Goal: Task Accomplishment & Management: Complete application form

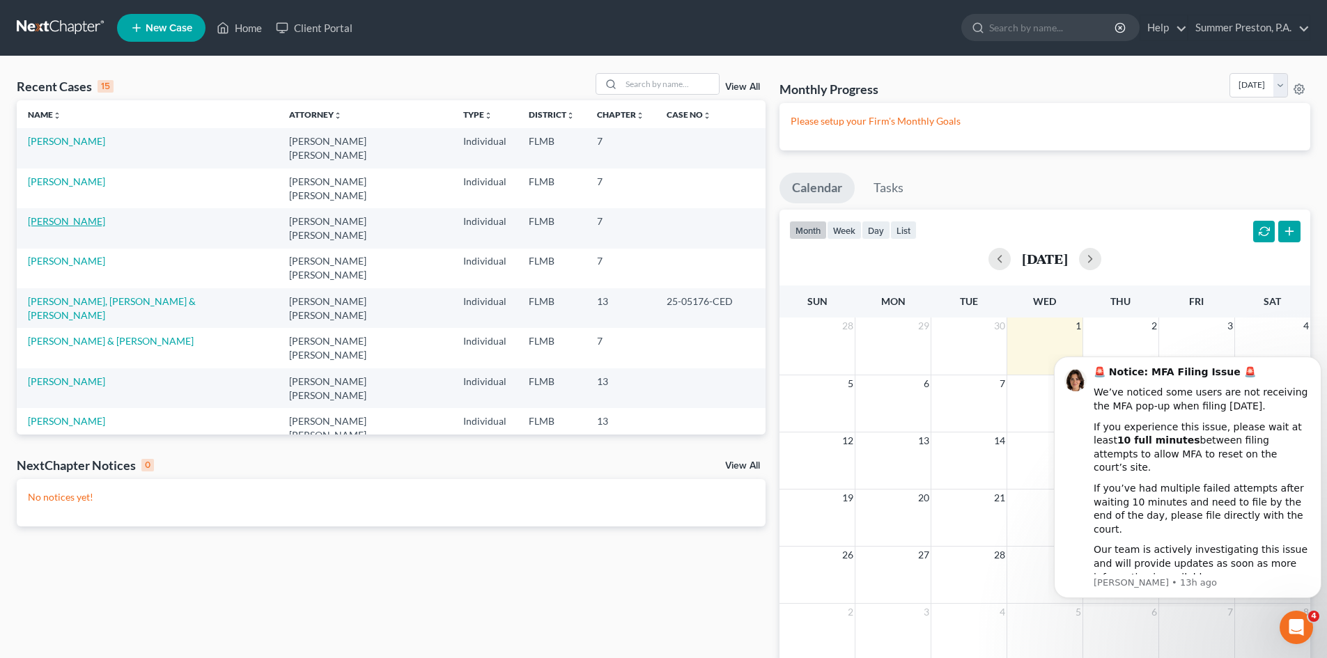
click at [77, 215] on link "[PERSON_NAME]" at bounding box center [66, 221] width 77 height 12
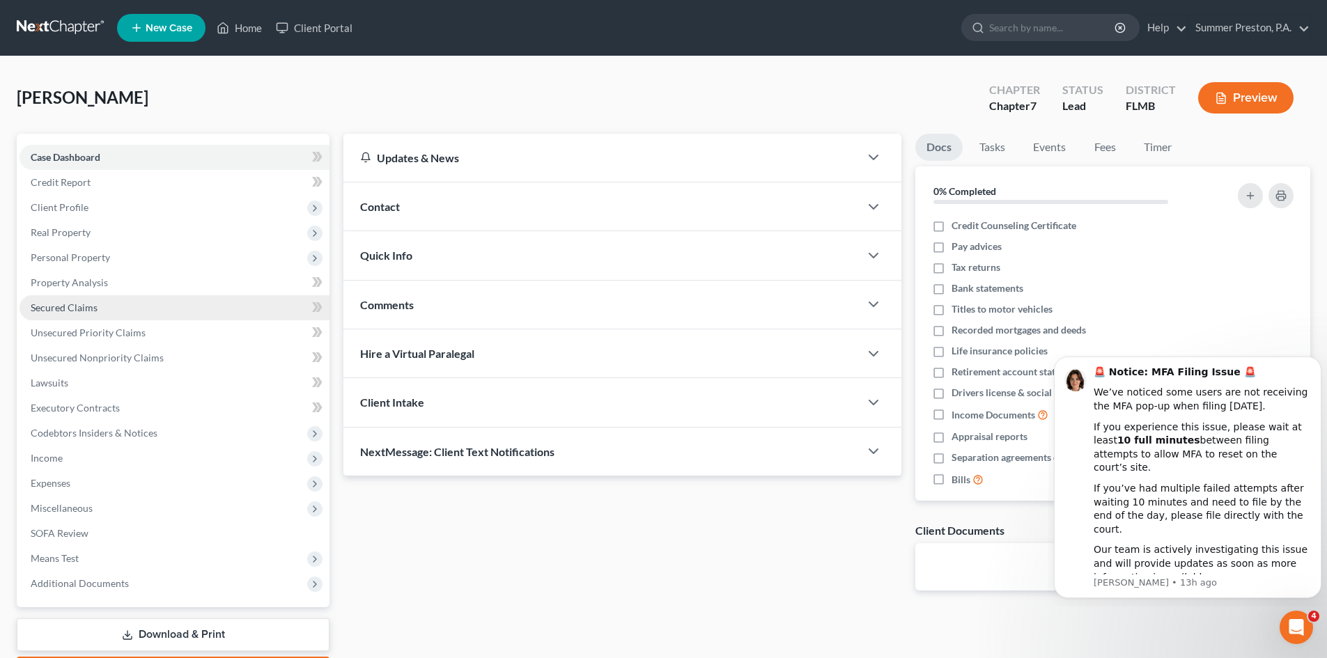
click at [79, 306] on span "Secured Claims" at bounding box center [64, 308] width 67 height 12
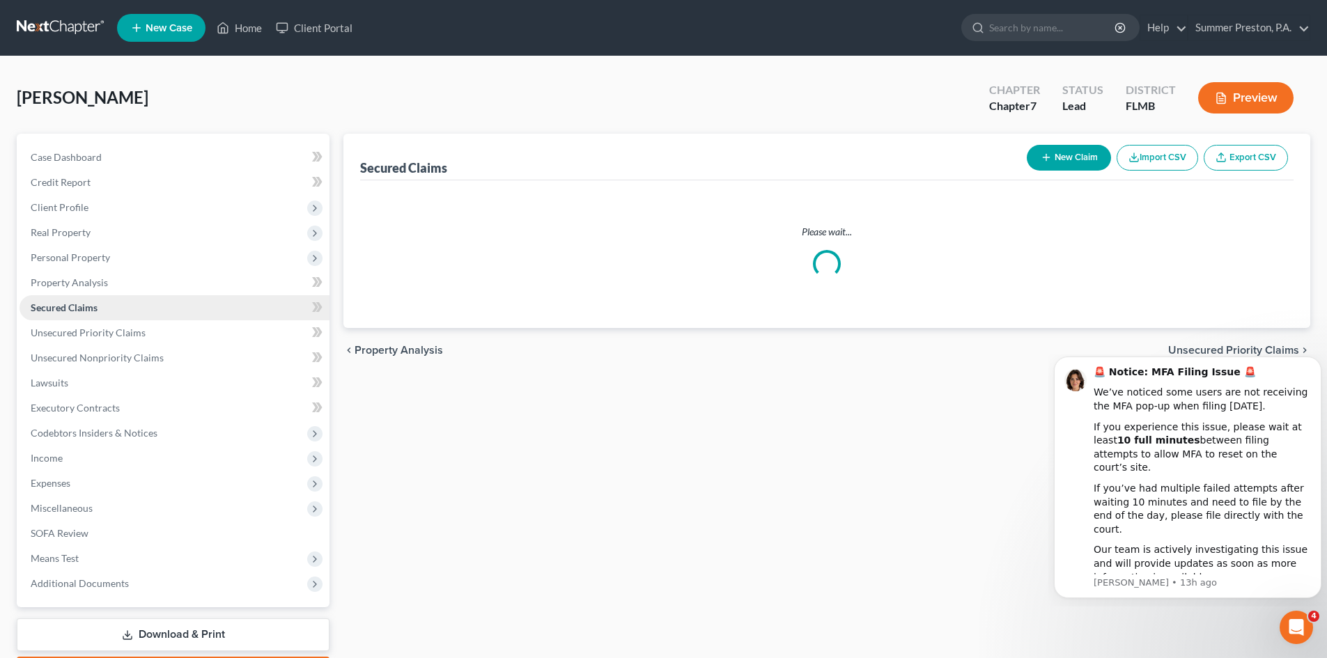
click at [79, 306] on span "Secured Claims" at bounding box center [64, 308] width 67 height 12
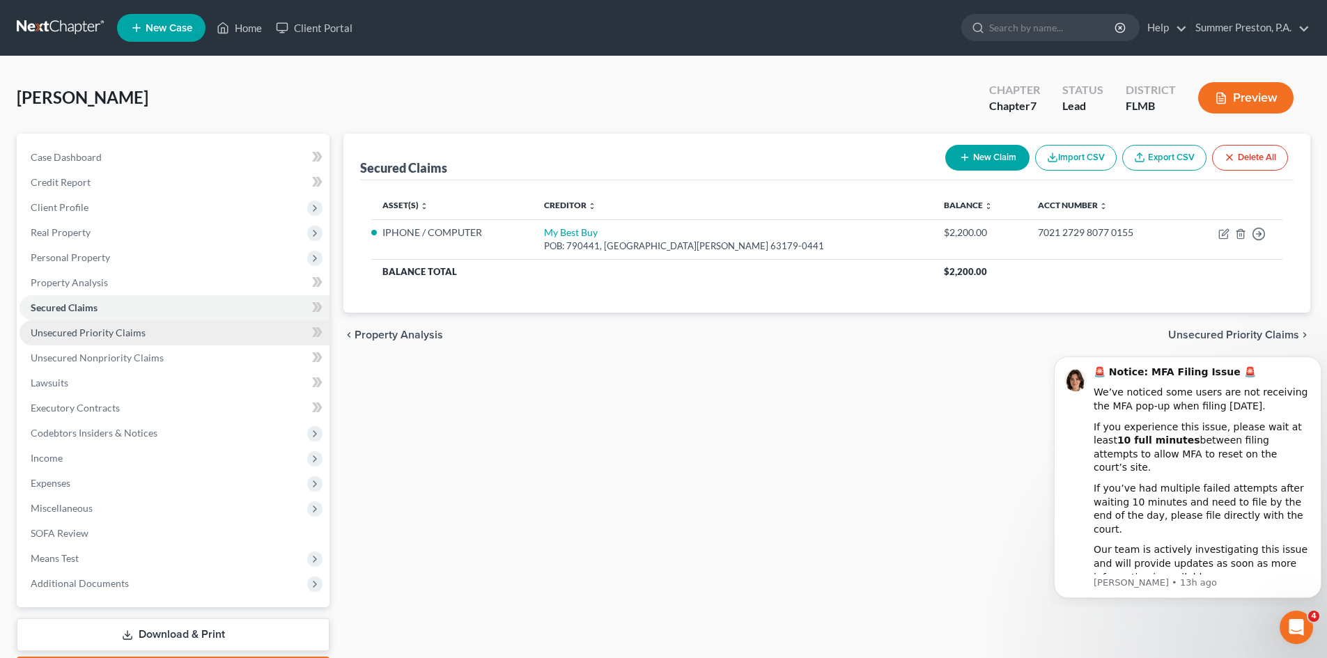
click at [114, 331] on span "Unsecured Priority Claims" at bounding box center [88, 333] width 115 height 12
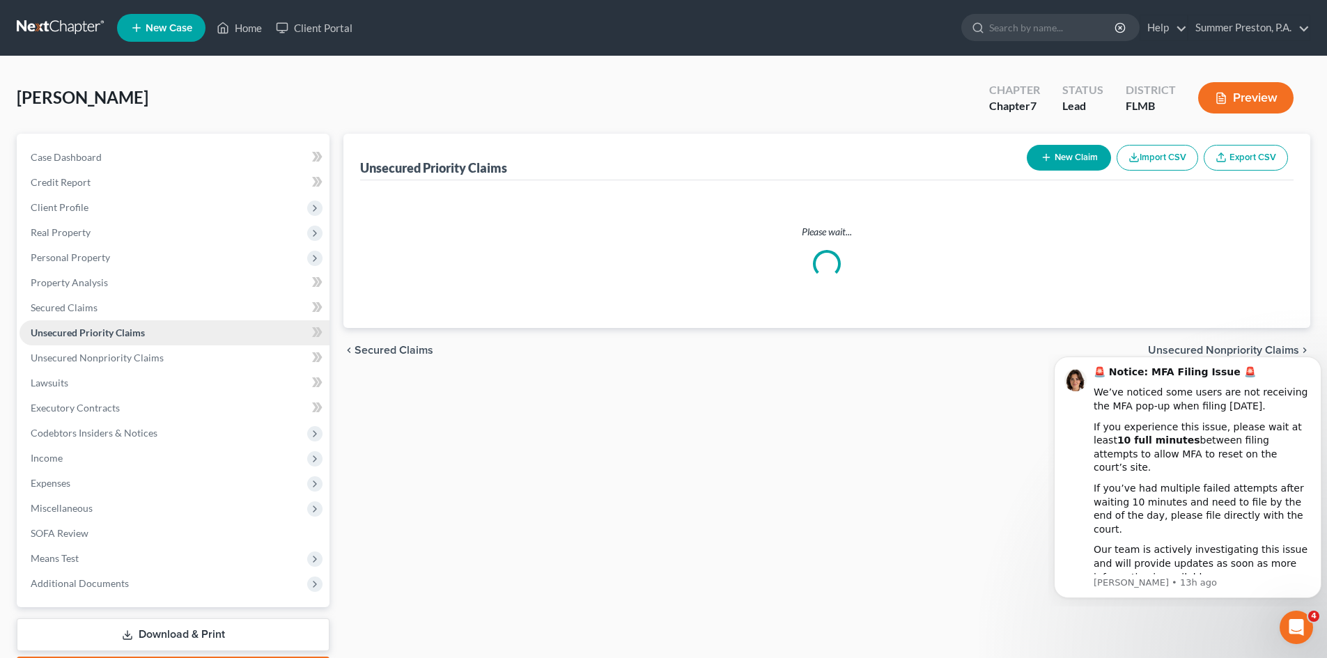
click at [114, 331] on span "Unsecured Priority Claims" at bounding box center [88, 333] width 114 height 12
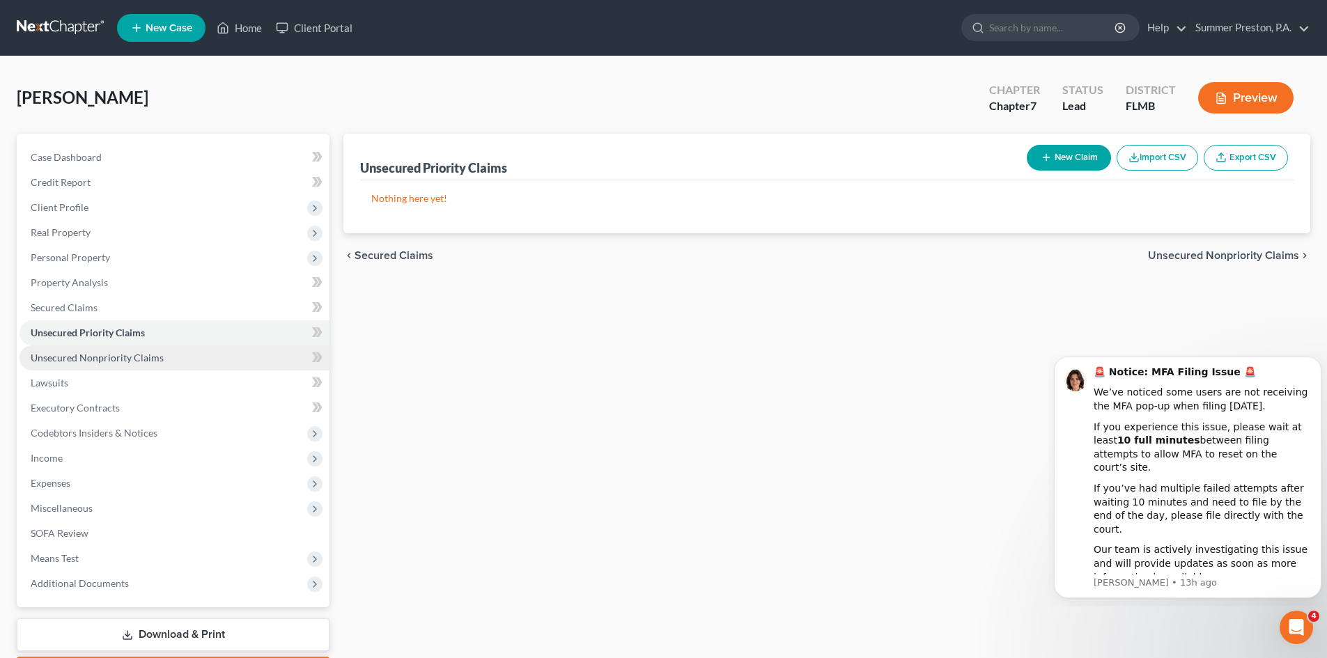
click at [152, 352] on span "Unsecured Nonpriority Claims" at bounding box center [97, 358] width 133 height 12
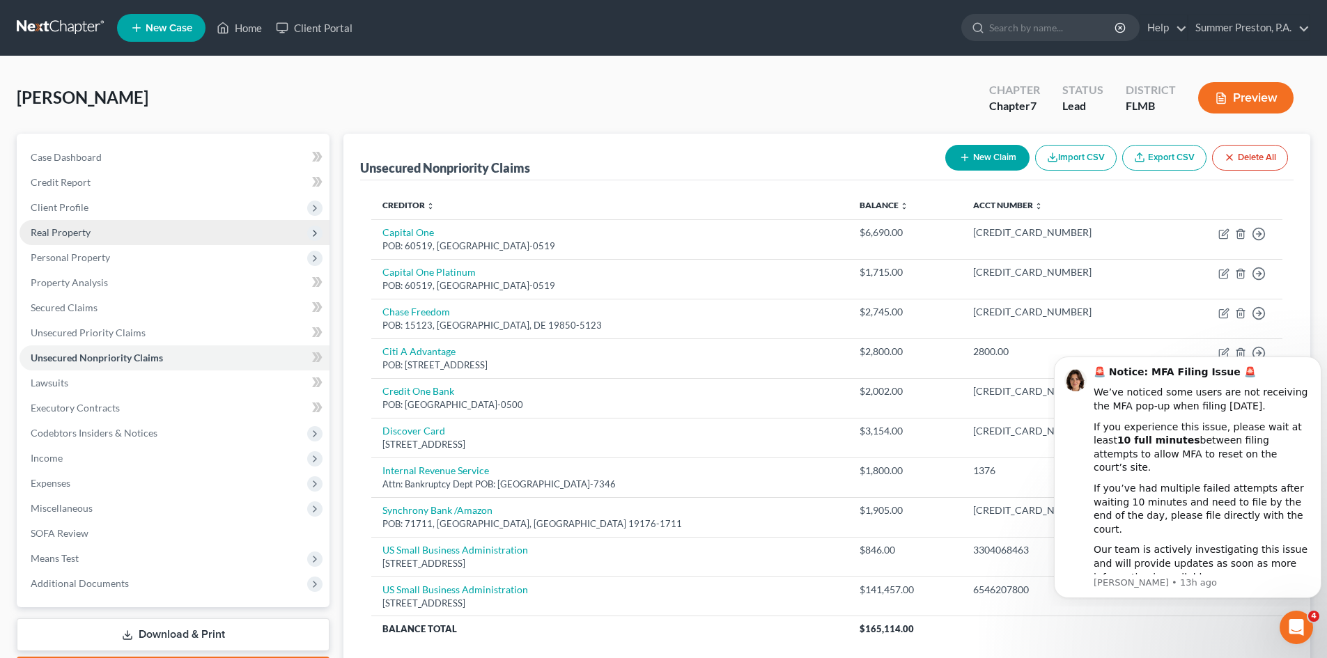
click at [102, 226] on span "Real Property" at bounding box center [174, 232] width 310 height 25
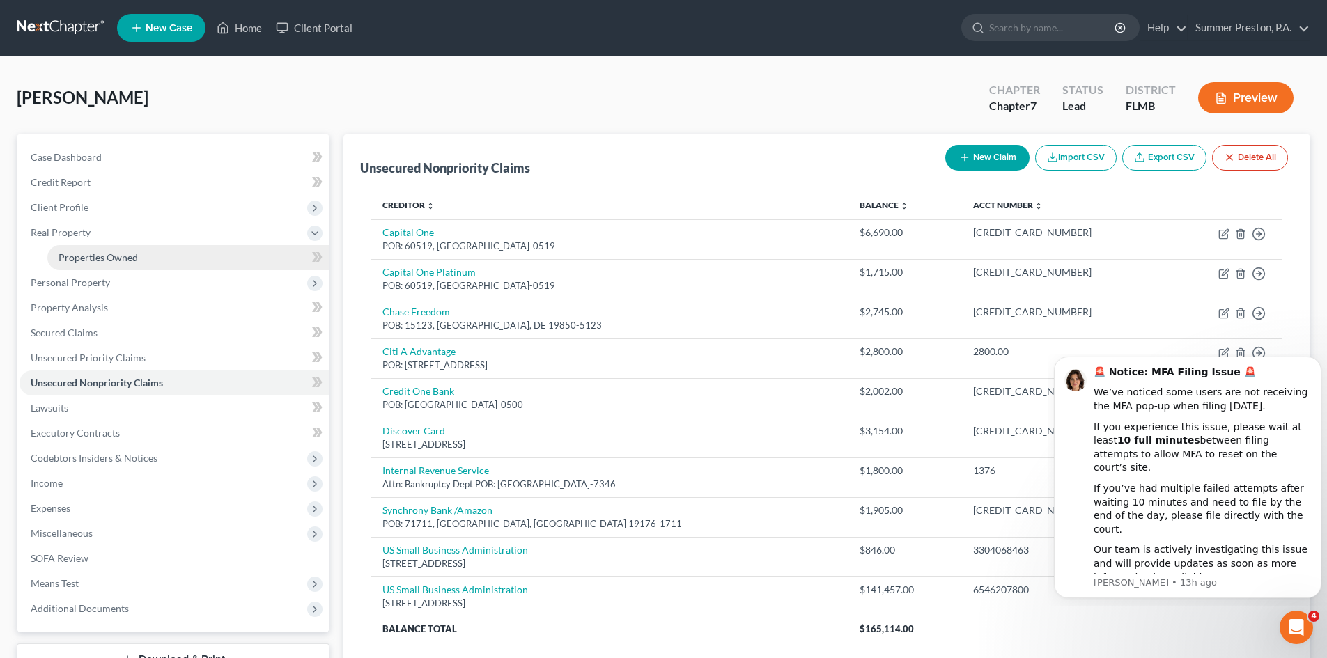
click at [141, 253] on link "Properties Owned" at bounding box center [188, 257] width 282 height 25
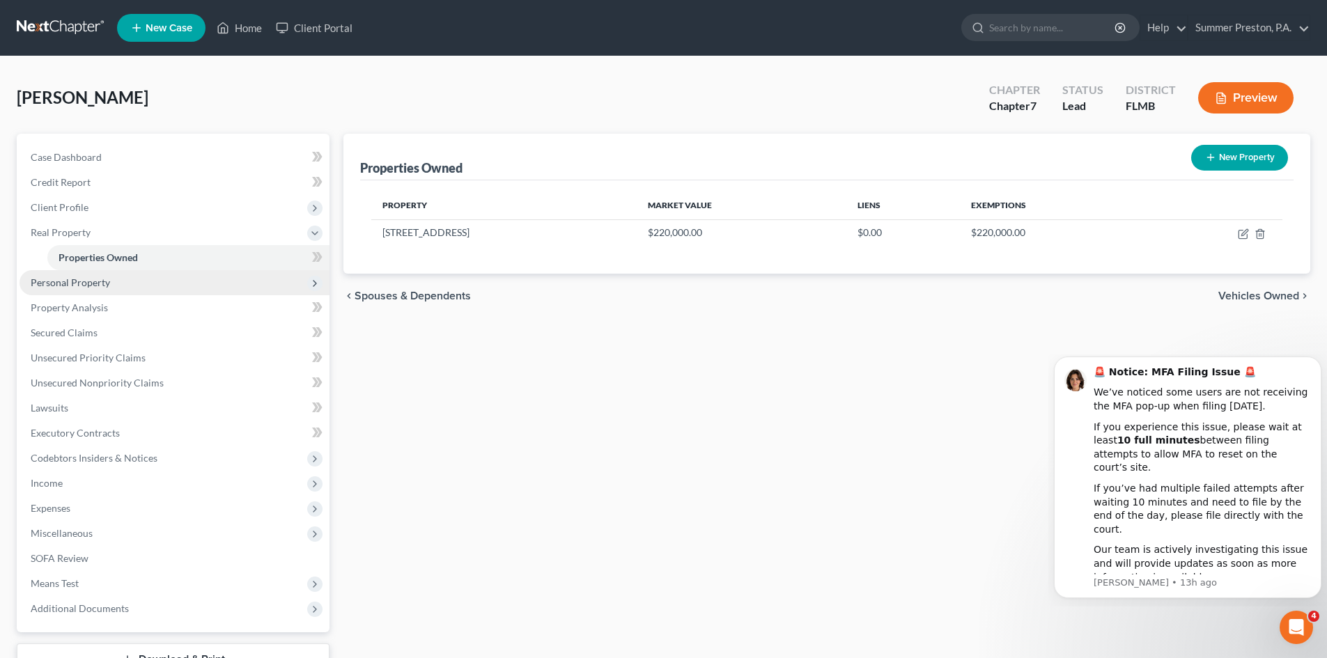
click at [89, 285] on span "Personal Property" at bounding box center [70, 282] width 79 height 12
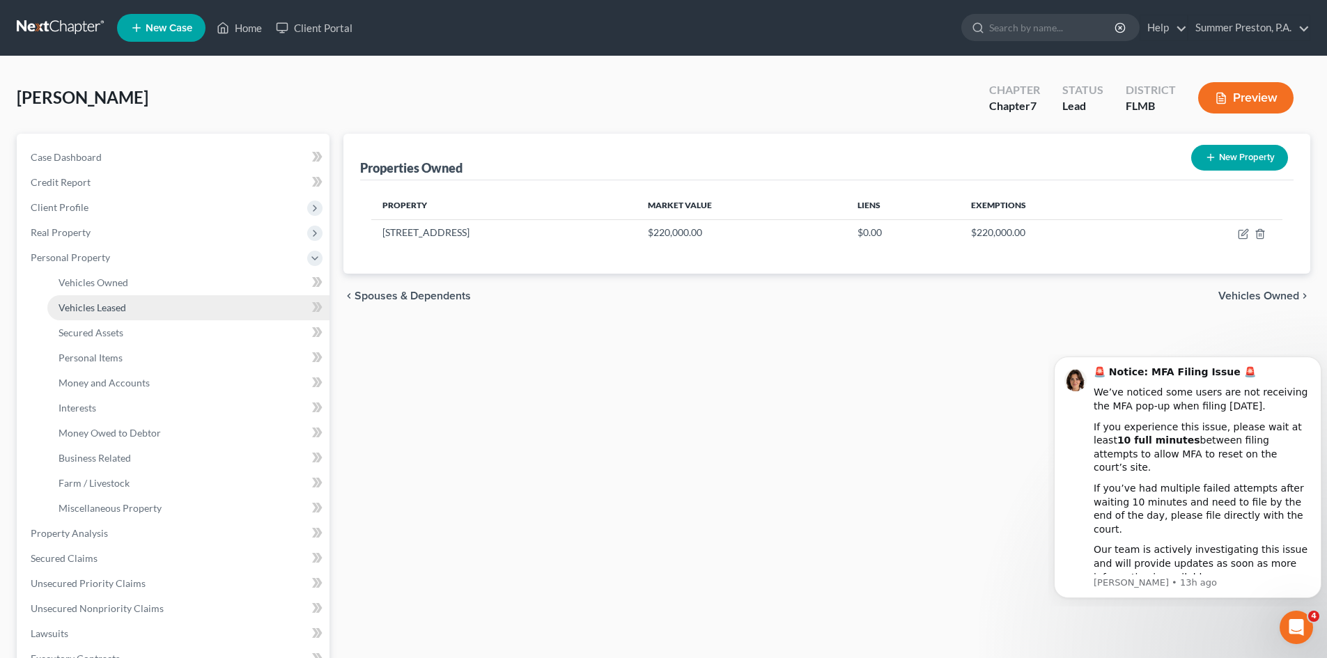
click at [109, 308] on span "Vehicles Leased" at bounding box center [92, 308] width 68 height 12
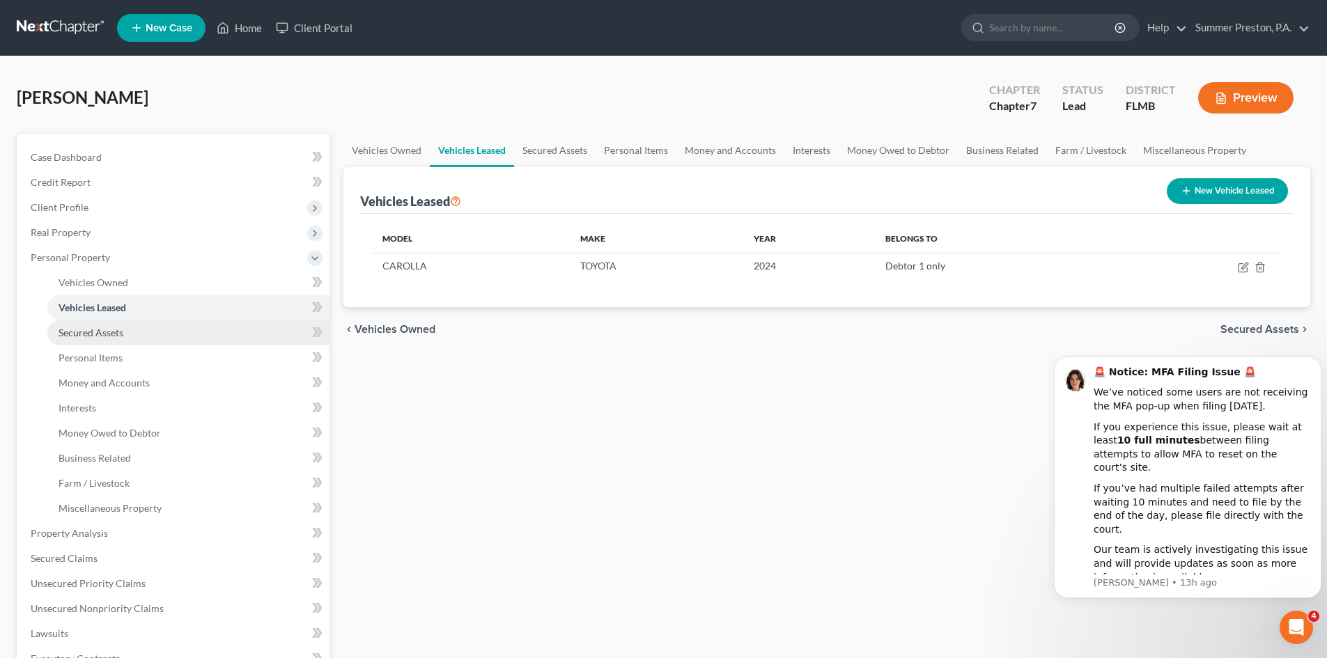
click at [125, 336] on link "Secured Assets" at bounding box center [188, 332] width 282 height 25
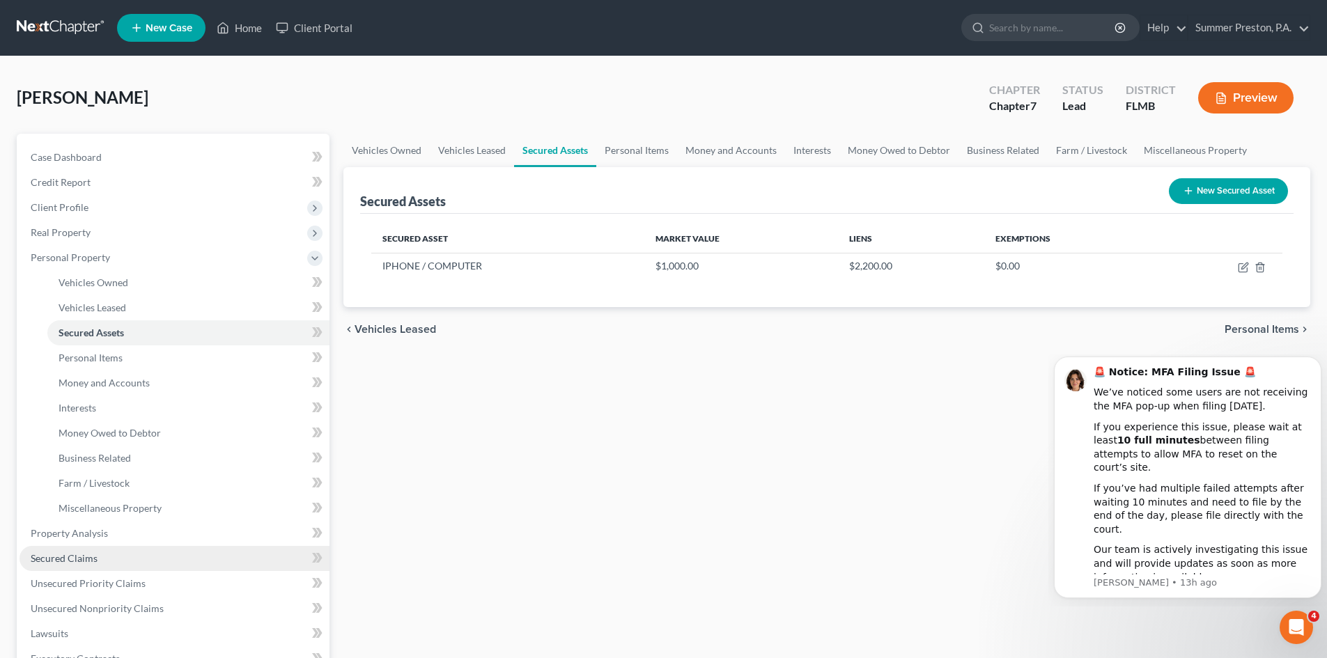
click at [95, 557] on span "Secured Claims" at bounding box center [64, 558] width 67 height 12
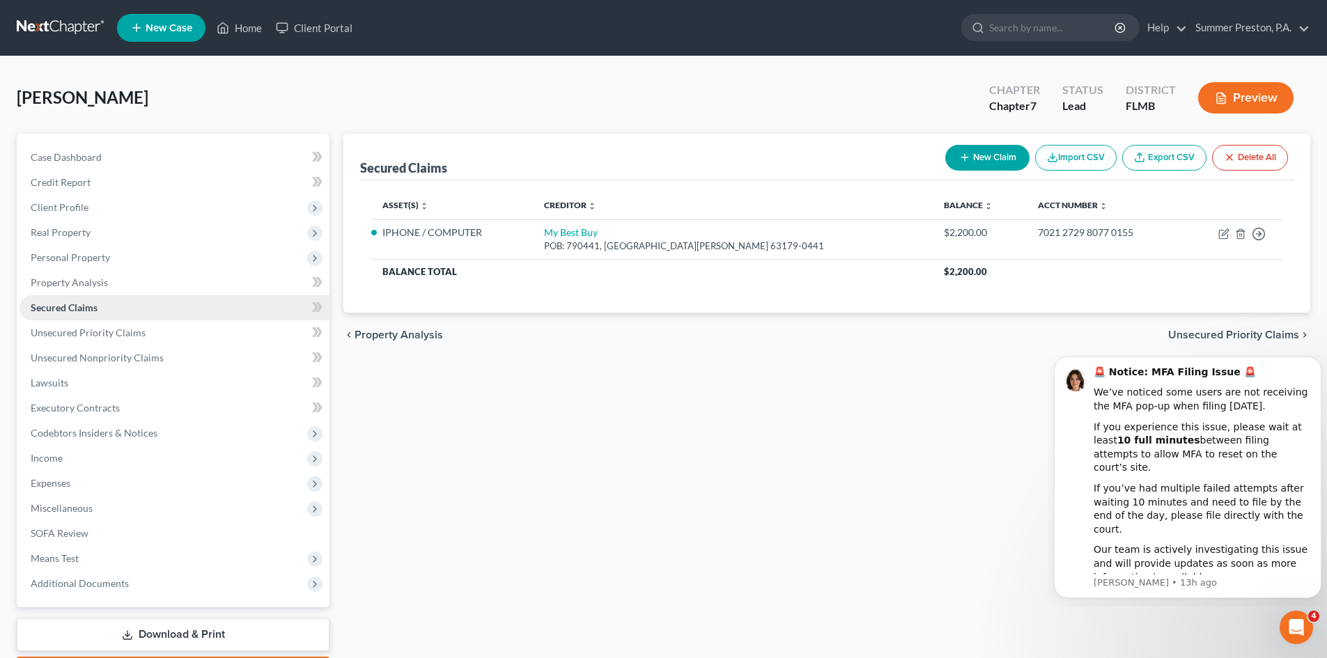
click at [84, 306] on span "Secured Claims" at bounding box center [64, 308] width 67 height 12
click at [114, 334] on span "Unsecured Priority Claims" at bounding box center [88, 333] width 115 height 12
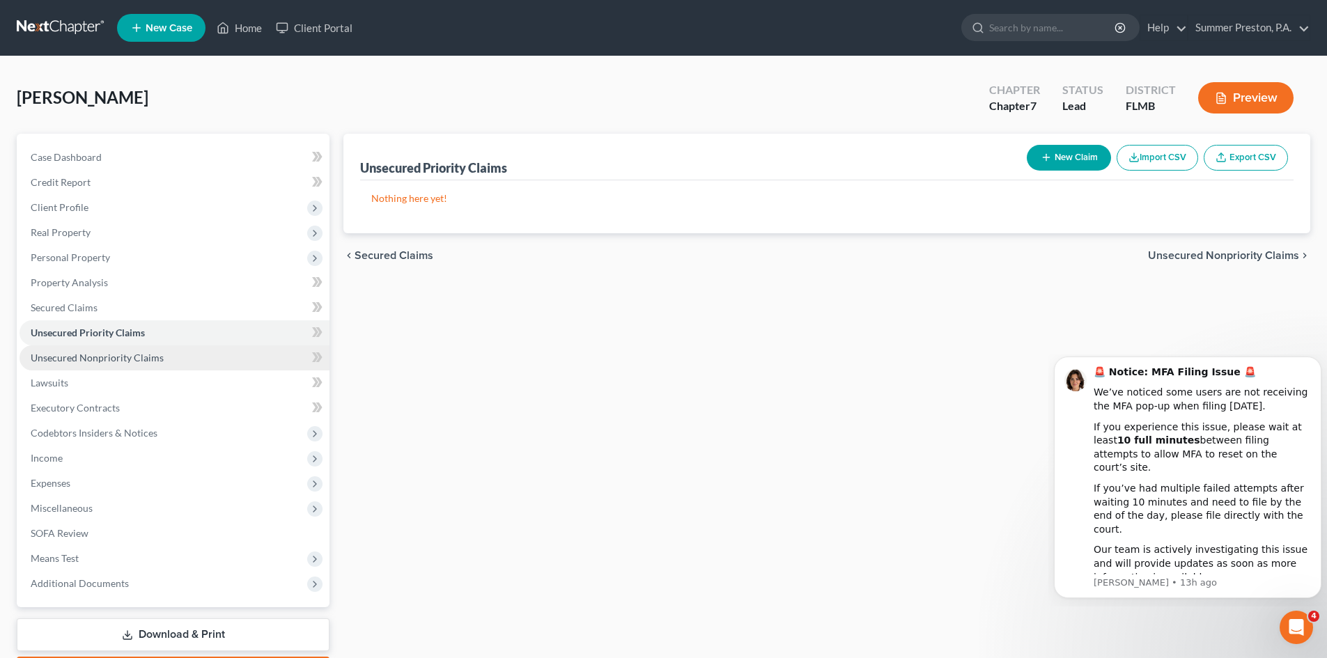
click at [139, 362] on span "Unsecured Nonpriority Claims" at bounding box center [97, 358] width 133 height 12
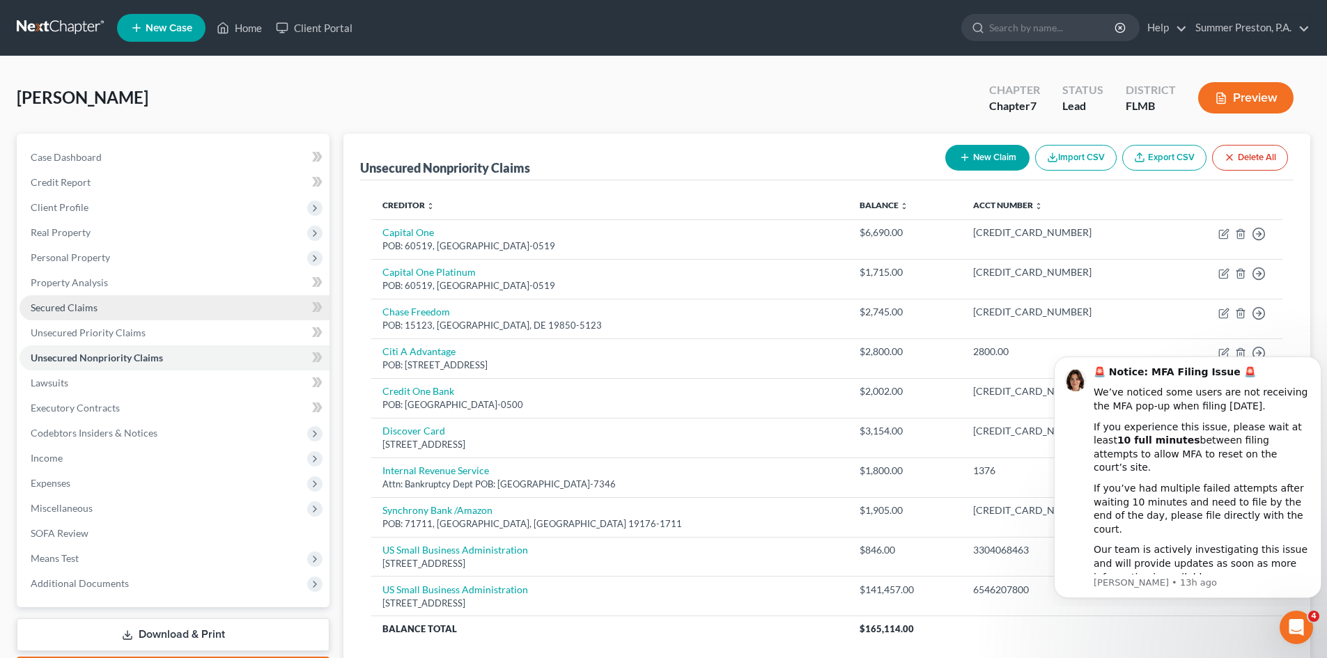
click at [93, 308] on span "Secured Claims" at bounding box center [64, 308] width 67 height 12
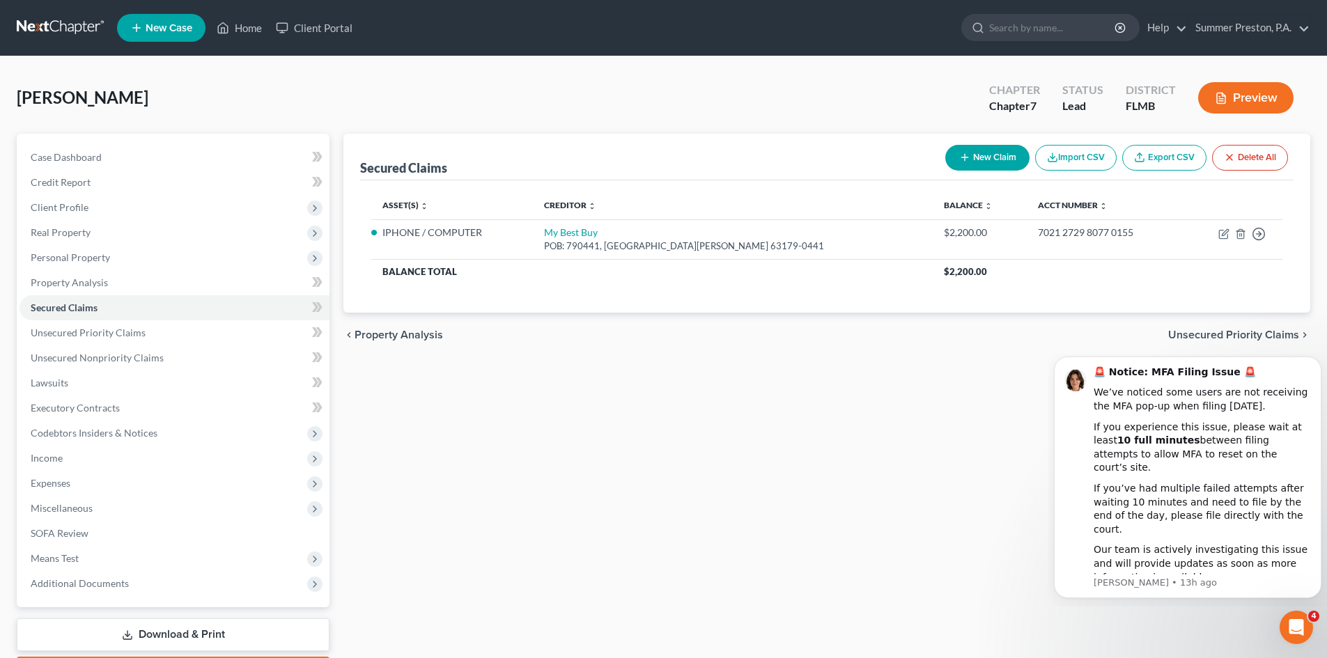
click at [997, 160] on button "New Claim" at bounding box center [987, 158] width 84 height 26
select select "0"
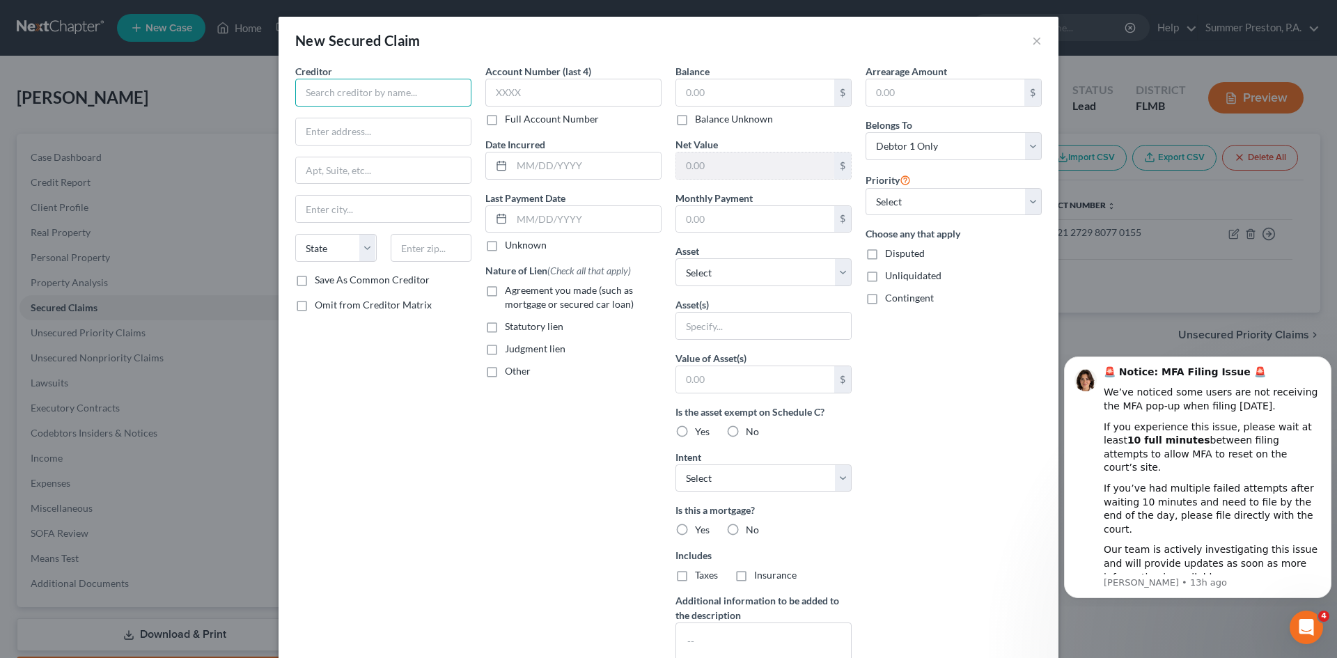
click at [422, 90] on input "text" at bounding box center [383, 93] width 176 height 28
type input "Ameri-Tech Realty Inc."
type input "[STREET_ADDRESS]"
type input "#102"
type input "Clearwater"
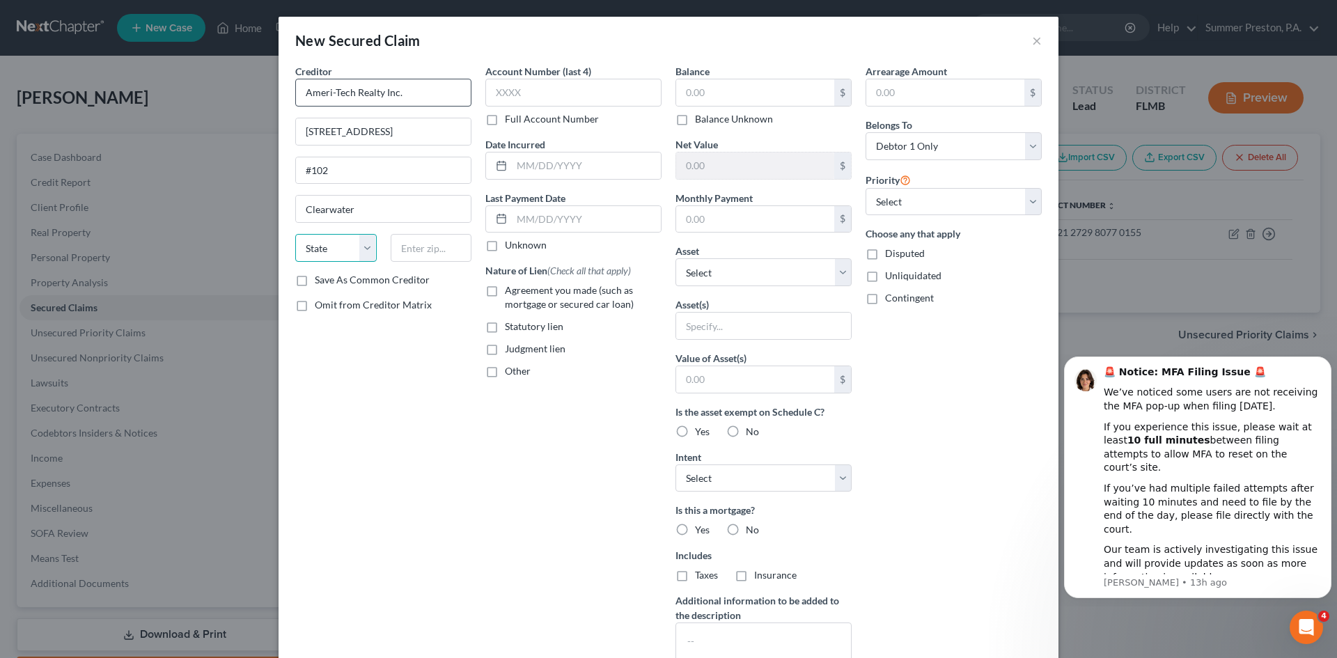
select select "9"
type input "2"
type input "33763"
click at [315, 278] on label "Save As Common Creditor" at bounding box center [372, 280] width 115 height 14
click at [320, 278] on input "Save As Common Creditor" at bounding box center [324, 277] width 9 height 9
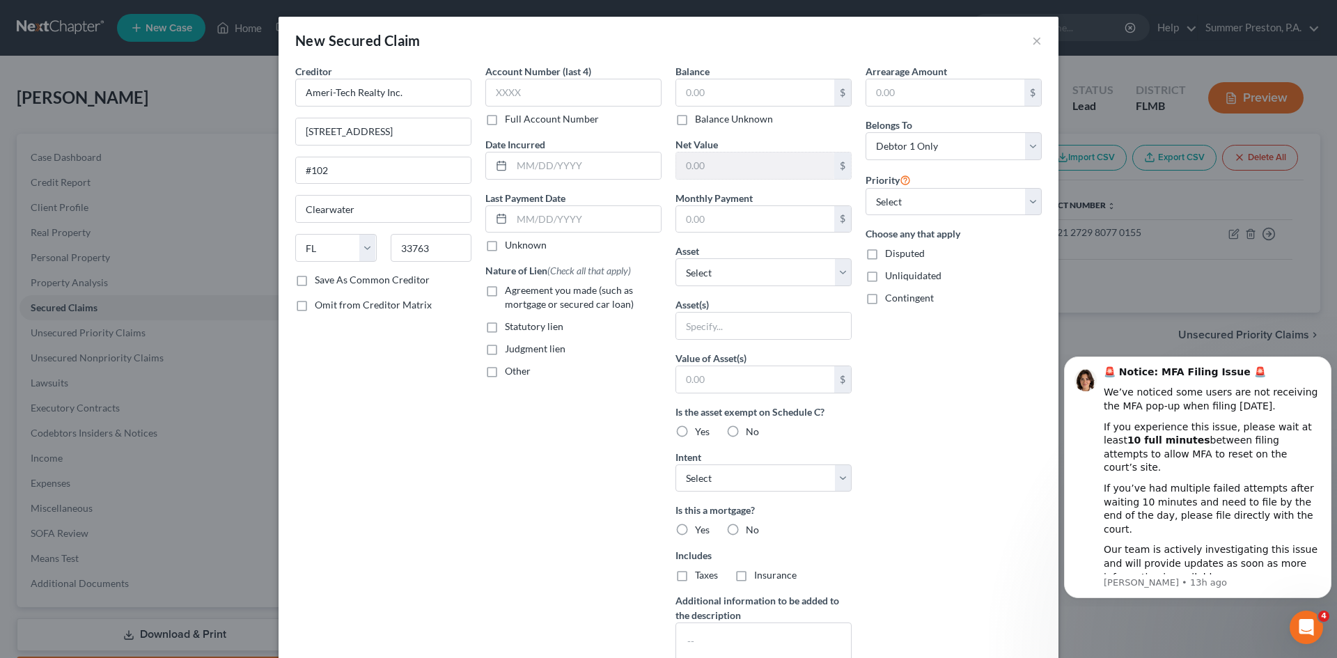
checkbox input "true"
click at [315, 301] on label "Omit from Creditor Matrix" at bounding box center [373, 305] width 117 height 14
click at [320, 301] on input "Omit from Creditor Matrix" at bounding box center [324, 302] width 9 height 9
checkbox input "true"
click at [496, 220] on icon at bounding box center [501, 218] width 11 height 11
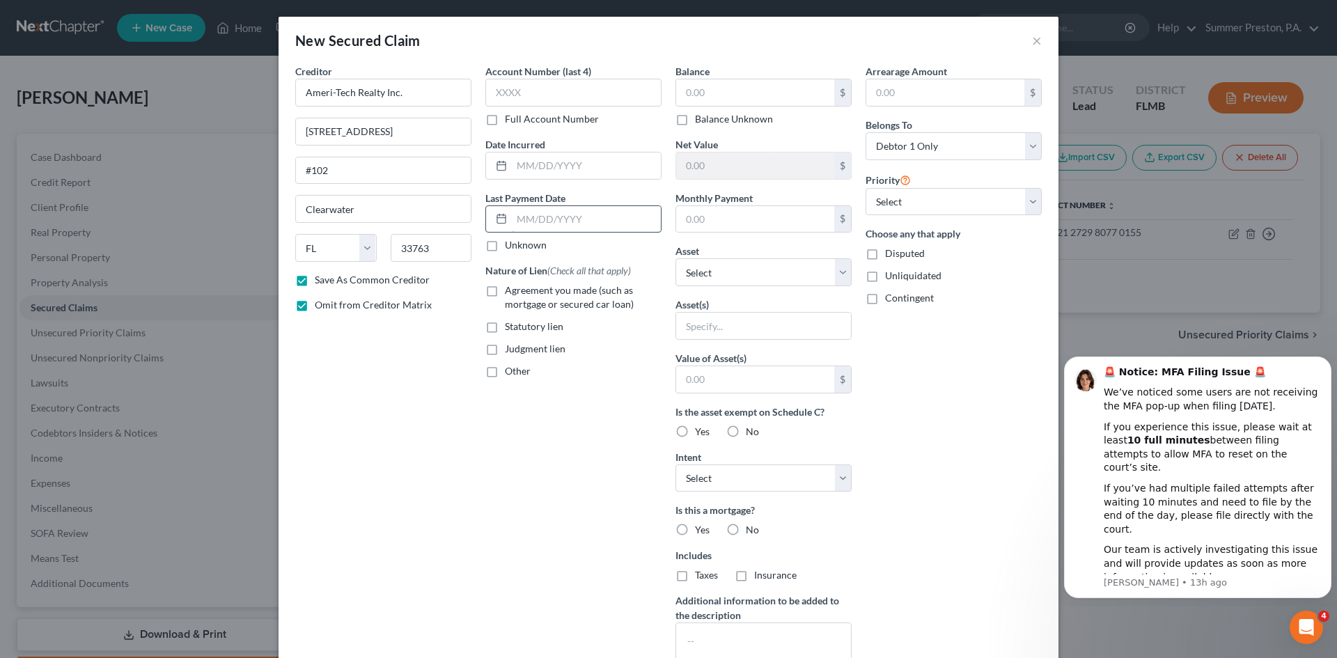
click at [598, 213] on input "text" at bounding box center [586, 219] width 149 height 26
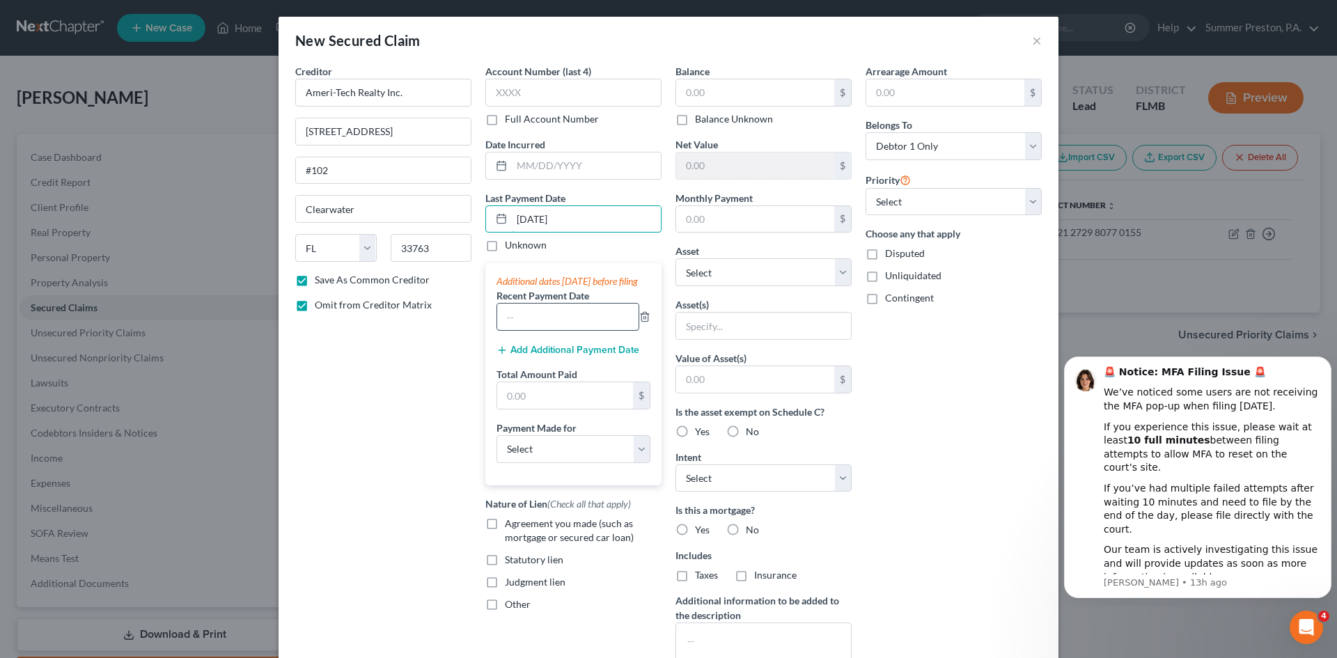
type input "[DATE]"
click at [552, 329] on input "text" at bounding box center [567, 317] width 141 height 26
type input "[DATE]"
click at [567, 356] on button "Add Additional Payment Date" at bounding box center [567, 350] width 143 height 11
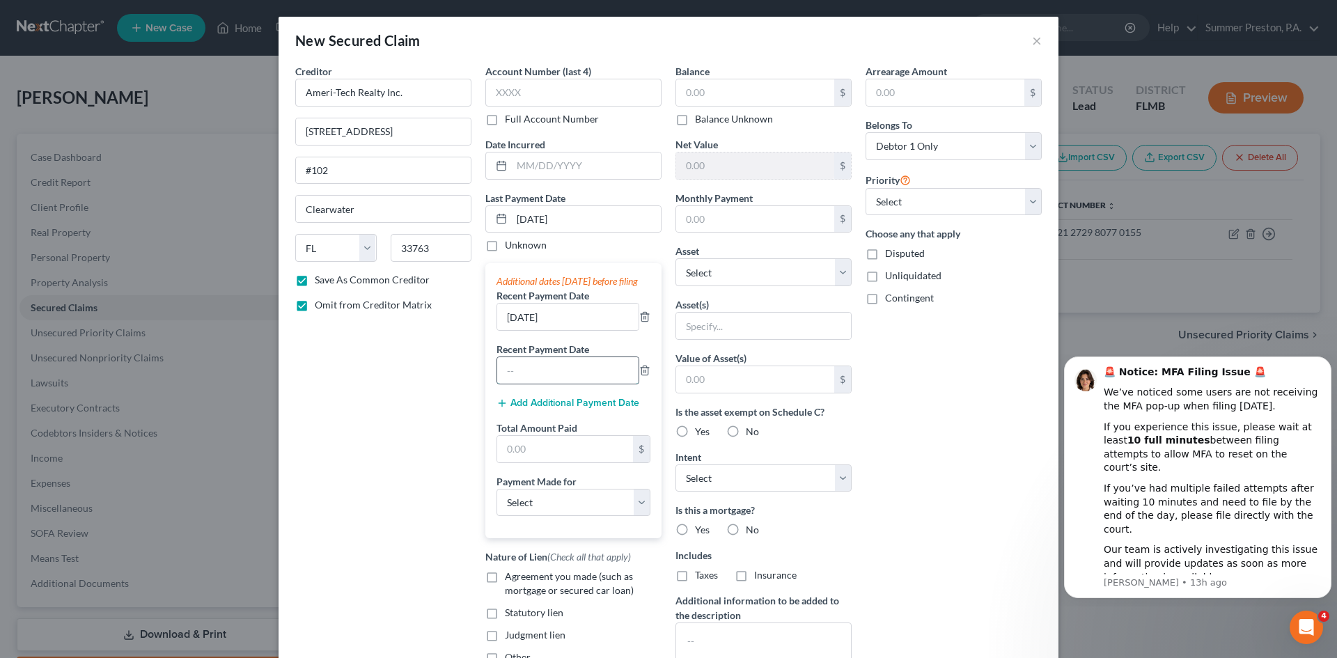
click at [560, 380] on input "text" at bounding box center [567, 370] width 141 height 26
type input "[DATE]"
click at [586, 462] on input "text" at bounding box center [565, 449] width 136 height 26
type input "465.00"
click at [631, 512] on select "Select Car Credit Card Loan Repayment Mortgage Other Suppliers Or Vendors" at bounding box center [573, 503] width 154 height 28
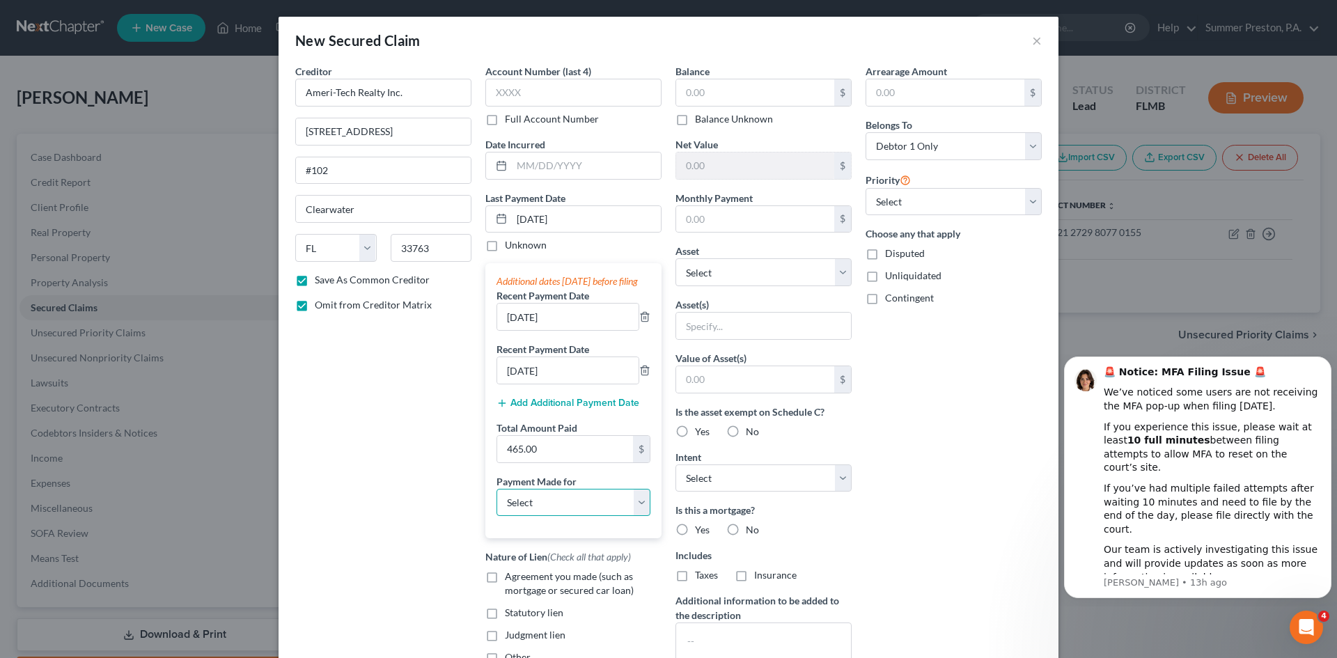
select select "4"
click at [496, 502] on select "Select Car Credit Card Loan Repayment Mortgage Other Suppliers Or Vendors" at bounding box center [573, 503] width 154 height 28
click at [584, 554] on input "text" at bounding box center [573, 541] width 153 height 26
type input "HOA FEES"
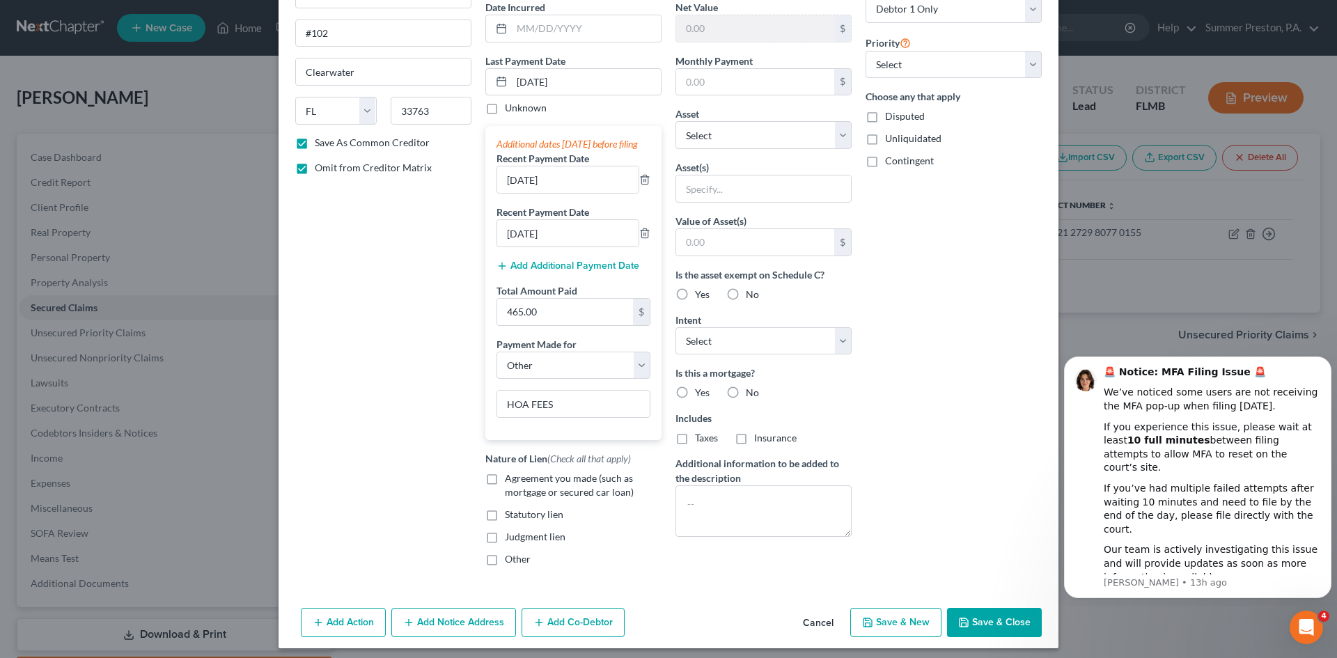
scroll to position [158, 0]
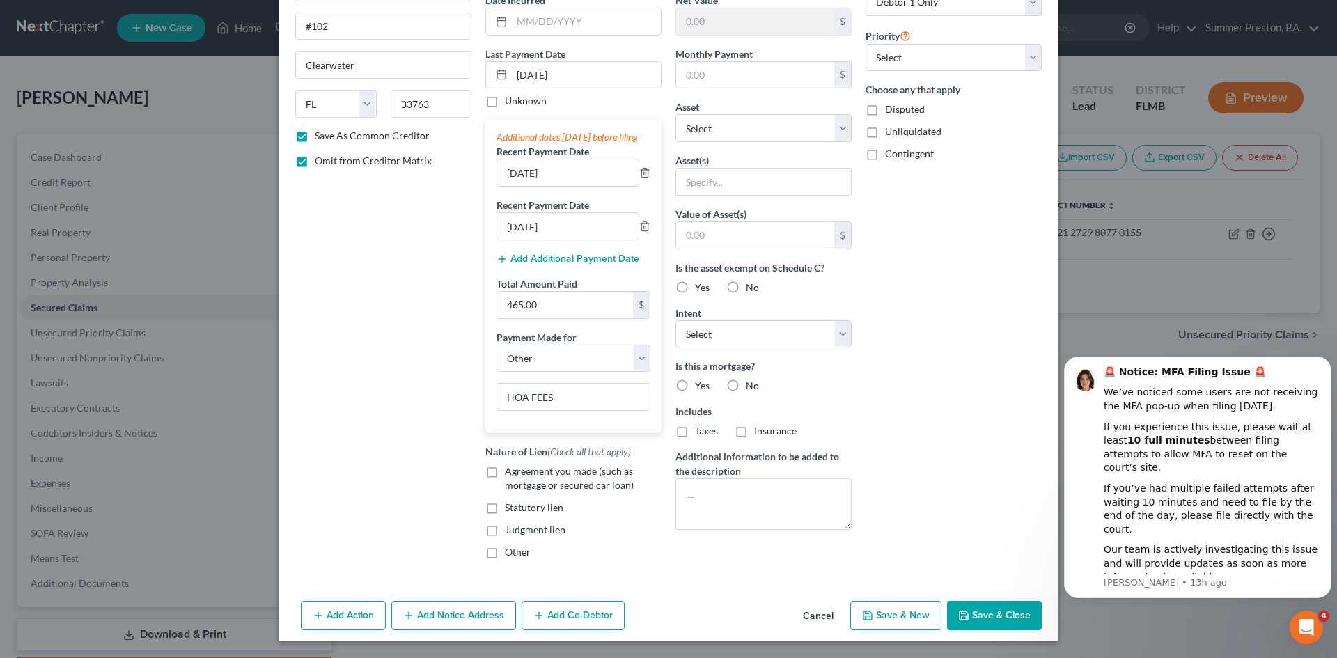
click at [505, 554] on label "Other" at bounding box center [518, 552] width 26 height 14
click at [510, 554] on input "Other" at bounding box center [514, 549] width 9 height 9
checkbox input "true"
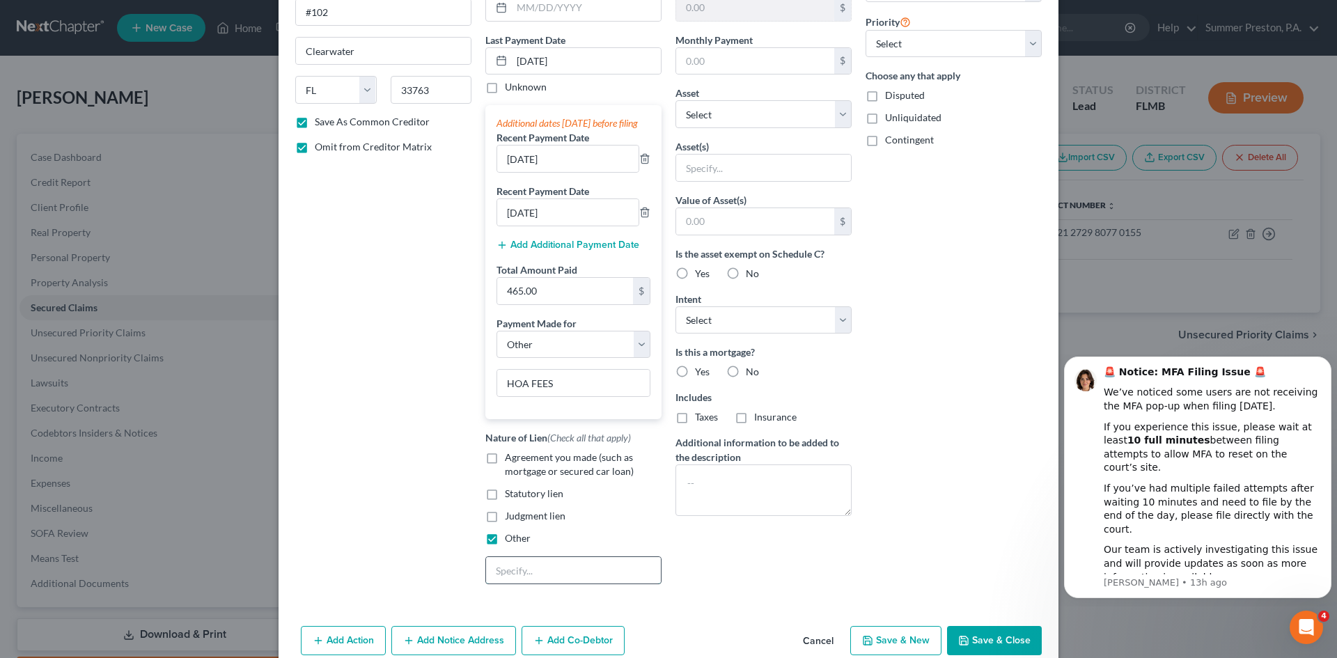
click at [564, 584] on input "text" at bounding box center [573, 570] width 175 height 26
type input "HOA FEES"
drag, startPoint x: 564, startPoint y: 584, endPoint x: 923, endPoint y: 290, distance: 464.2
click at [923, 290] on div "Arrearage Amount $ Belongs To * Select Debtor 1 Only Debtor 2 Only Debtor 1 And…" at bounding box center [954, 250] width 190 height 689
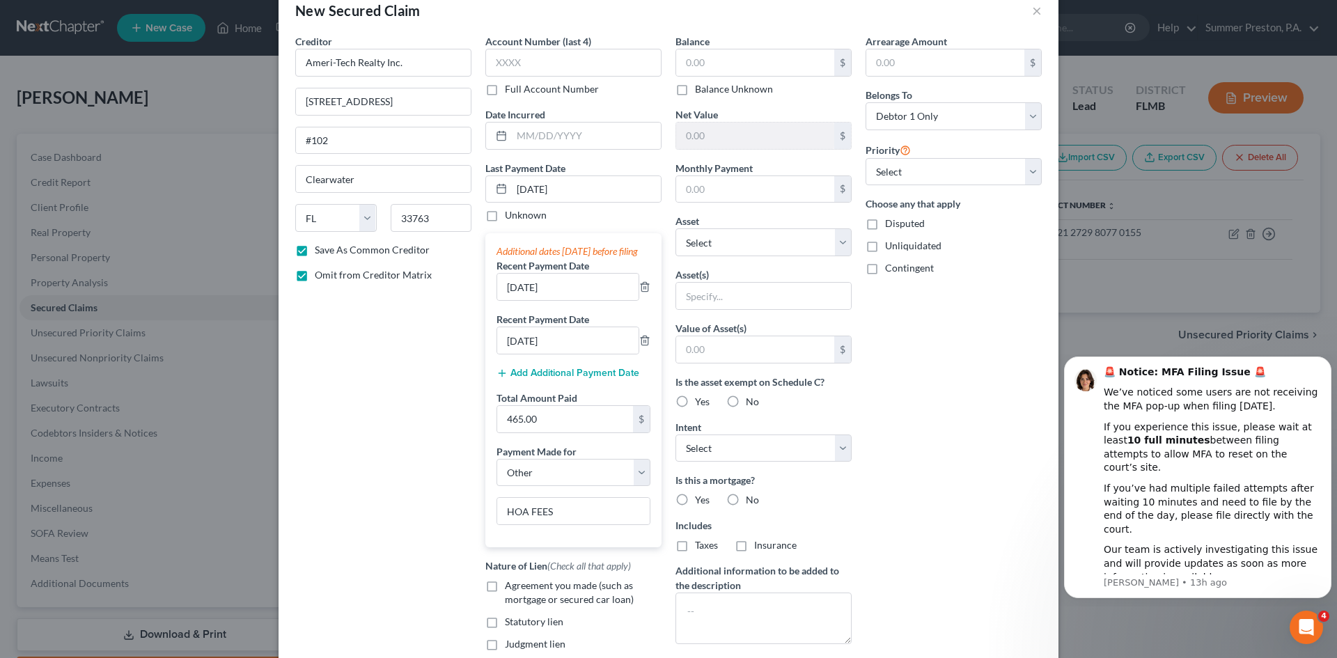
scroll to position [0, 0]
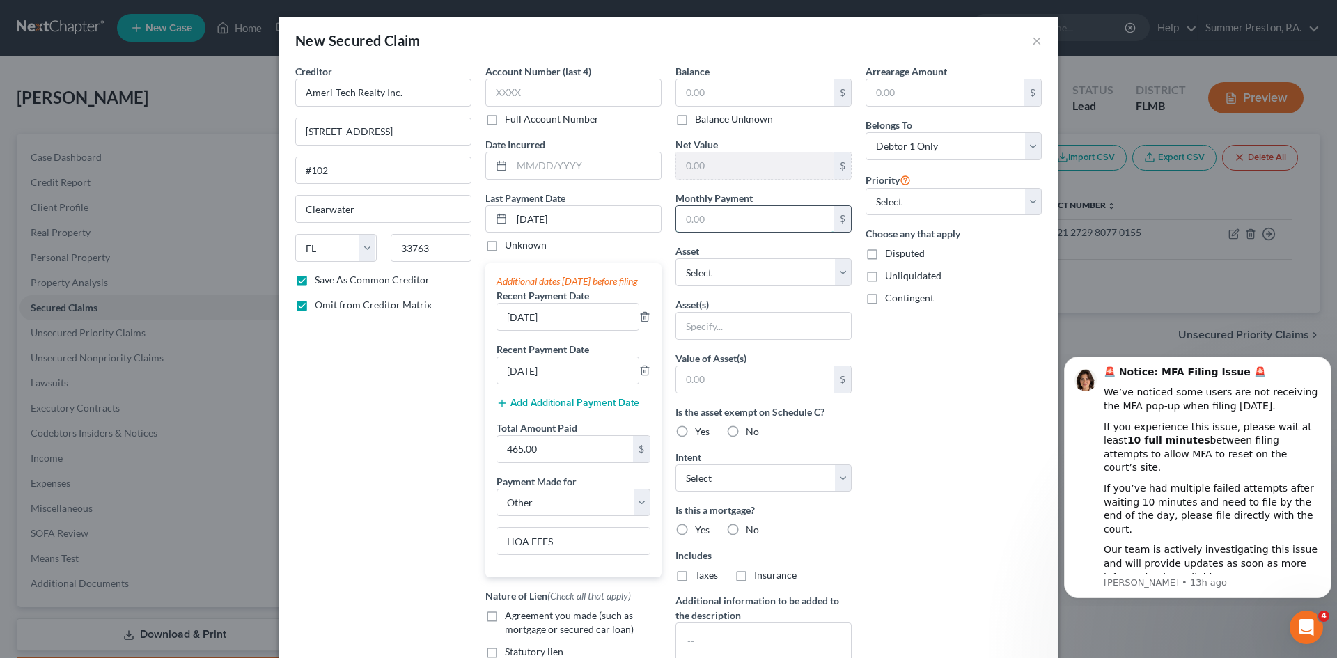
click at [762, 219] on input "text" at bounding box center [755, 219] width 158 height 26
type input "155.00"
click at [834, 270] on select "Select Other Multiple Assets [STREET_ADDRESS] N. - $220000.0 Jewelry - COSTUME …" at bounding box center [763, 272] width 176 height 28
click at [742, 318] on input "text" at bounding box center [763, 326] width 175 height 26
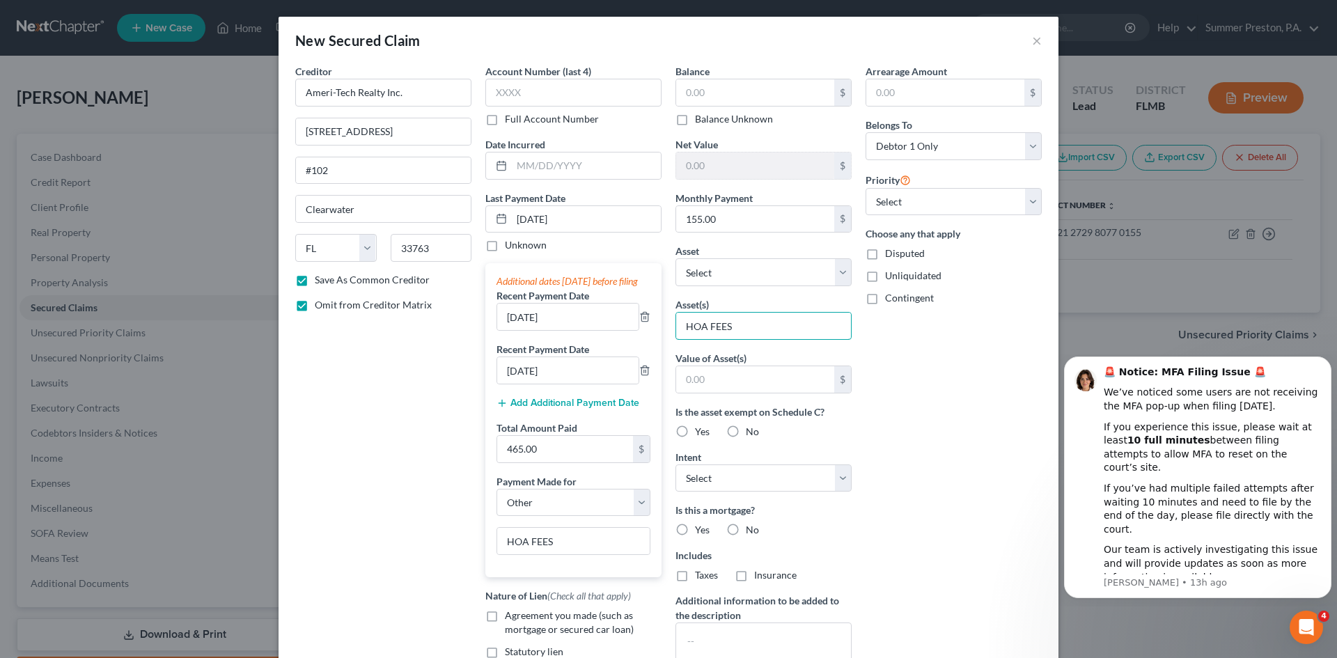
type input "HOA FEES"
click at [746, 430] on label "No" at bounding box center [752, 432] width 13 height 14
click at [751, 430] on input "No" at bounding box center [755, 429] width 9 height 9
radio input "true"
click at [847, 478] on div "Balance $ Balance Unknown Balance Undetermined $ Balance Unknown Net Value $ Mo…" at bounding box center [763, 408] width 190 height 689
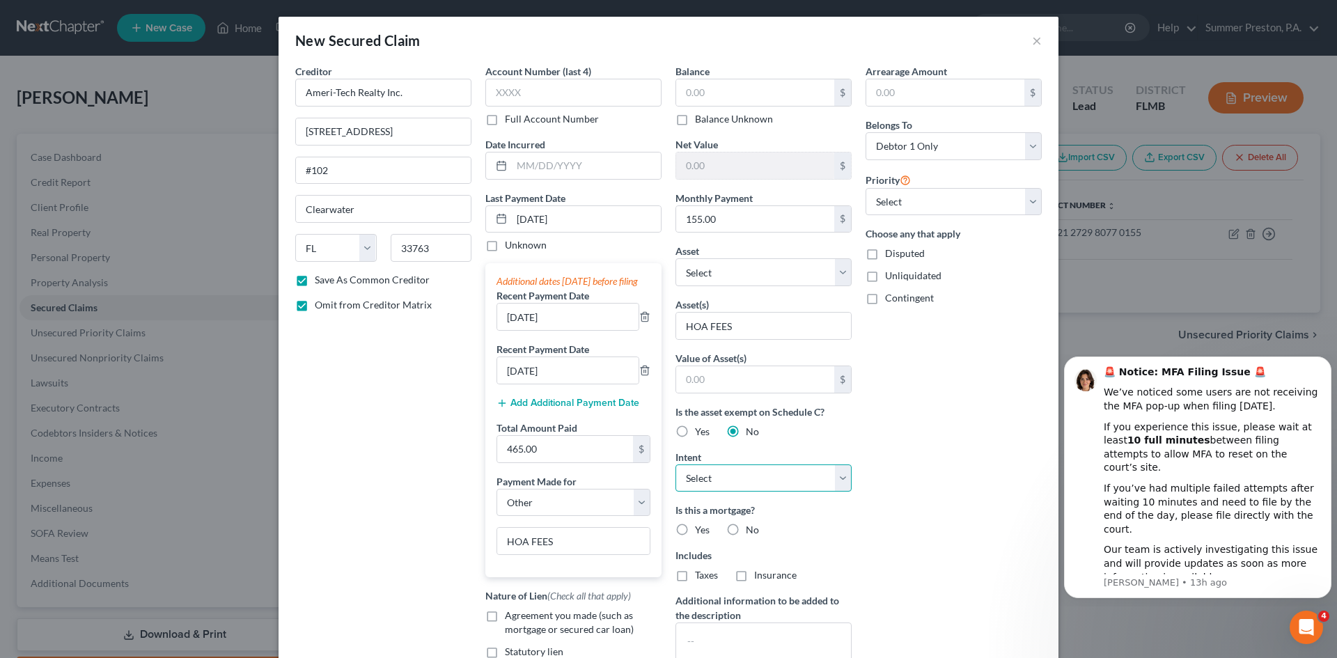
click at [838, 478] on select "Select Surrender Redeem Reaffirm Avoid Other" at bounding box center [763, 478] width 176 height 28
select select "2"
click at [675, 464] on select "Select Surrender Redeem Reaffirm Avoid Other" at bounding box center [763, 478] width 176 height 28
click at [746, 527] on label "No" at bounding box center [752, 530] width 13 height 14
click at [751, 527] on input "No" at bounding box center [755, 527] width 9 height 9
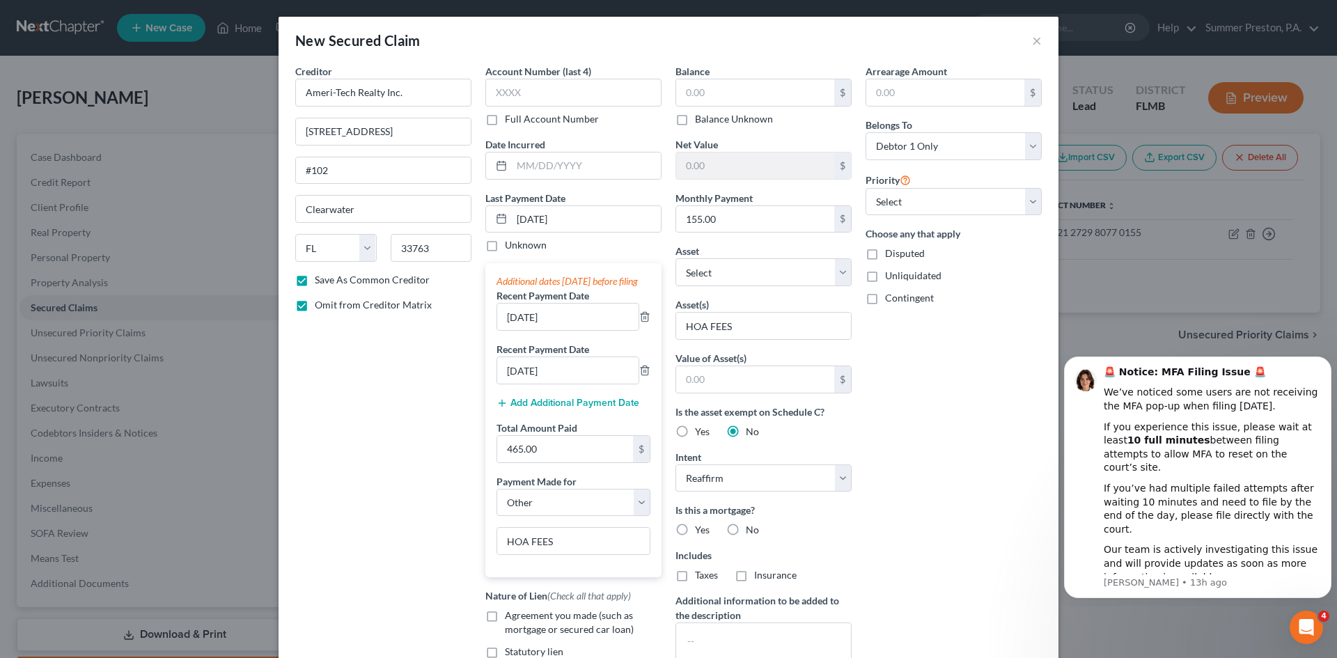
radio input "true"
click at [746, 578] on label "No" at bounding box center [752, 575] width 13 height 14
click at [751, 577] on input "No" at bounding box center [755, 572] width 9 height 9
radio input "true"
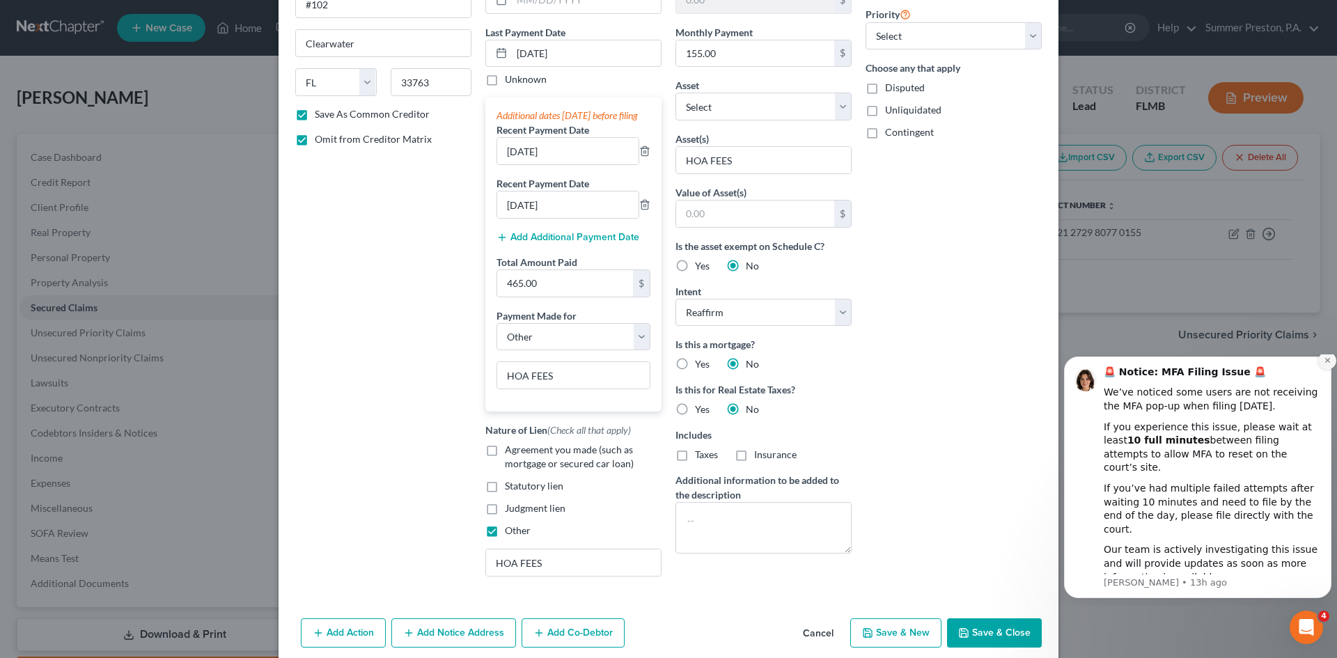
scroll to position [167, 0]
click at [1169, 314] on div "New Secured Claim × Creditor * Ameri-Tech Realty Inc. [STREET_ADDRESS][GEOGRAPH…" at bounding box center [668, 329] width 1337 height 658
click at [776, 519] on textarea at bounding box center [763, 527] width 176 height 52
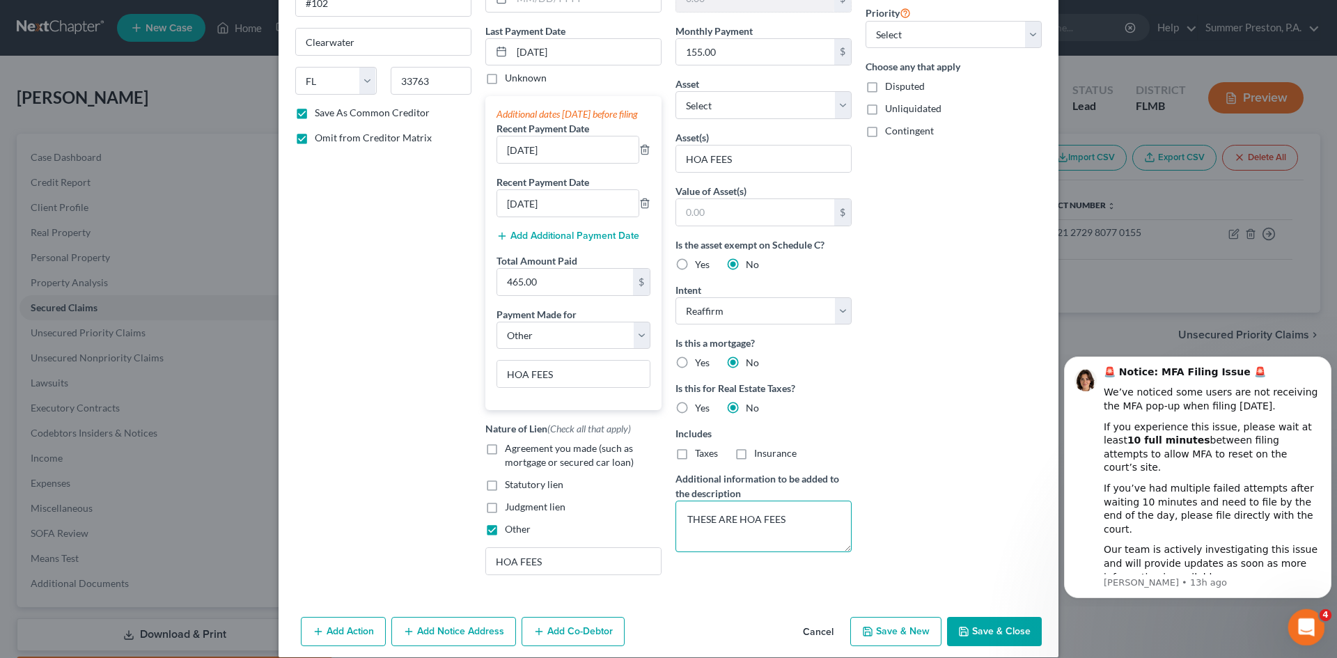
type textarea "THESE ARE HOA FEES"
click at [1304, 623] on icon "Open Intercom Messenger" at bounding box center [1304, 625] width 23 height 23
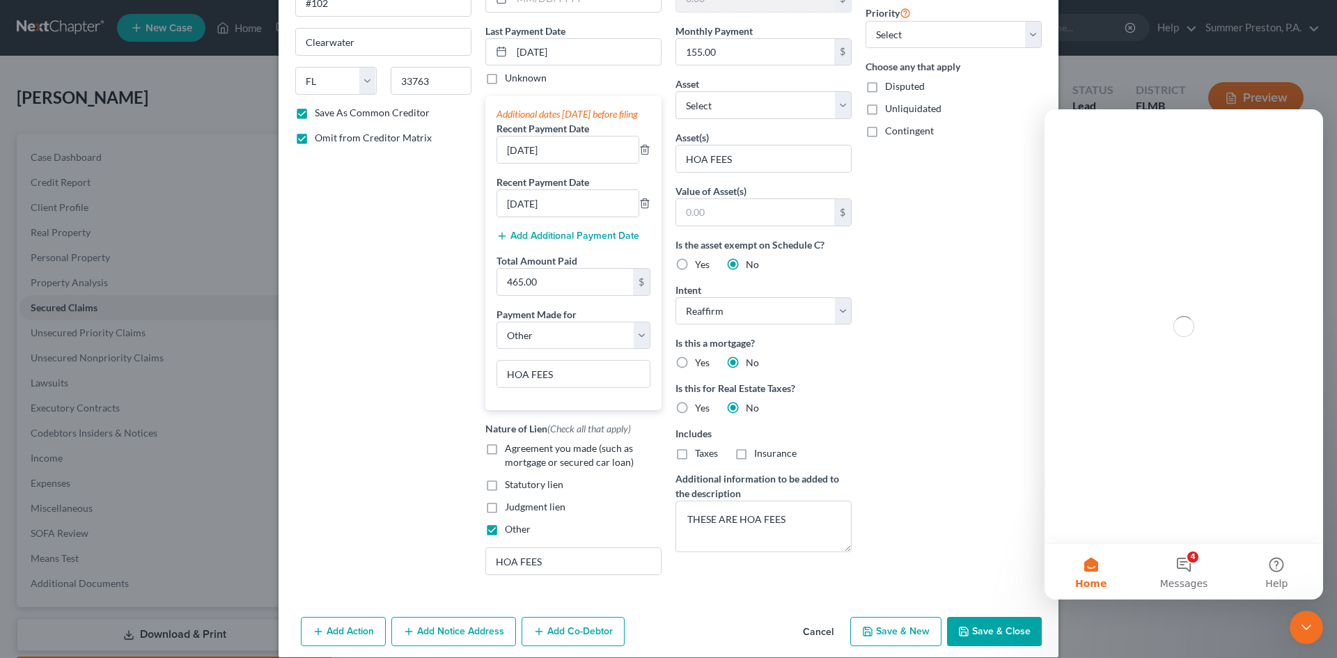
scroll to position [0, 0]
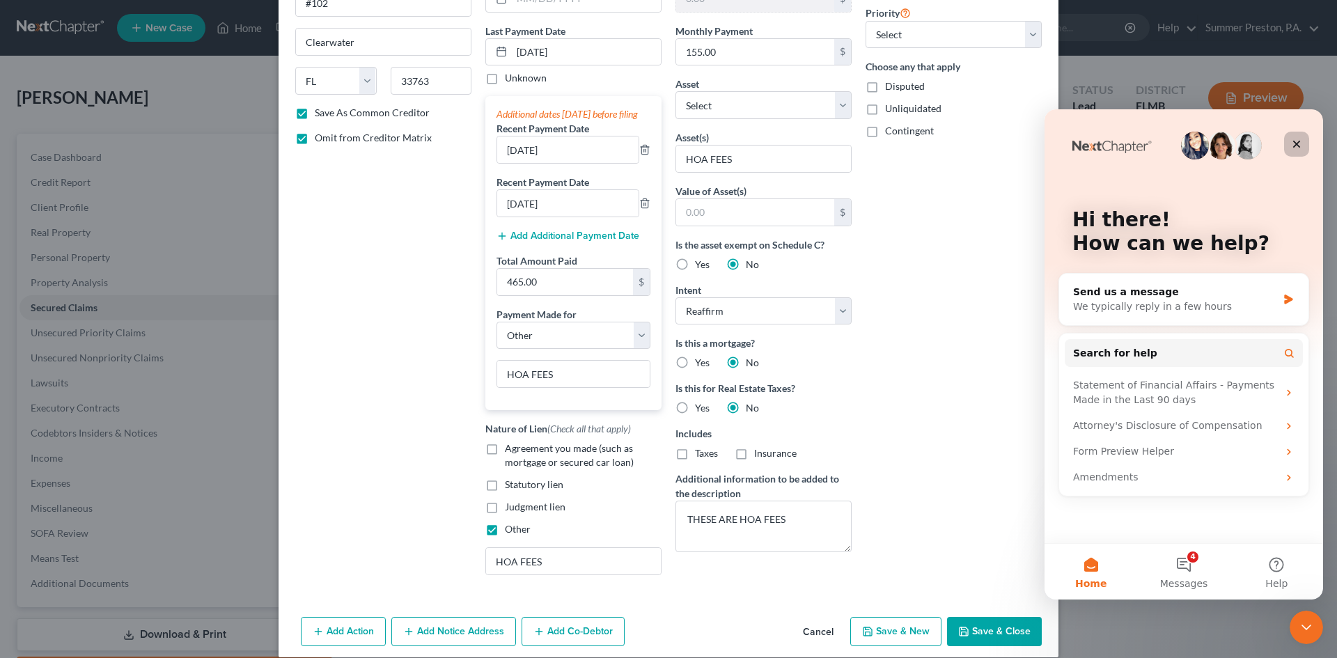
click at [1293, 143] on icon "Close" at bounding box center [1296, 144] width 11 height 11
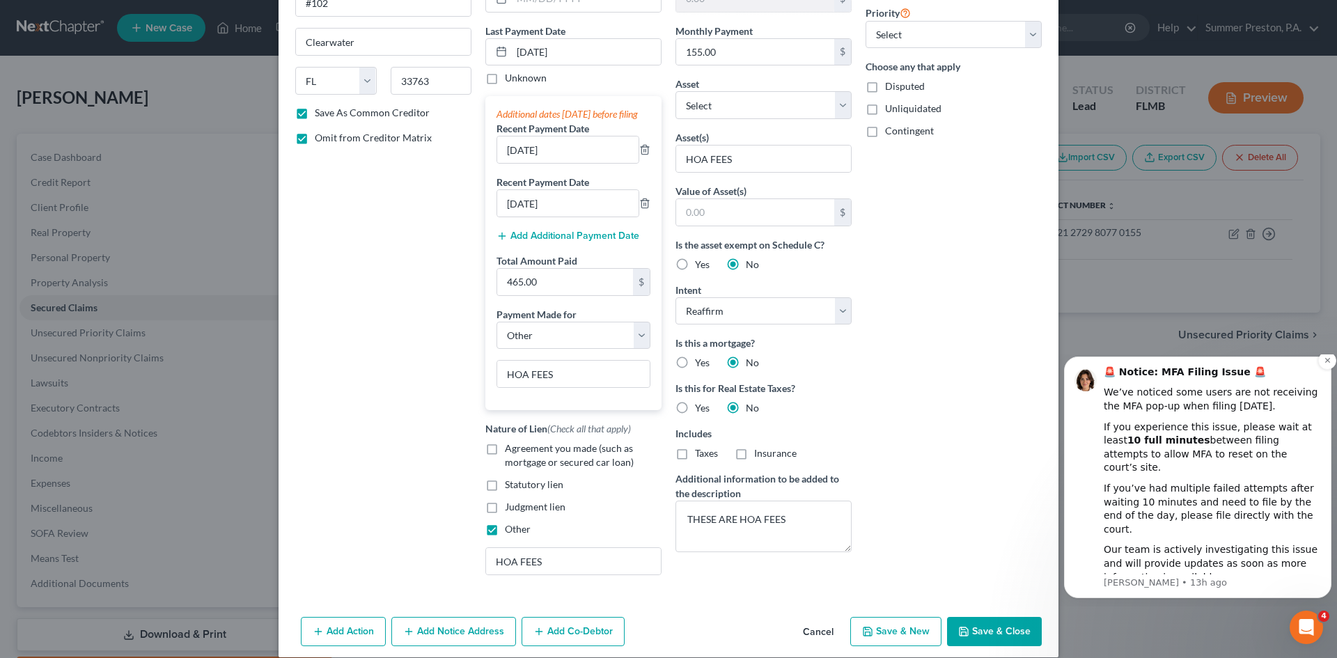
click at [1106, 377] on b "🚨 Notice: MFA Filing Issue 🚨" at bounding box center [1185, 371] width 162 height 11
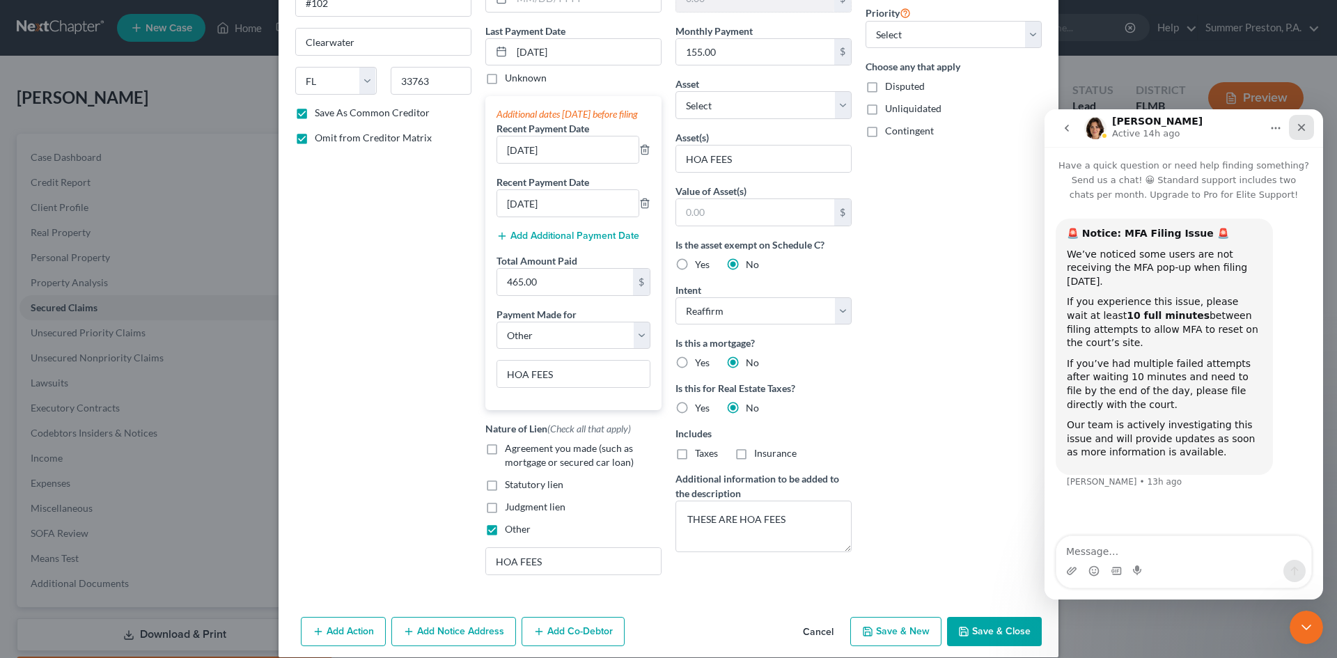
click at [1296, 123] on icon "Close" at bounding box center [1301, 127] width 11 height 11
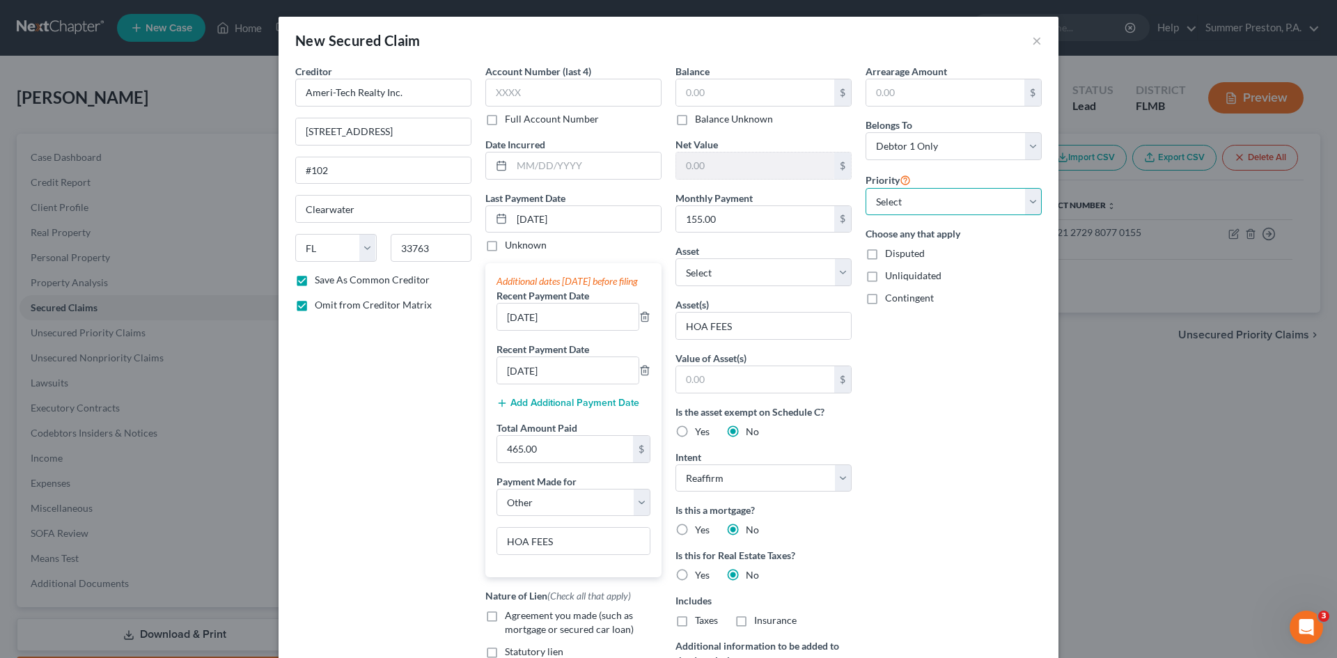
click at [1030, 198] on select "Select 1st 2nd 3rd 4th 5th 6th 7th 8th 9th 10th 11th 12th 13th 14th 15th 16th 1…" at bounding box center [954, 202] width 176 height 28
click at [1028, 198] on select "Select 1st 2nd 3rd 4th 5th 6th 7th 8th 9th 10th 11th 12th 13th 14th 15th 16th 1…" at bounding box center [954, 202] width 176 height 28
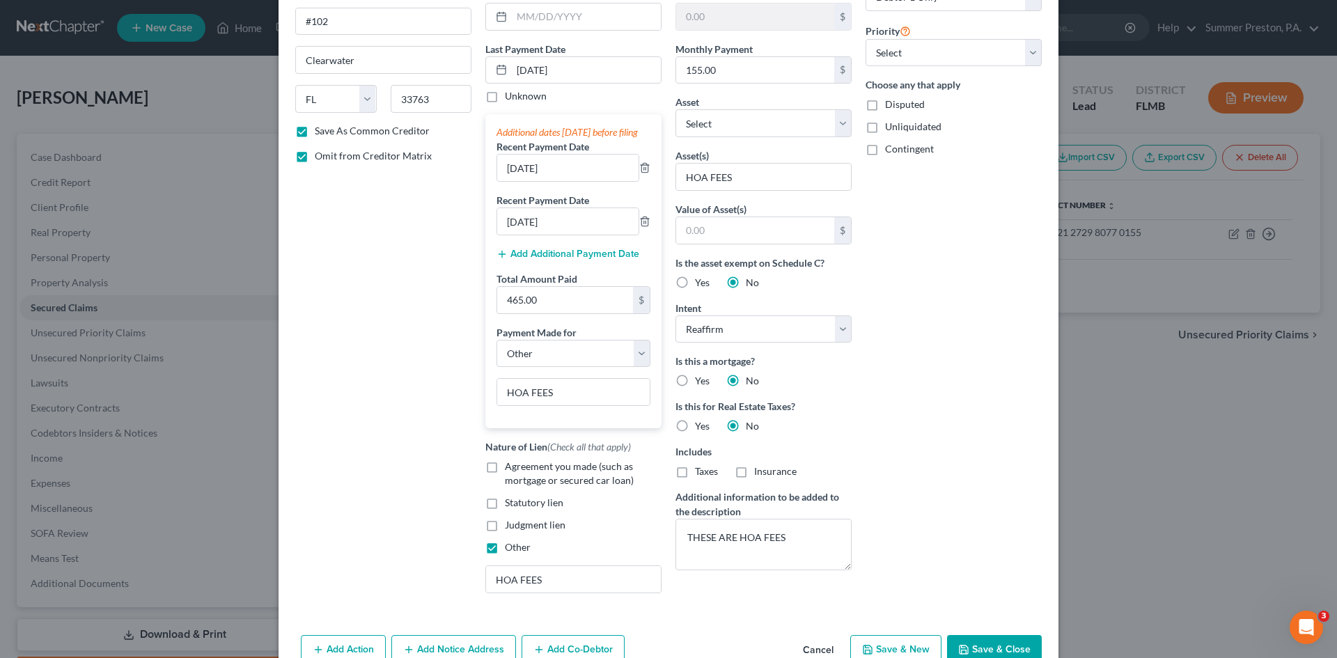
scroll to position [197, 0]
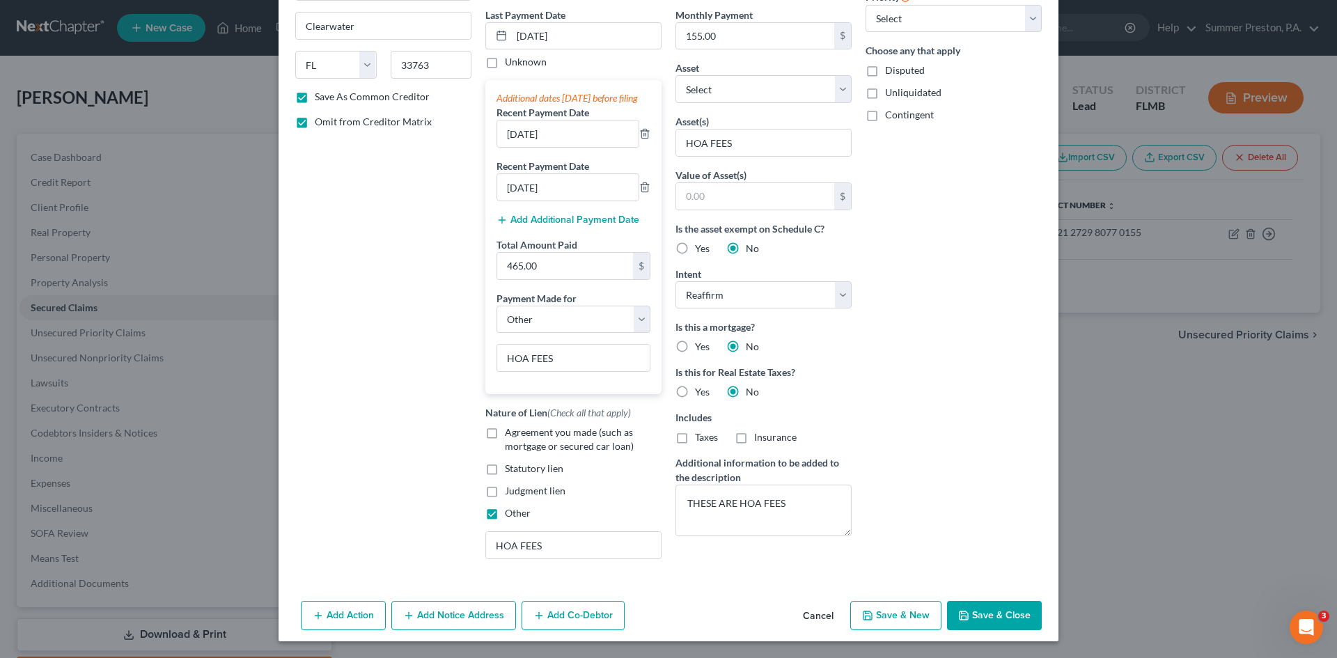
click at [987, 606] on button "Save & Close" at bounding box center [994, 615] width 95 height 29
checkbox input "false"
select select
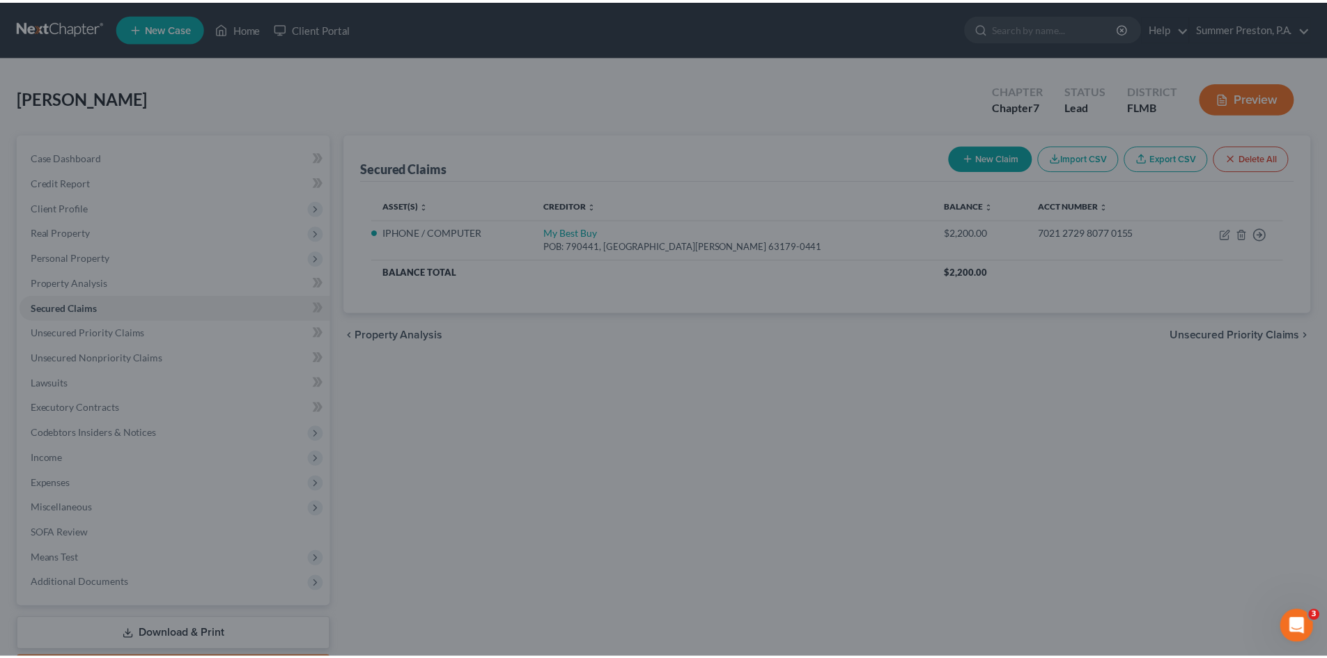
scroll to position [158, 0]
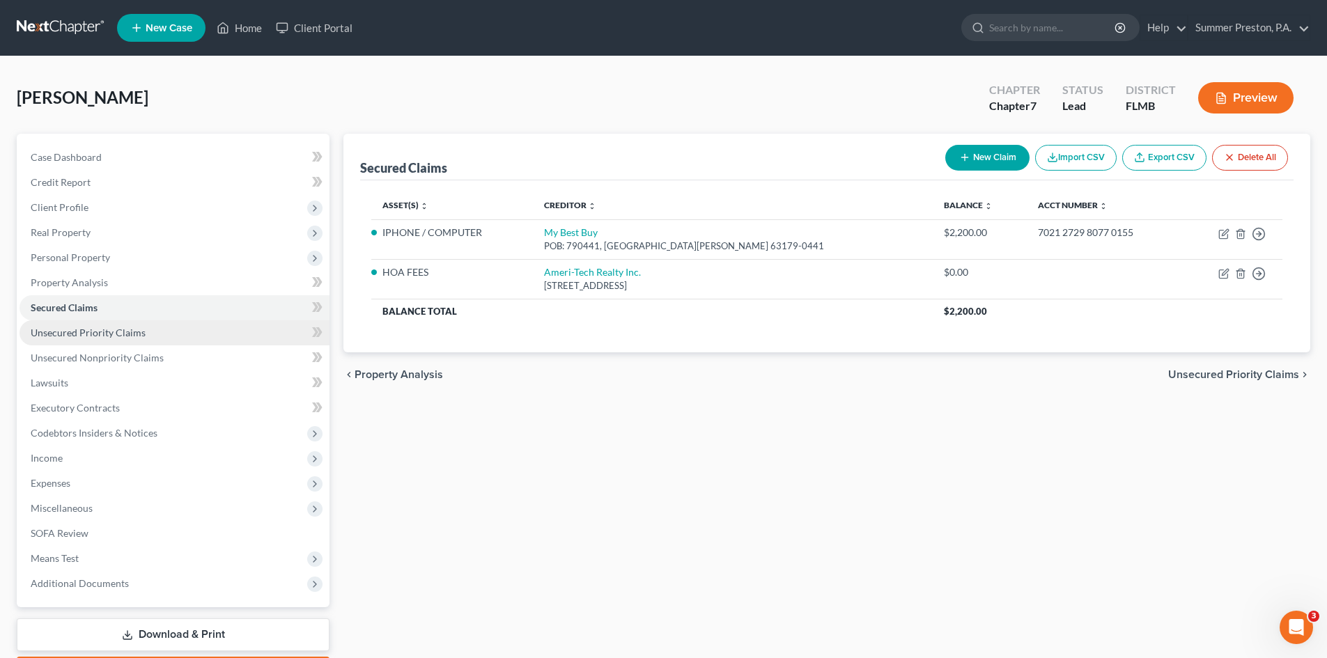
click at [137, 330] on span "Unsecured Priority Claims" at bounding box center [88, 333] width 115 height 12
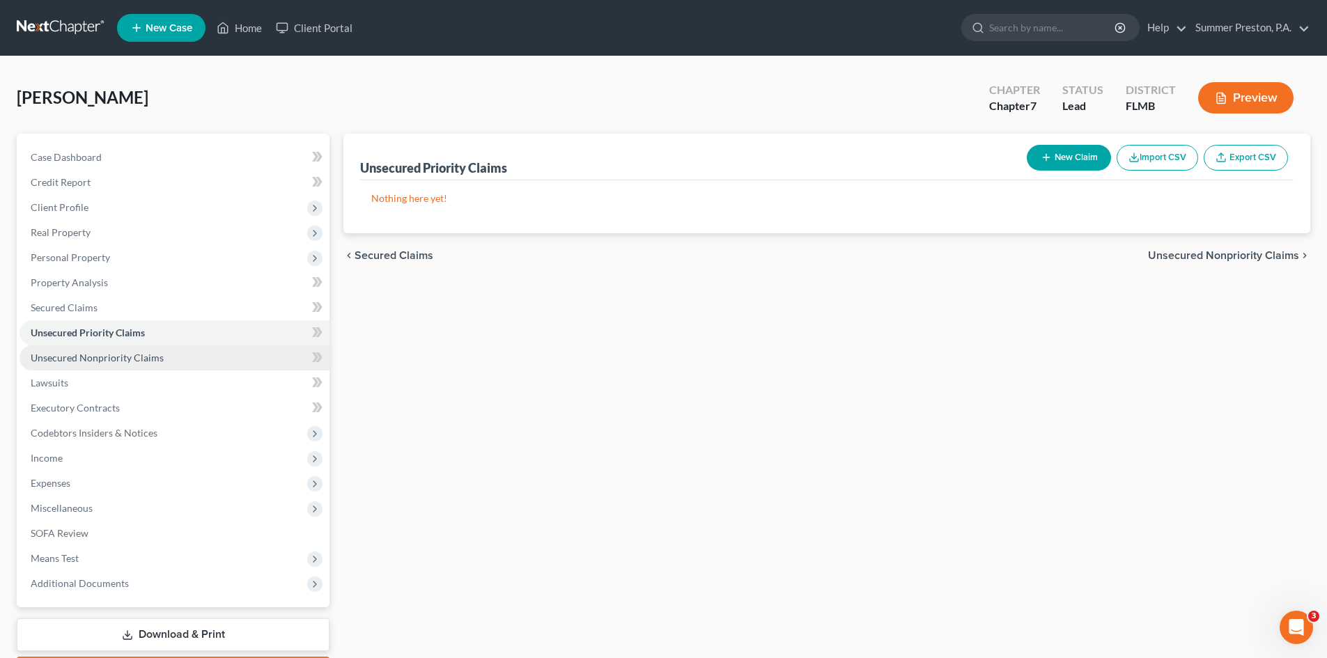
click at [112, 360] on span "Unsecured Nonpriority Claims" at bounding box center [97, 358] width 133 height 12
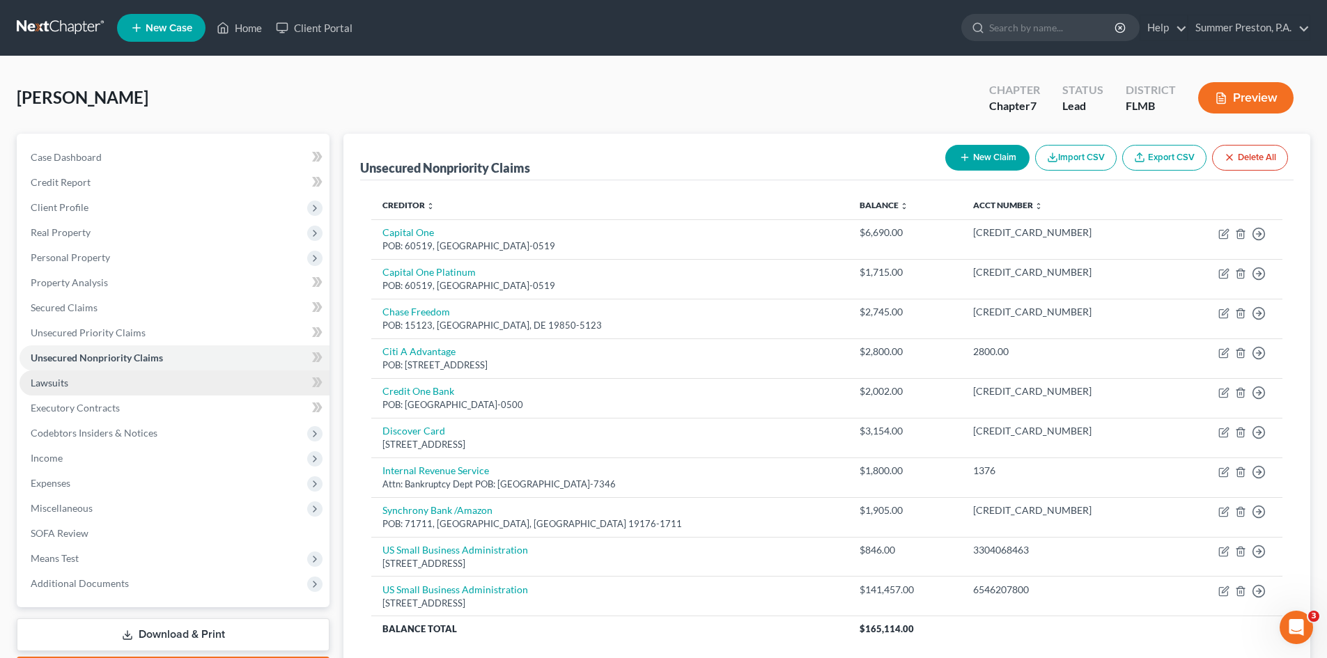
click at [72, 379] on link "Lawsuits" at bounding box center [174, 382] width 310 height 25
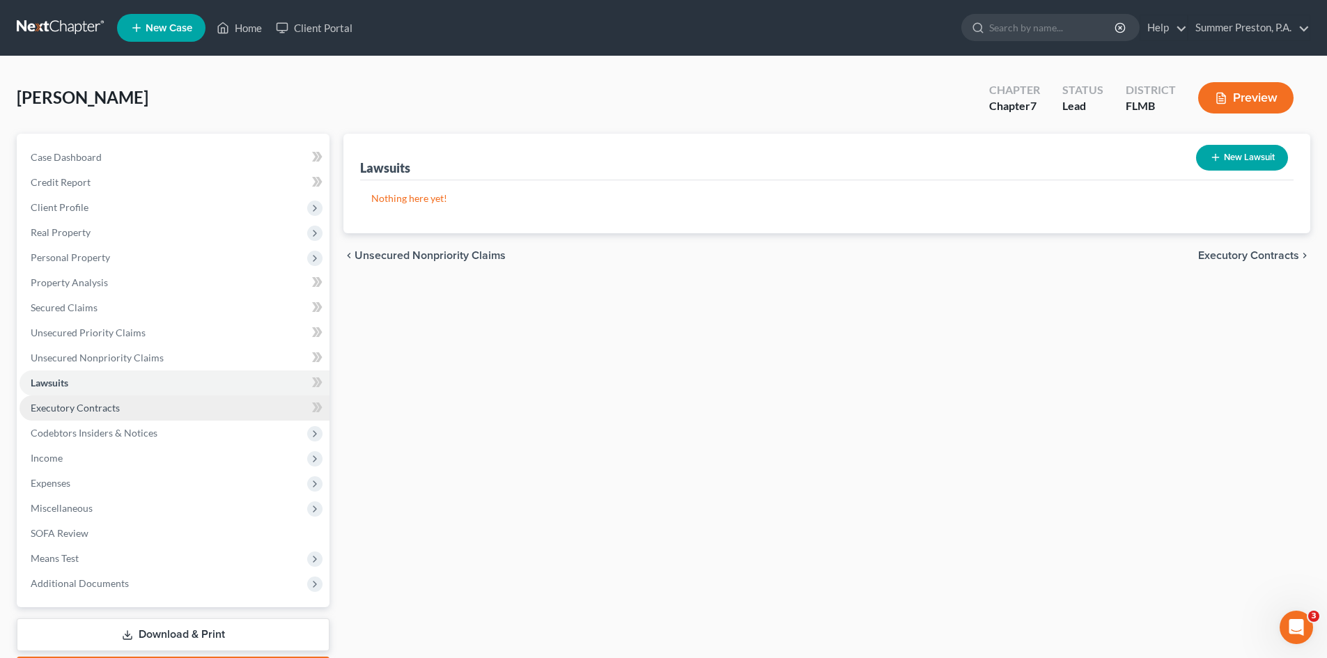
click at [120, 404] on link "Executory Contracts" at bounding box center [174, 408] width 310 height 25
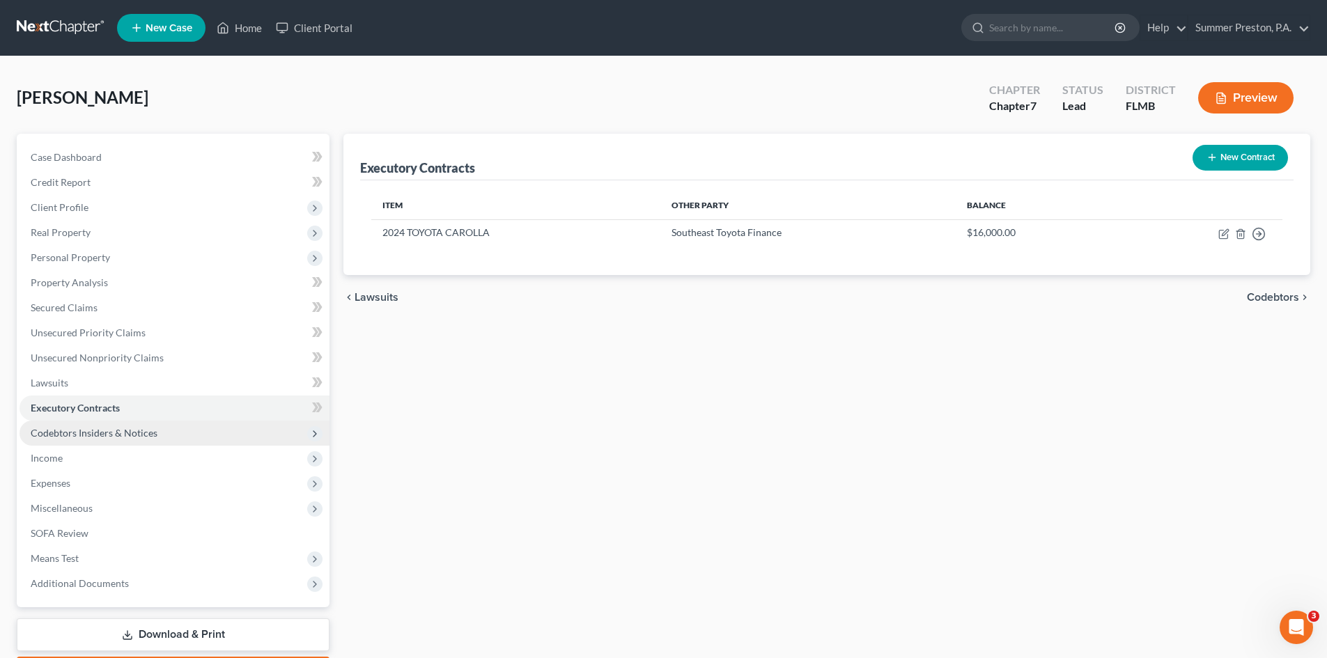
click at [134, 432] on span "Codebtors Insiders & Notices" at bounding box center [94, 433] width 127 height 12
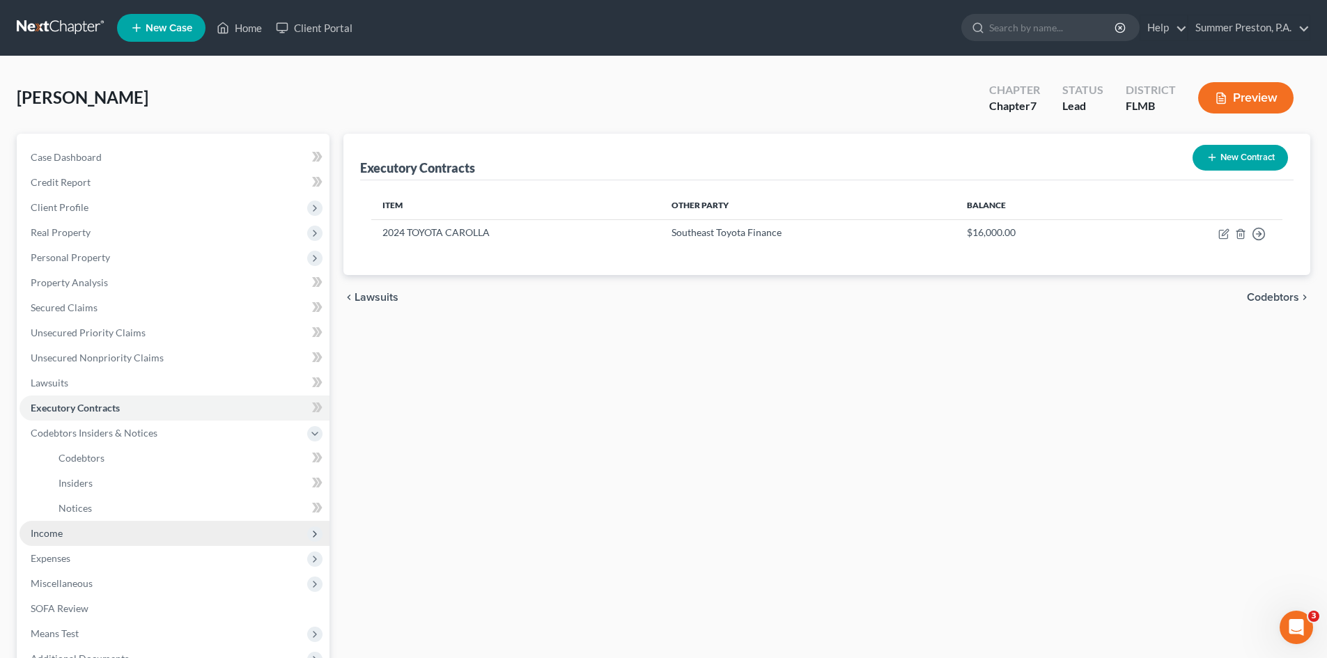
click at [63, 535] on span "Income" at bounding box center [174, 533] width 310 height 25
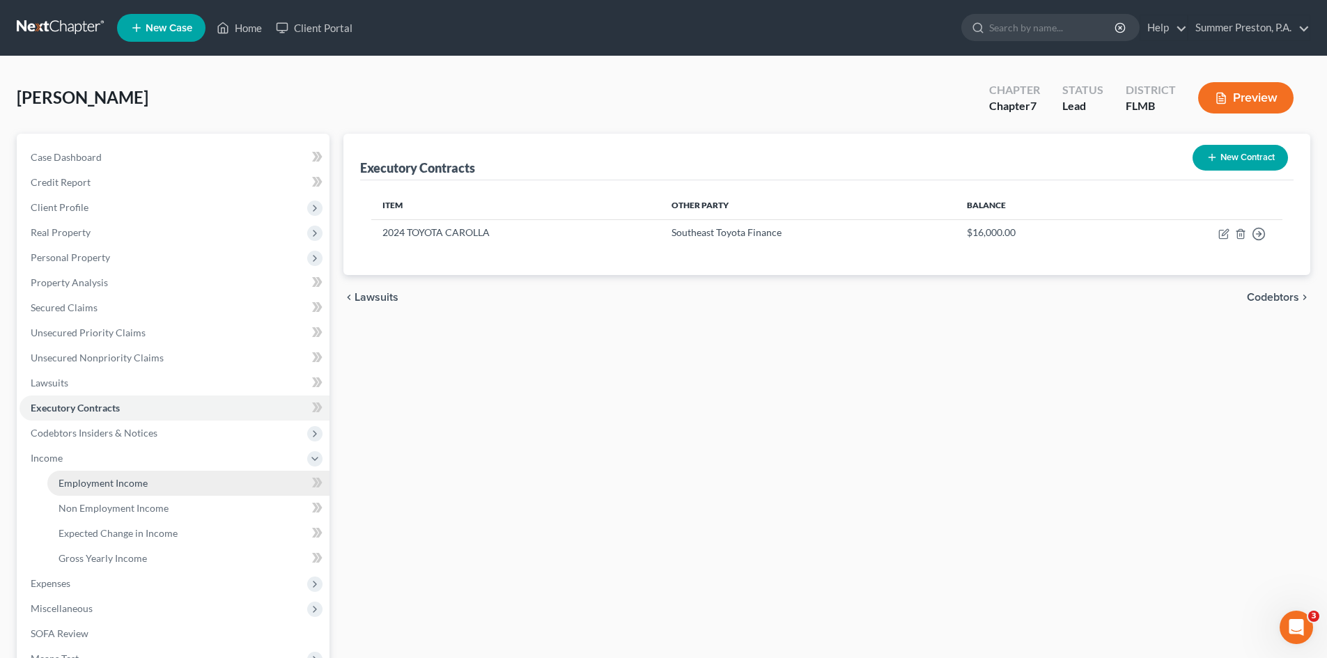
click at [134, 488] on span "Employment Income" at bounding box center [102, 483] width 89 height 12
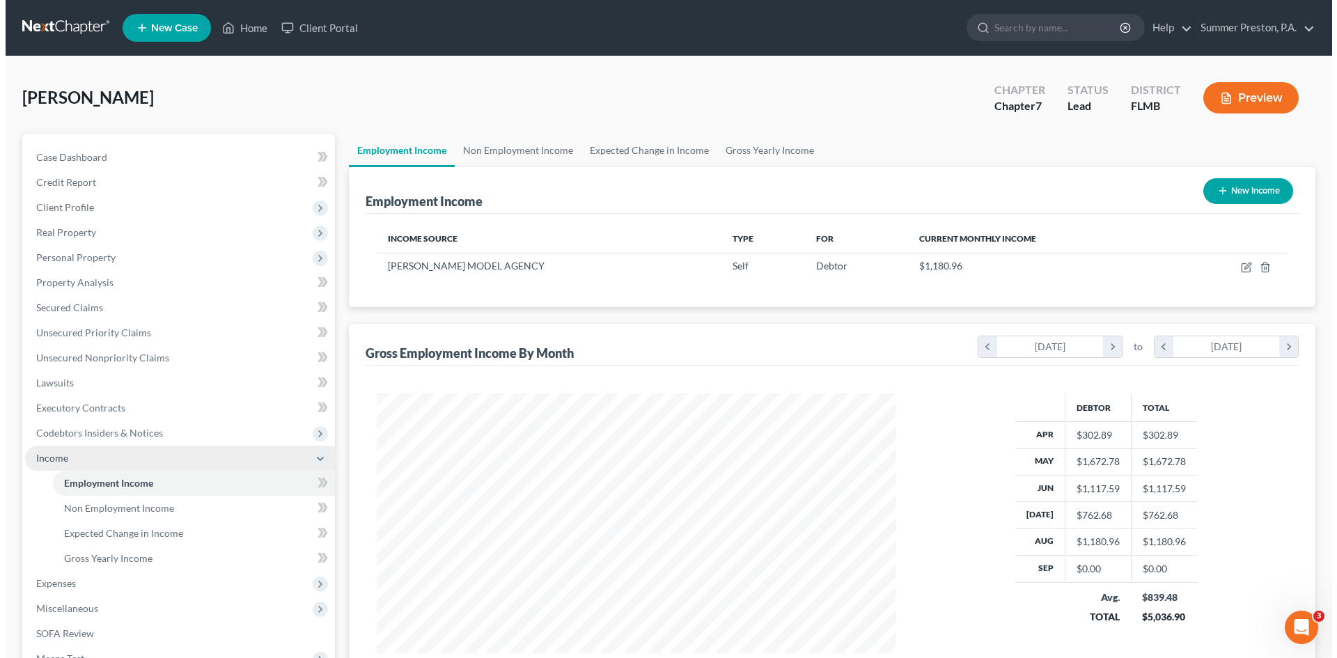
scroll to position [260, 547]
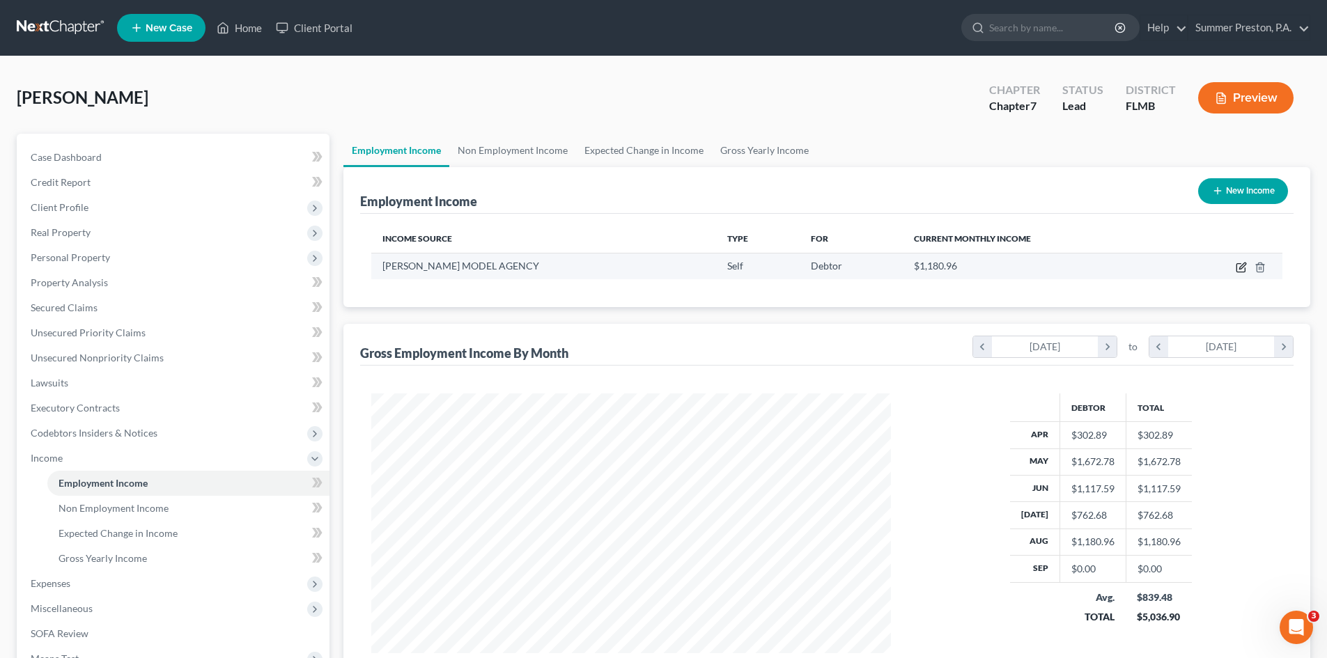
click at [1242, 269] on icon "button" at bounding box center [1242, 266] width 6 height 6
select select "1"
select select "9"
select select "0"
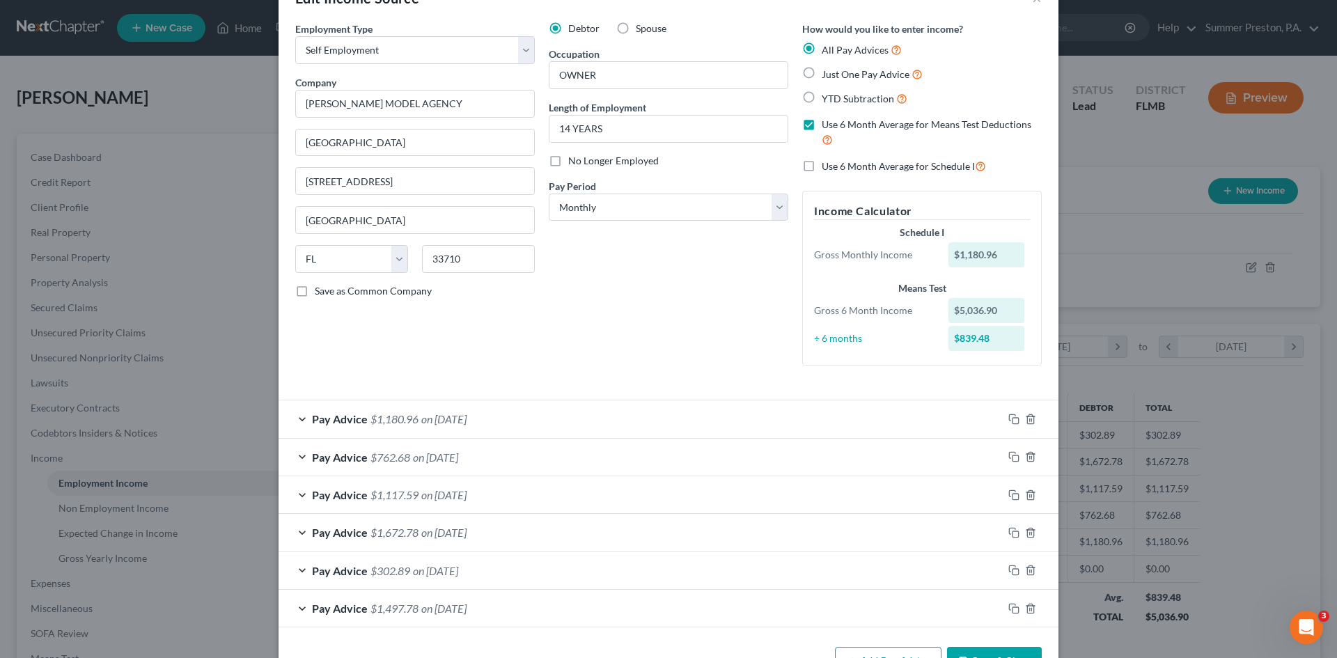
scroll to position [88, 0]
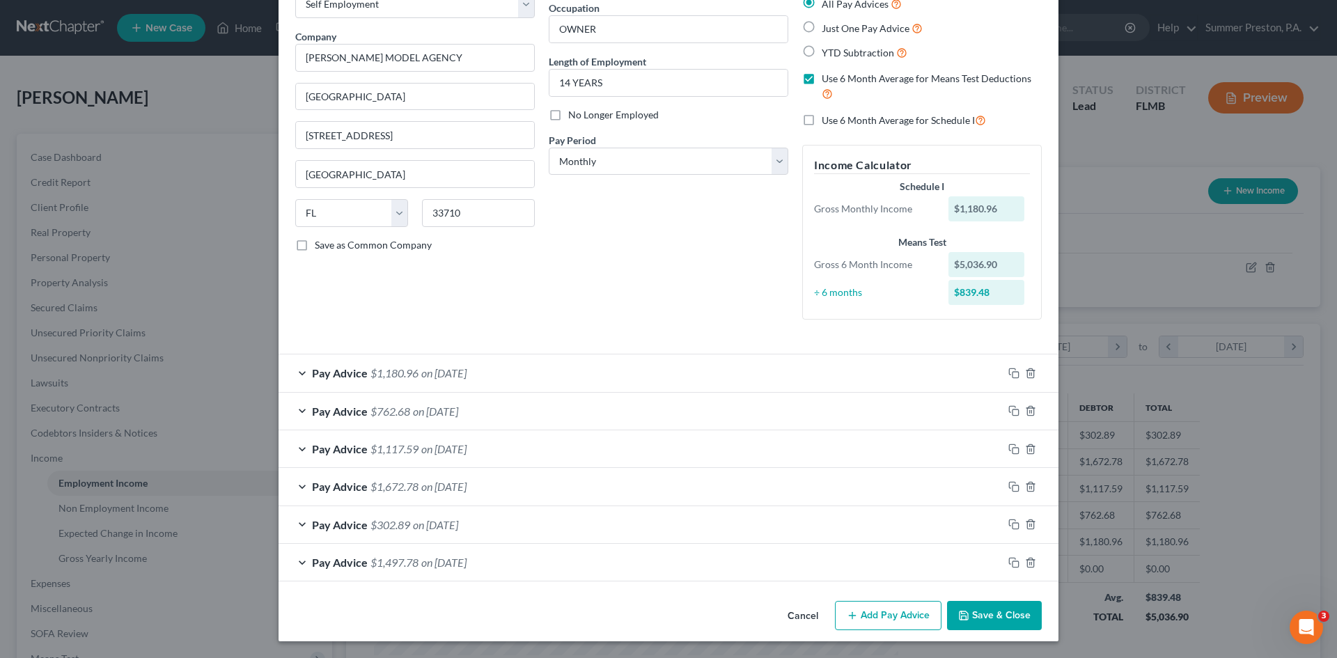
click at [880, 616] on button "Add Pay Advice" at bounding box center [888, 615] width 107 height 29
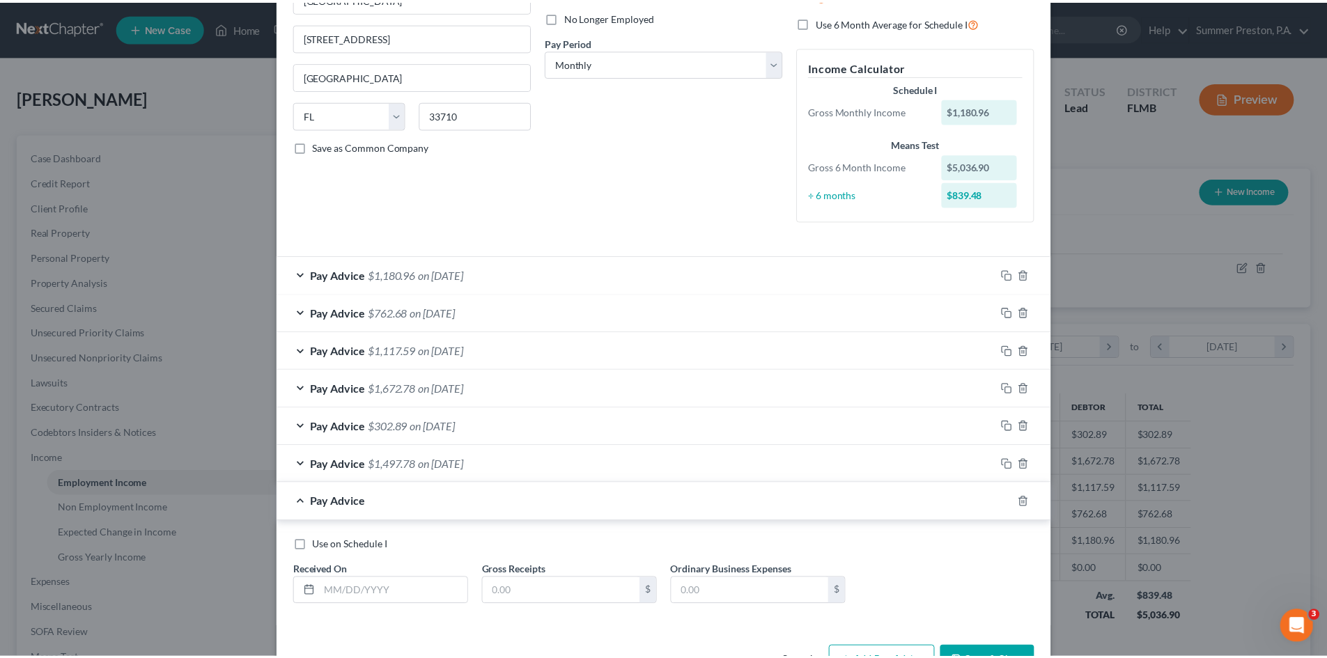
scroll to position [233, 0]
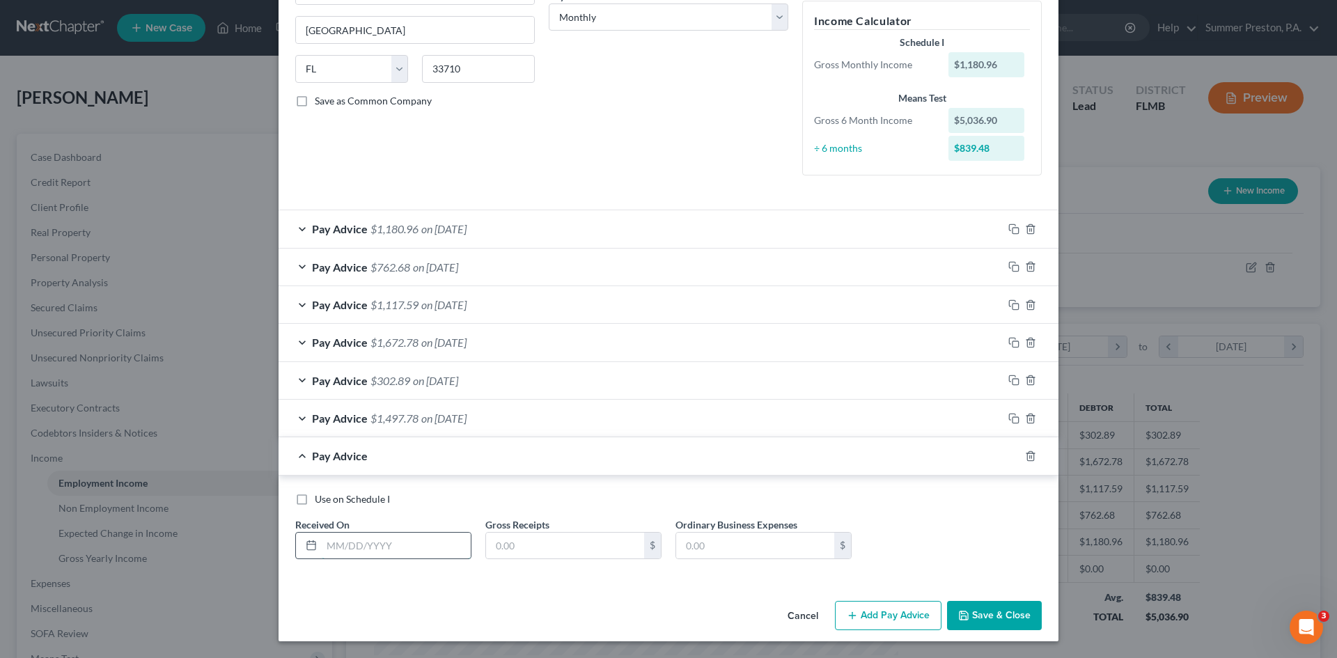
click at [432, 547] on input "text" at bounding box center [396, 546] width 149 height 26
type input "[DATE]"
click at [554, 549] on input "text" at bounding box center [565, 546] width 158 height 26
type input "1,478.33"
click at [983, 613] on button "Save & Close" at bounding box center [994, 615] width 95 height 29
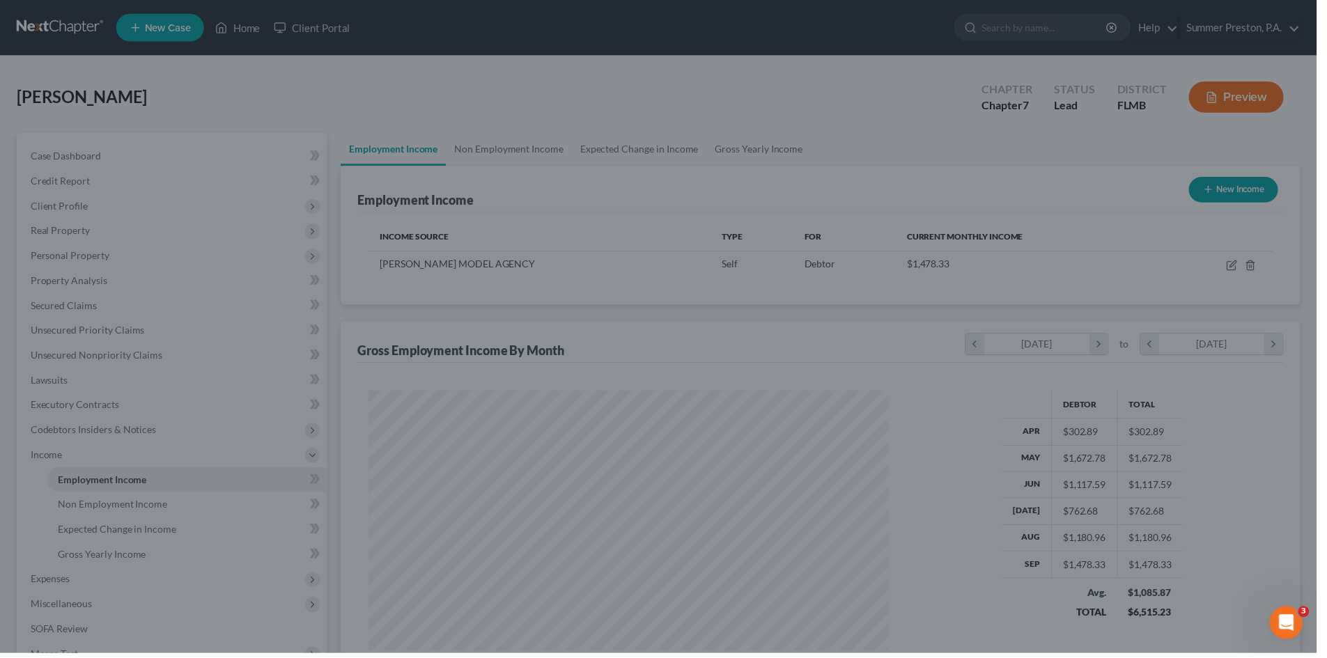
scroll to position [696088, 695801]
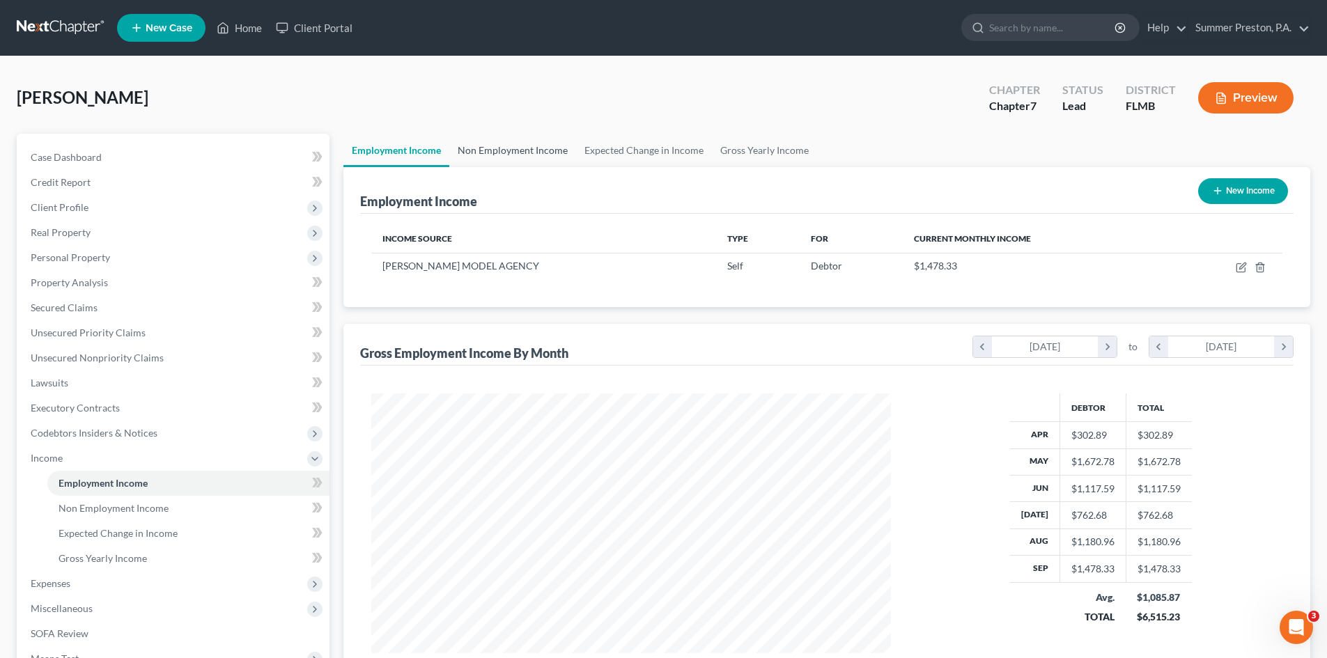
click at [514, 153] on link "Non Employment Income" at bounding box center [512, 150] width 127 height 33
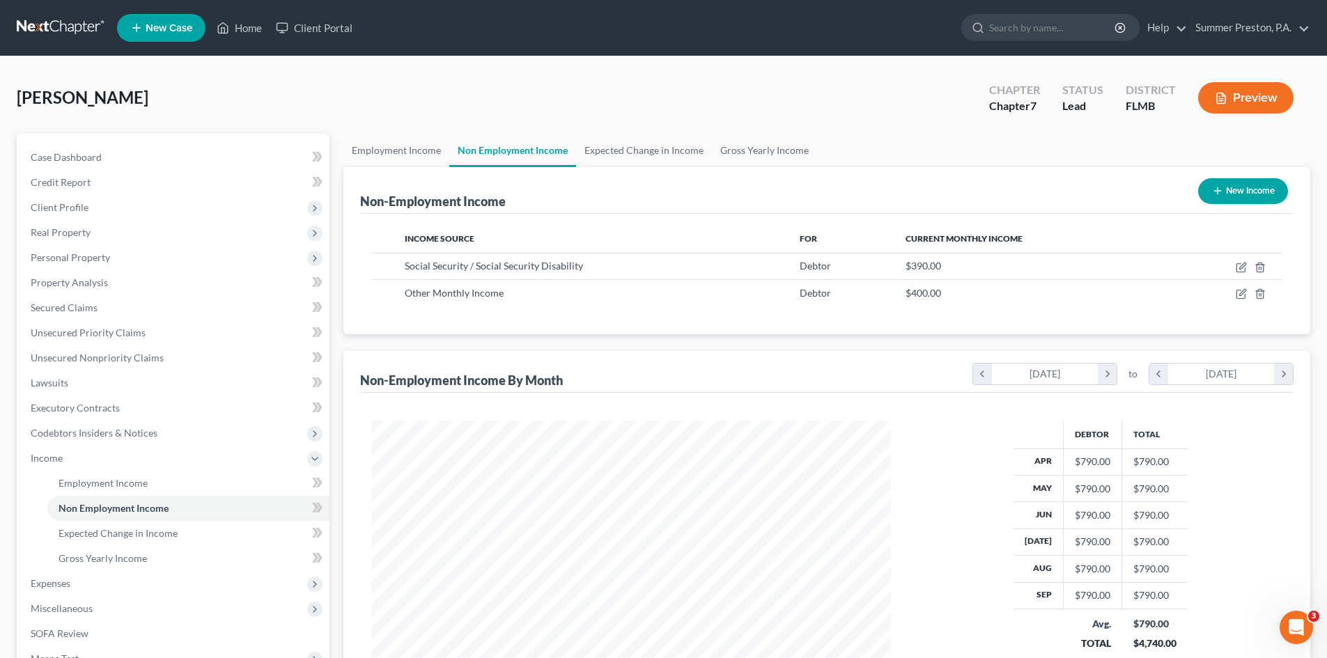
scroll to position [260, 547]
click at [644, 152] on link "Expected Change in Income" at bounding box center [644, 150] width 136 height 33
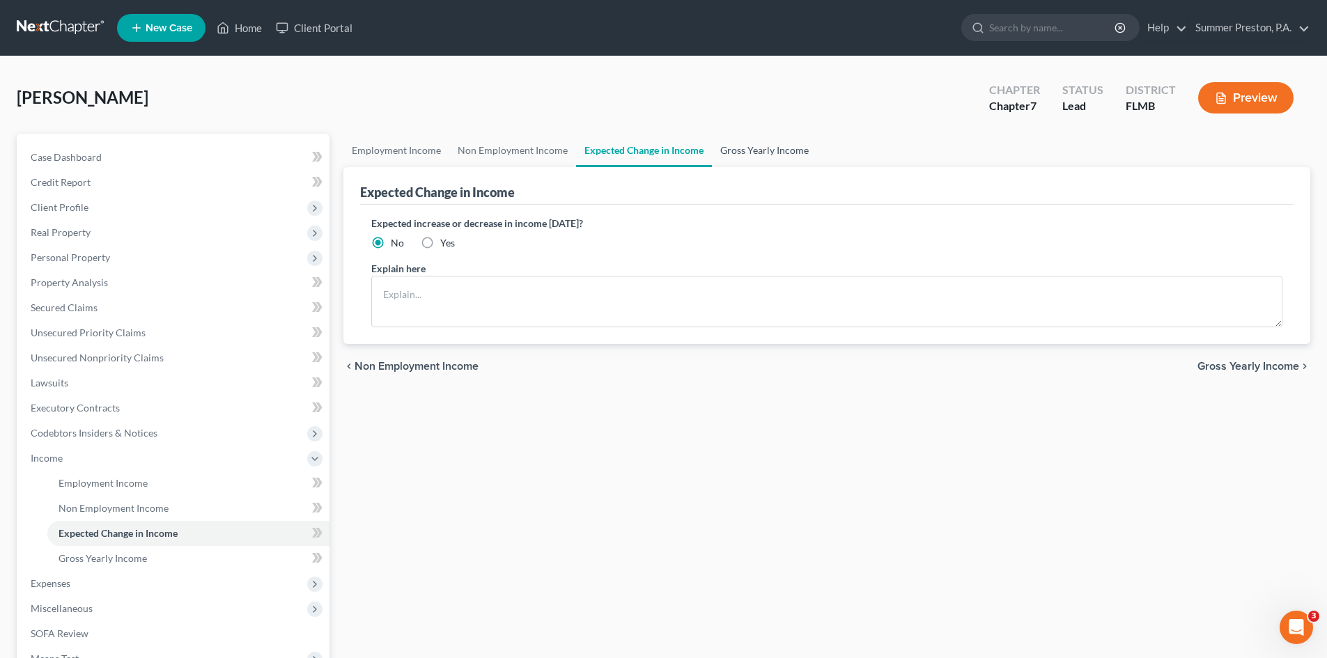
click at [763, 157] on link "Gross Yearly Income" at bounding box center [764, 150] width 105 height 33
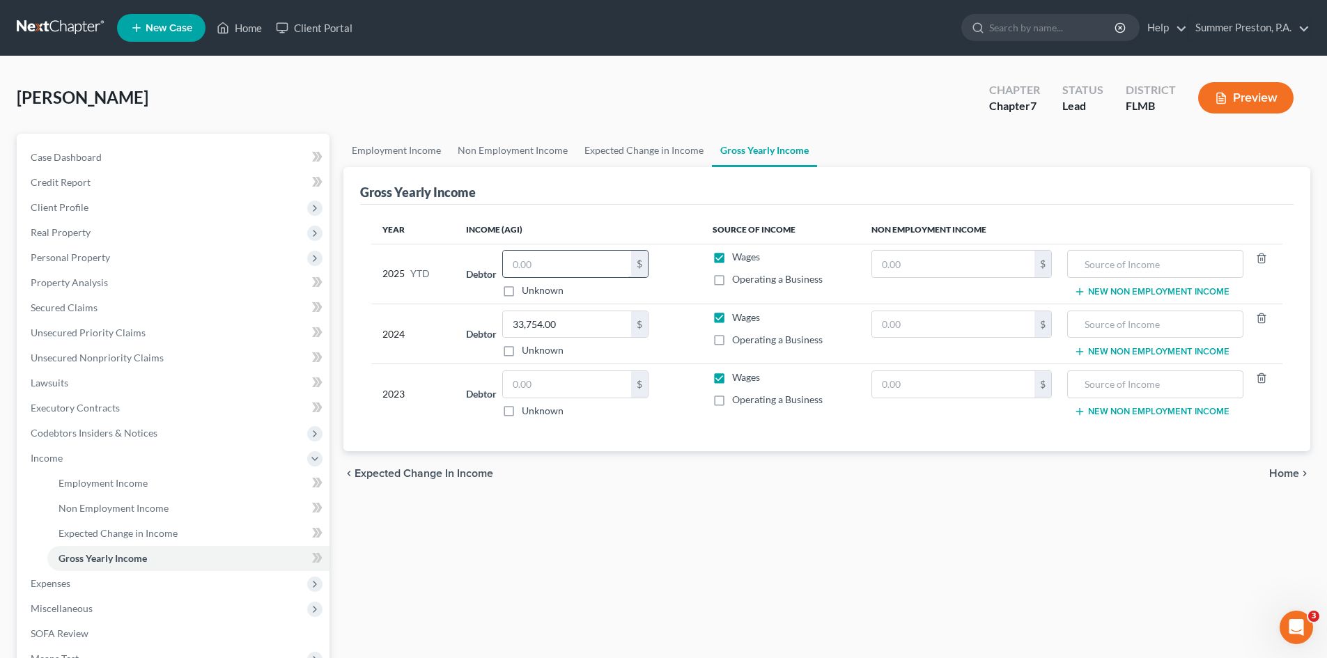
click at [606, 255] on input "text" at bounding box center [567, 264] width 128 height 26
type input "10,013.01"
click at [582, 383] on input "text" at bounding box center [567, 384] width 128 height 26
click at [971, 260] on input "text" at bounding box center [953, 264] width 162 height 26
type input "3,510.00"
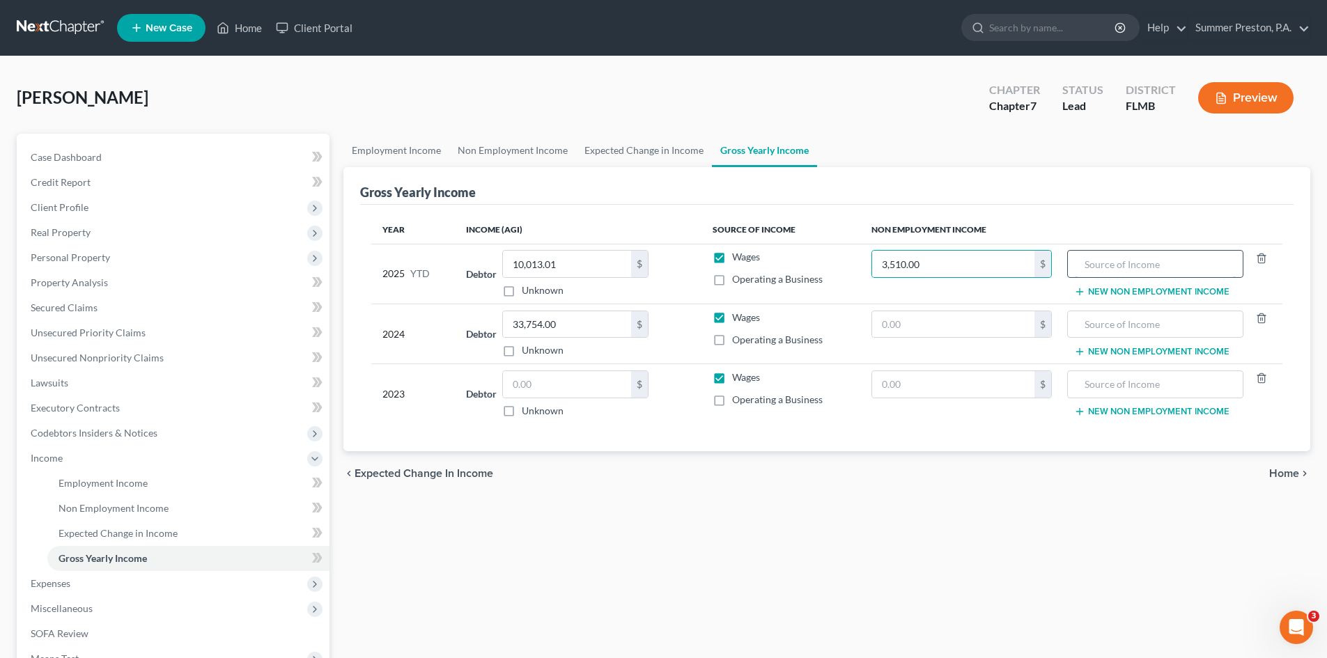
drag, startPoint x: 1184, startPoint y: 265, endPoint x: 1173, endPoint y: 263, distance: 11.3
click at [1182, 265] on input "text" at bounding box center [1154, 264] width 160 height 26
type input "SOCIAL SECURITY"
click at [1140, 288] on button "New Non Employment Income" at bounding box center [1151, 291] width 155 height 11
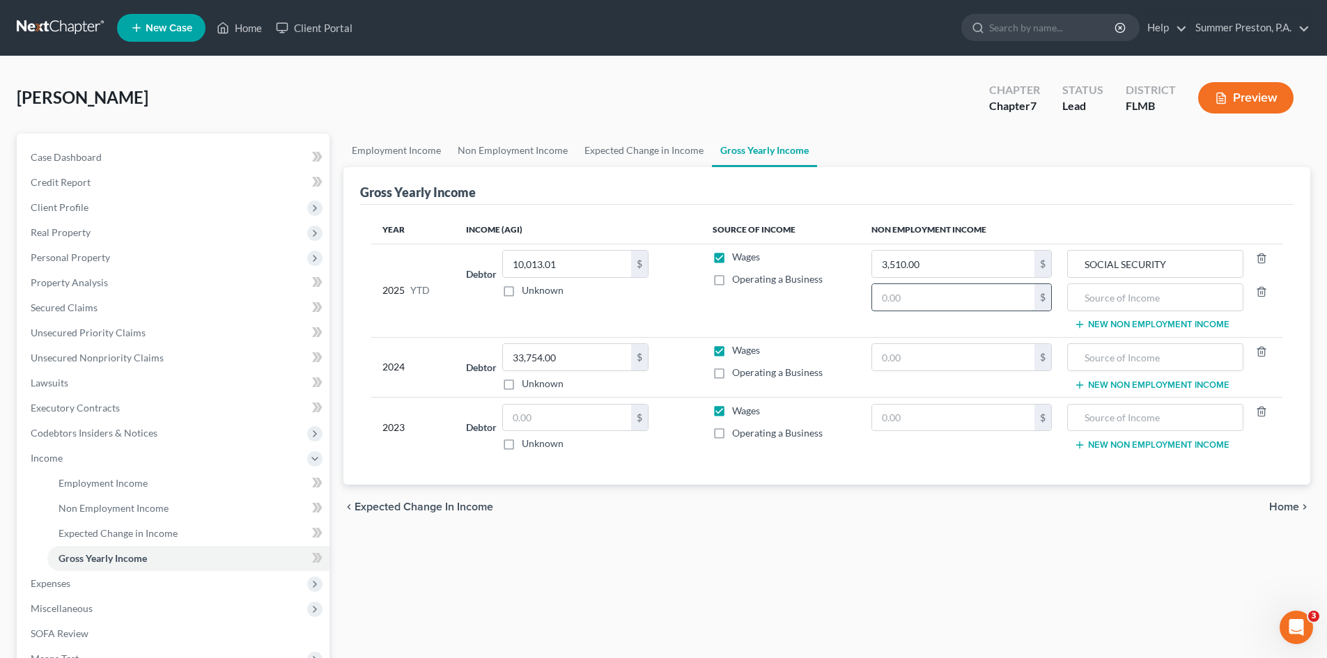
click at [934, 290] on input "text" at bounding box center [953, 297] width 162 height 26
type input "3,600.00"
click at [1182, 296] on input "text" at bounding box center [1154, 297] width 160 height 26
type input "SEPARATED SPOUSE'S CONTRIBUTION"
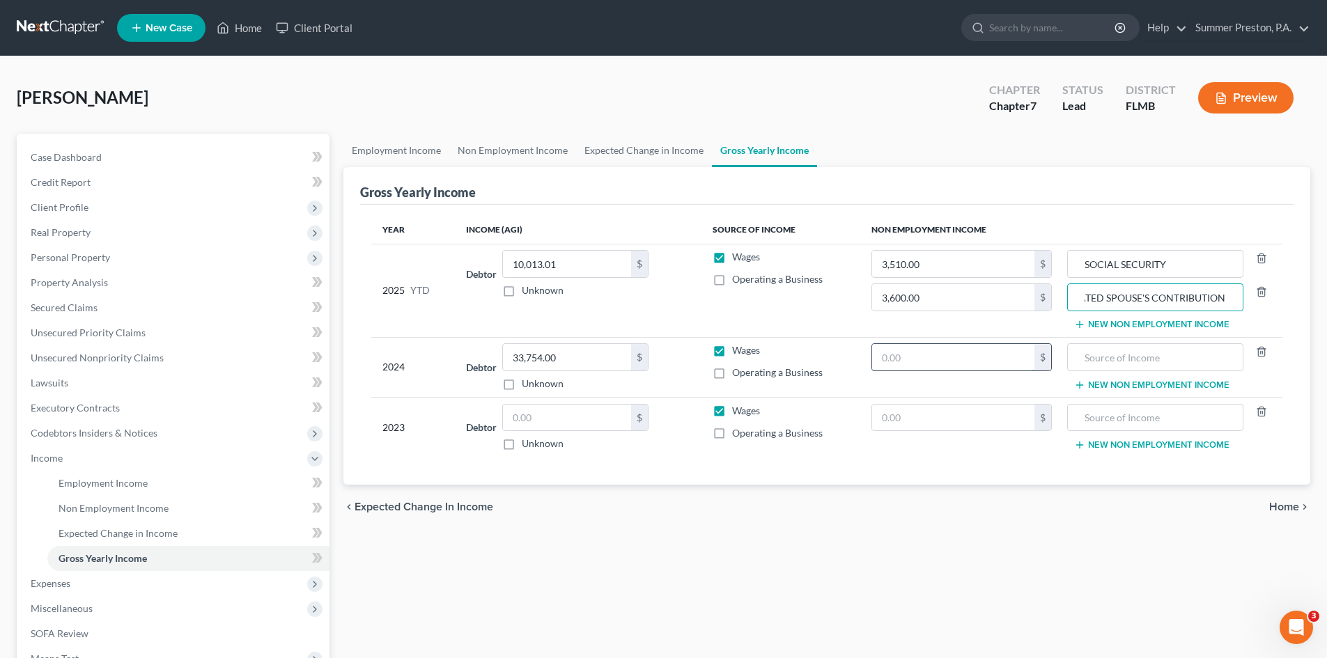
scroll to position [0, 0]
click at [946, 360] on input "text" at bounding box center [953, 357] width 162 height 26
click at [71, 581] on span "Expenses" at bounding box center [174, 583] width 310 height 25
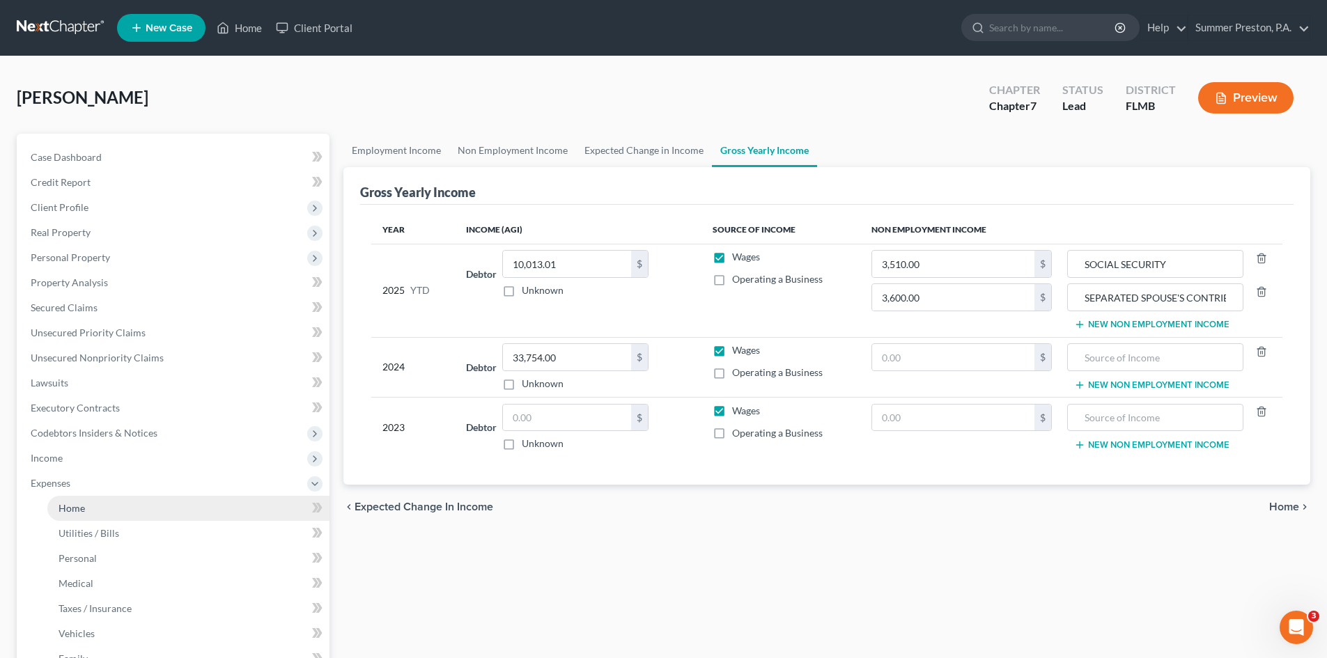
click at [79, 507] on span "Home" at bounding box center [71, 508] width 26 height 12
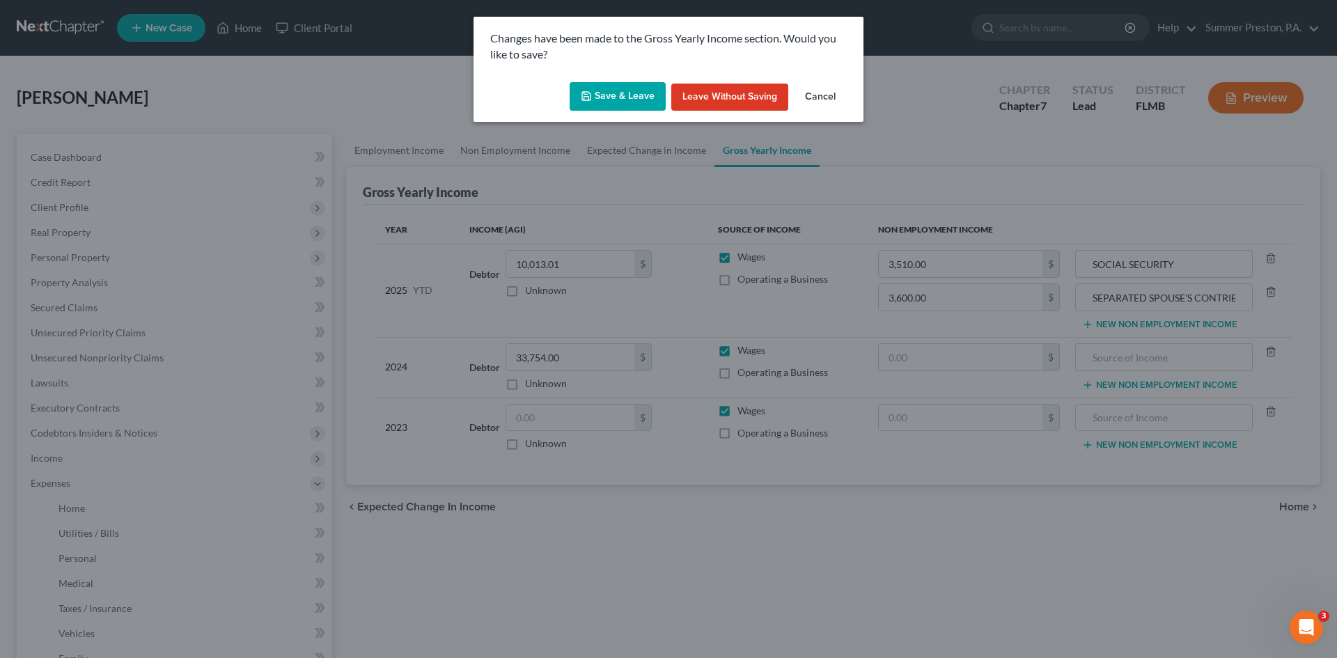
click at [608, 92] on button "Save & Leave" at bounding box center [618, 96] width 96 height 29
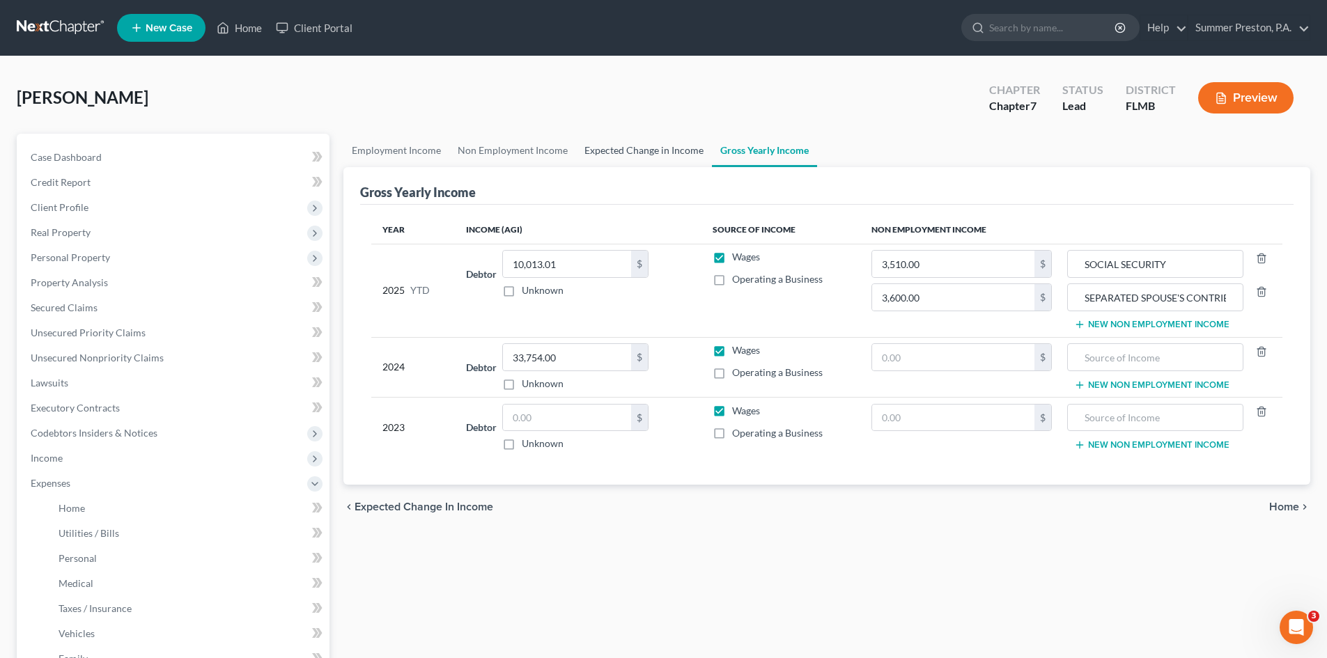
type input "3,600.00"
type input "SEPARATED SPOUSE'S CONTRIBUTION"
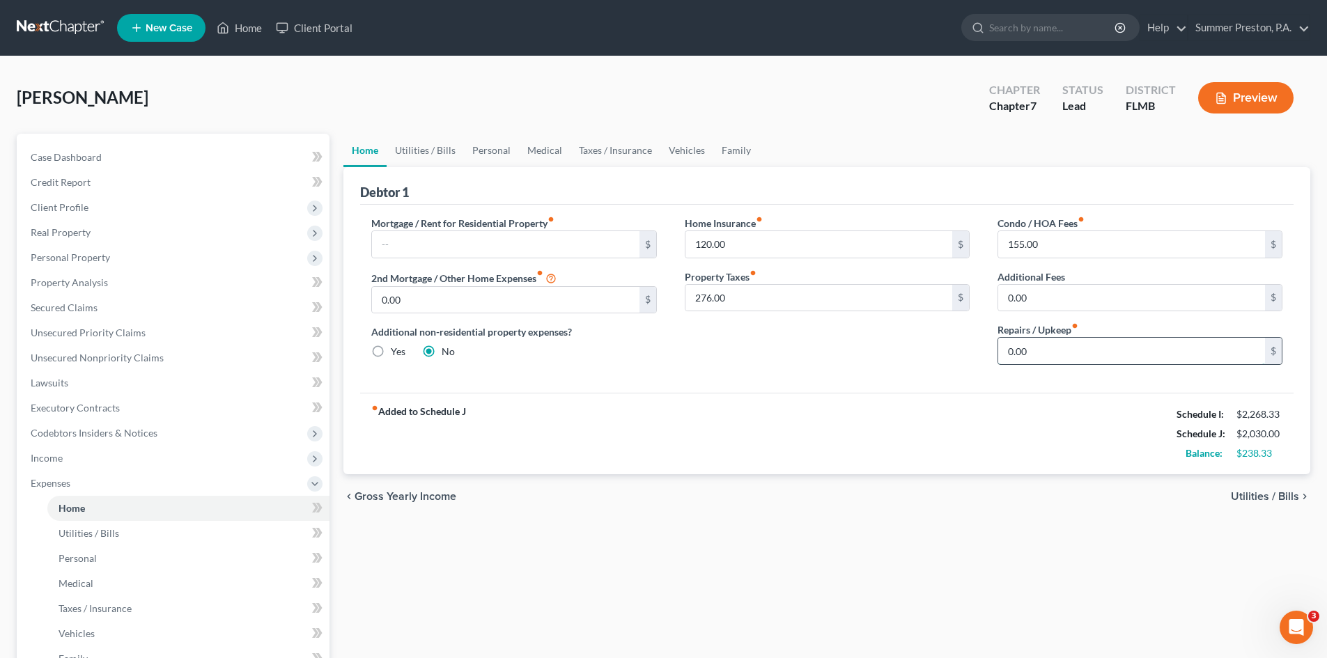
click at [1049, 352] on input "0.00" at bounding box center [1131, 351] width 267 height 26
type input "50.00"
click at [415, 150] on link "Utilities / Bills" at bounding box center [424, 150] width 77 height 33
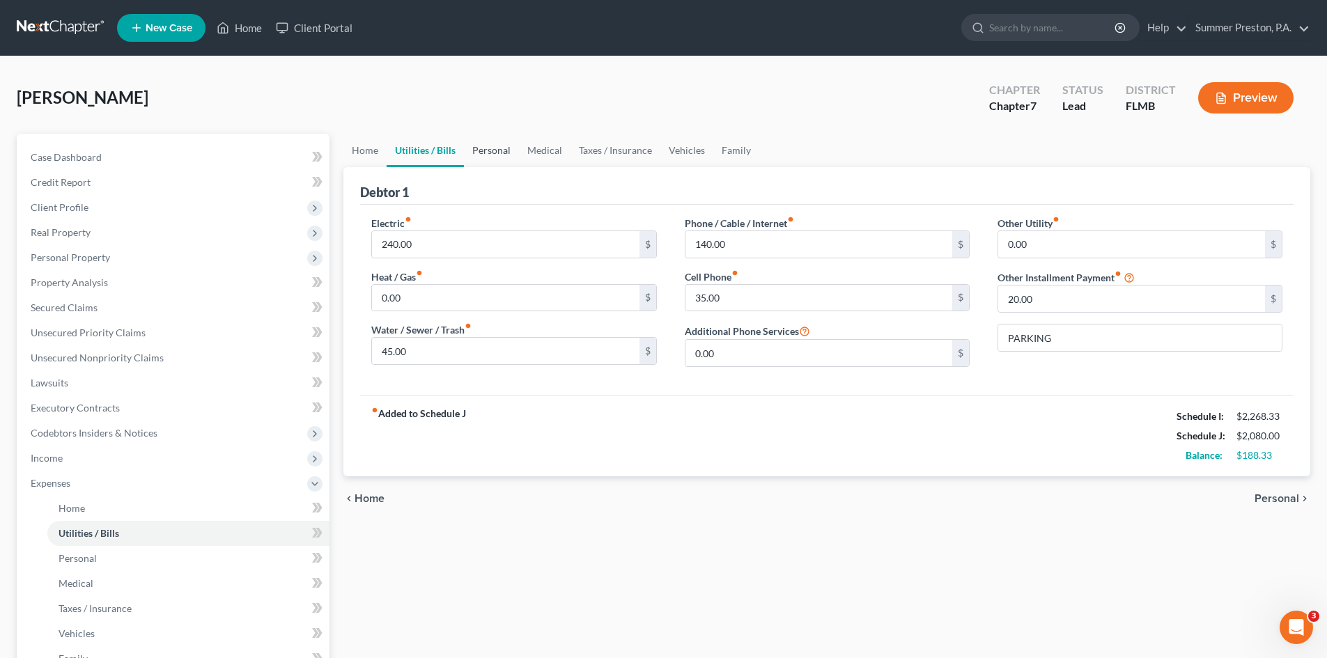
click at [480, 149] on link "Personal" at bounding box center [491, 150] width 55 height 33
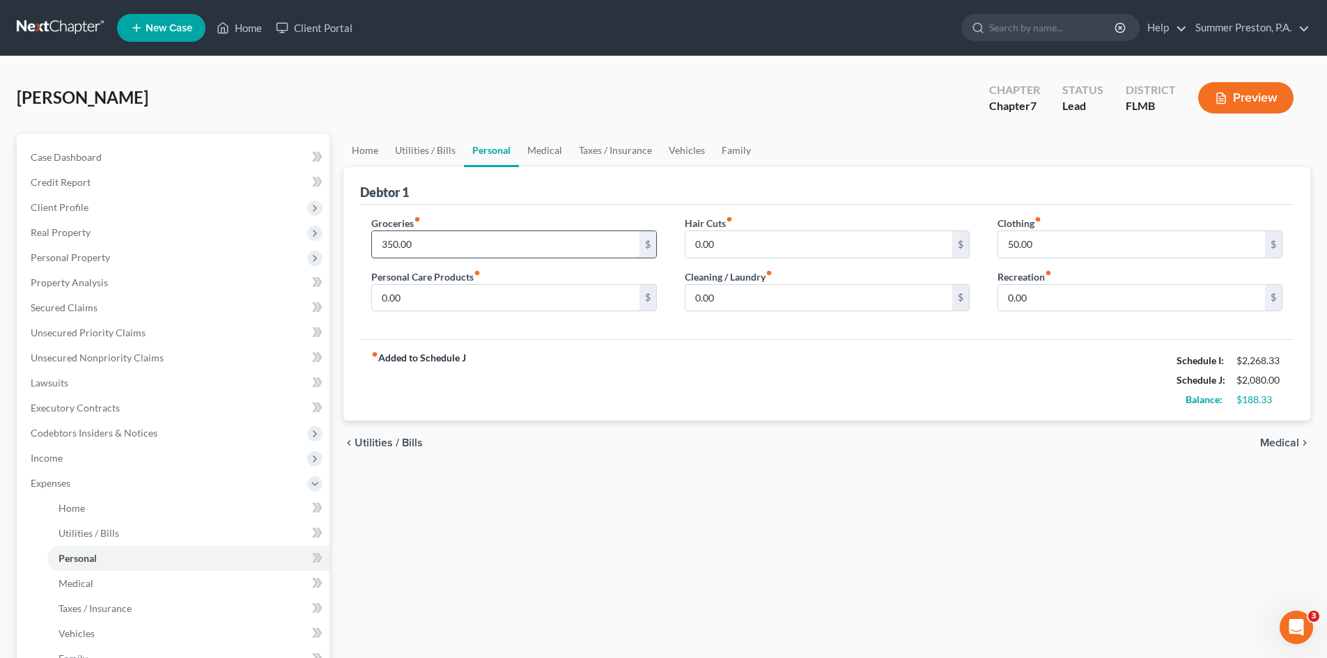
click at [476, 242] on input "350.00" at bounding box center [505, 244] width 267 height 26
type input "400.00"
click at [446, 287] on input "0.00" at bounding box center [505, 298] width 267 height 26
type input "50.00"
click at [548, 149] on link "Medical" at bounding box center [545, 150] width 52 height 33
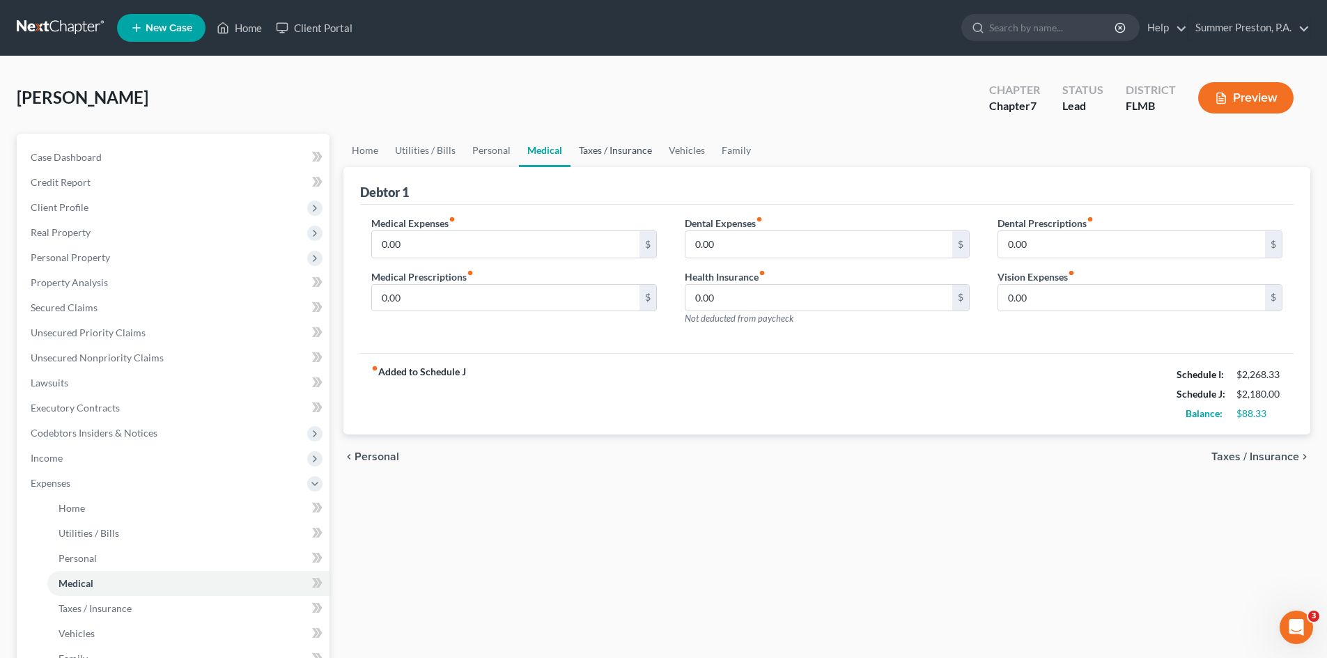
click at [611, 146] on link "Taxes / Insurance" at bounding box center [615, 150] width 90 height 33
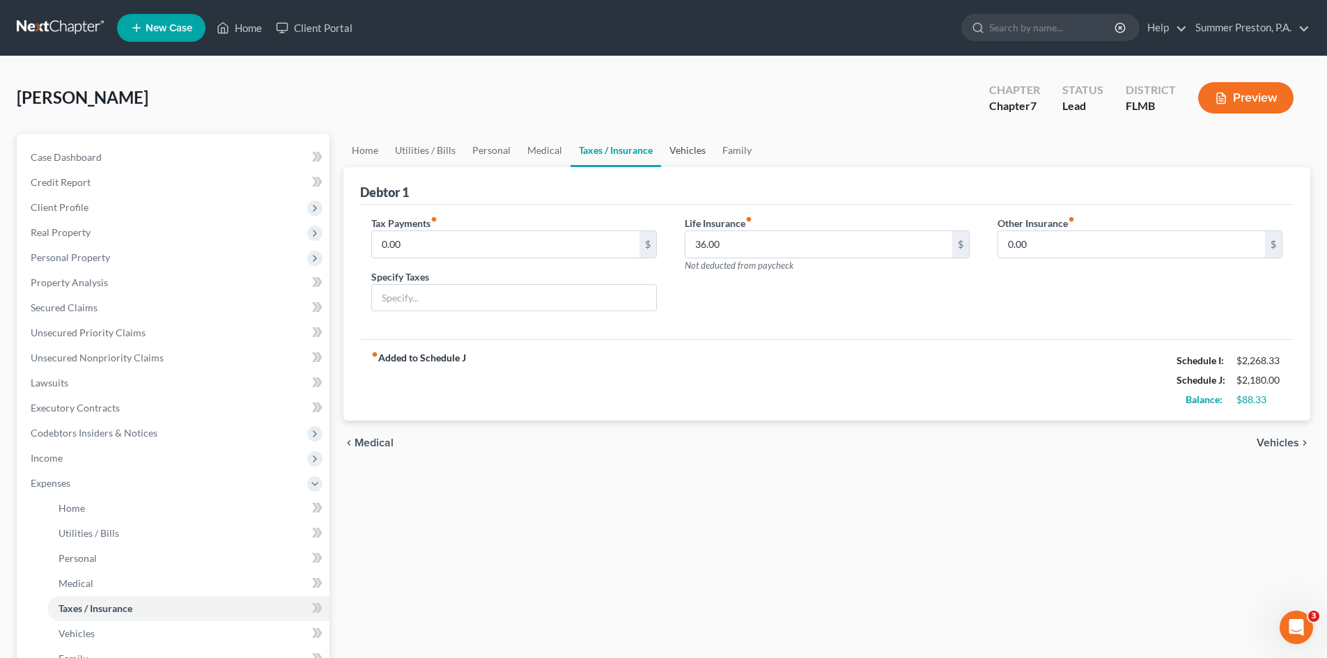
click at [683, 152] on link "Vehicles" at bounding box center [687, 150] width 53 height 33
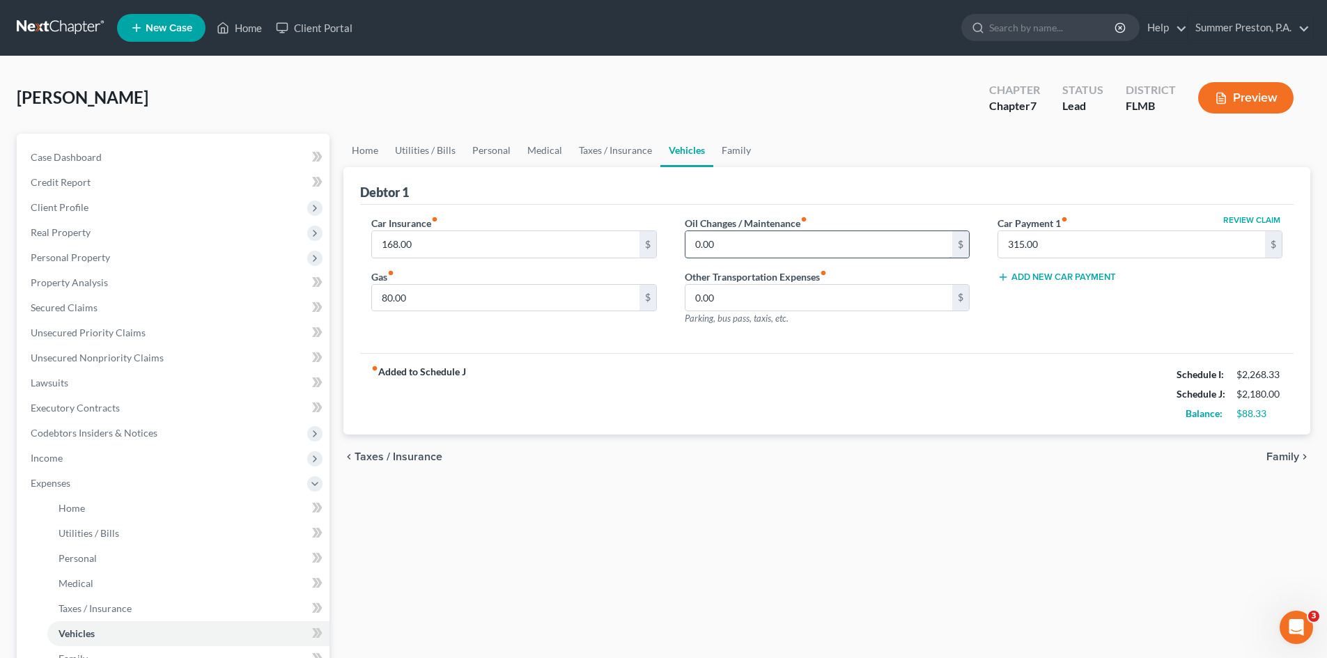
click at [740, 241] on input "0.00" at bounding box center [818, 244] width 267 height 26
type input "25.00"
click at [730, 153] on link "Family" at bounding box center [736, 150] width 46 height 33
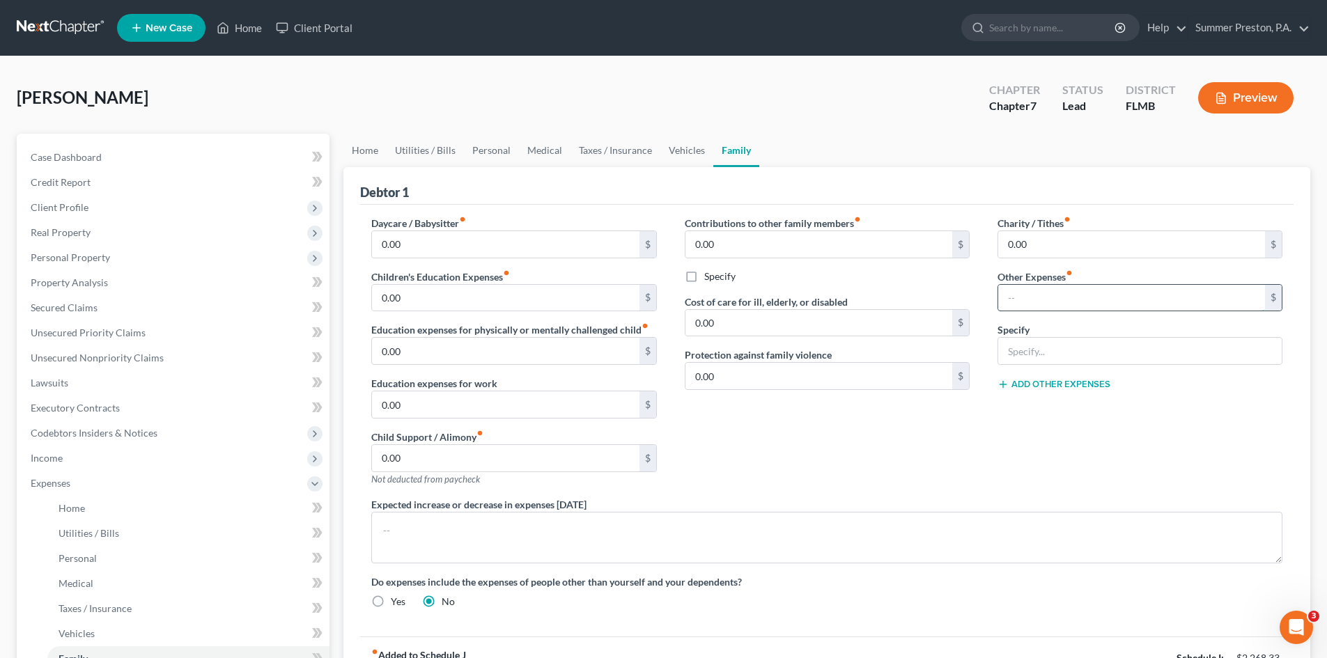
click at [1057, 301] on input "text" at bounding box center [1131, 298] width 267 height 26
type input "180.00"
click at [1056, 348] on input "text" at bounding box center [1139, 351] width 283 height 26
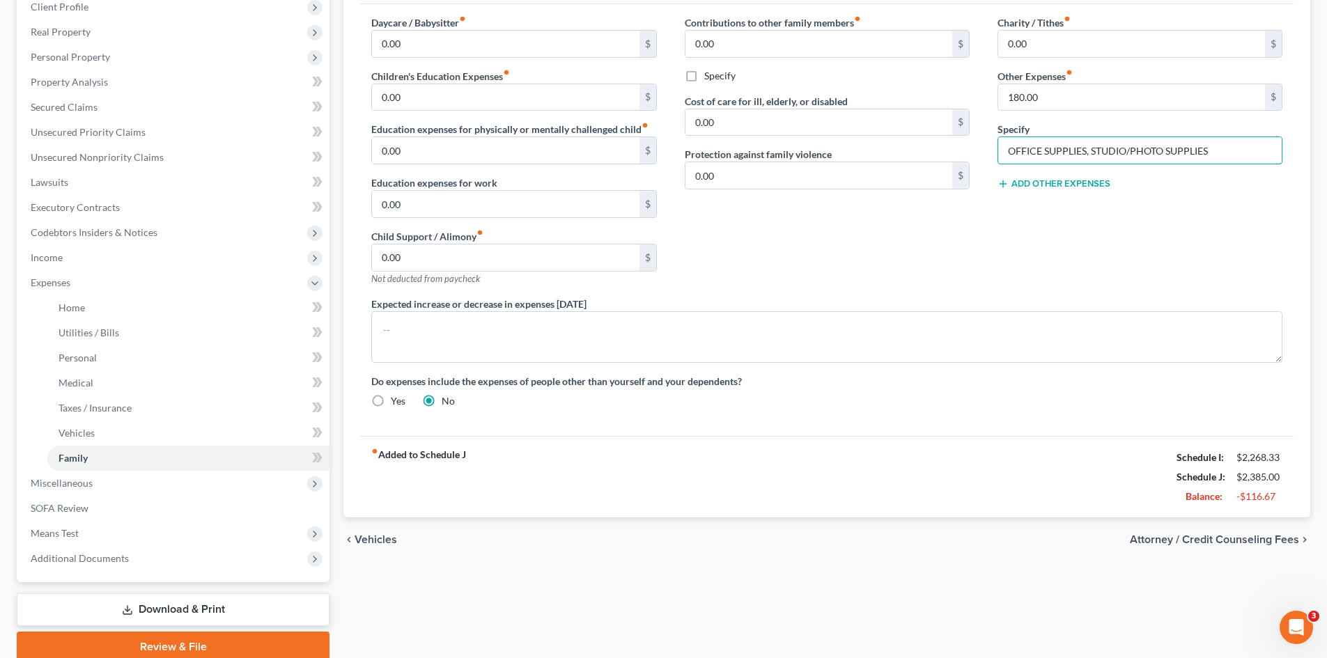
scroll to position [217, 0]
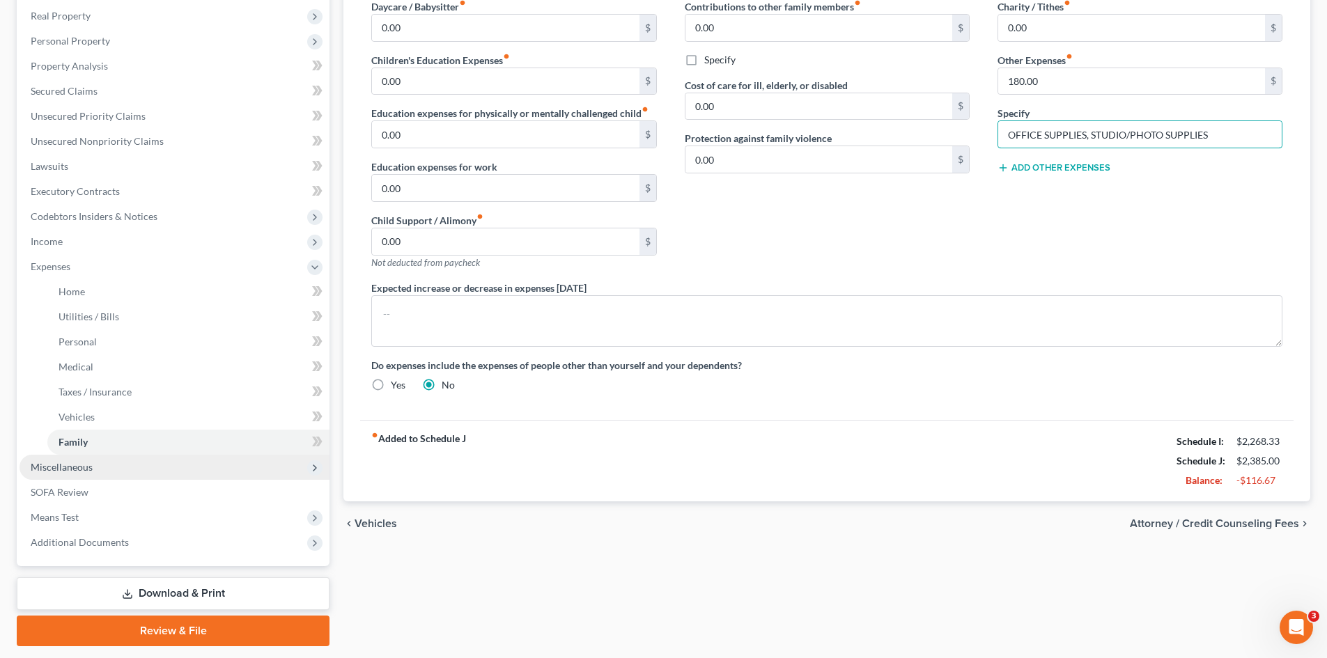
type input "OFFICE SUPPLIES, STUDIO/PHOTO SUPPLIES"
click at [84, 469] on span "Miscellaneous" at bounding box center [62, 467] width 62 height 12
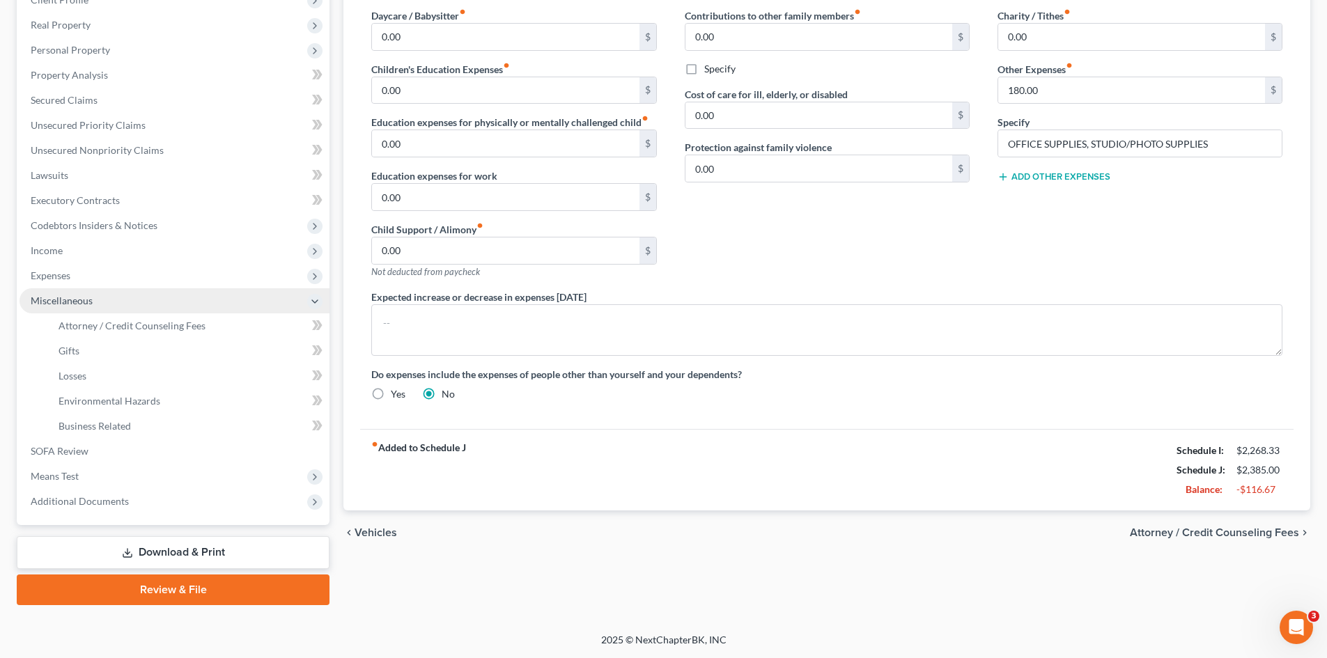
scroll to position [208, 0]
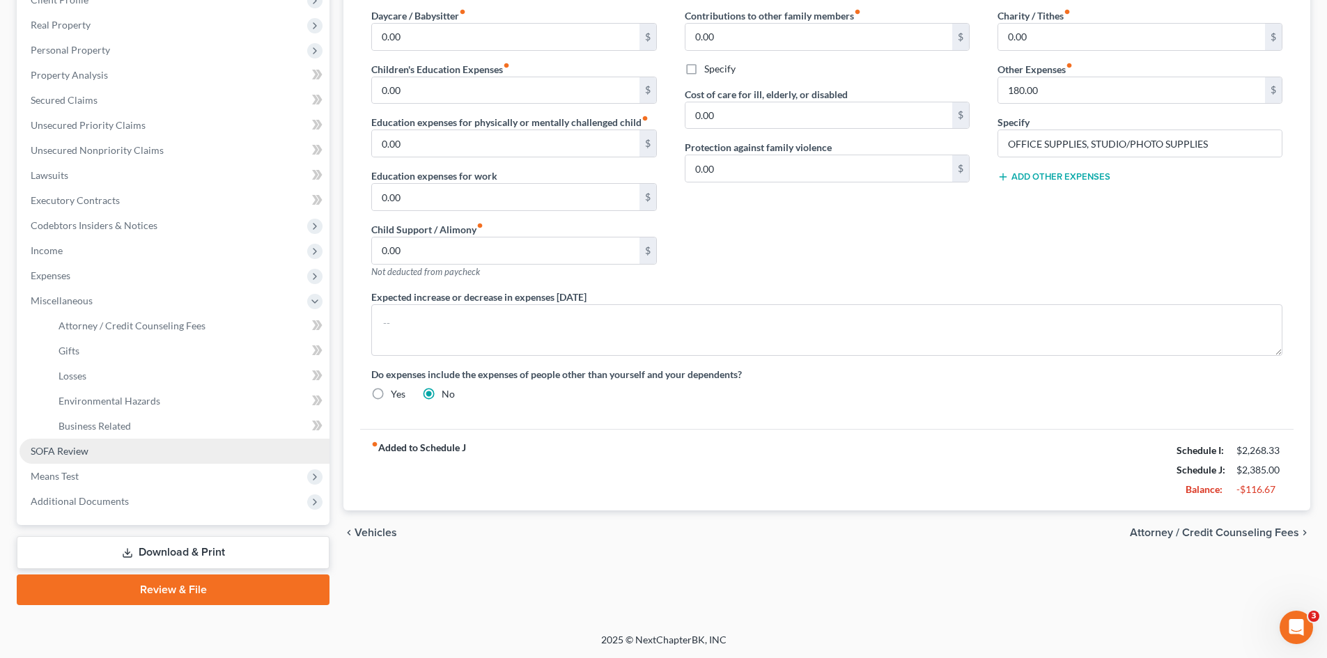
click at [81, 453] on span "SOFA Review" at bounding box center [60, 451] width 58 height 12
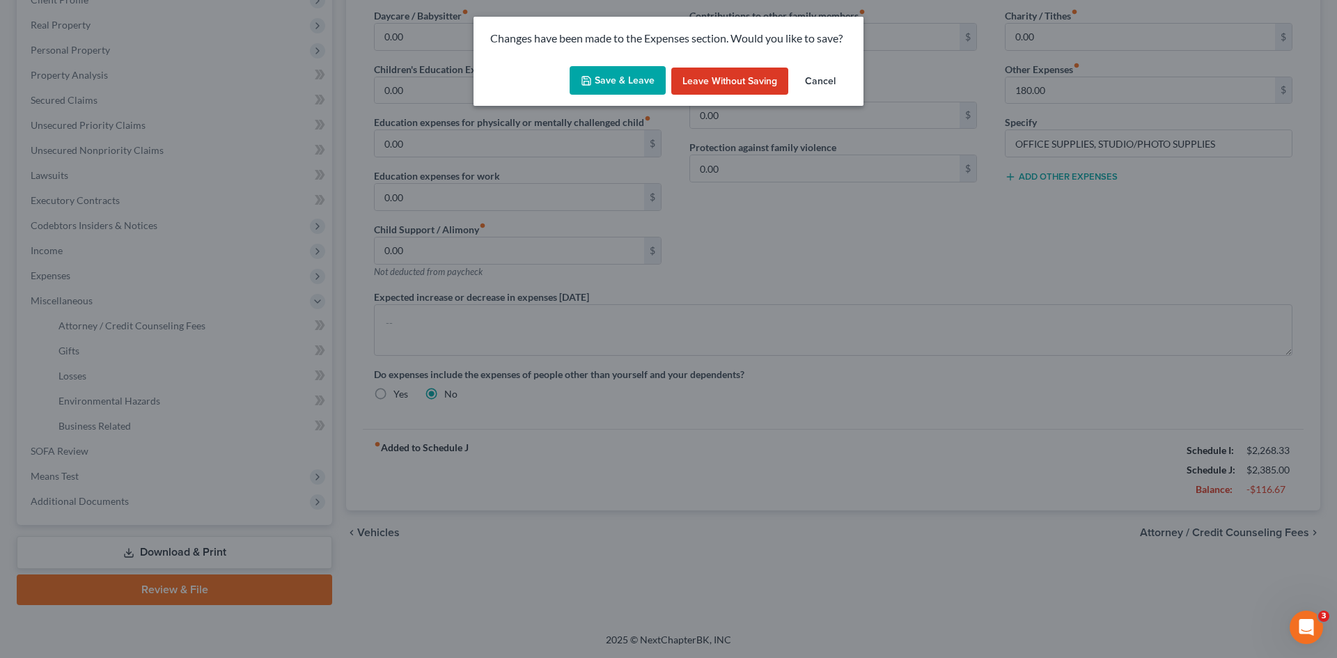
click at [625, 72] on button "Save & Leave" at bounding box center [618, 80] width 96 height 29
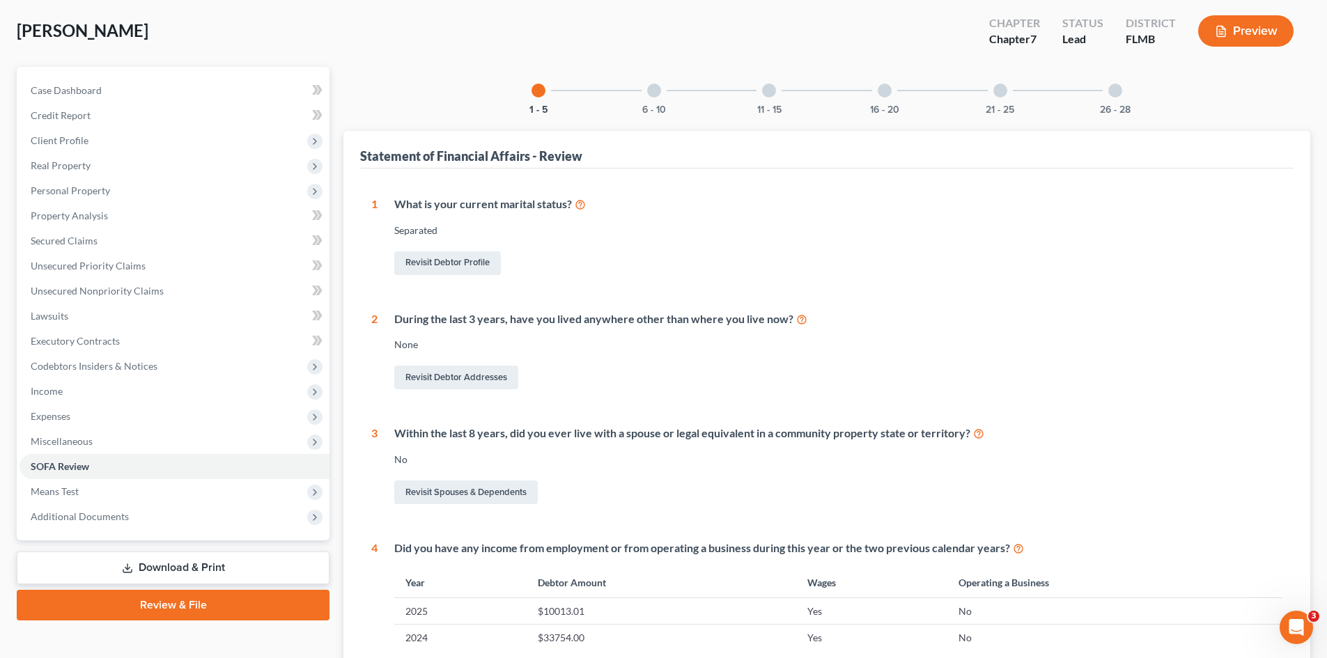
scroll to position [33, 0]
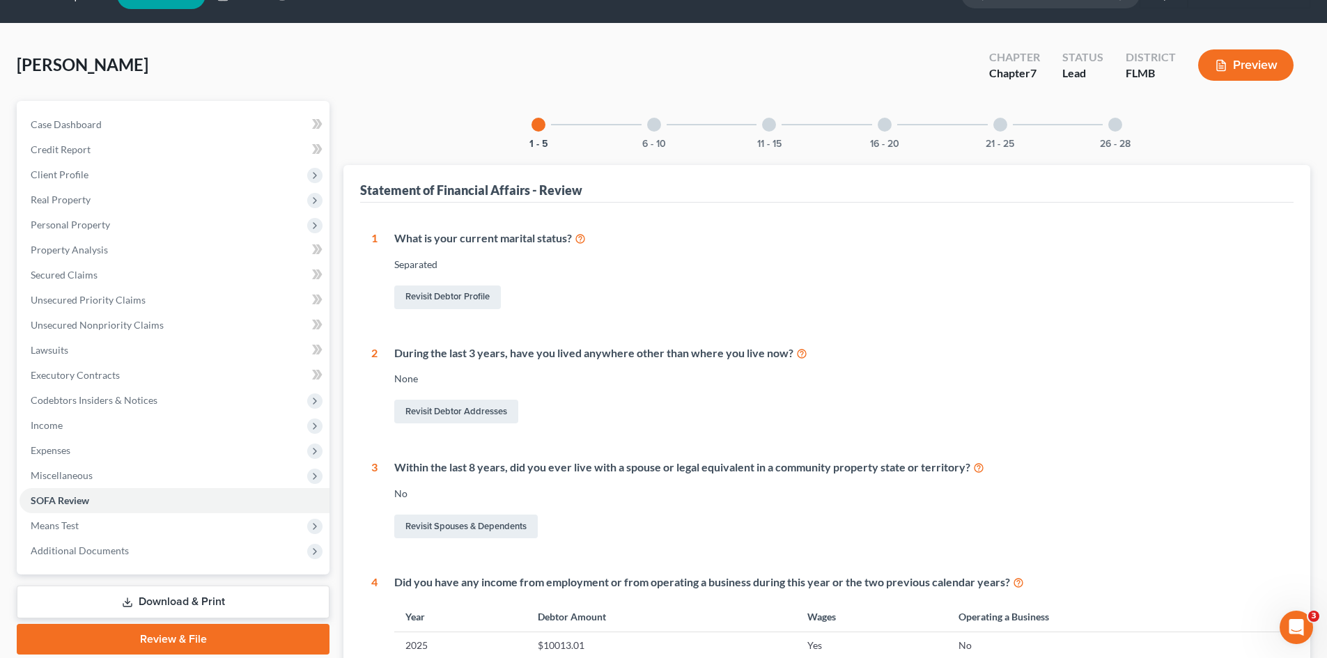
click at [651, 129] on div at bounding box center [654, 125] width 14 height 14
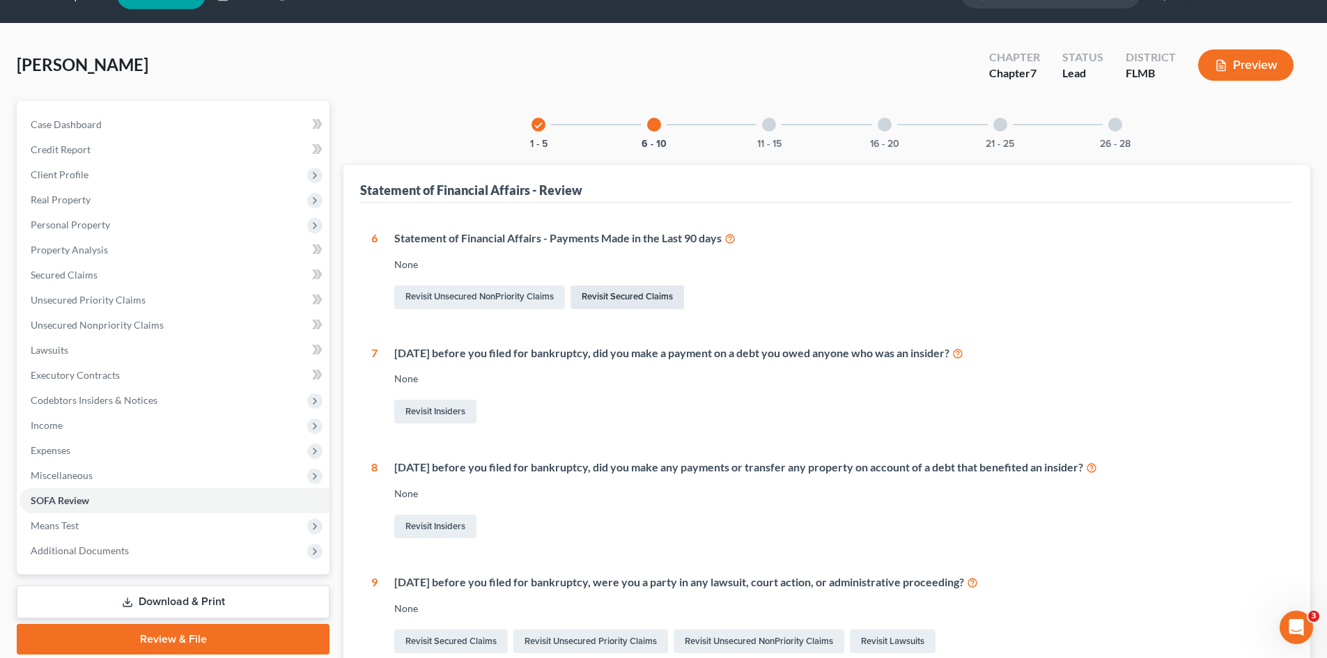
click at [643, 299] on link "Revisit Secured Claims" at bounding box center [627, 298] width 114 height 24
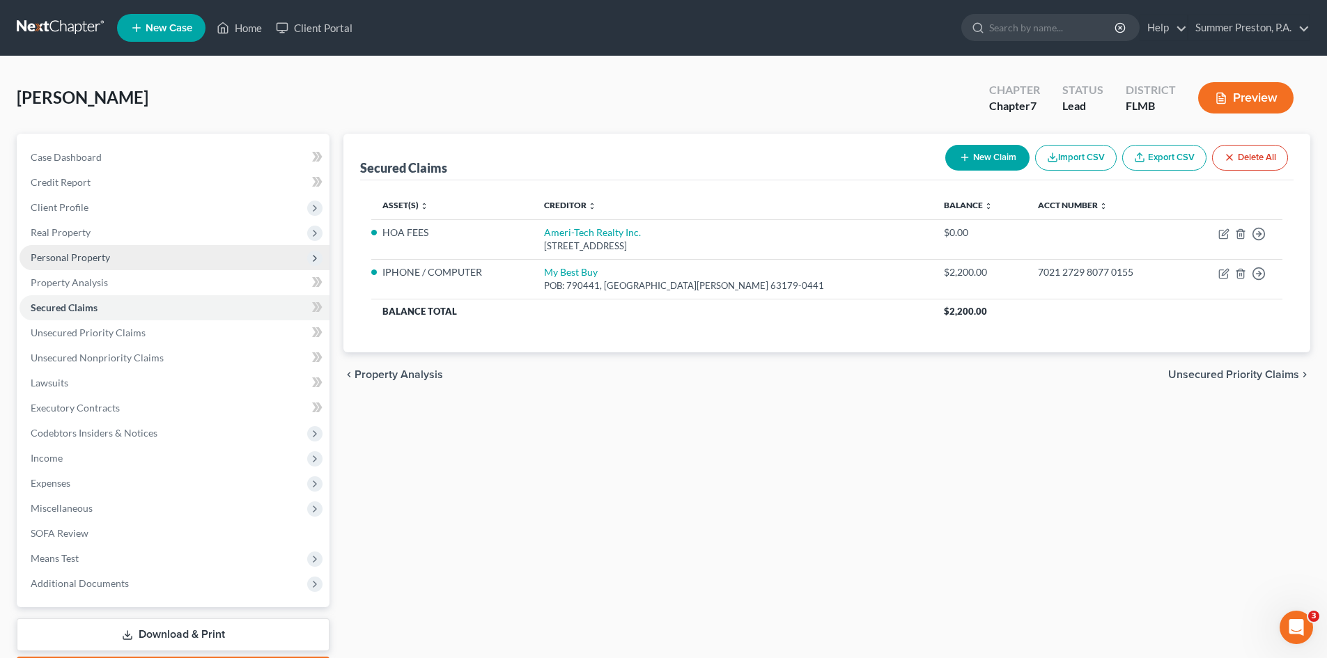
click at [109, 257] on span "Personal Property" at bounding box center [174, 257] width 310 height 25
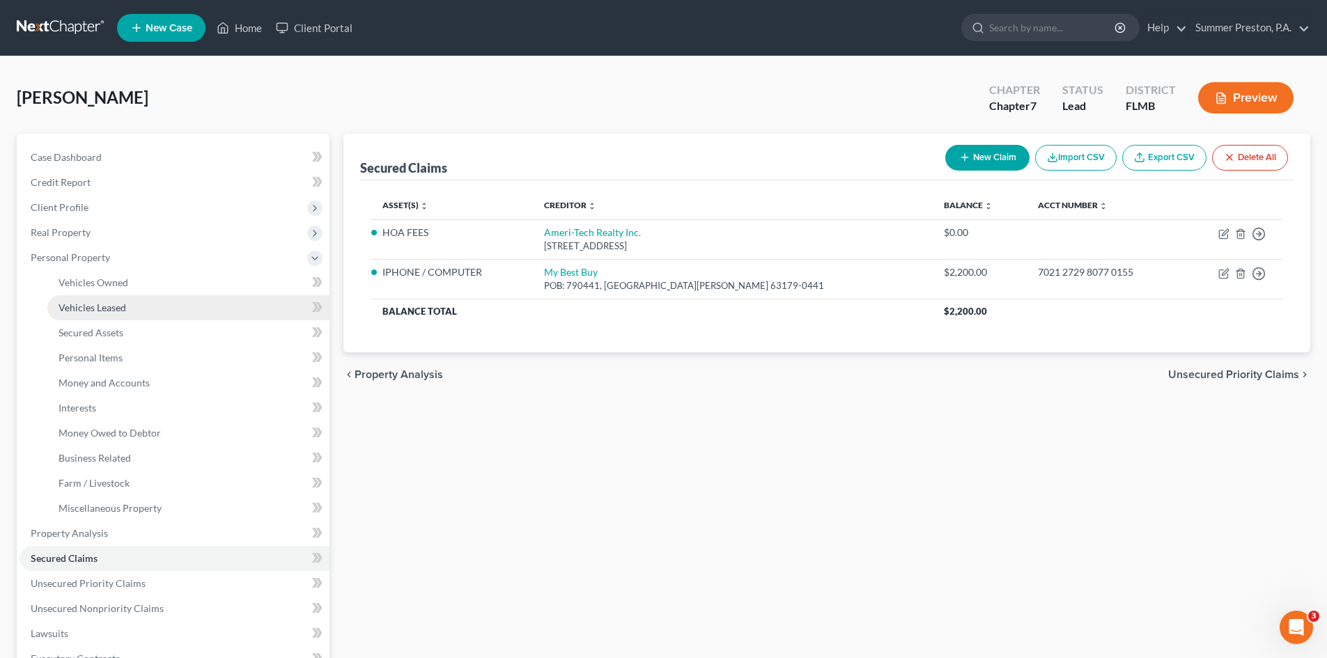
click at [119, 307] on span "Vehicles Leased" at bounding box center [92, 308] width 68 height 12
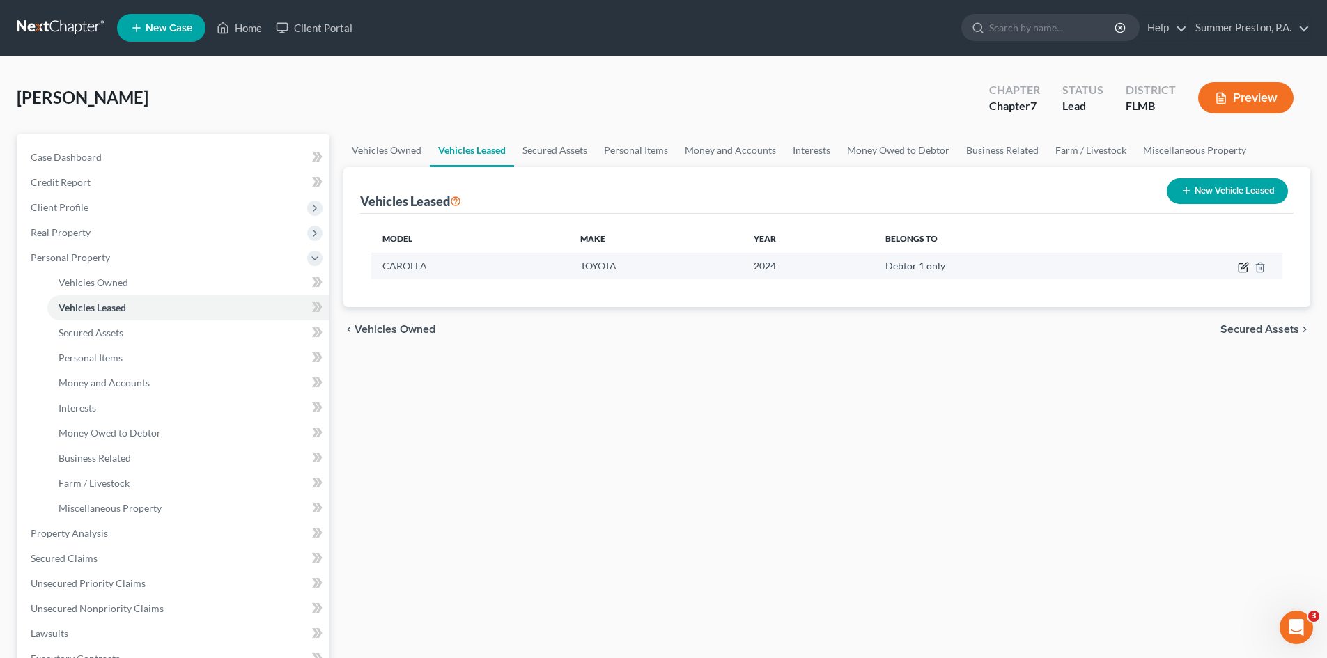
click at [1244, 268] on icon "button" at bounding box center [1244, 266] width 6 height 6
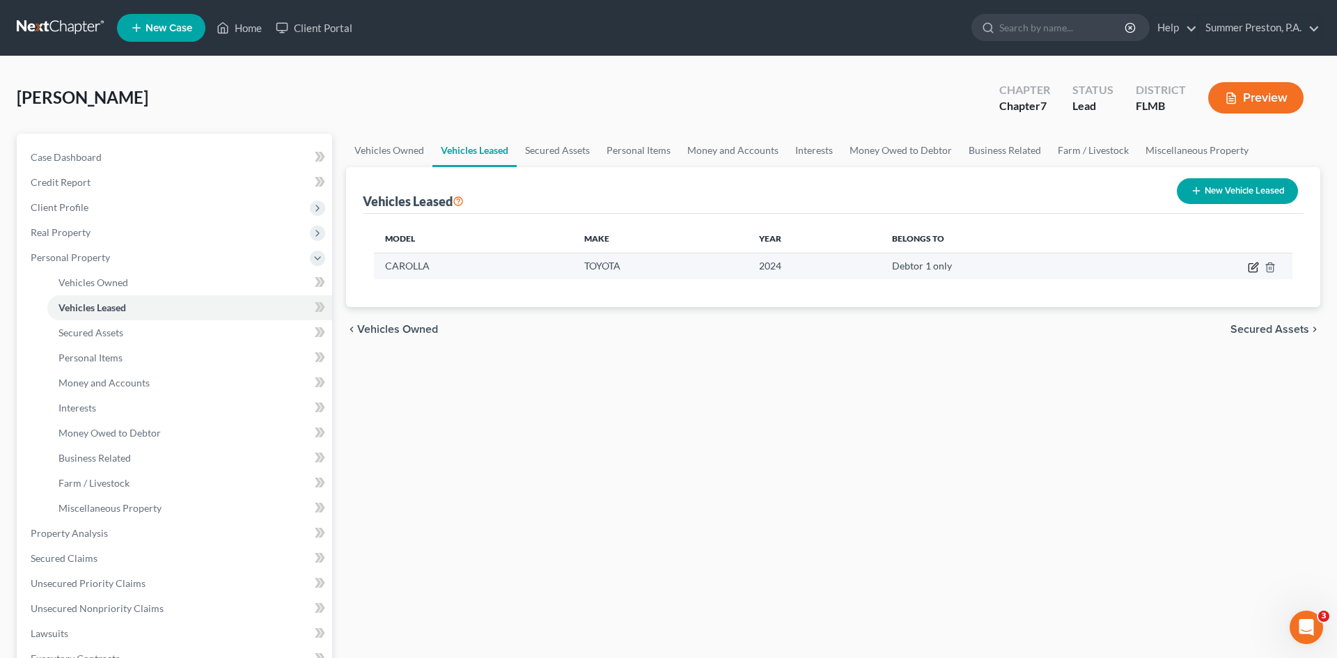
select select "0"
select select "2"
select select "0"
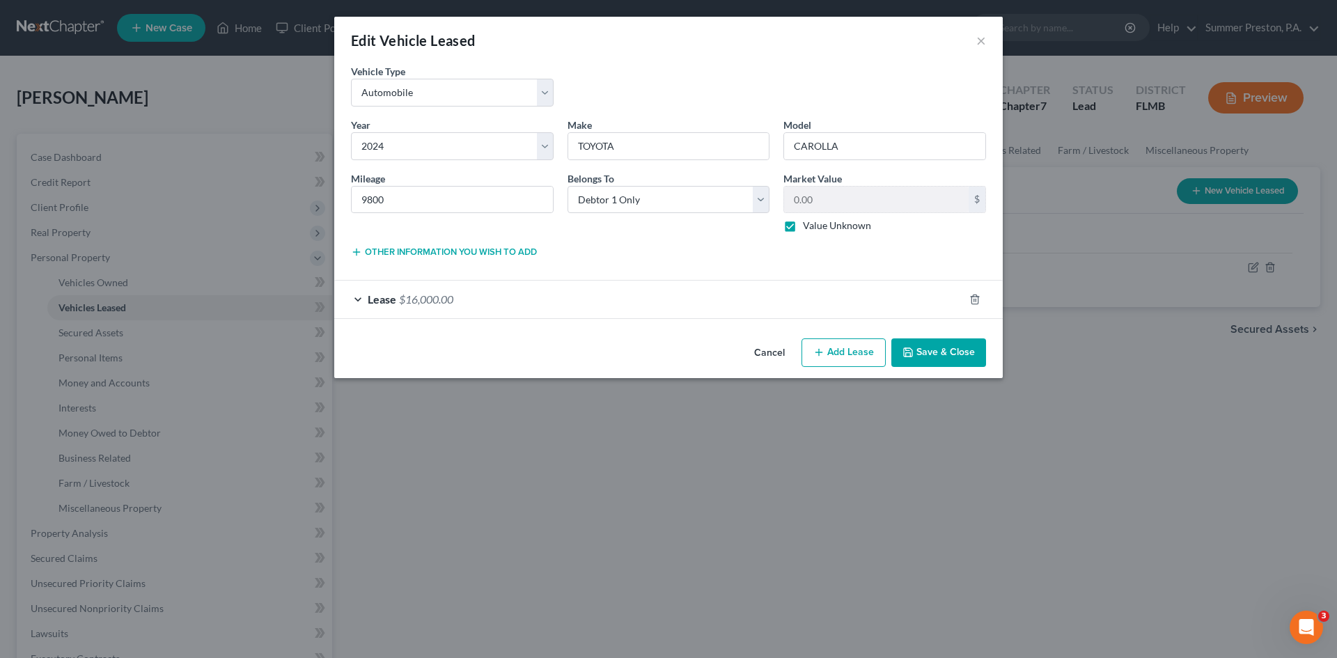
click at [407, 294] on span "$16,000.00" at bounding box center [426, 298] width 54 height 13
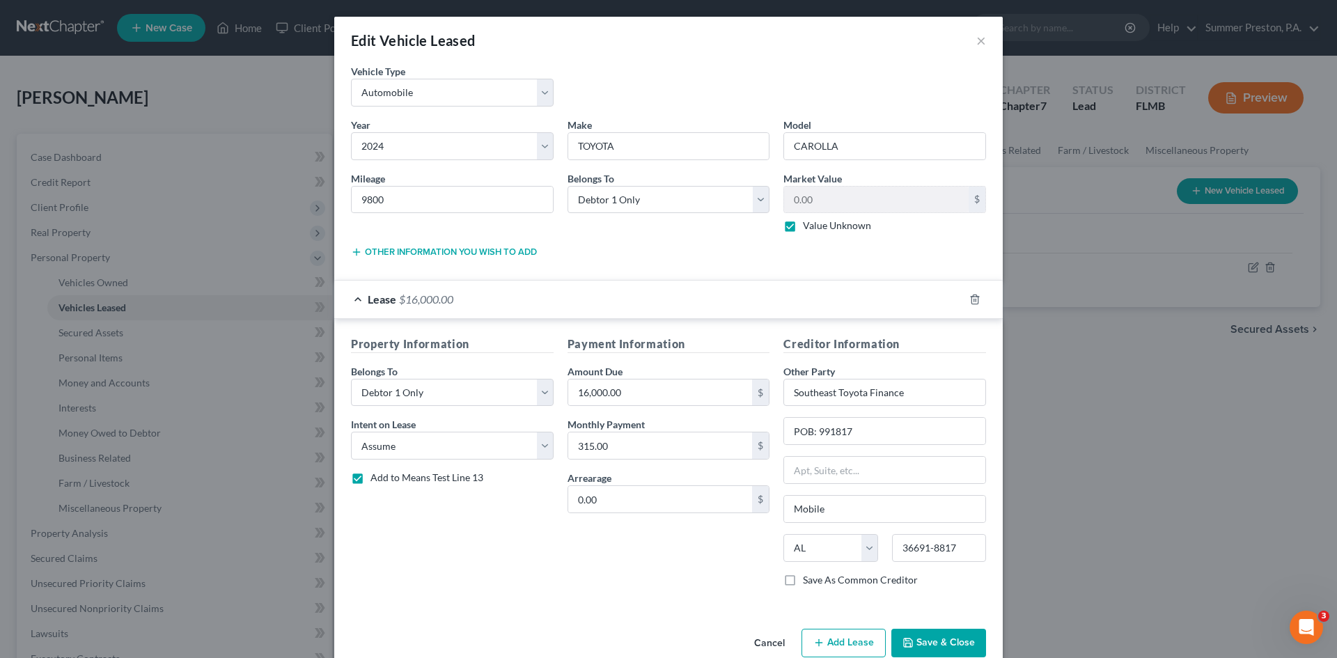
click at [803, 576] on label "Save As Common Creditor" at bounding box center [860, 580] width 115 height 14
click at [808, 576] on input "Save As Common Creditor" at bounding box center [812, 577] width 9 height 9
click at [933, 639] on button "Save & Close" at bounding box center [938, 643] width 95 height 29
checkbox input "false"
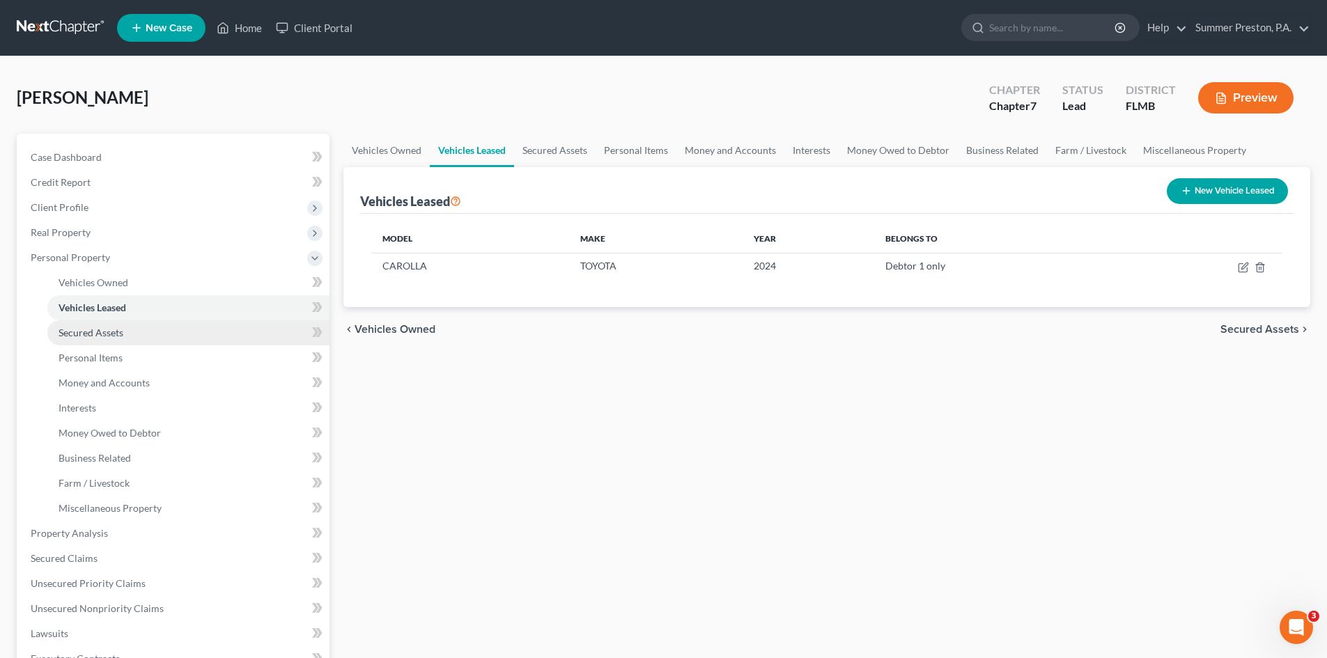
click at [105, 334] on span "Secured Assets" at bounding box center [90, 333] width 65 height 12
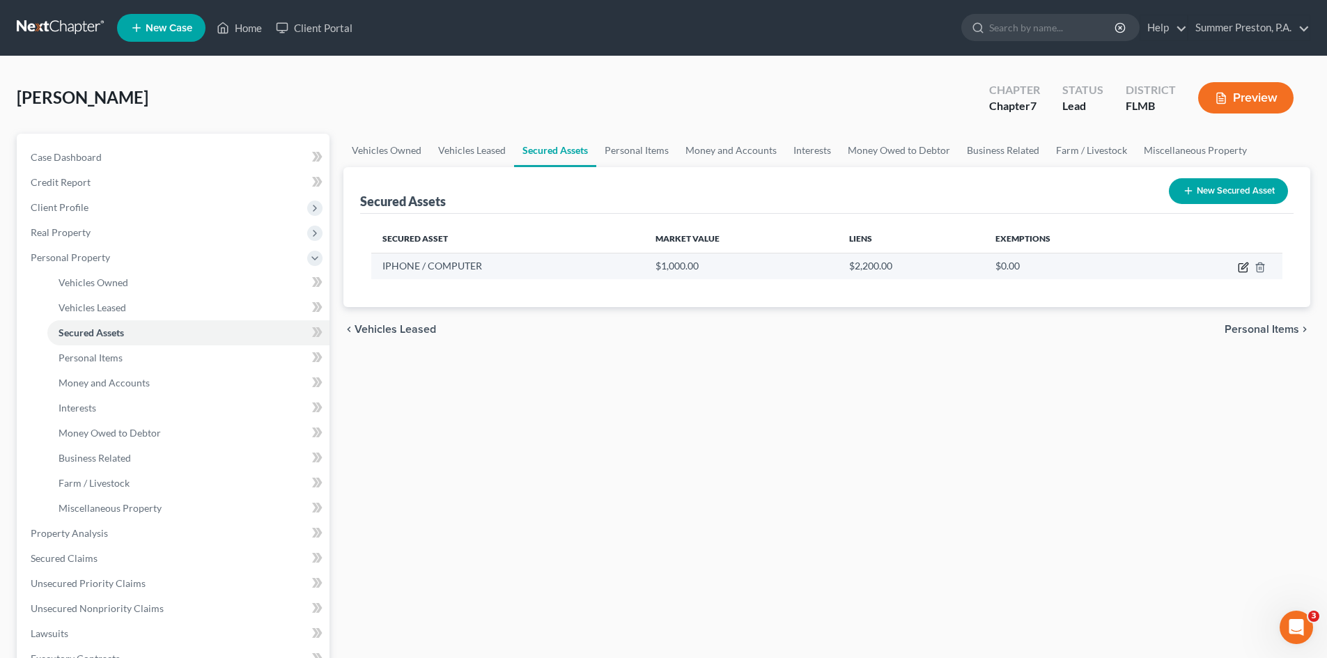
click at [1239, 267] on icon "button" at bounding box center [1242, 268] width 8 height 8
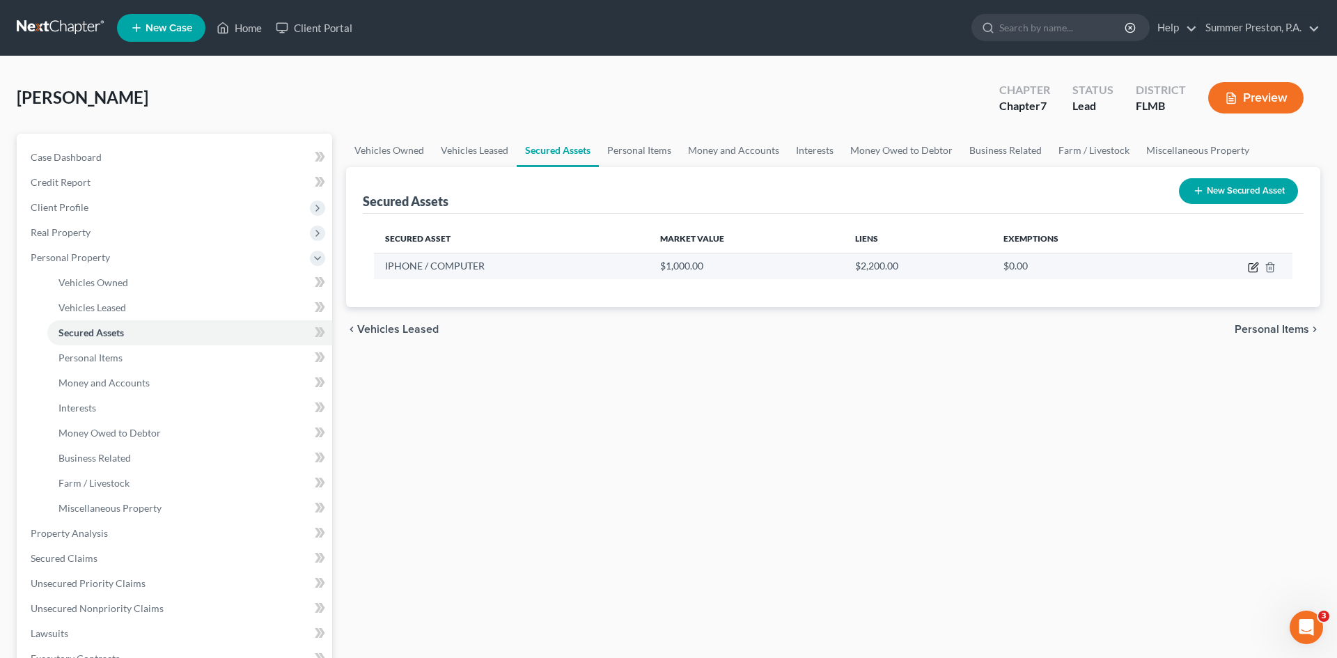
select select "electronics"
select select "1"
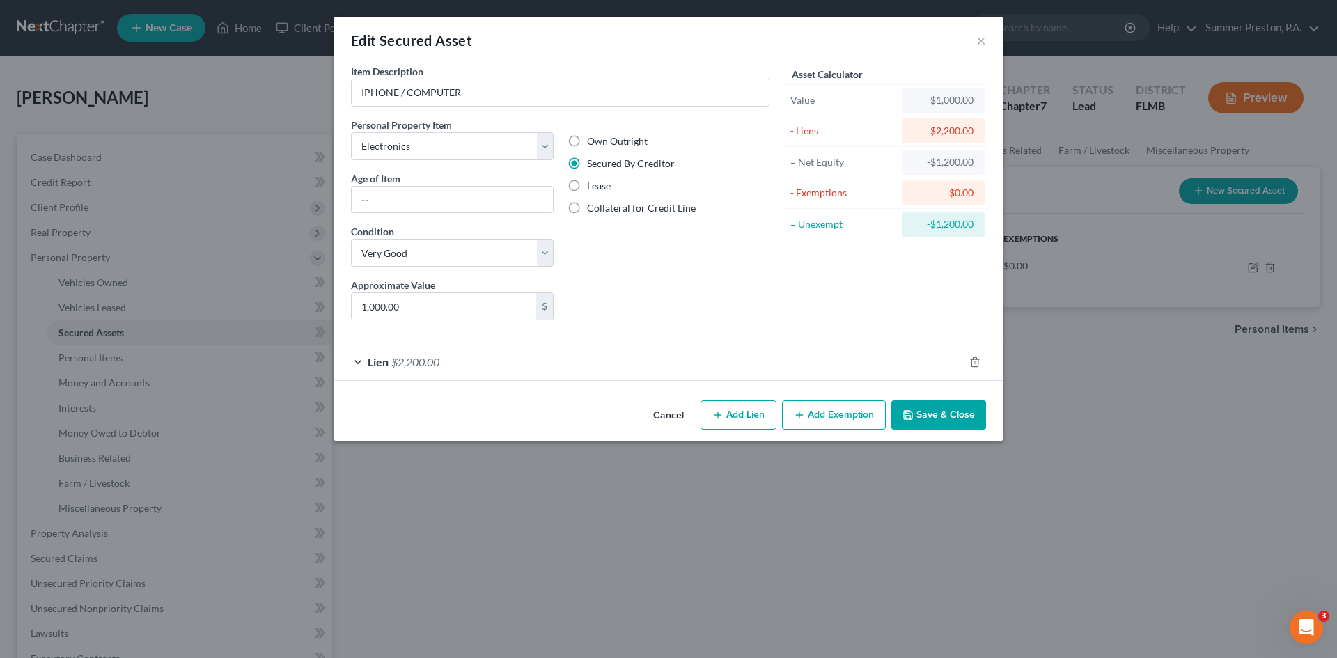
click at [941, 412] on button "Save & Close" at bounding box center [938, 414] width 95 height 29
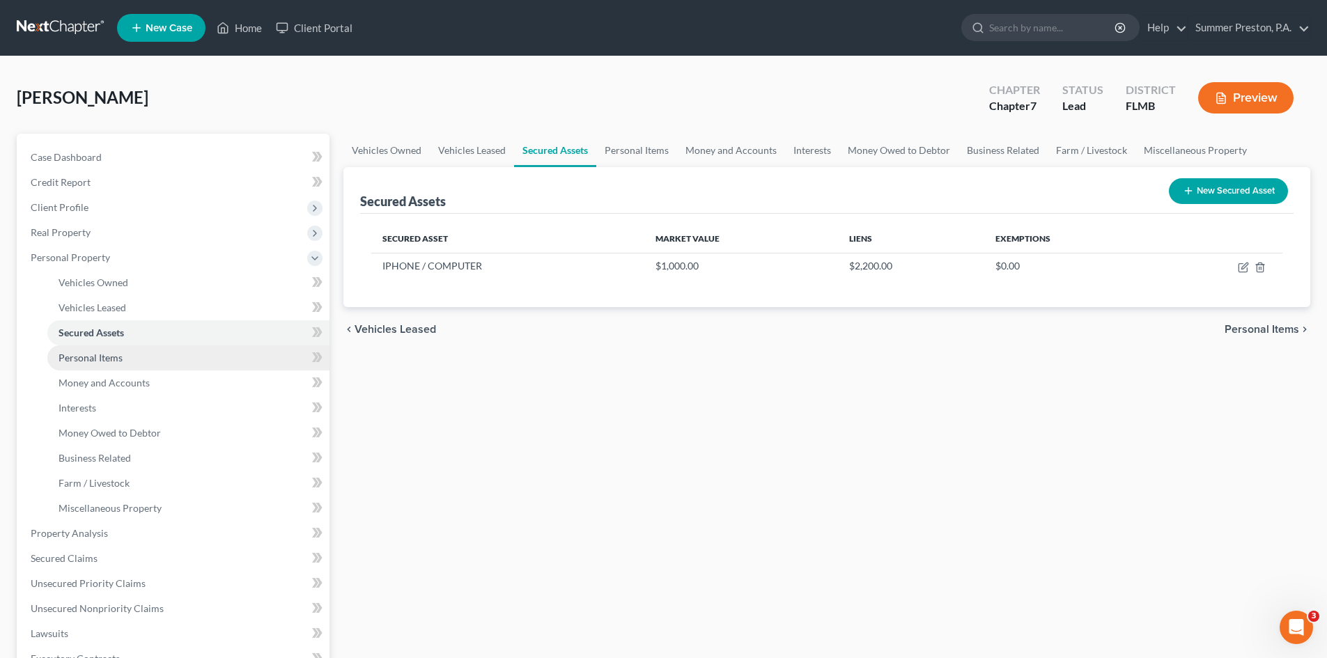
click at [104, 360] on span "Personal Items" at bounding box center [90, 358] width 64 height 12
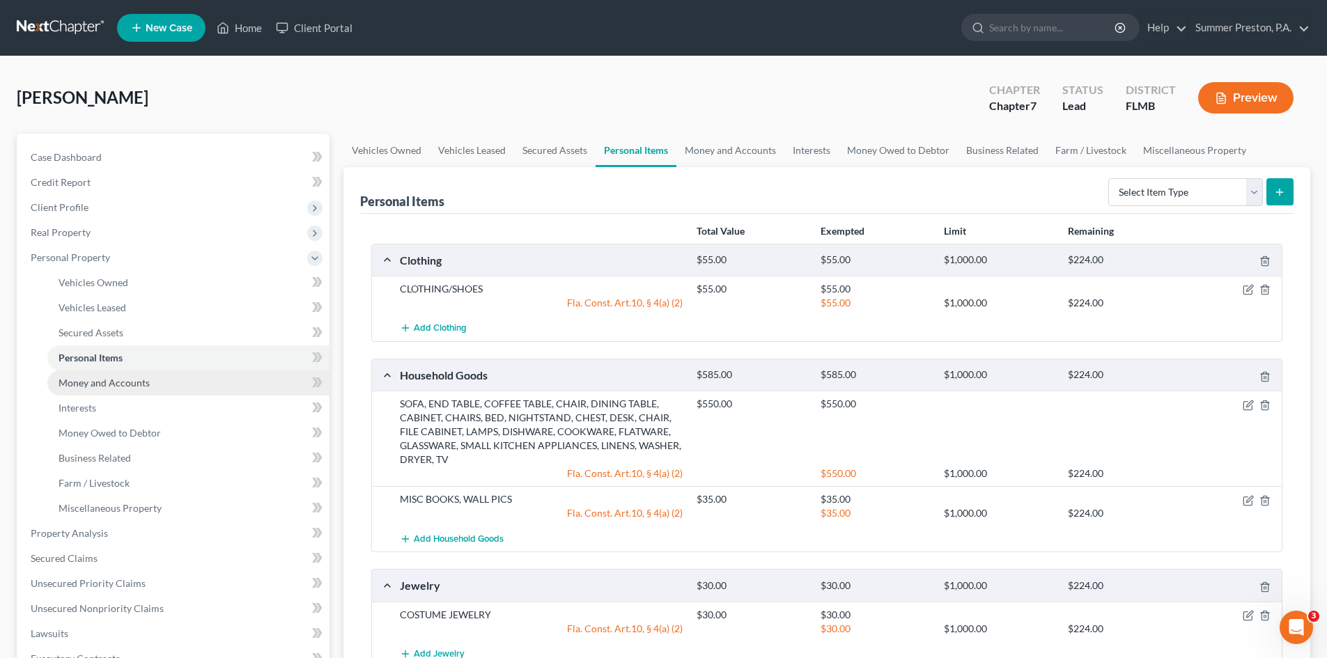
click at [138, 381] on span "Money and Accounts" at bounding box center [103, 383] width 91 height 12
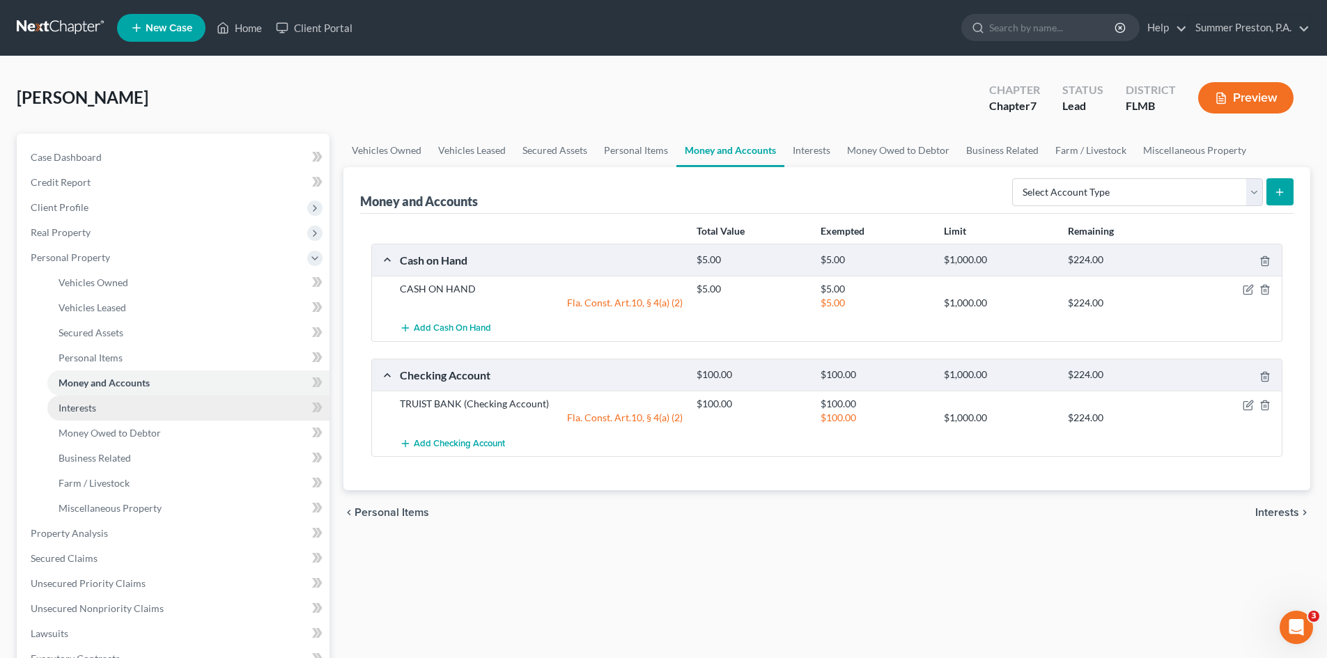
click at [79, 408] on span "Interests" at bounding box center [77, 408] width 38 height 12
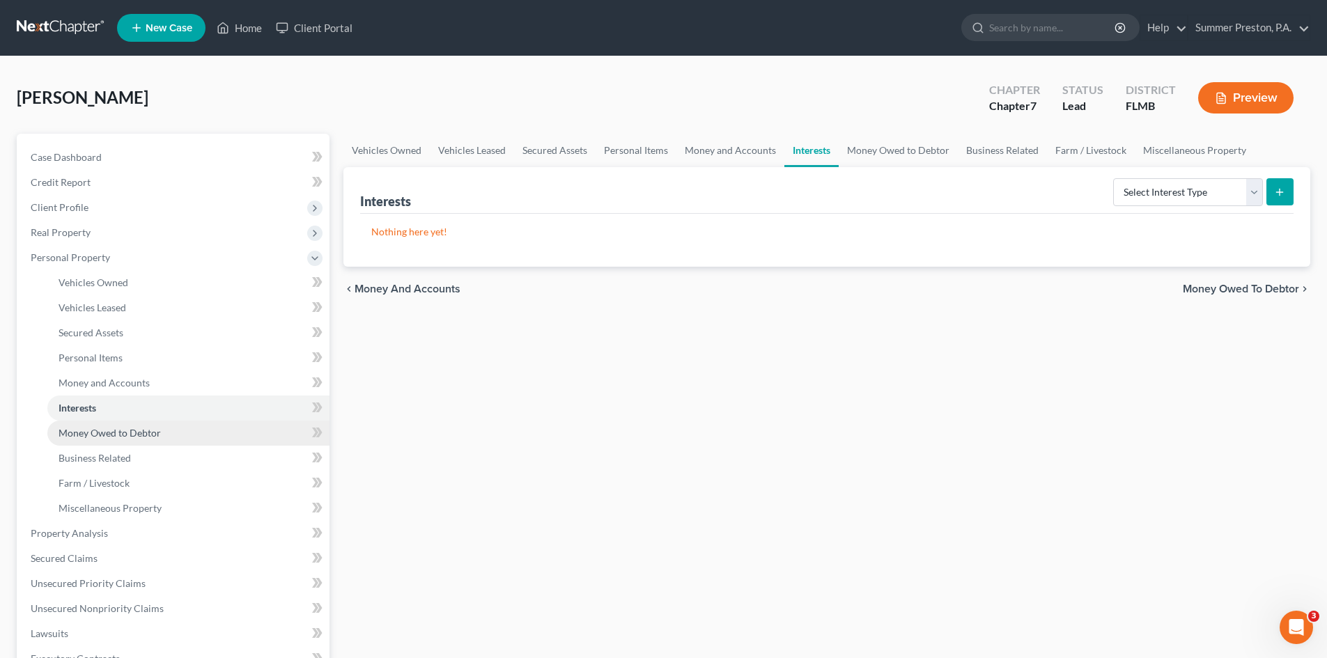
click at [123, 434] on span "Money Owed to Debtor" at bounding box center [109, 433] width 102 height 12
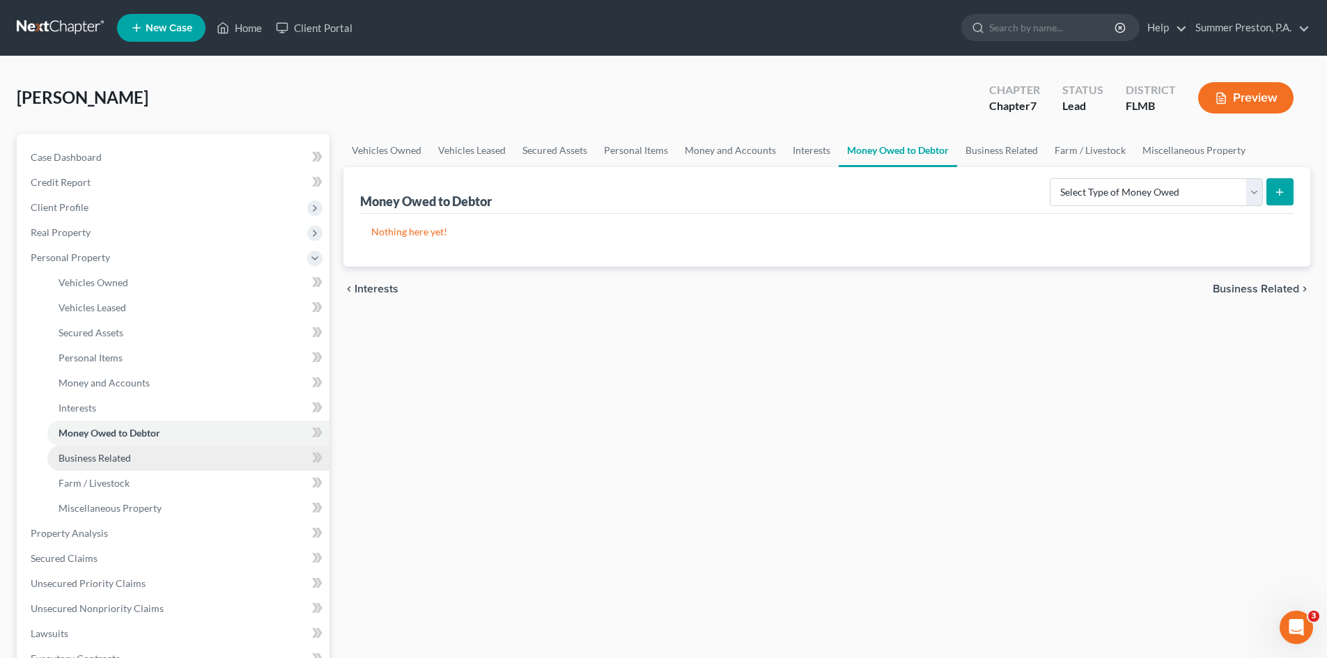
click at [118, 458] on span "Business Related" at bounding box center [94, 458] width 72 height 12
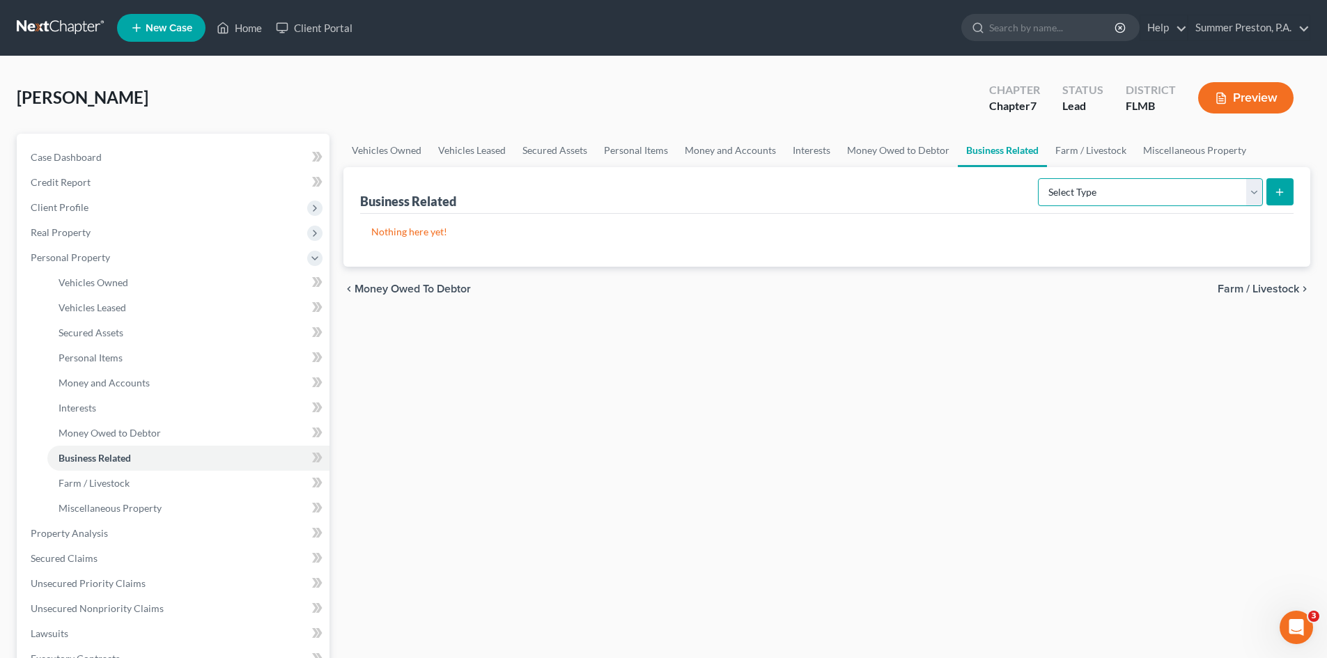
click at [1258, 195] on select "Select Type Customer Lists Franchises Inventory Licenses Machinery Office Equip…" at bounding box center [1150, 192] width 225 height 28
click at [1278, 190] on icon "submit" at bounding box center [1279, 192] width 11 height 11
click at [120, 487] on span "Farm / Livestock" at bounding box center [93, 483] width 71 height 12
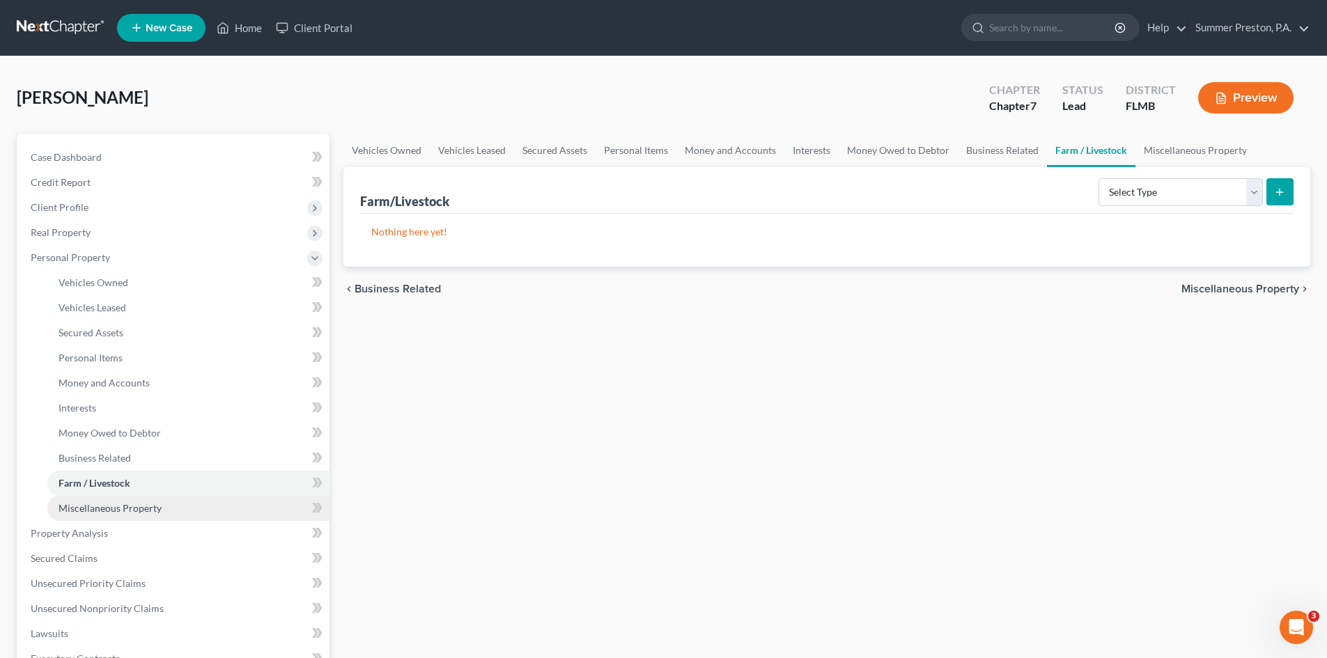
click at [142, 510] on span "Miscellaneous Property" at bounding box center [109, 508] width 103 height 12
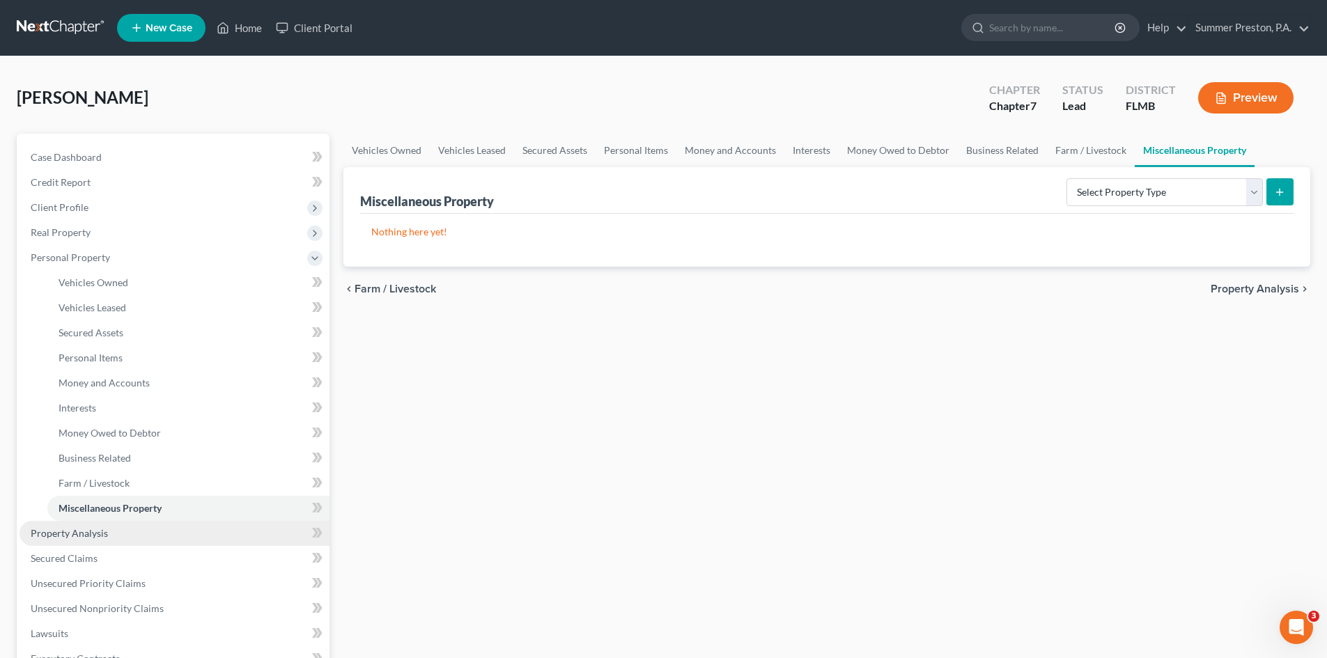
click at [88, 535] on span "Property Analysis" at bounding box center [69, 533] width 77 height 12
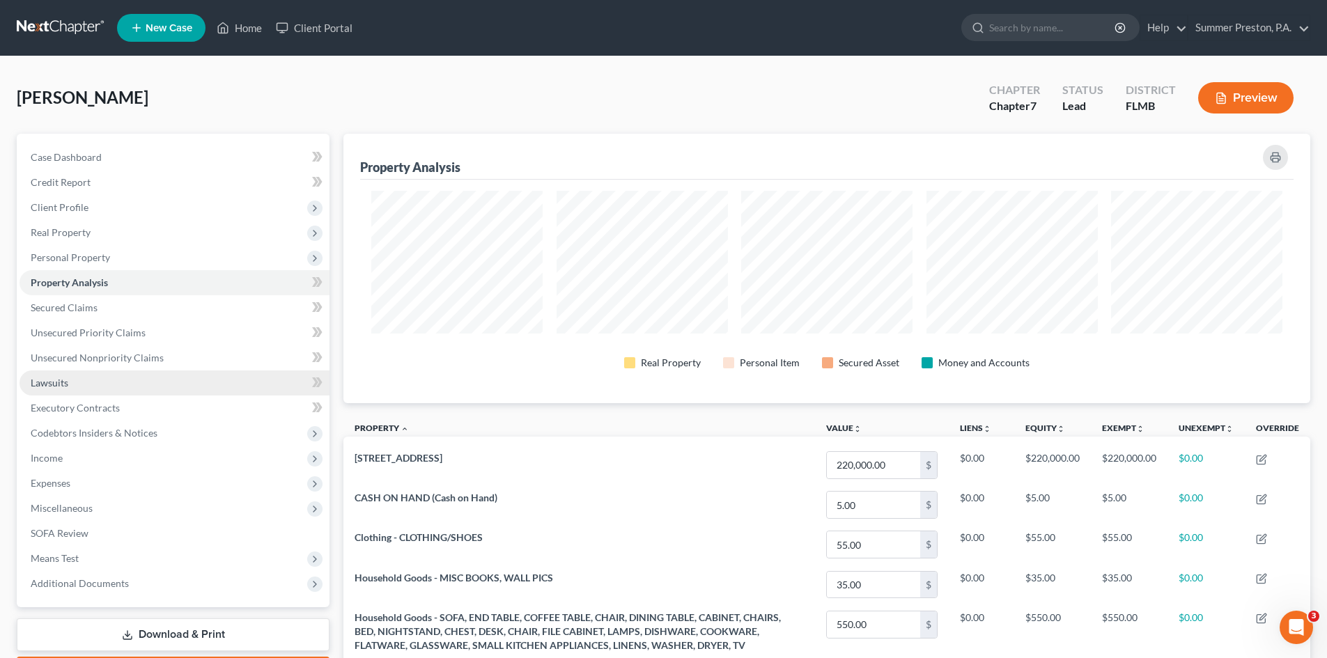
scroll to position [269, 967]
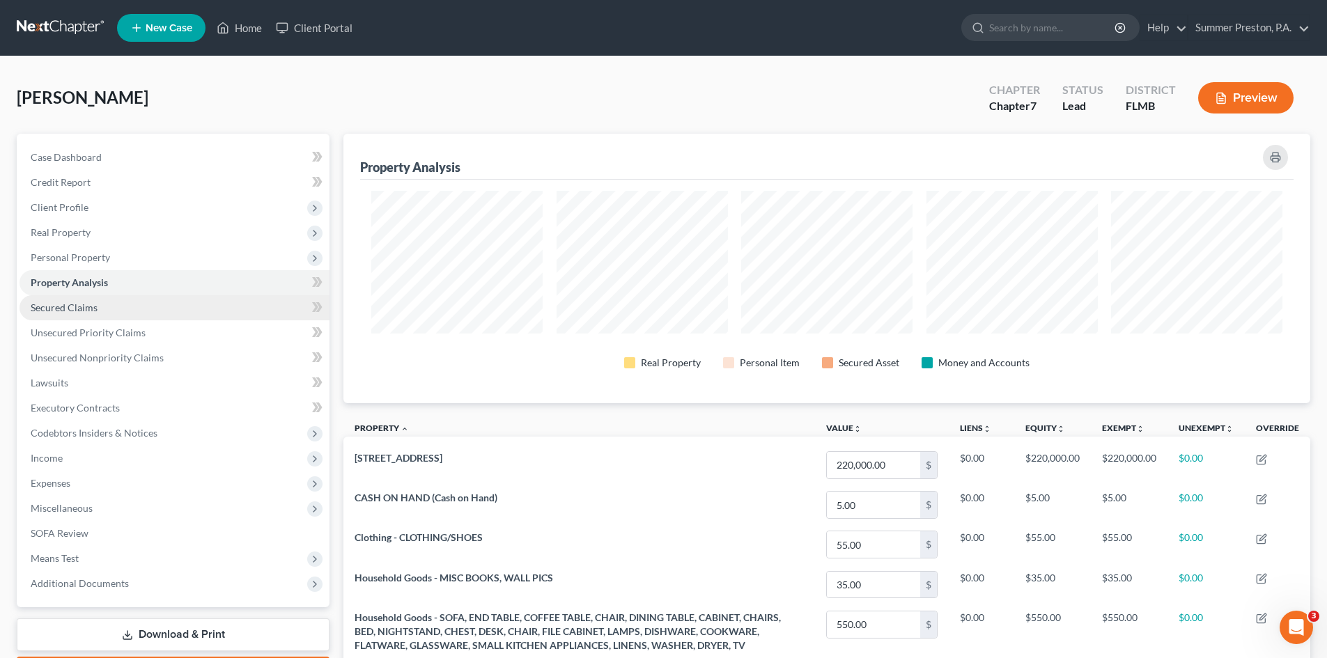
click at [93, 311] on span "Secured Claims" at bounding box center [64, 308] width 67 height 12
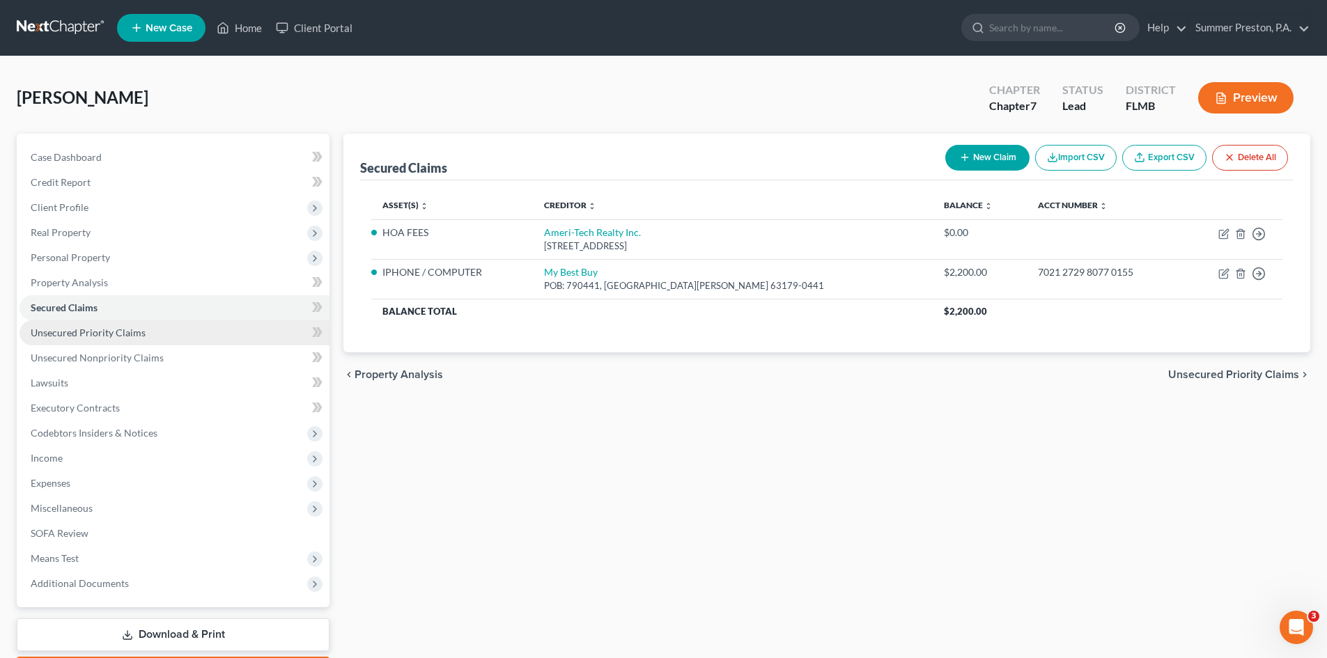
click at [119, 331] on span "Unsecured Priority Claims" at bounding box center [88, 333] width 115 height 12
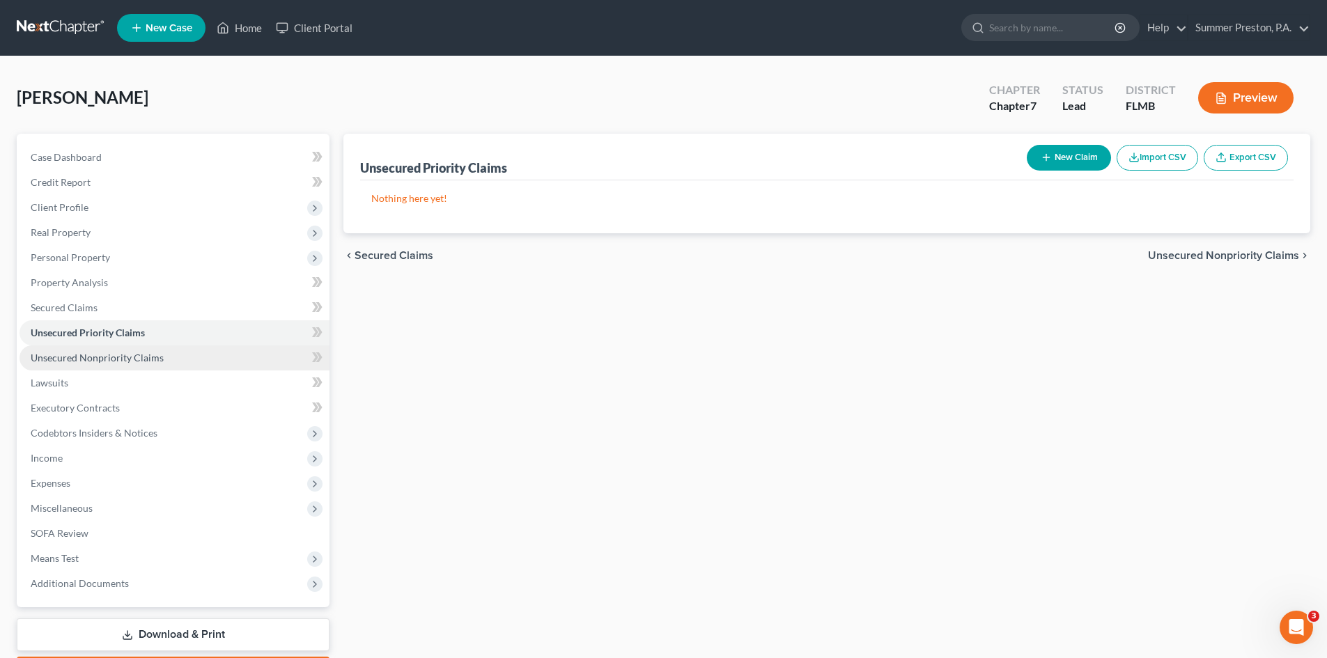
click at [130, 359] on span "Unsecured Nonpriority Claims" at bounding box center [97, 358] width 133 height 12
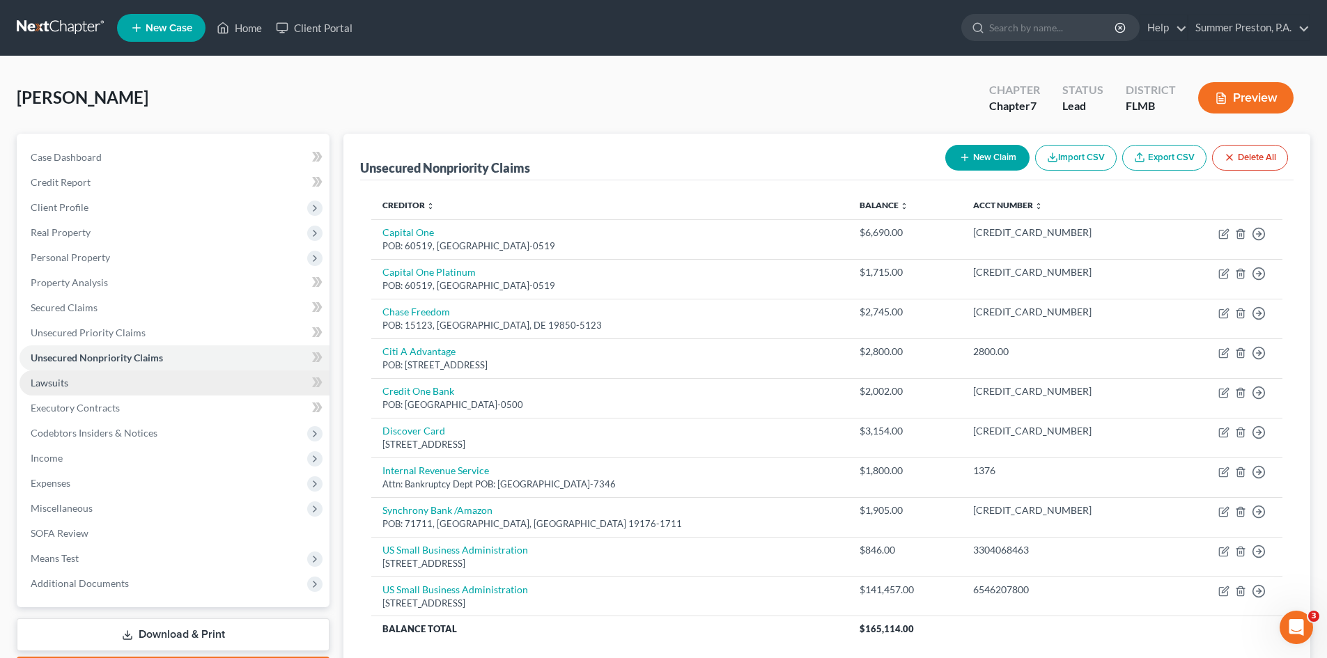
click at [49, 379] on span "Lawsuits" at bounding box center [50, 383] width 38 height 12
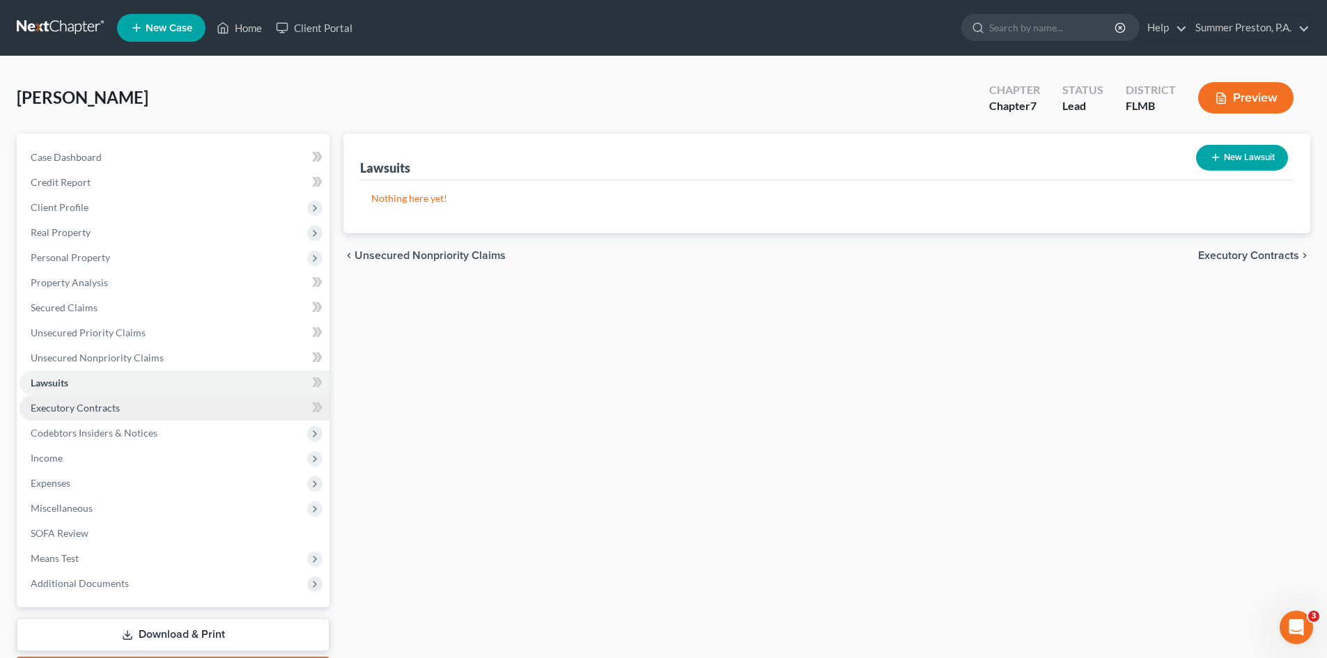
click at [88, 409] on span "Executory Contracts" at bounding box center [75, 408] width 89 height 12
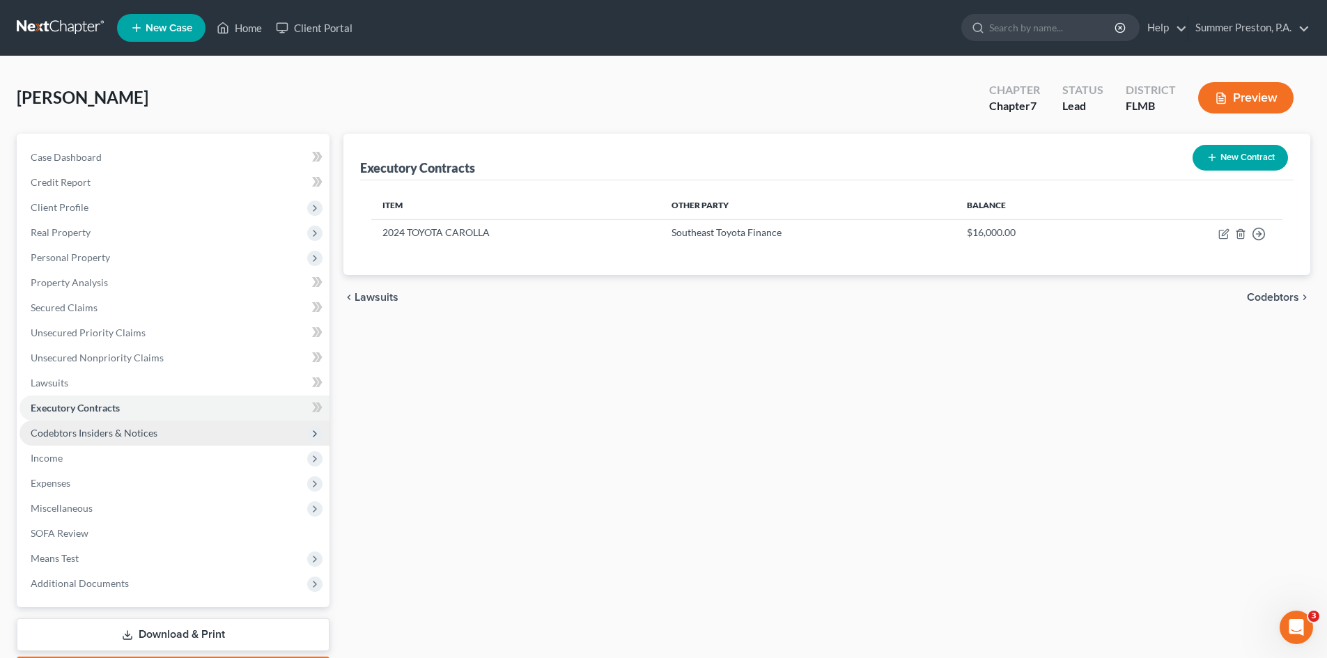
click at [115, 433] on span "Codebtors Insiders & Notices" at bounding box center [94, 433] width 127 height 12
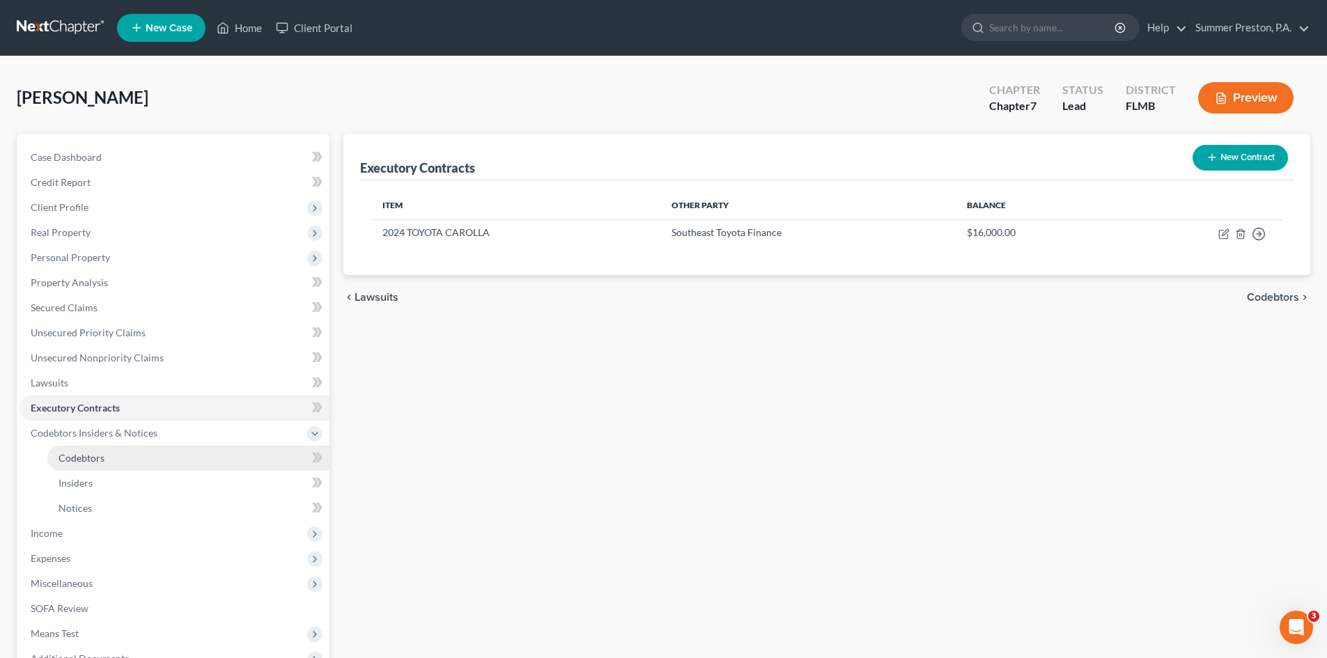
click at [104, 461] on span "Codebtors" at bounding box center [81, 458] width 46 height 12
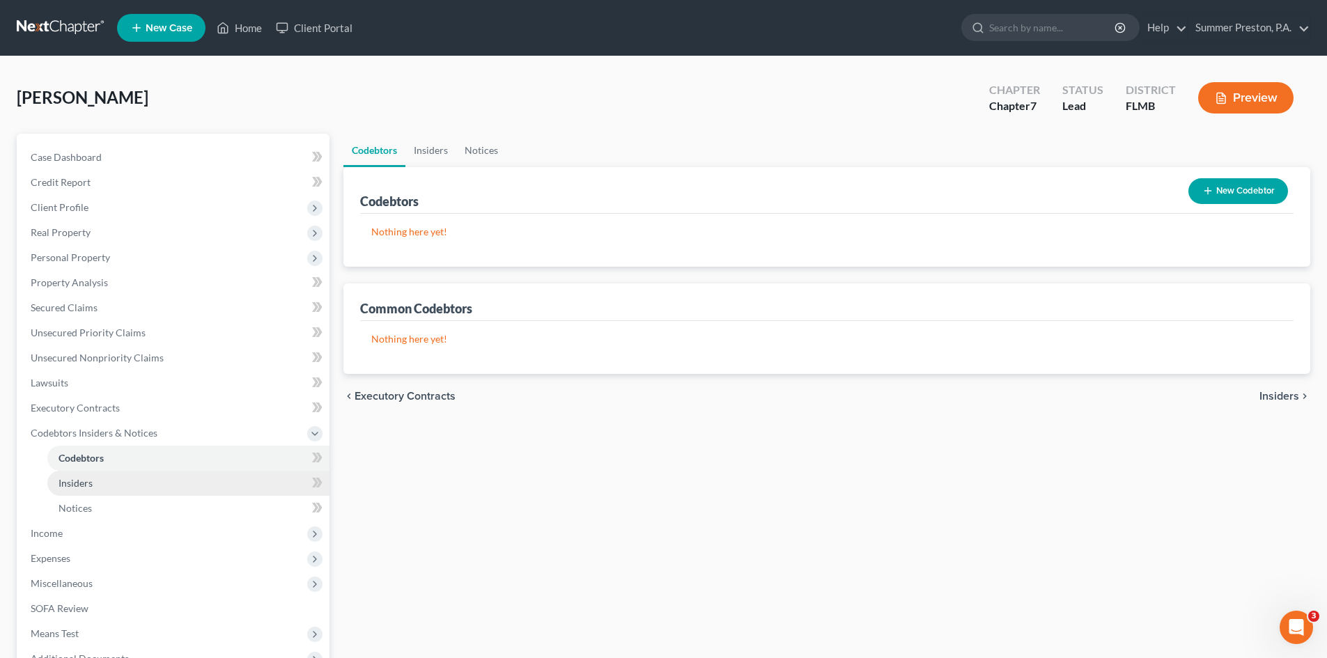
click at [85, 481] on span "Insiders" at bounding box center [75, 483] width 34 height 12
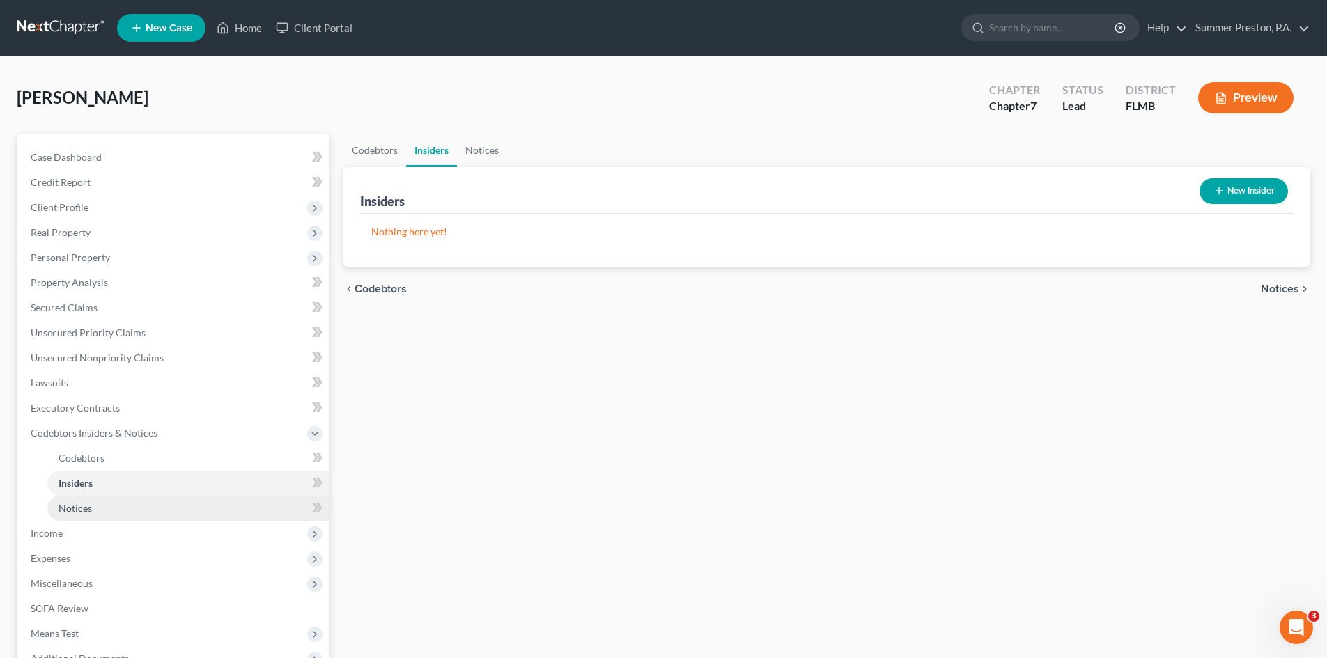
click at [81, 506] on span "Notices" at bounding box center [74, 508] width 33 height 12
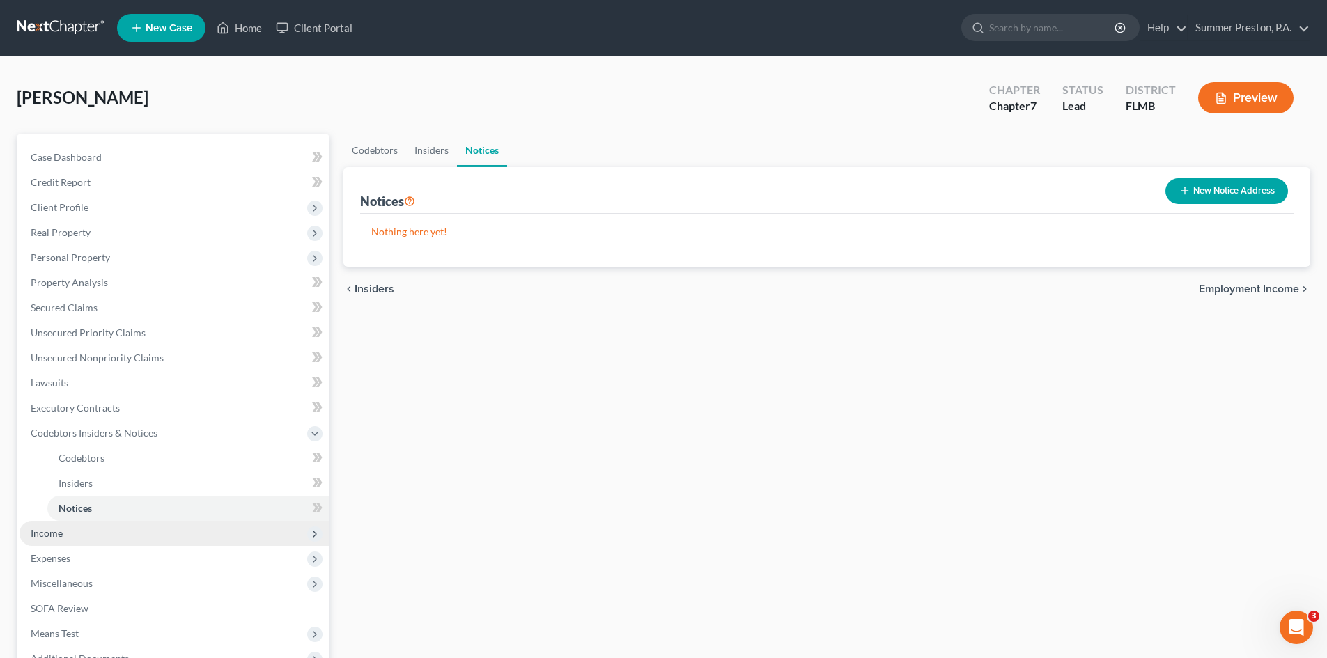
click at [46, 532] on span "Income" at bounding box center [47, 533] width 32 height 12
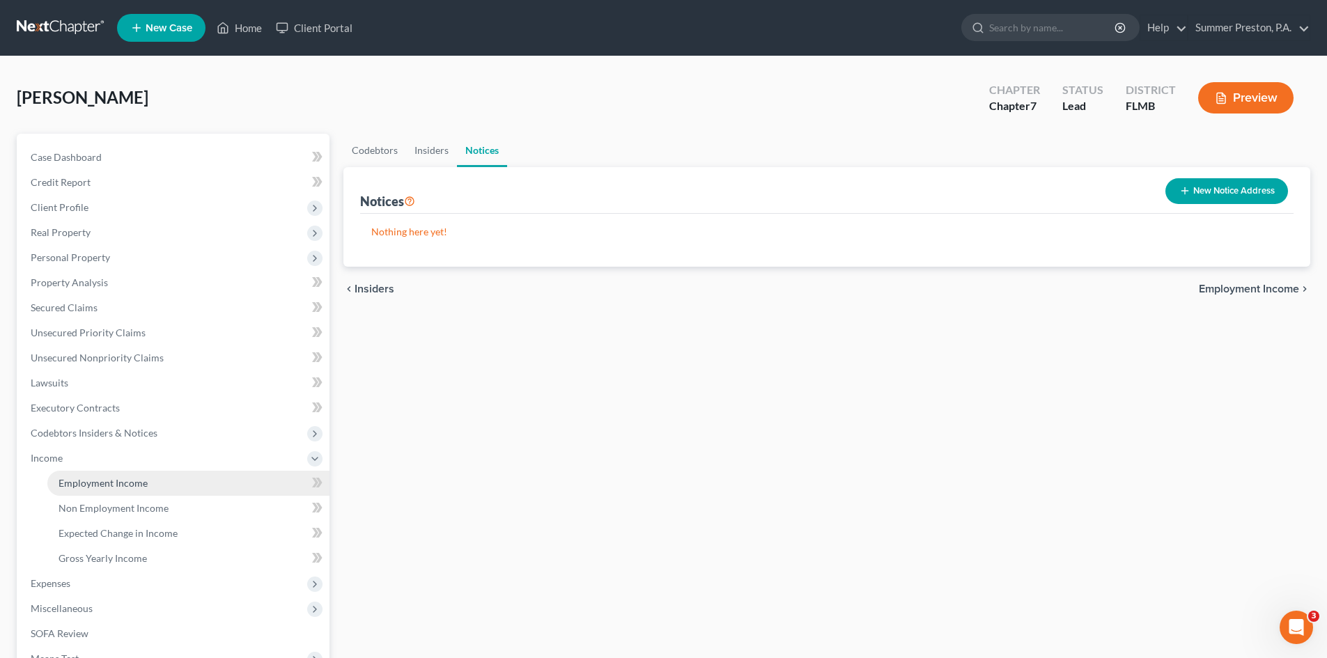
click at [132, 485] on span "Employment Income" at bounding box center [102, 483] width 89 height 12
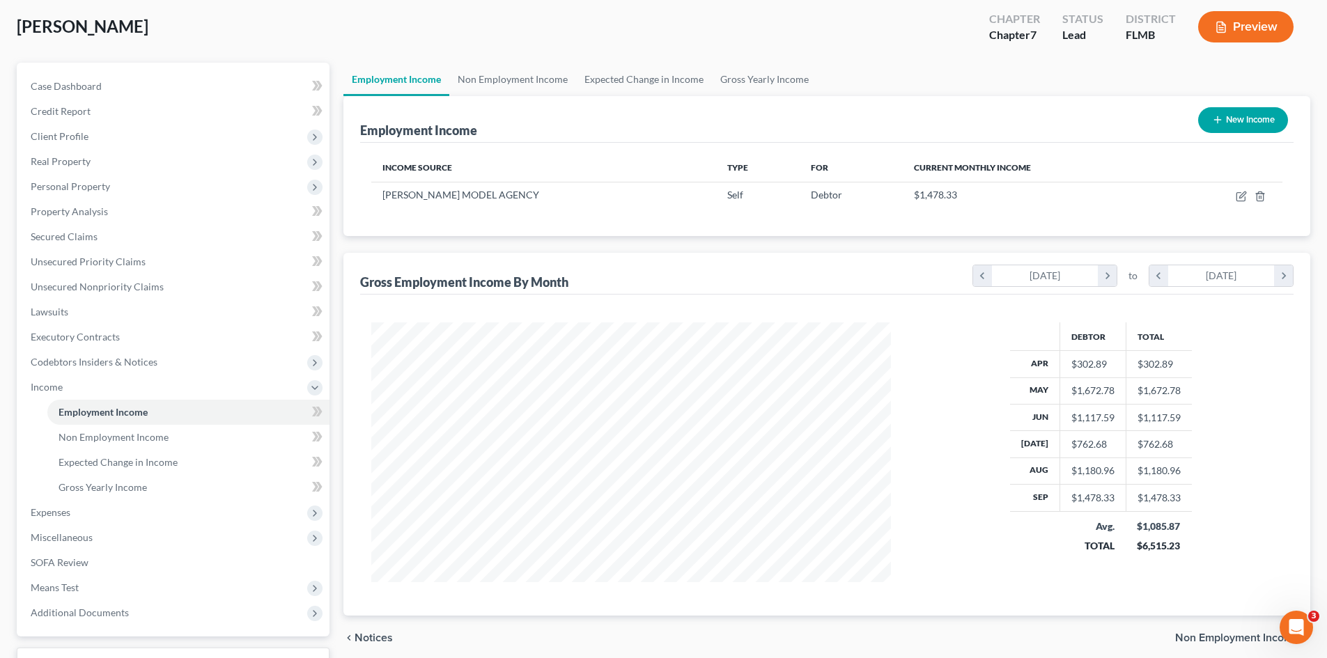
scroll to position [58, 0]
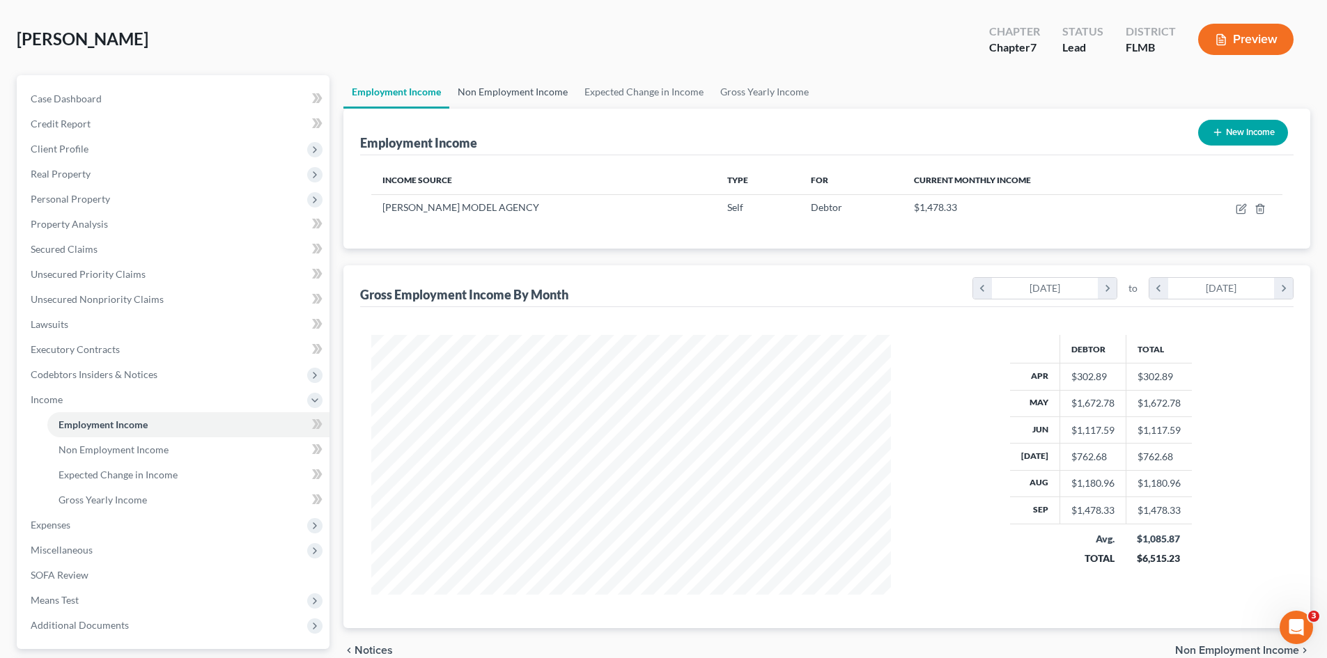
click at [527, 93] on link "Non Employment Income" at bounding box center [512, 91] width 127 height 33
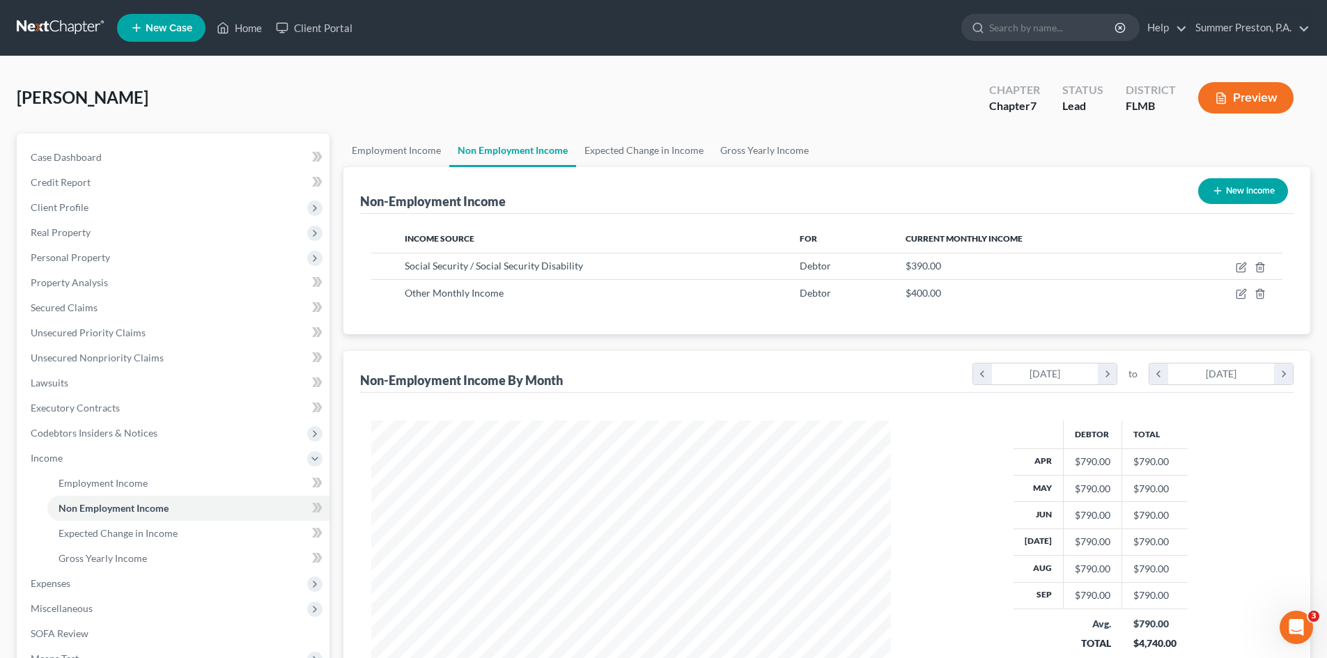
scroll to position [260, 547]
click at [68, 581] on span "Expenses" at bounding box center [51, 583] width 40 height 12
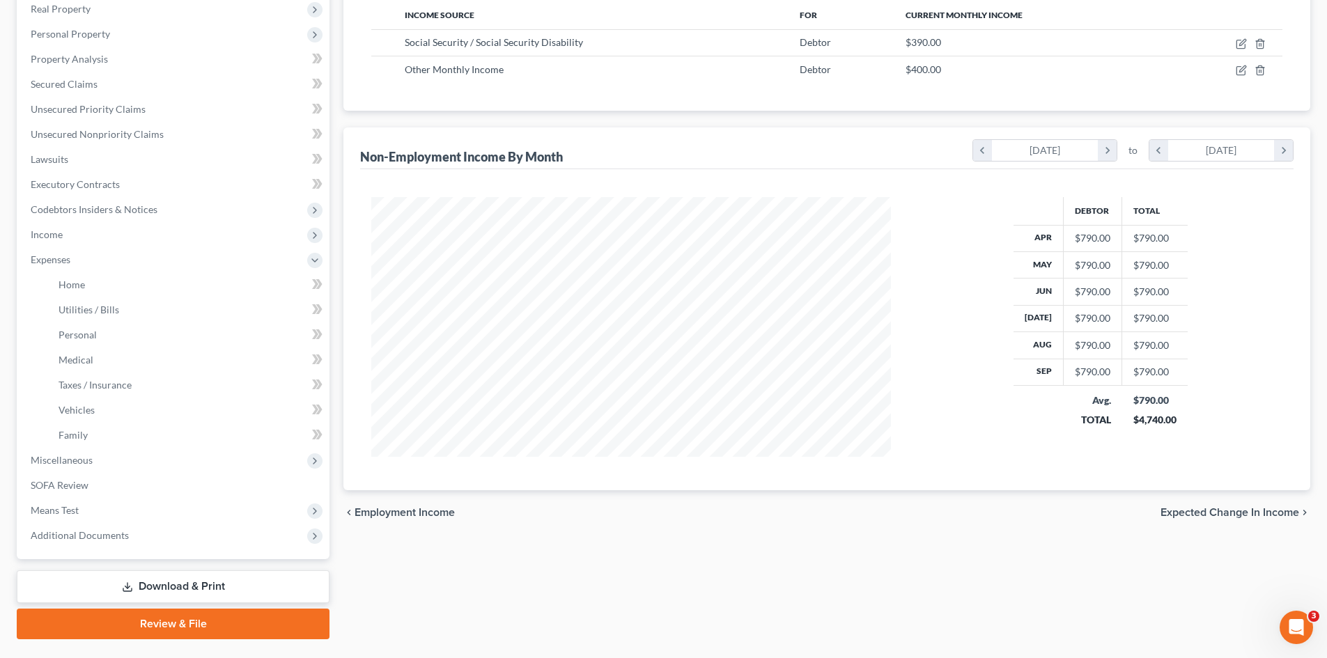
scroll to position [237, 0]
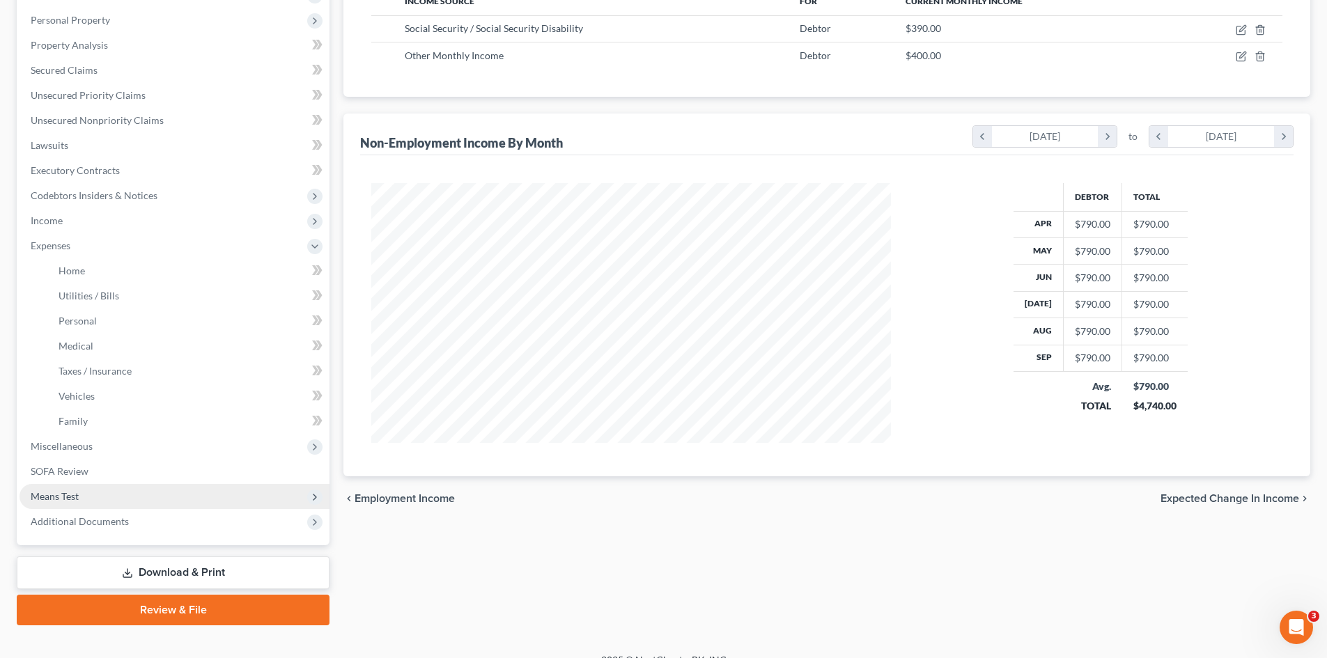
click at [61, 496] on span "Means Test" at bounding box center [55, 496] width 48 height 12
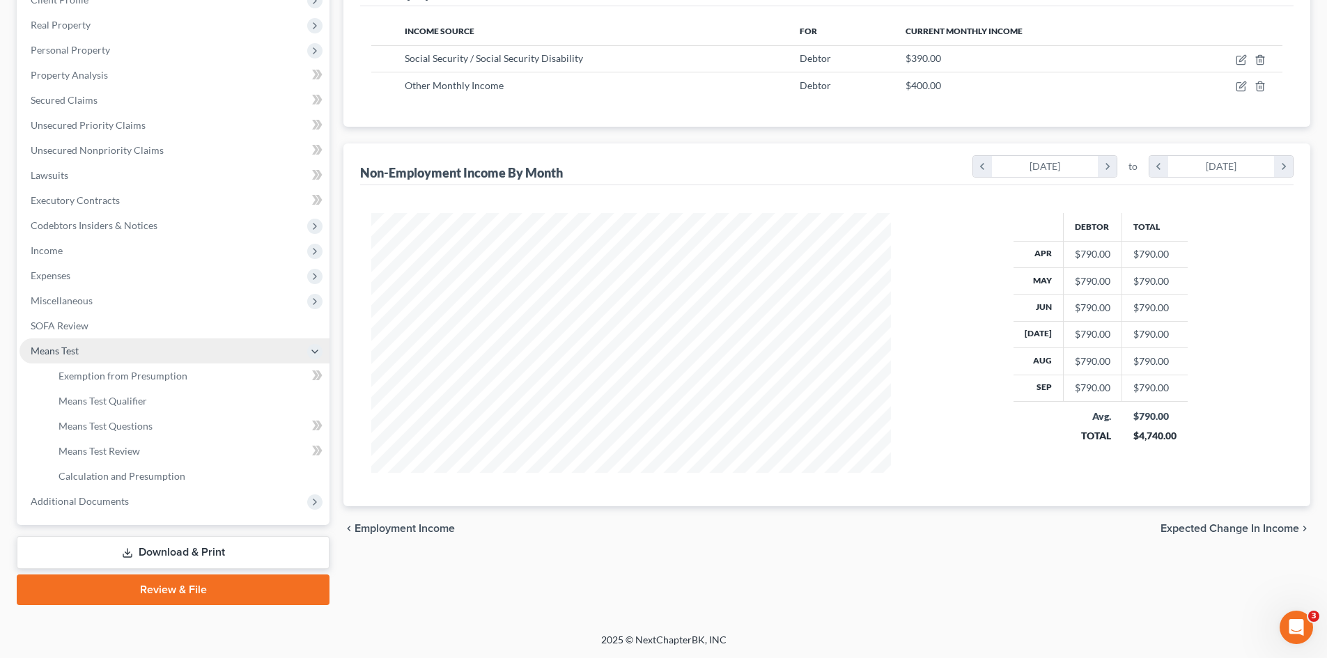
scroll to position [208, 0]
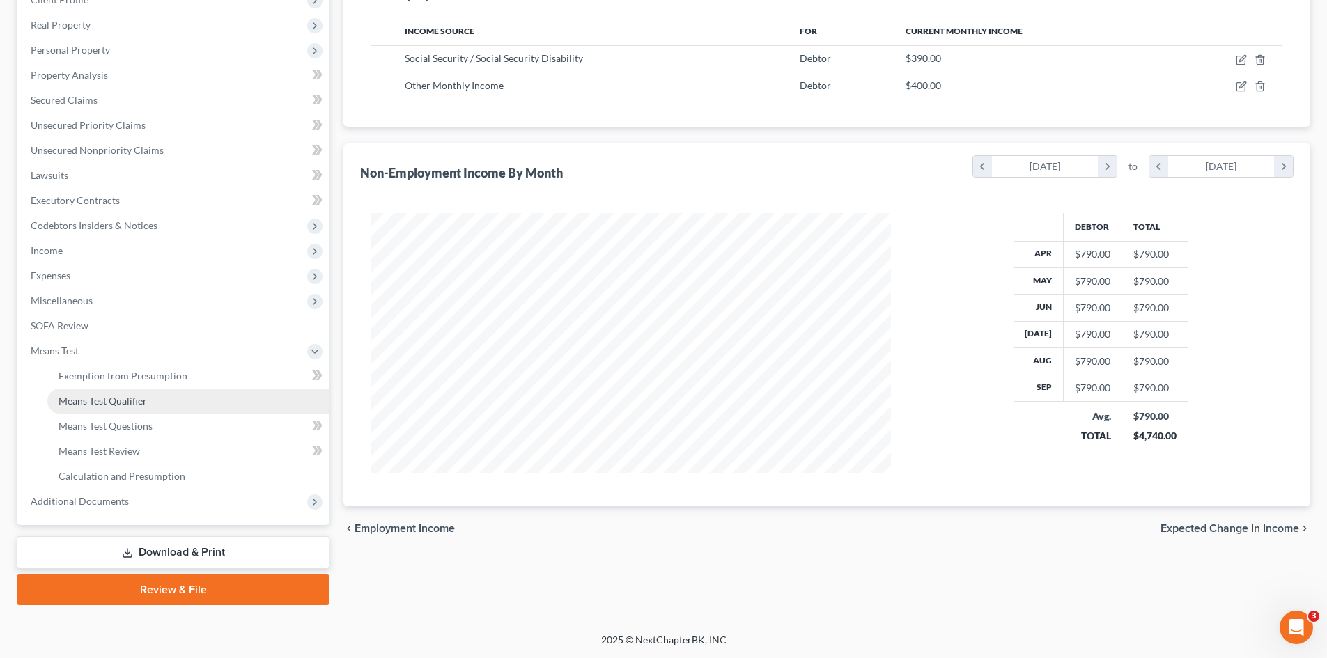
click at [133, 403] on span "Means Test Qualifier" at bounding box center [102, 401] width 88 height 12
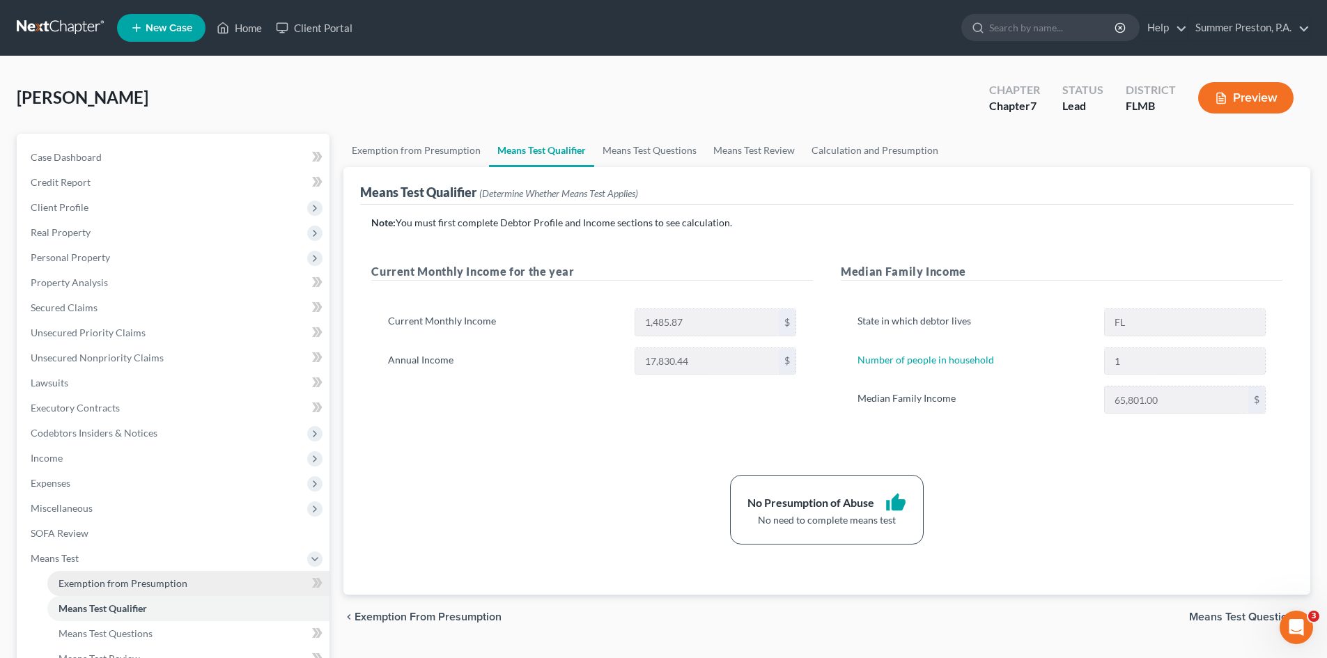
click at [134, 576] on link "Exemption from Presumption" at bounding box center [188, 583] width 282 height 25
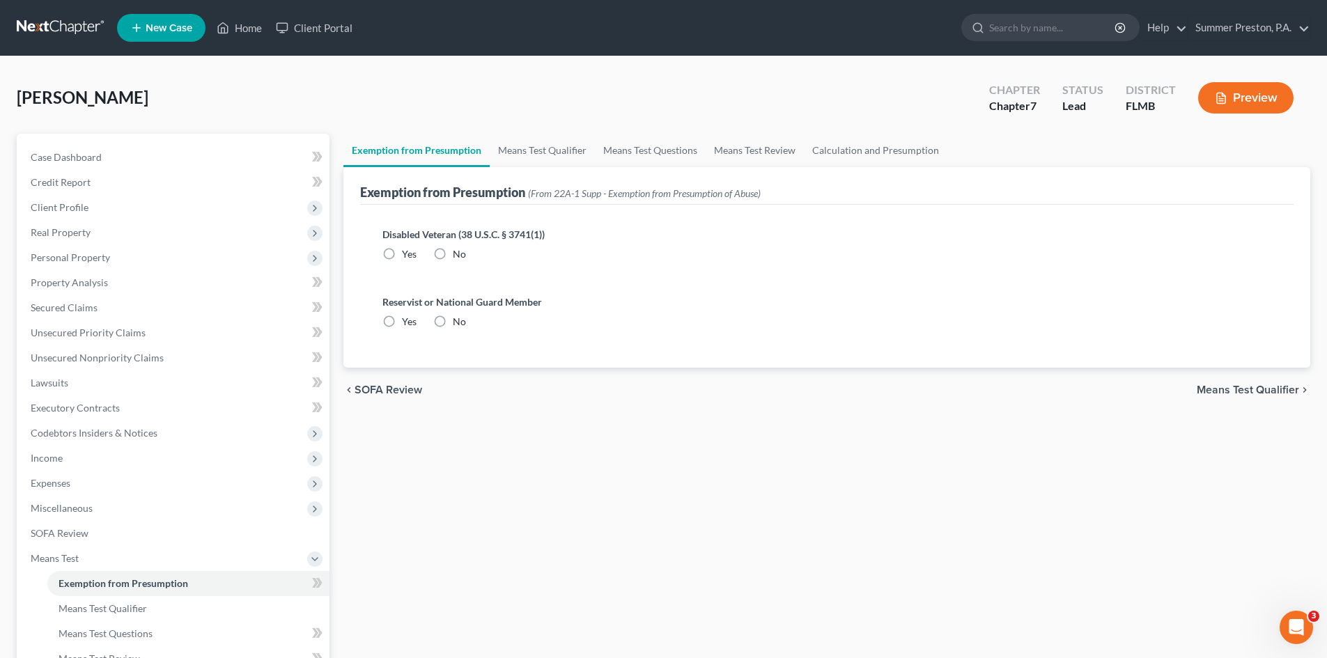
click at [453, 253] on label "No" at bounding box center [459, 254] width 13 height 14
click at [458, 253] on input "No" at bounding box center [462, 251] width 9 height 9
radio input "true"
click at [453, 324] on label "No" at bounding box center [459, 322] width 13 height 14
click at [458, 324] on input "No" at bounding box center [462, 319] width 9 height 9
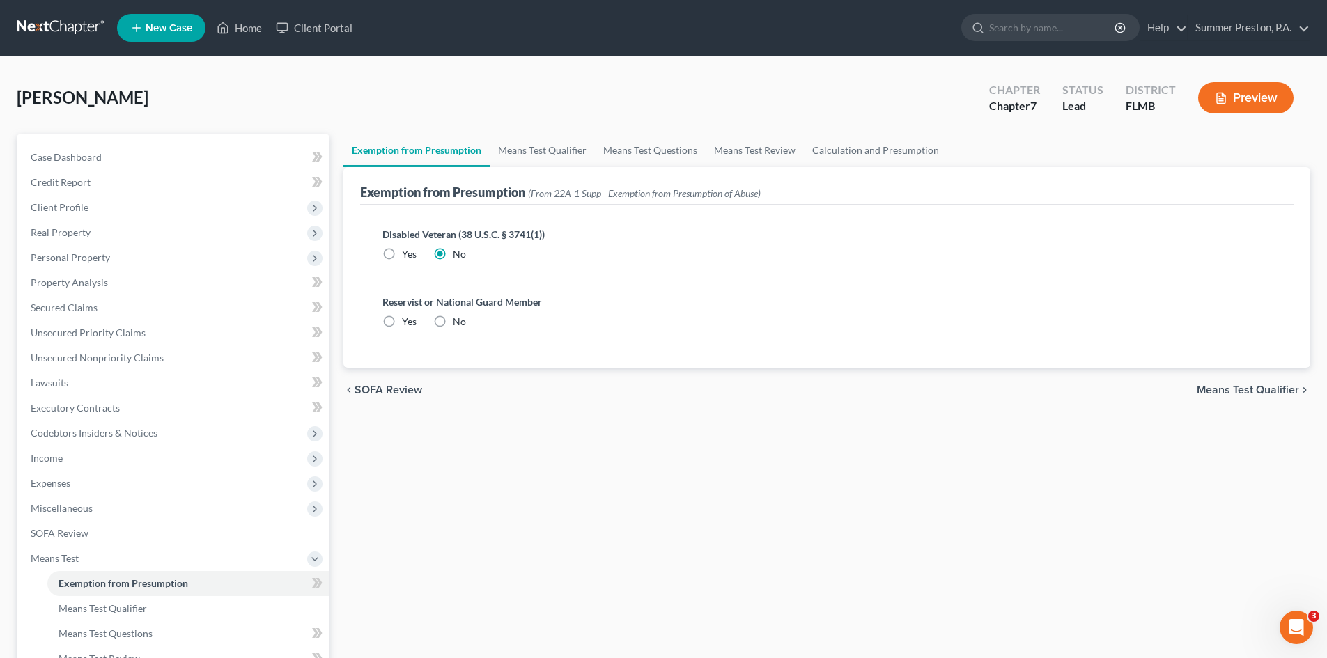
radio input "true"
click at [523, 151] on link "Means Test Qualifier" at bounding box center [542, 150] width 105 height 33
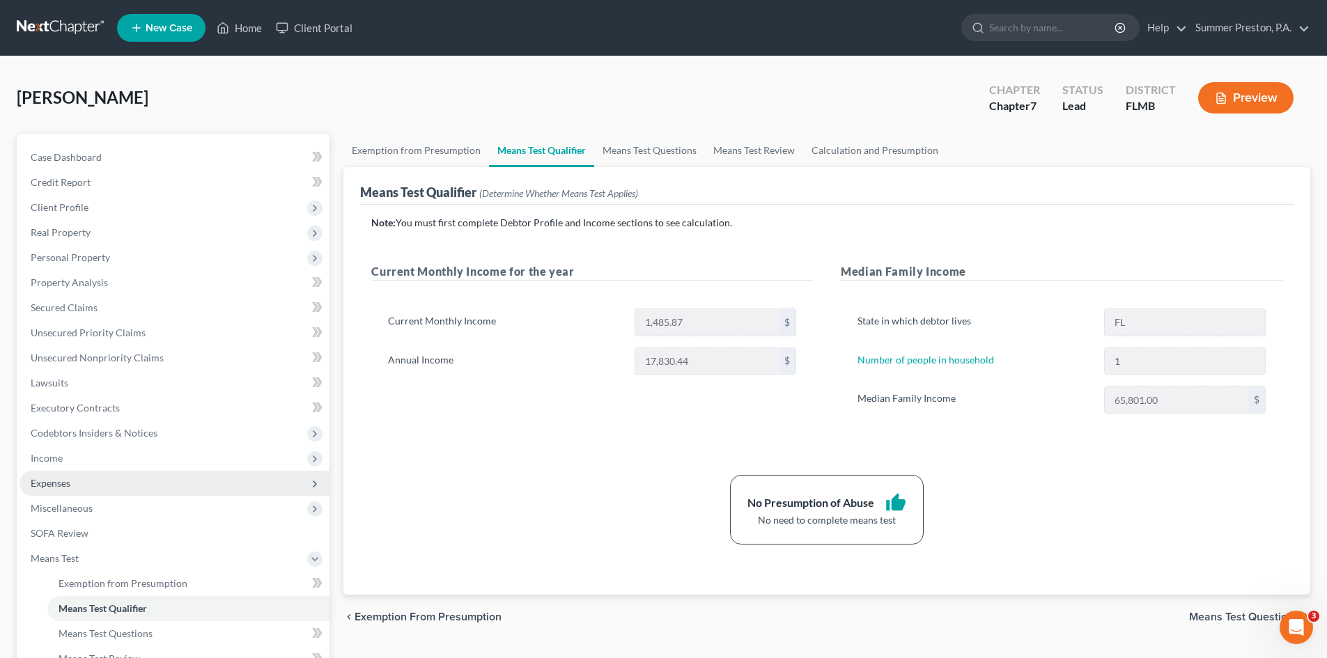
click at [75, 478] on span "Expenses" at bounding box center [174, 483] width 310 height 25
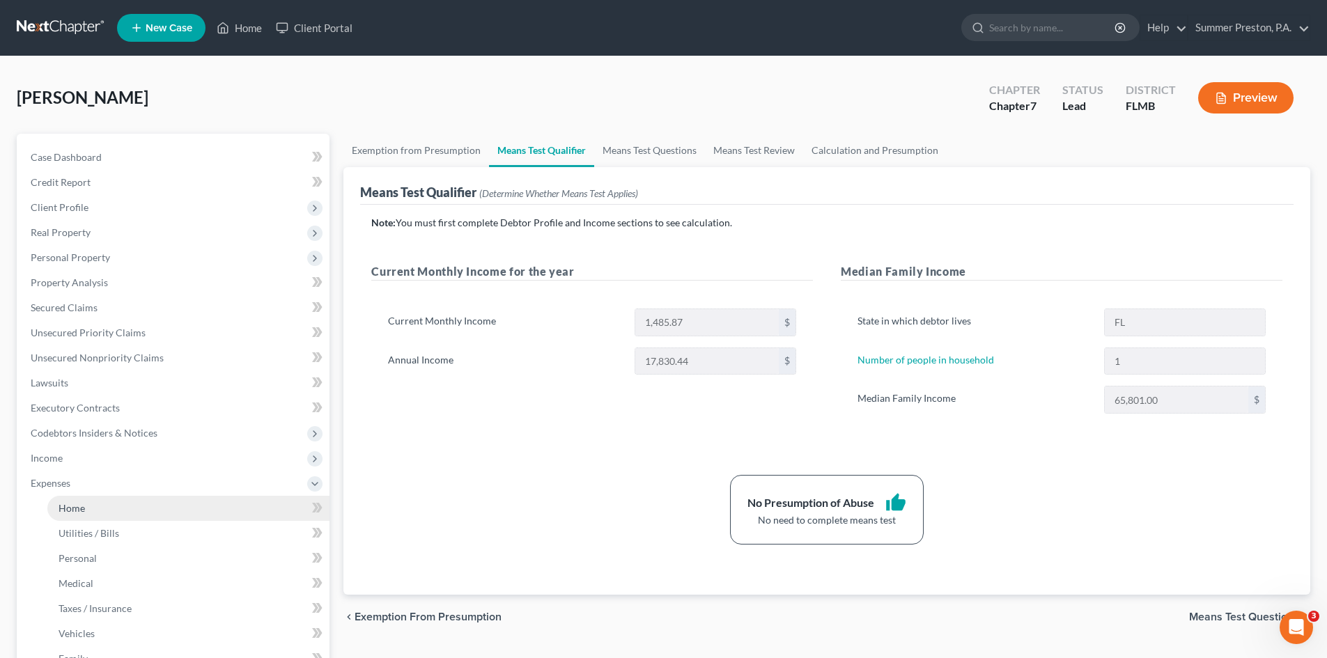
click at [79, 505] on span "Home" at bounding box center [71, 508] width 26 height 12
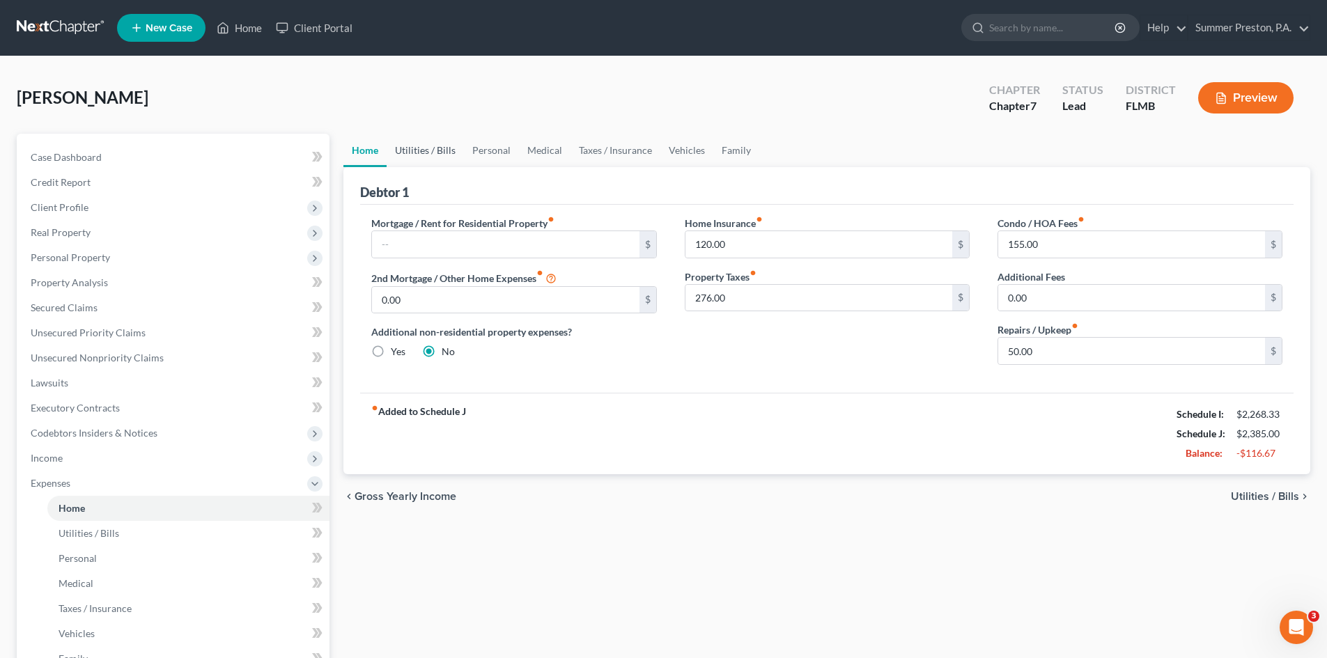
click at [417, 155] on link "Utilities / Bills" at bounding box center [424, 150] width 77 height 33
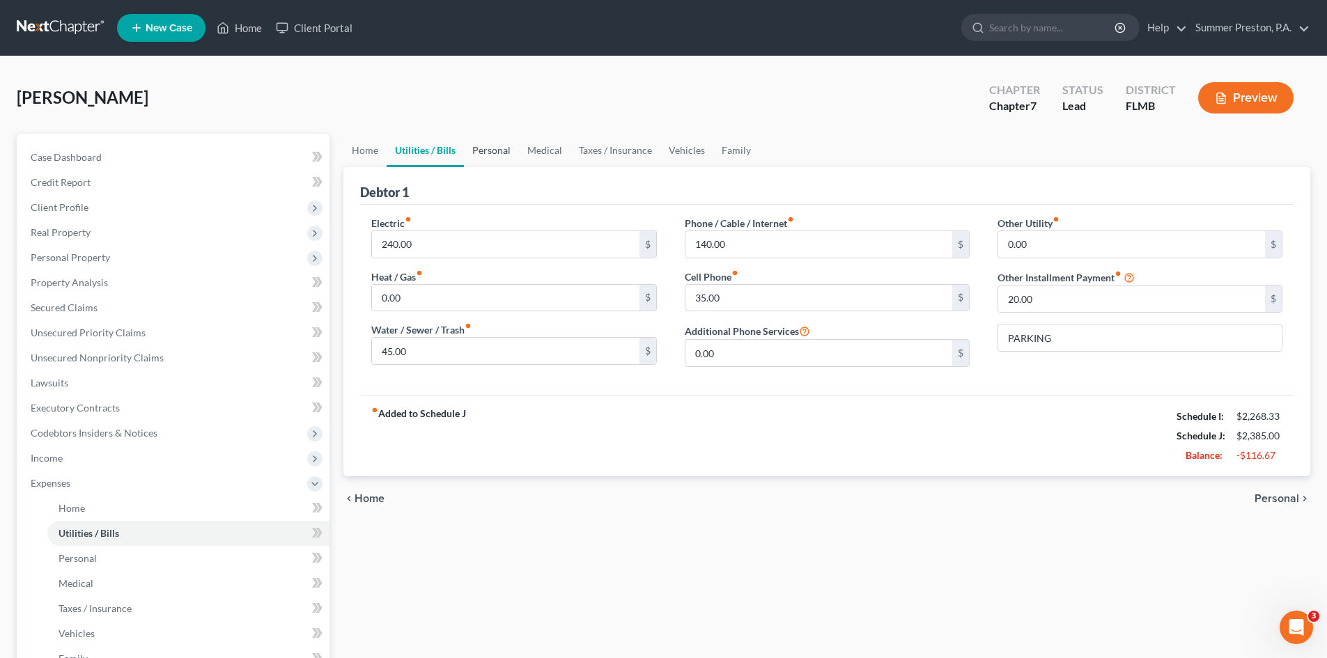
click at [486, 151] on link "Personal" at bounding box center [491, 150] width 55 height 33
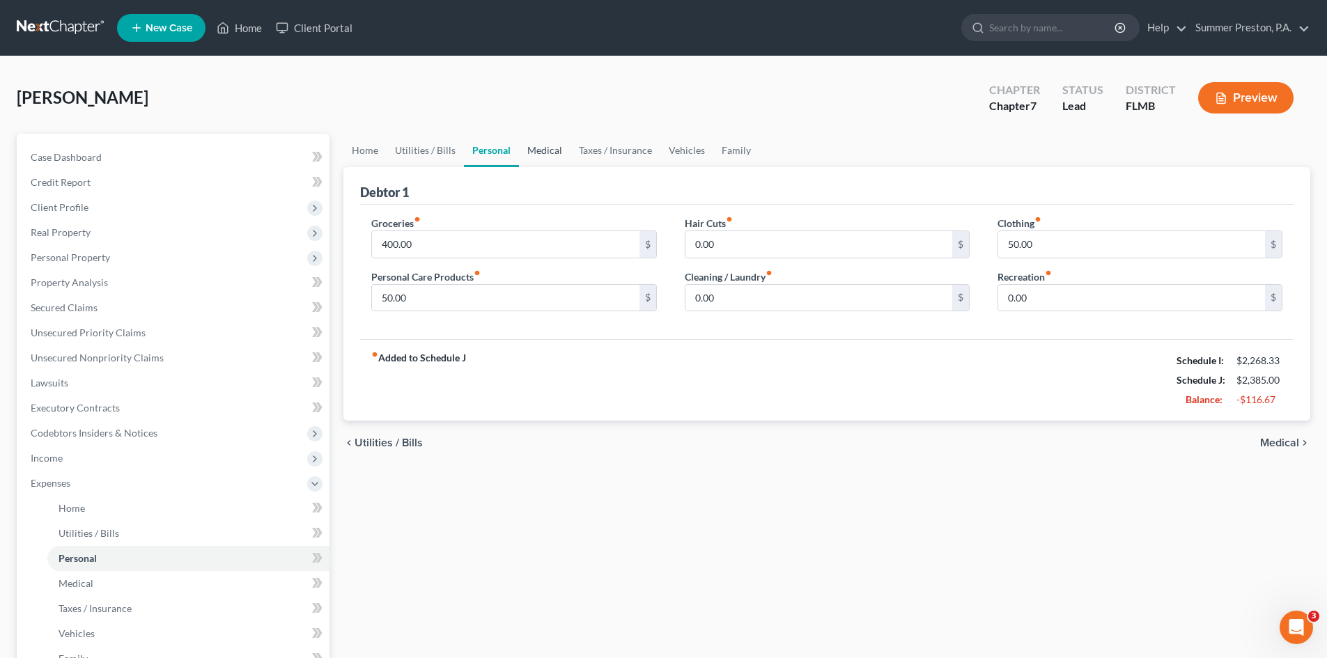
click at [543, 153] on link "Medical" at bounding box center [545, 150] width 52 height 33
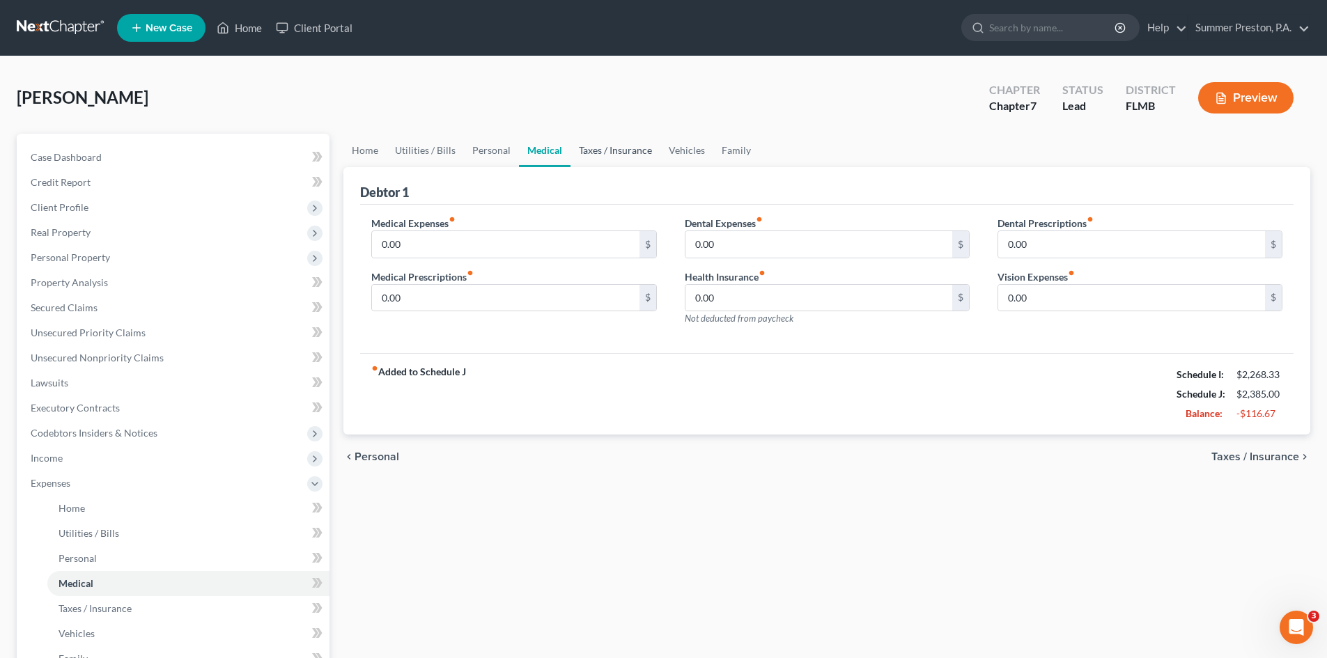
click at [633, 152] on link "Taxes / Insurance" at bounding box center [615, 150] width 90 height 33
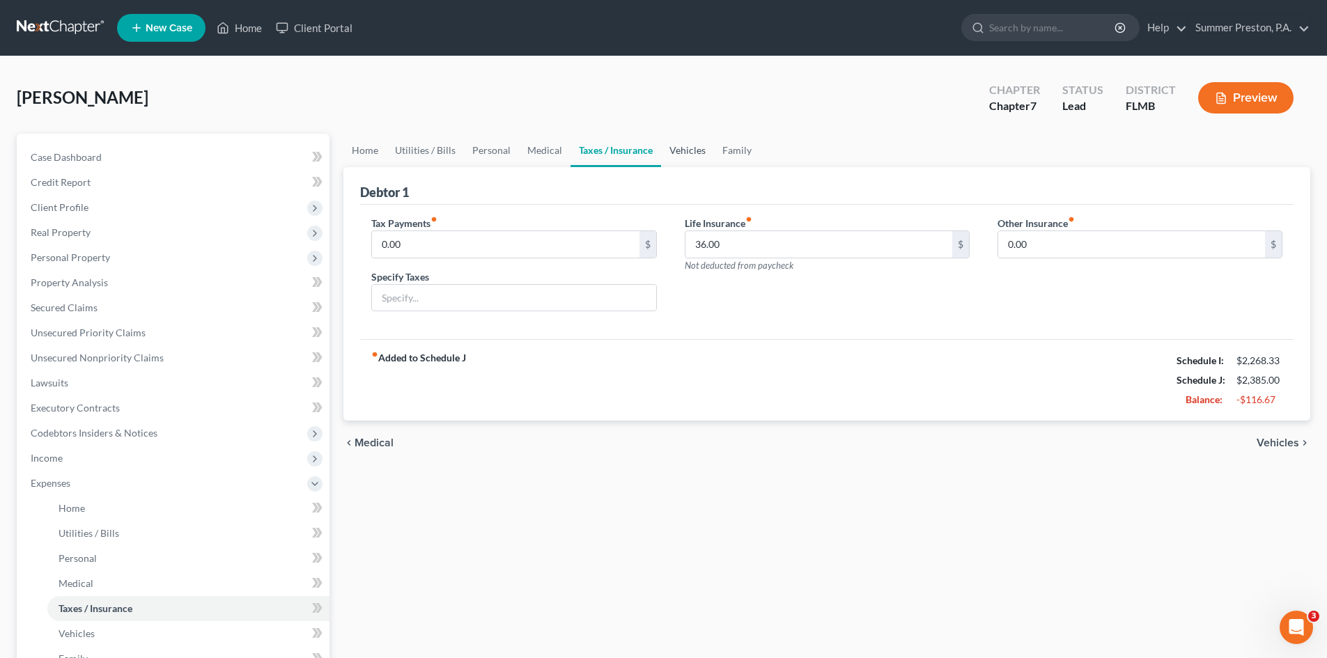
click at [686, 155] on link "Vehicles" at bounding box center [687, 150] width 53 height 33
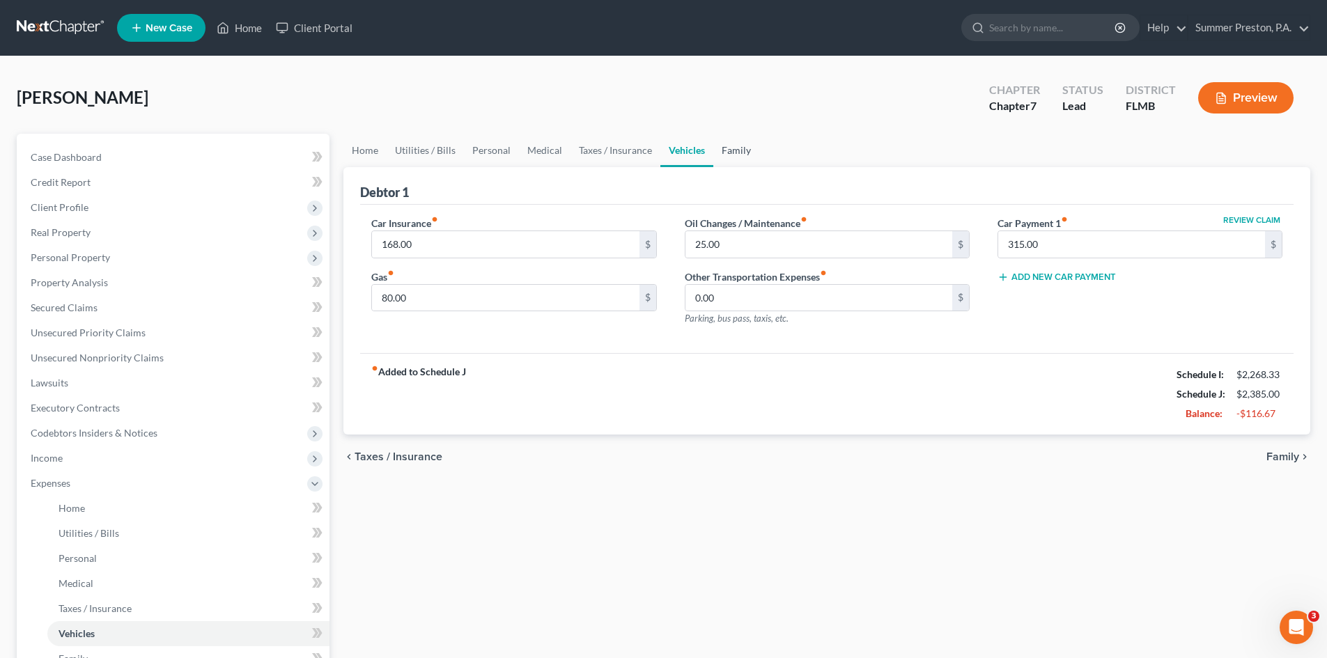
click at [743, 156] on link "Family" at bounding box center [736, 150] width 46 height 33
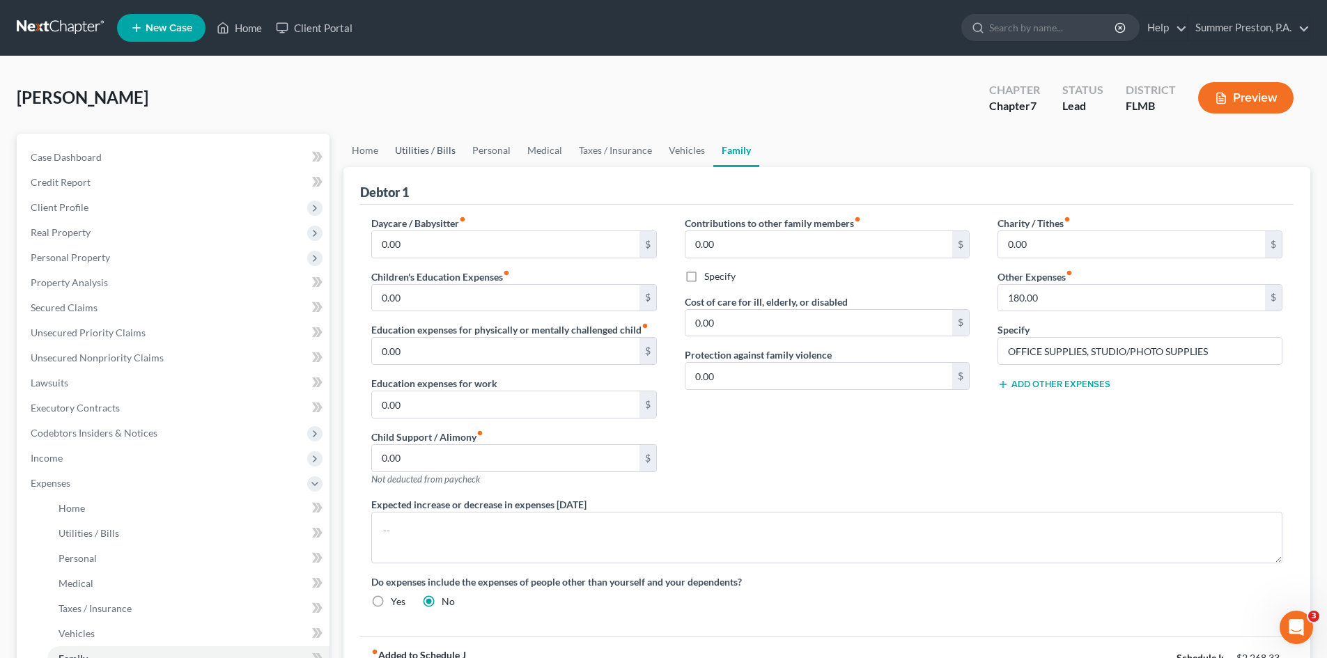
click at [420, 153] on link "Utilities / Bills" at bounding box center [424, 150] width 77 height 33
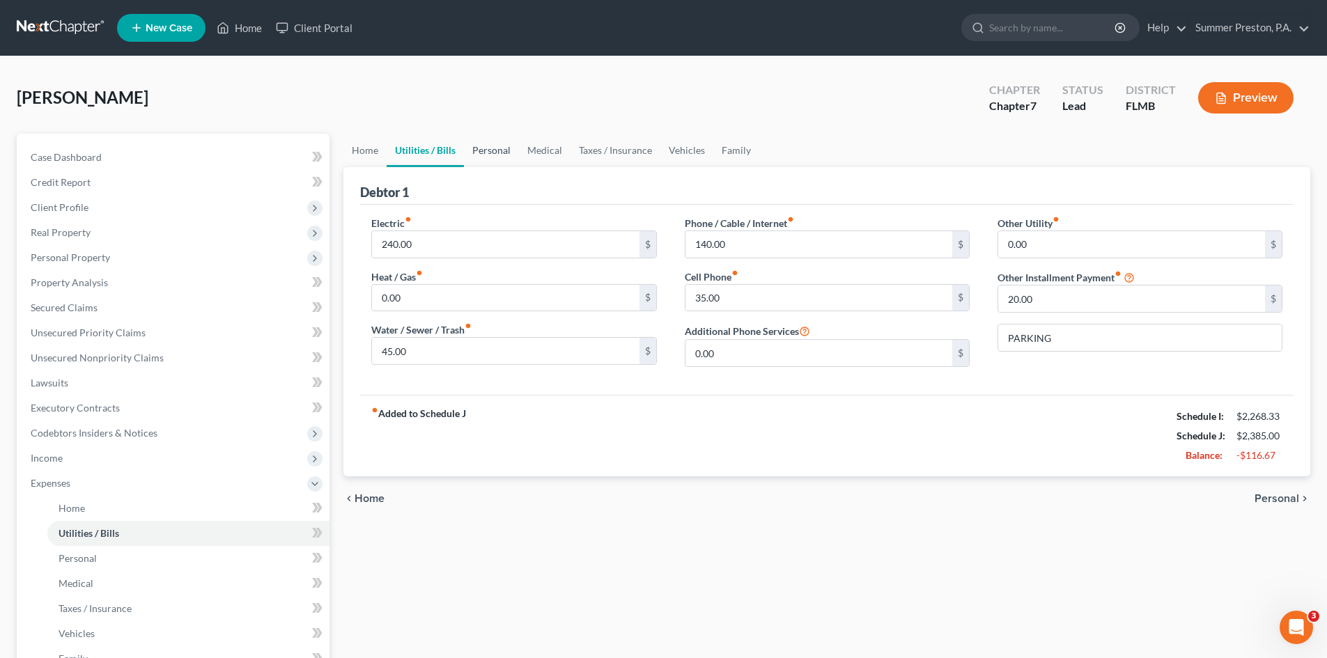
click at [491, 159] on link "Personal" at bounding box center [491, 150] width 55 height 33
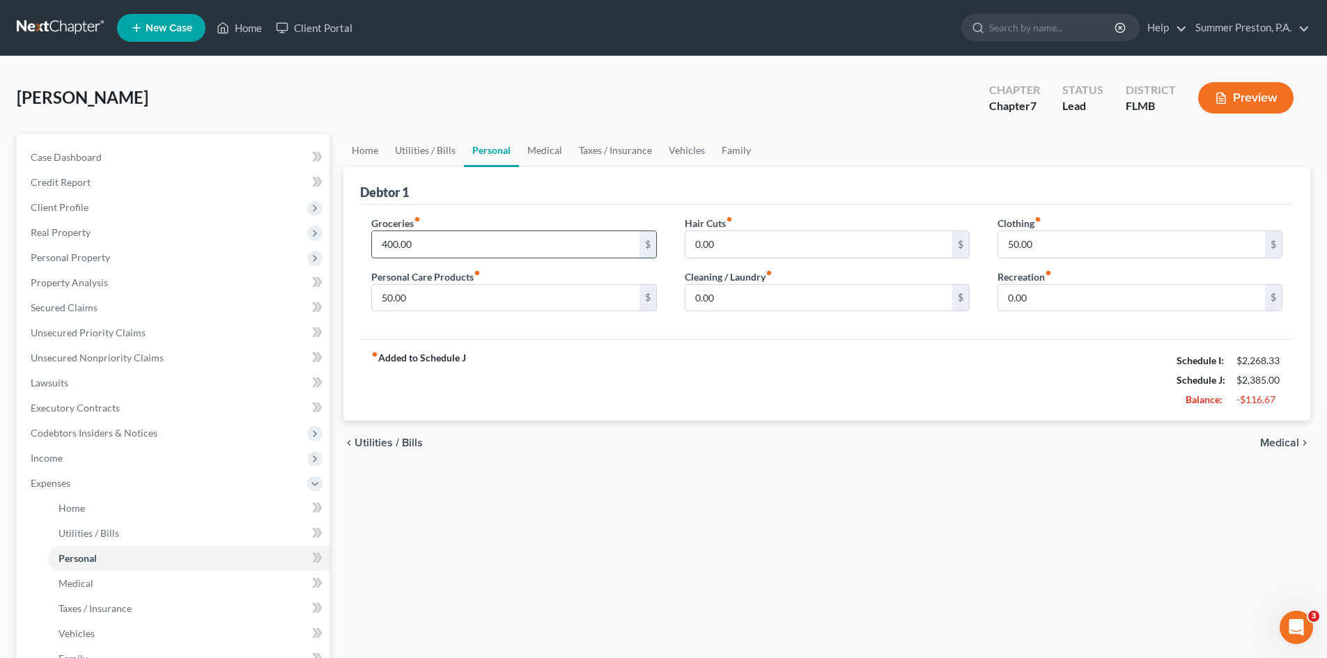
click at [422, 249] on input "400.00" at bounding box center [505, 244] width 267 height 26
click at [610, 154] on link "Taxes / Insurance" at bounding box center [615, 150] width 90 height 33
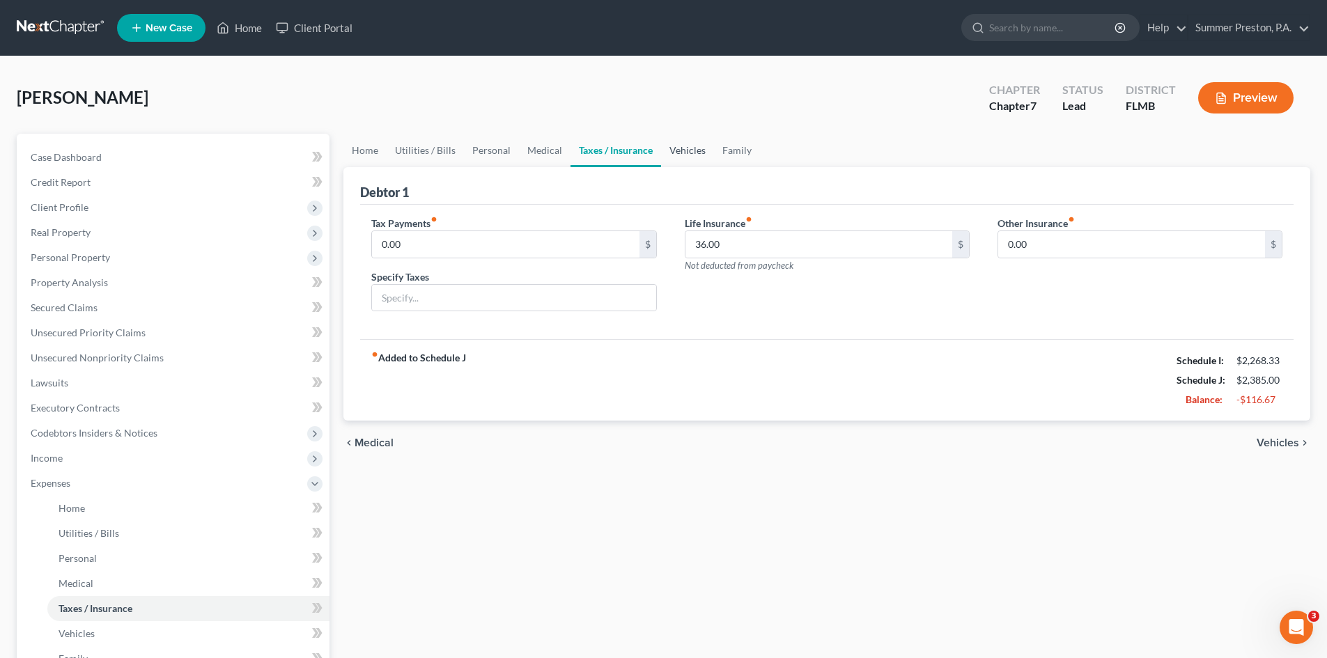
click at [683, 148] on link "Vehicles" at bounding box center [687, 150] width 53 height 33
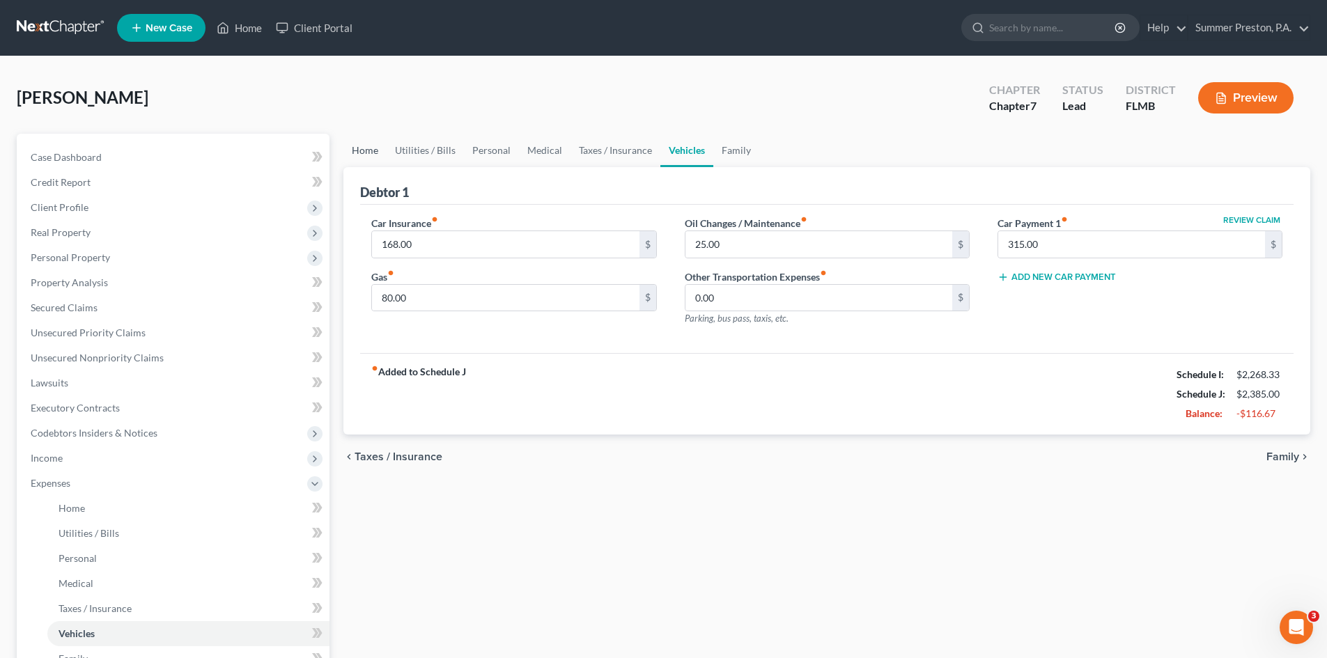
click at [372, 150] on link "Home" at bounding box center [364, 150] width 43 height 33
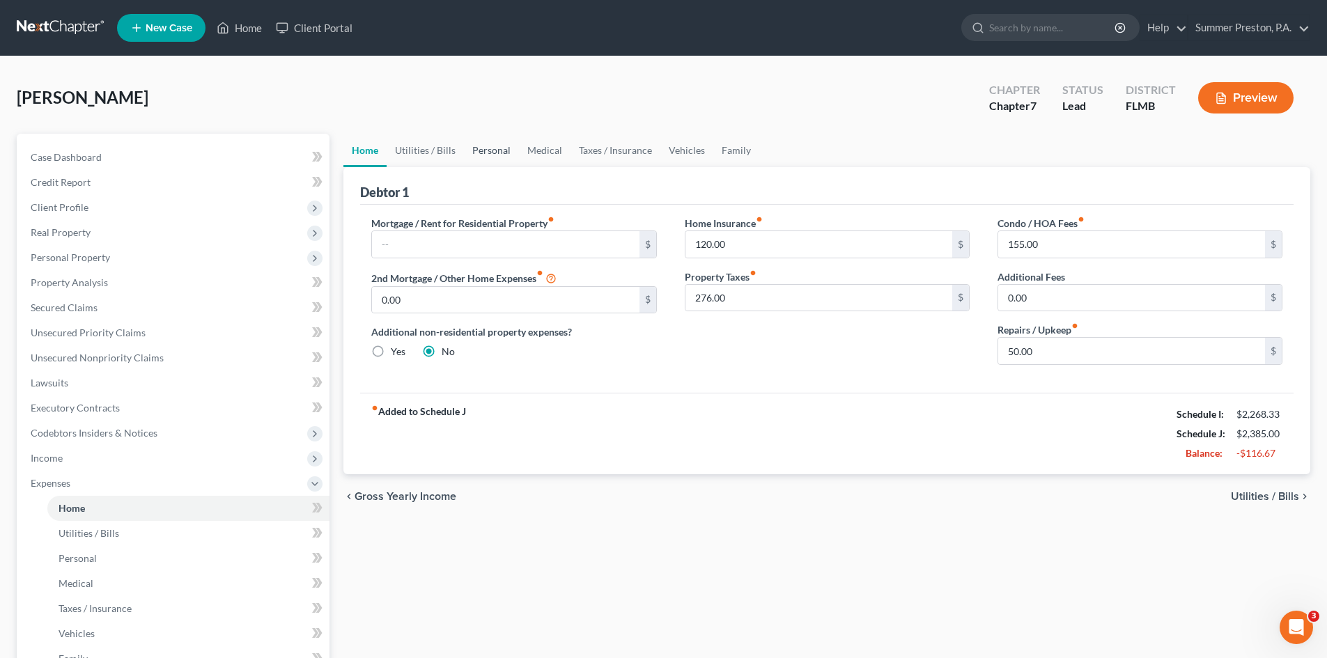
click at [475, 144] on link "Personal" at bounding box center [491, 150] width 55 height 33
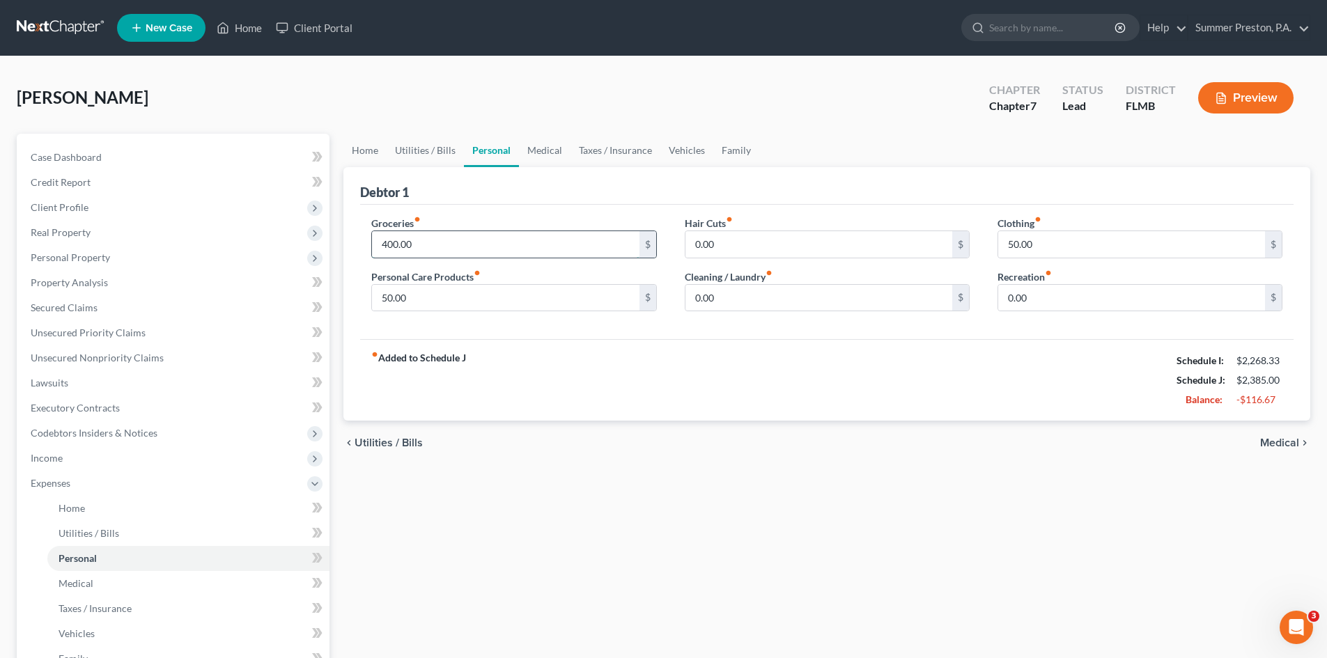
click at [425, 242] on input "400.00" at bounding box center [505, 244] width 267 height 26
type input "300.00"
drag, startPoint x: 892, startPoint y: 395, endPoint x: 887, endPoint y: 375, distance: 20.1
click at [893, 388] on div "fiber_manual_record Added to Schedule J Schedule I: $2,268.33 Schedule J: $2,28…" at bounding box center [826, 379] width 933 height 81
click at [413, 299] on input "50.00" at bounding box center [505, 298] width 267 height 26
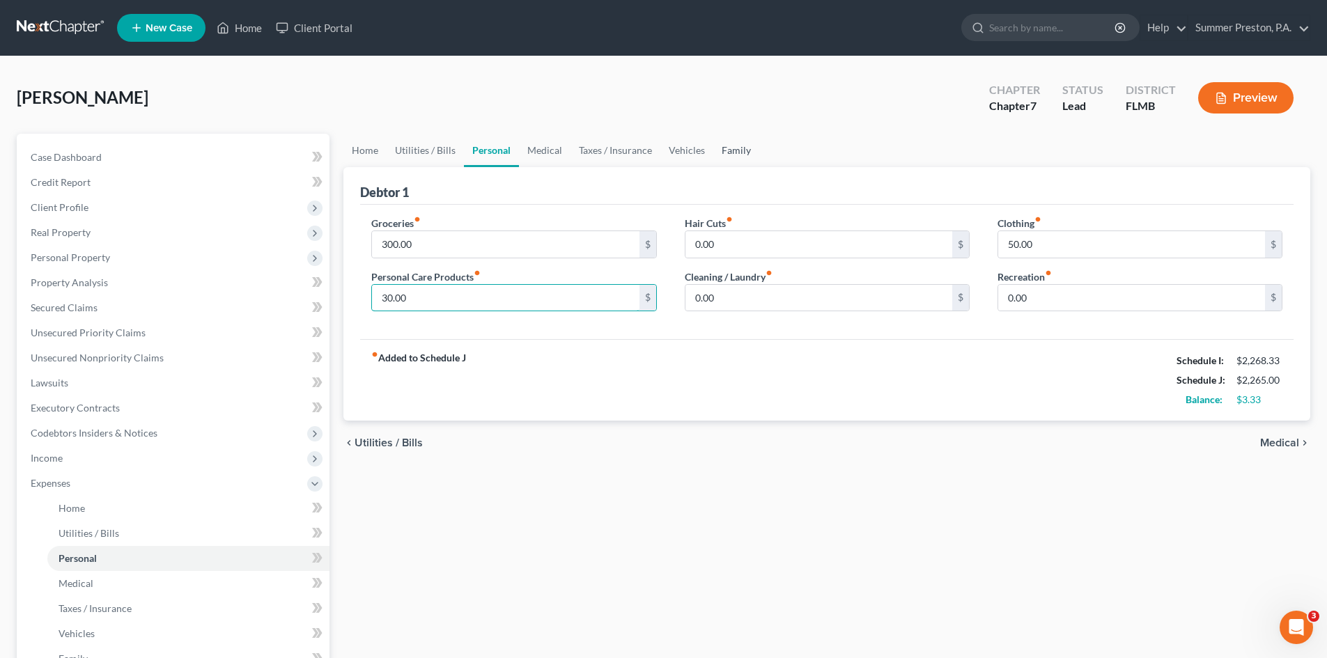
type input "30.00"
click at [730, 159] on link "Family" at bounding box center [736, 150] width 46 height 33
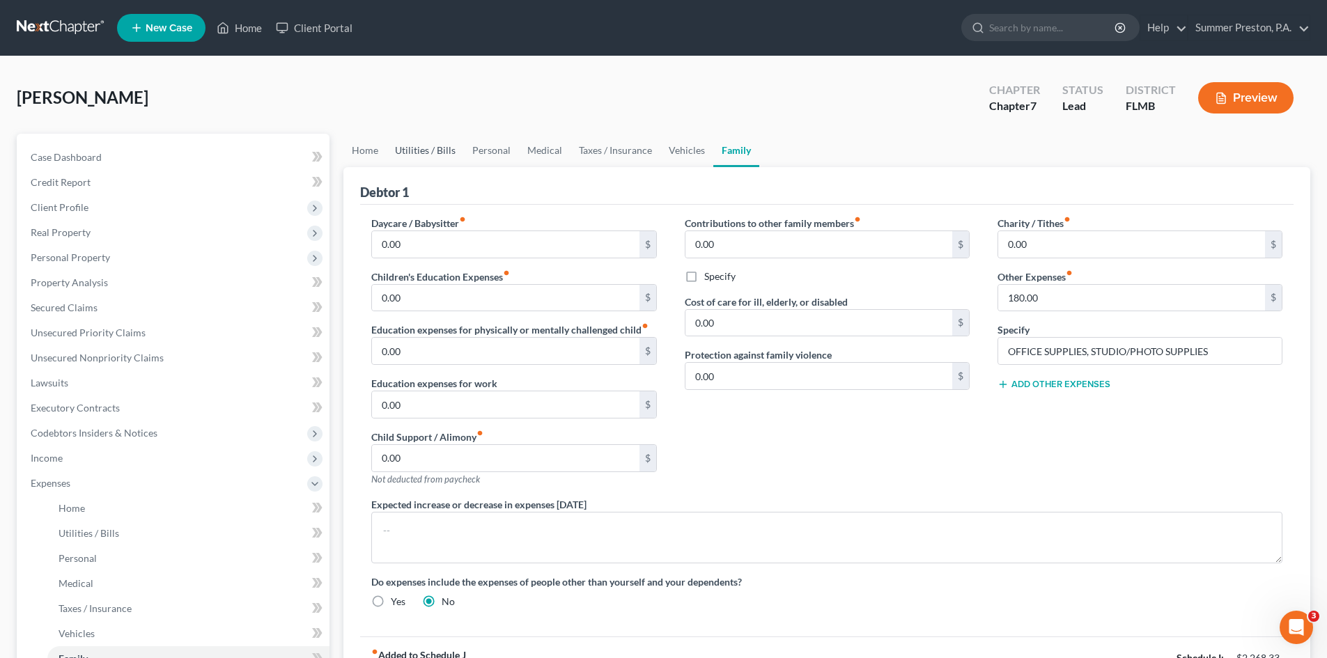
click at [410, 151] on link "Utilities / Bills" at bounding box center [424, 150] width 77 height 33
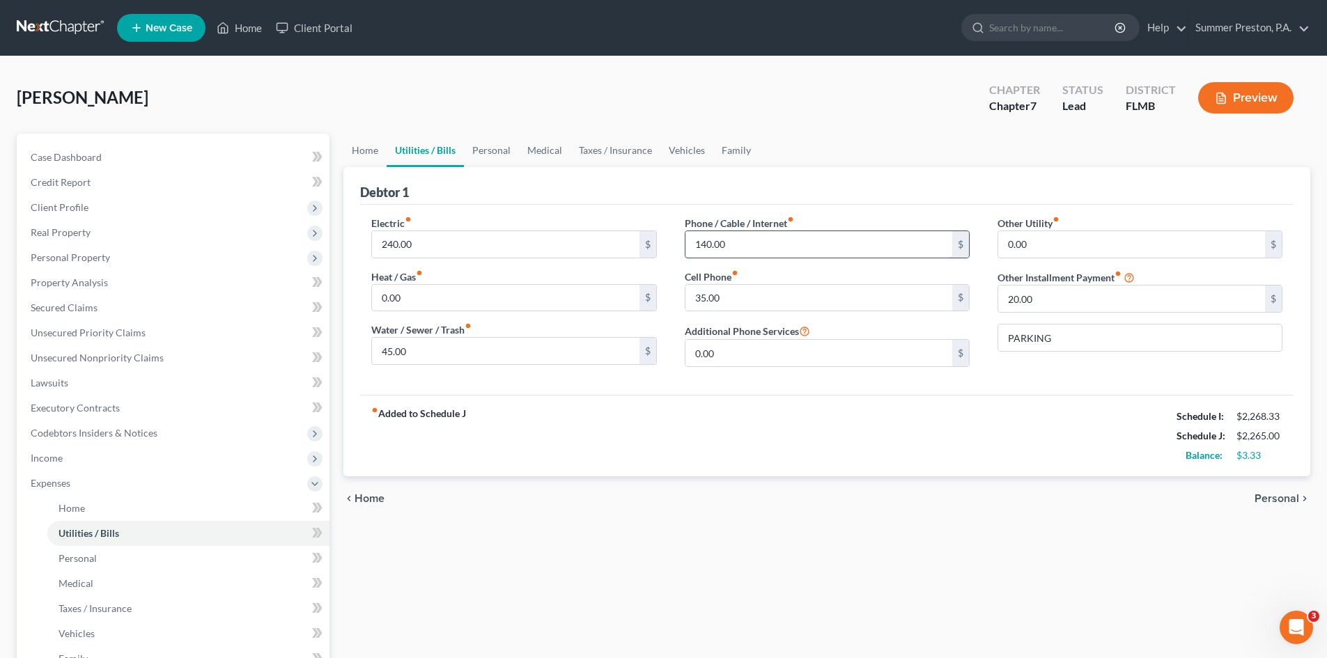
click at [753, 244] on input "140.00" at bounding box center [818, 244] width 267 height 26
click at [749, 358] on input "0.00" at bounding box center [818, 353] width 267 height 26
type input "236.58"
click at [866, 469] on div "fiber_manual_record Added to Schedule J Schedule I: $2,268.33 Schedule J: $2,26…" at bounding box center [826, 435] width 933 height 81
click at [908, 419] on div "fiber_manual_record Added to Schedule J Schedule I: $2,268.33 Schedule J: $2,26…" at bounding box center [826, 435] width 933 height 81
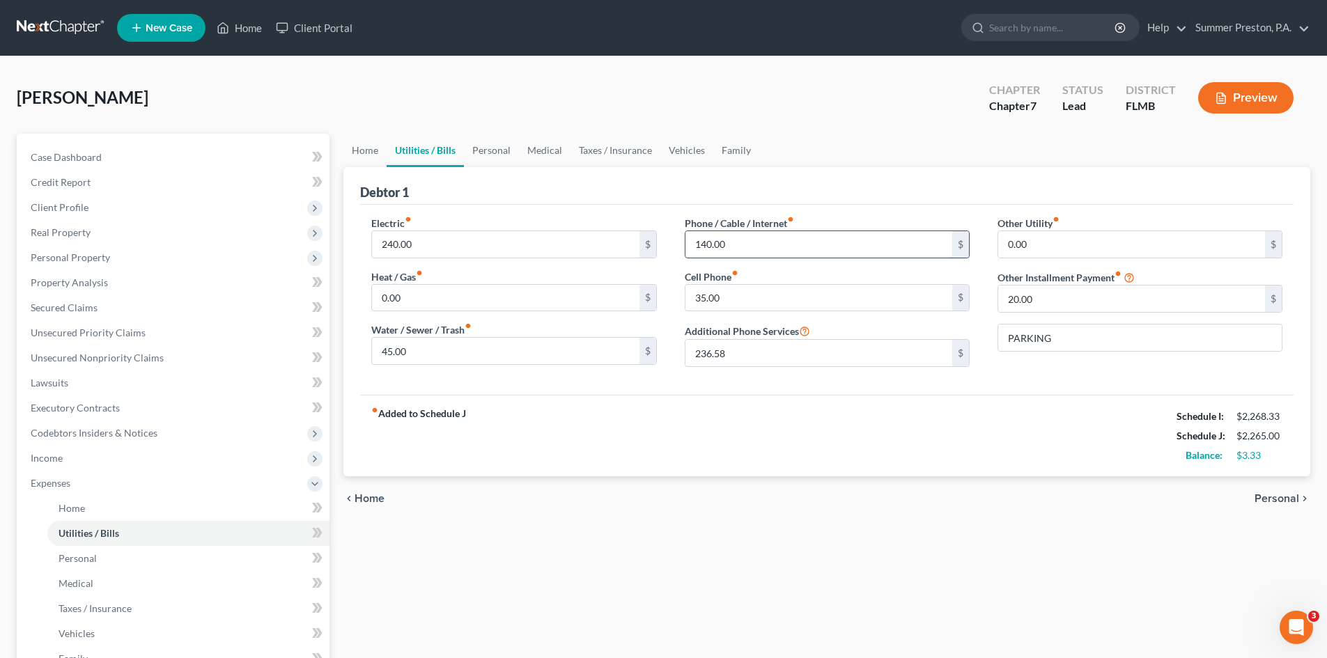
click at [757, 247] on input "140.00" at bounding box center [818, 244] width 267 height 26
drag, startPoint x: 736, startPoint y: 241, endPoint x: 682, endPoint y: 251, distance: 55.3
click at [682, 251] on div "Phone / Cable / Internet fiber_manual_record 105.00 $ Cell Phone fiber_manual_r…" at bounding box center [827, 297] width 313 height 162
type input "70.00"
click at [493, 148] on link "Personal" at bounding box center [491, 150] width 55 height 33
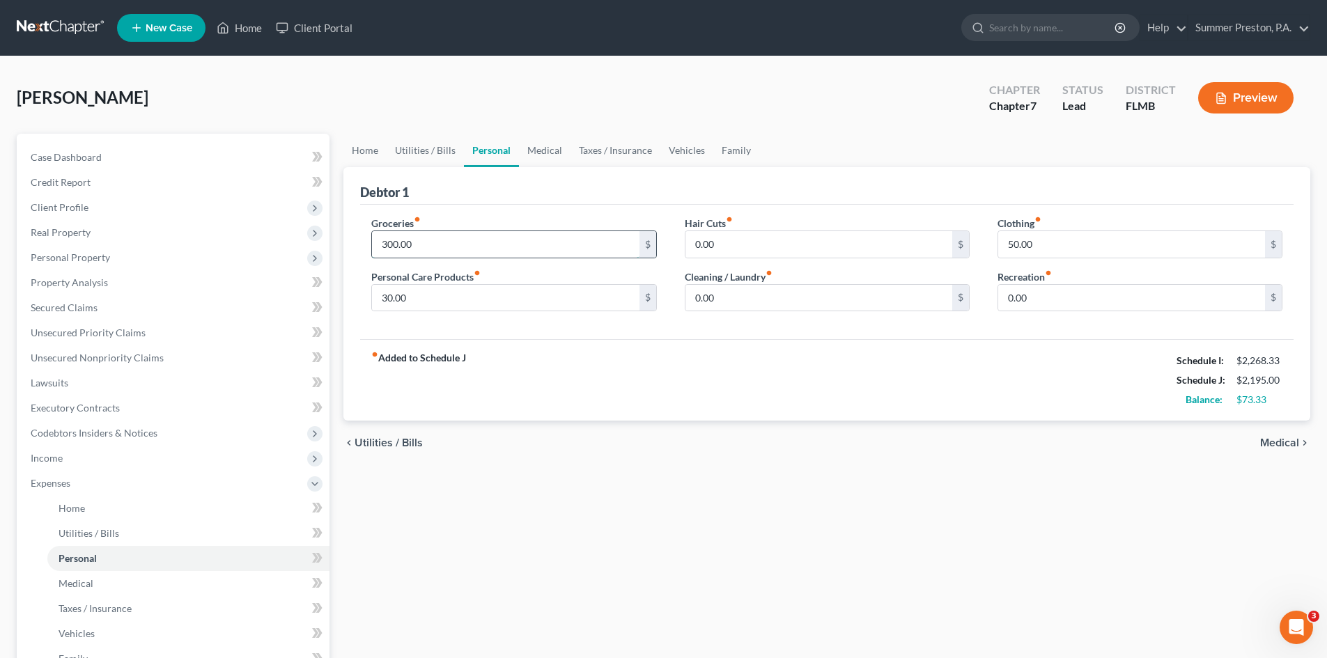
click at [419, 242] on input "300.00" at bounding box center [505, 244] width 267 height 26
type input "350.00"
click at [541, 144] on link "Medical" at bounding box center [545, 150] width 52 height 33
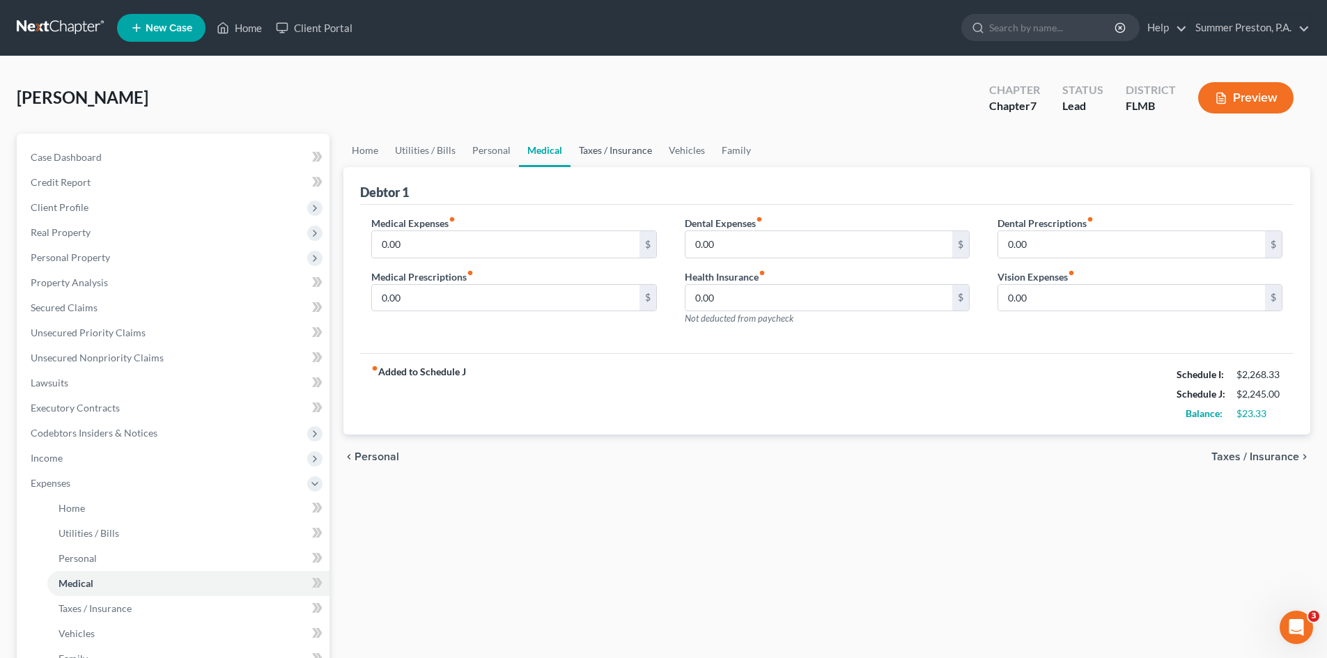
click at [596, 151] on link "Taxes / Insurance" at bounding box center [615, 150] width 90 height 33
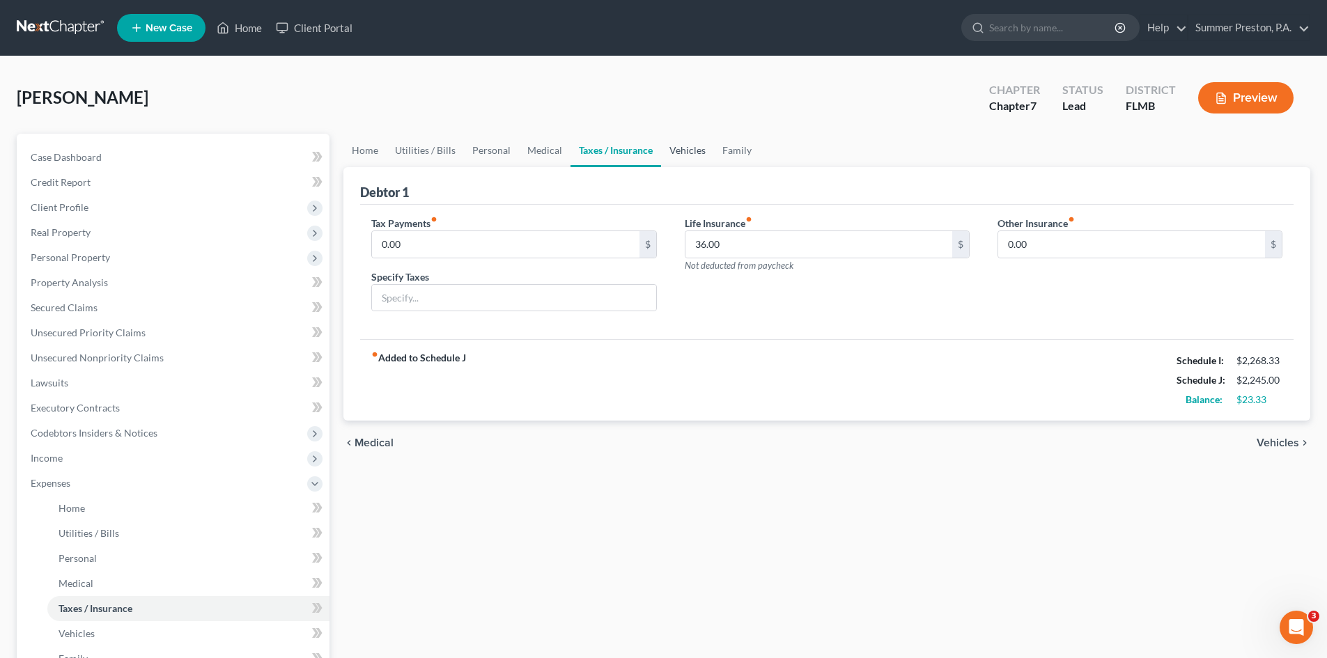
click at [690, 154] on link "Vehicles" at bounding box center [687, 150] width 53 height 33
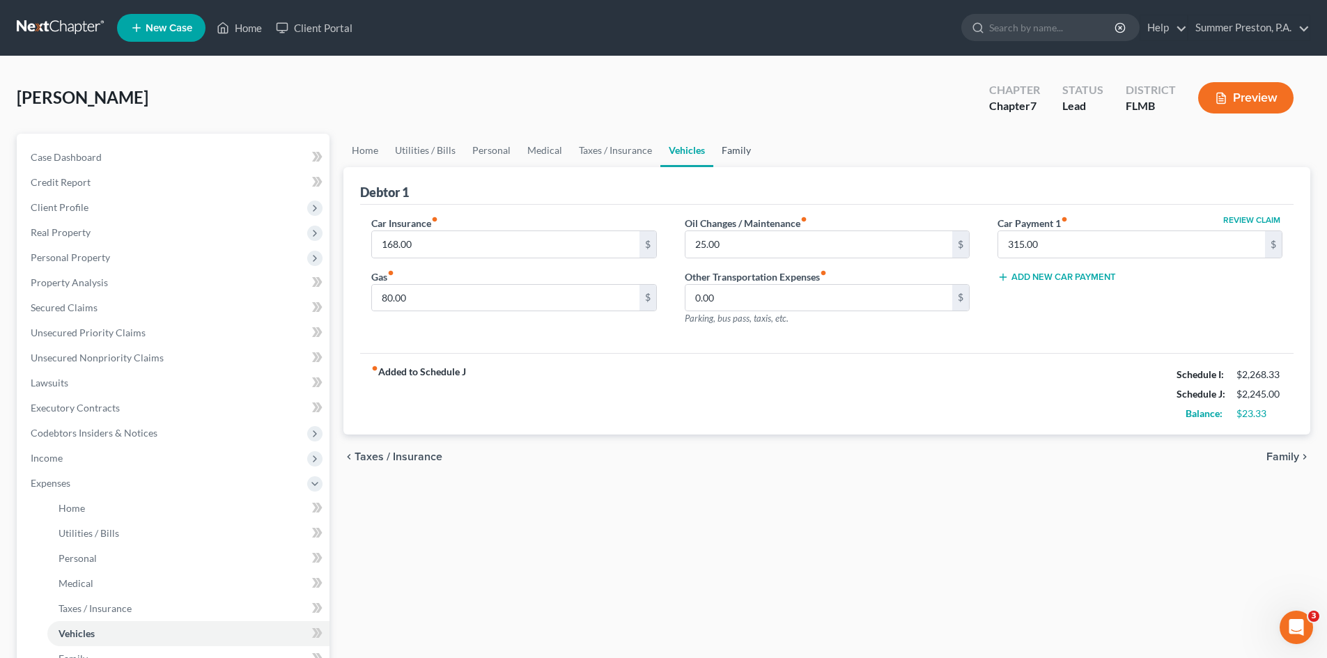
click at [730, 148] on link "Family" at bounding box center [736, 150] width 46 height 33
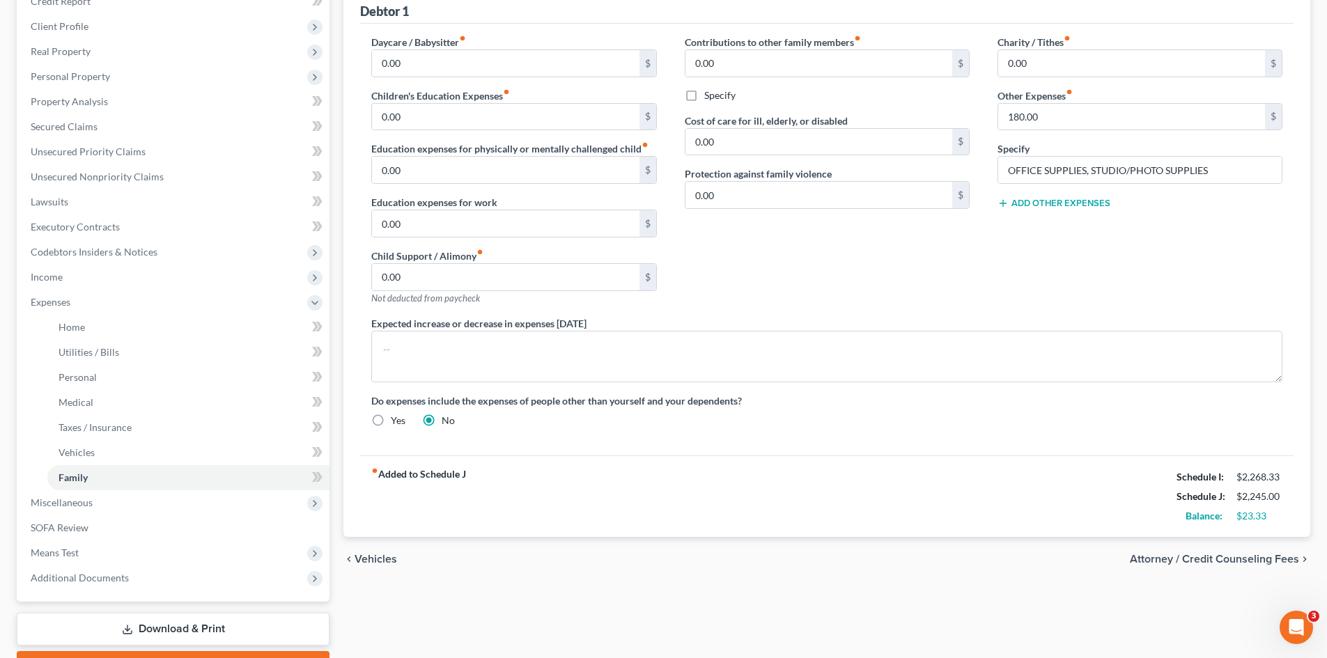
scroll to position [182, 0]
click at [61, 501] on span "Miscellaneous" at bounding box center [62, 501] width 62 height 12
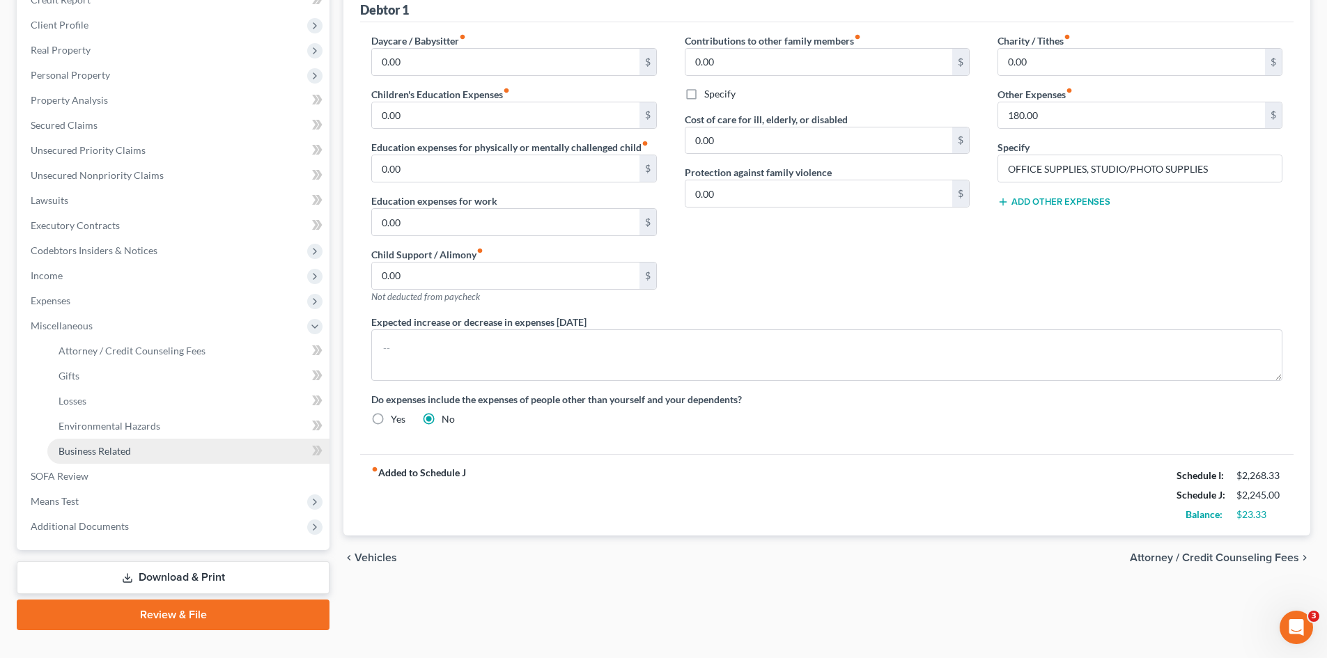
click at [73, 451] on span "Business Related" at bounding box center [94, 451] width 72 height 12
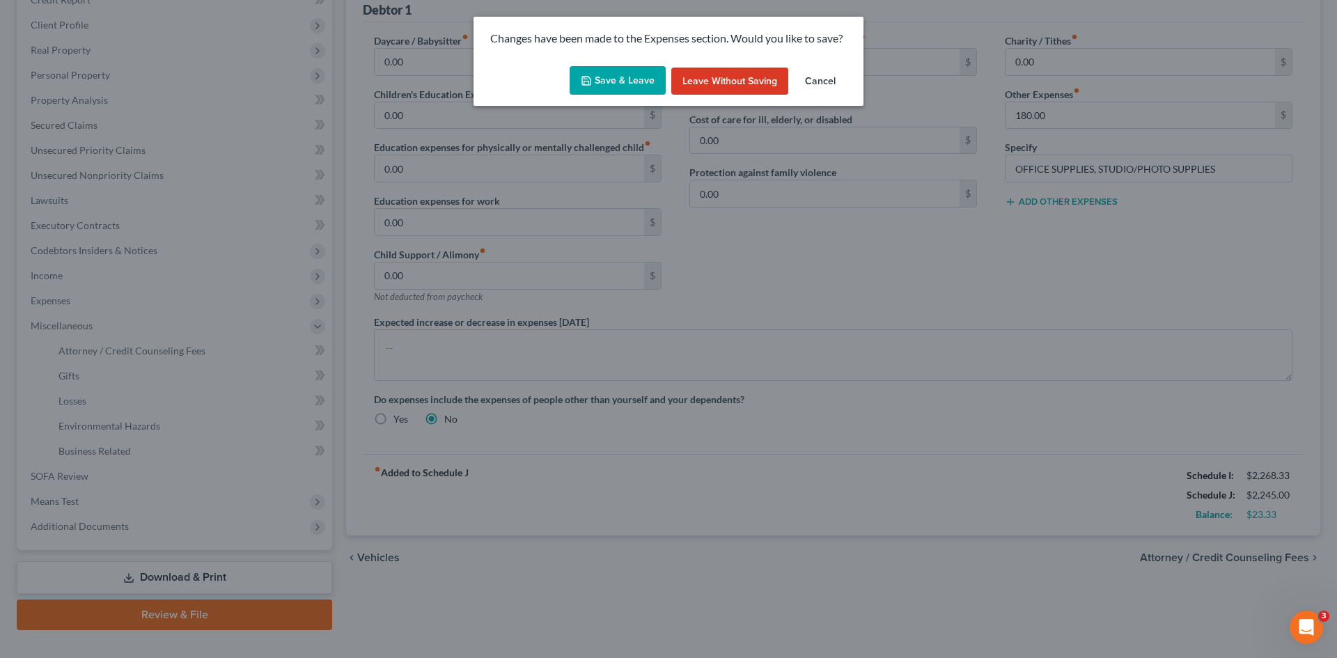
click at [604, 77] on button "Save & Leave" at bounding box center [618, 80] width 96 height 29
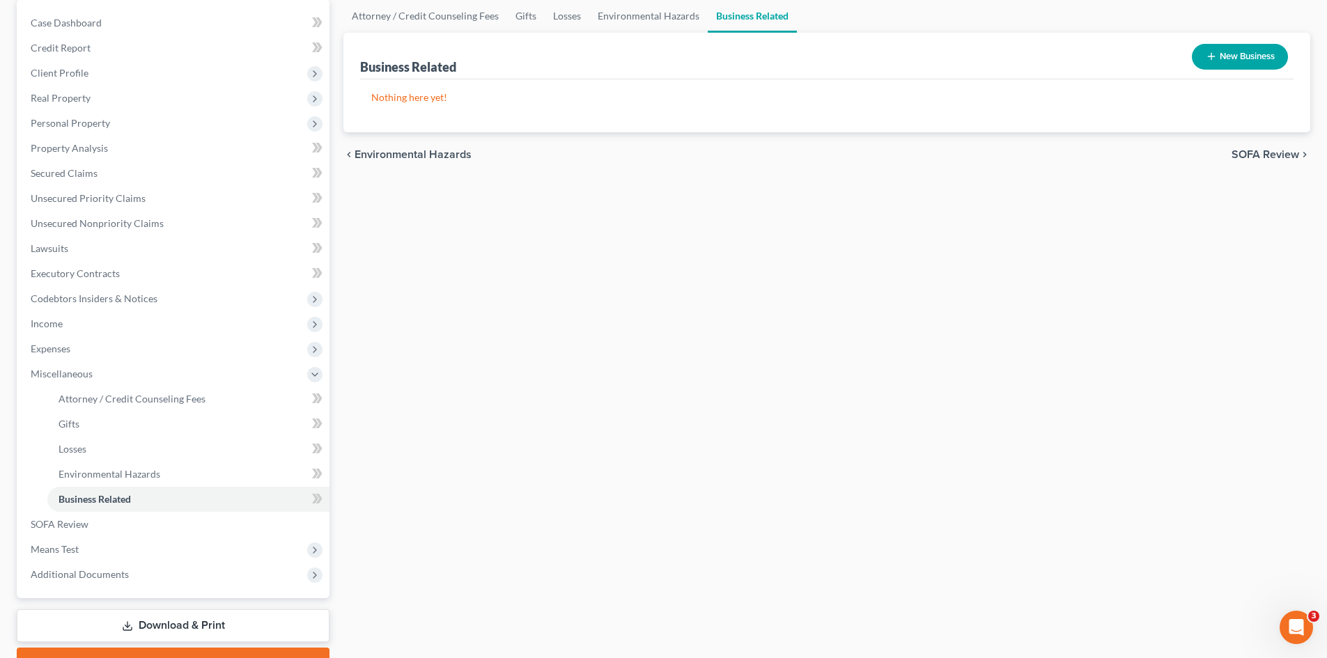
scroll to position [161, 0]
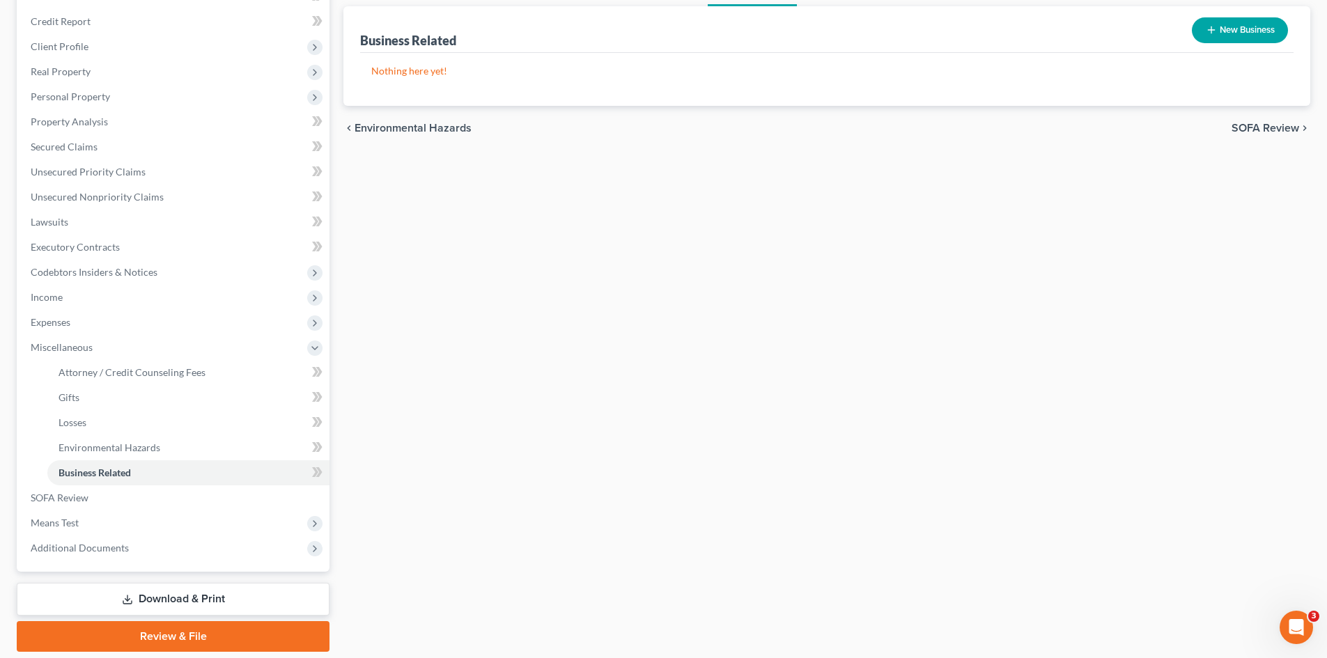
click at [187, 595] on link "Download & Print" at bounding box center [173, 599] width 313 height 33
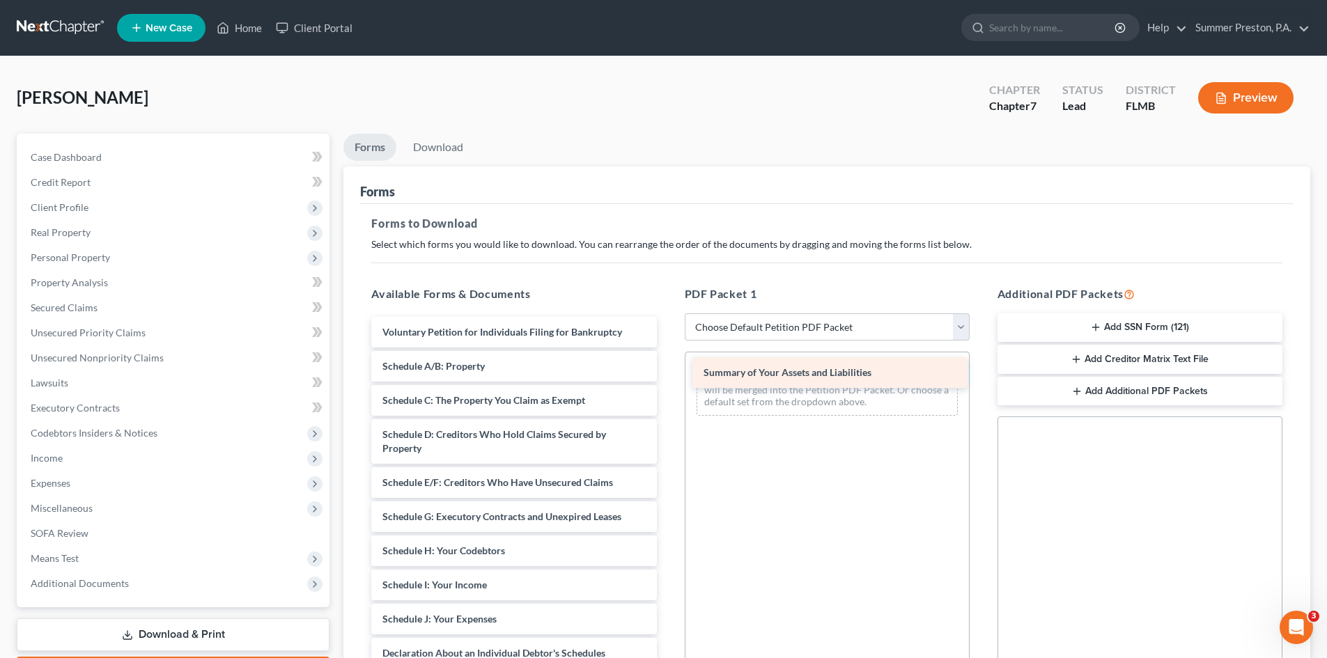
drag, startPoint x: 540, startPoint y: 362, endPoint x: 861, endPoint y: 368, distance: 321.1
click at [667, 368] on div "Summary of Your Assets and Liabilities Voluntary Petition for Individuals Filin…" at bounding box center [513, 633] width 307 height 632
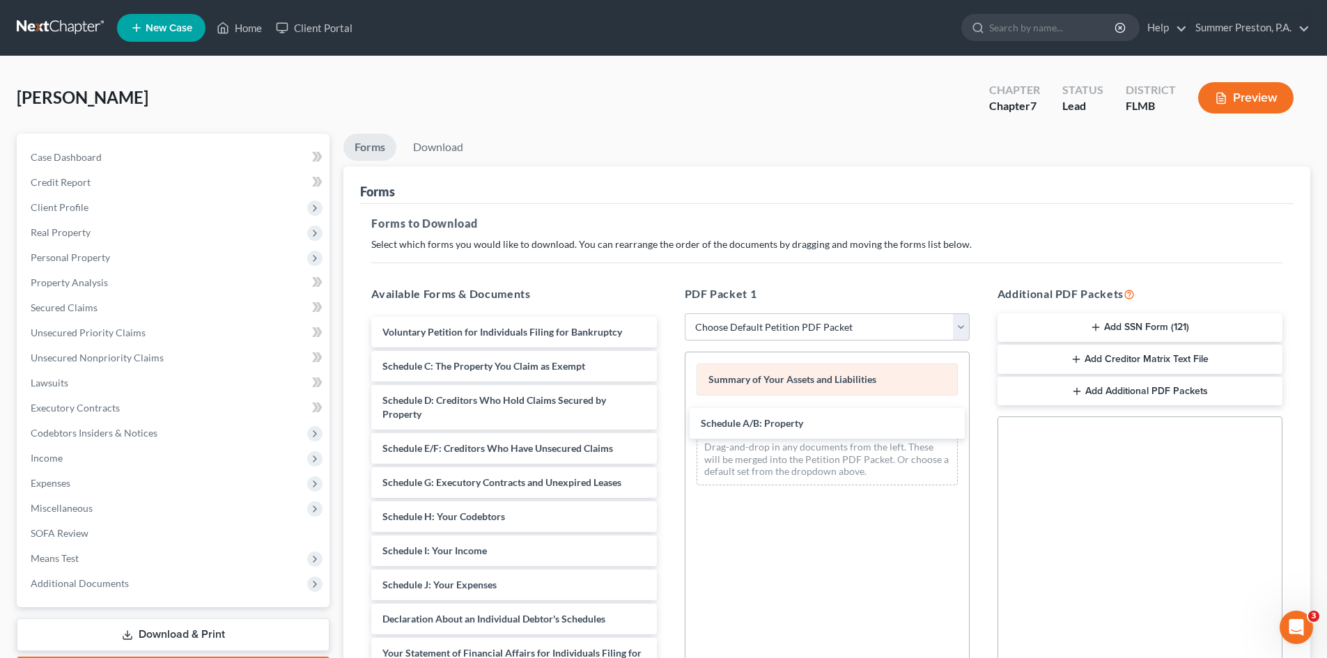
drag, startPoint x: 581, startPoint y: 361, endPoint x: 882, endPoint y: 382, distance: 302.2
click at [667, 404] on div "Schedule A/B: Property Voluntary Petition for Individuals Filing for Bankruptcy…" at bounding box center [513, 616] width 307 height 598
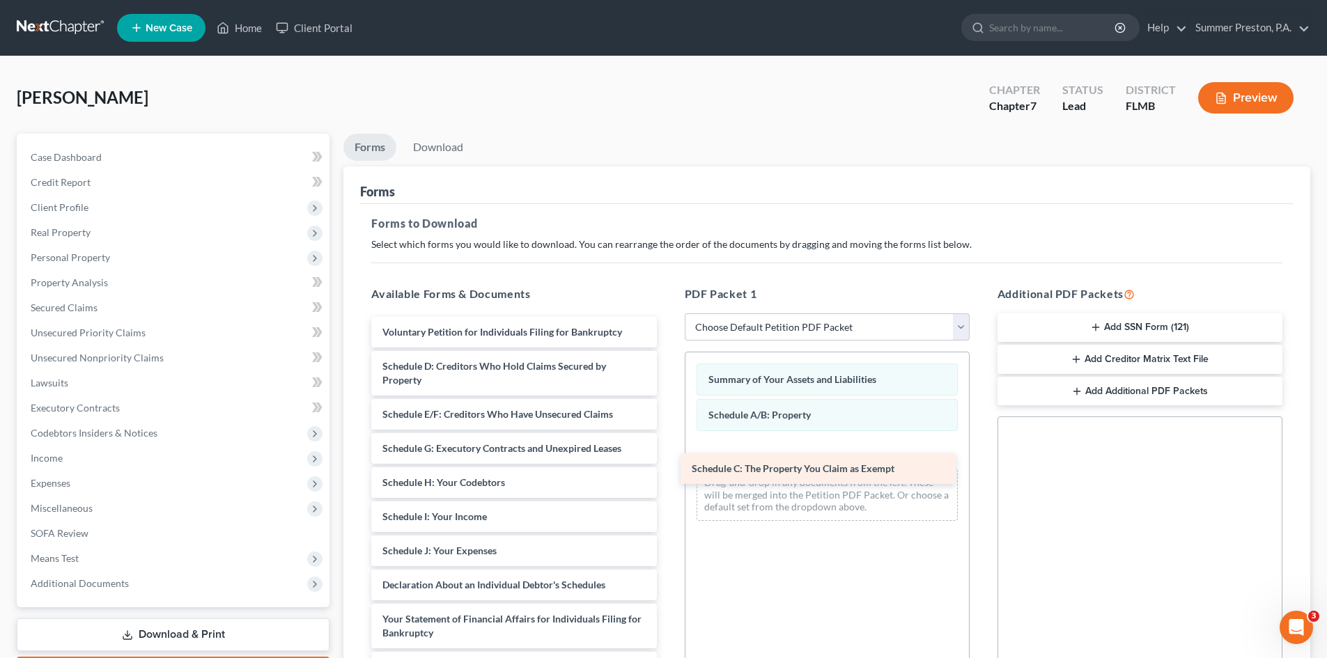
drag, startPoint x: 609, startPoint y: 365, endPoint x: 936, endPoint y: 430, distance: 333.6
click at [667, 443] on div "Schedule C: The Property You Claim as Exempt Voluntary Petition for Individuals…" at bounding box center [513, 599] width 307 height 564
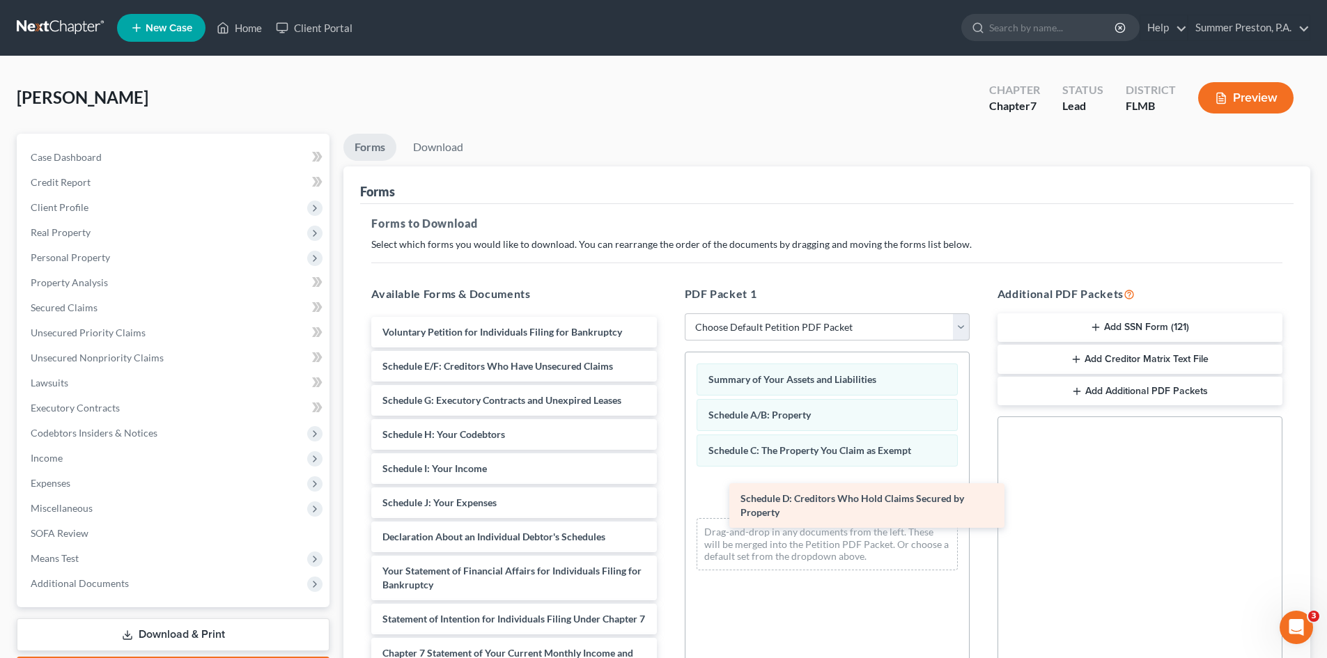
drag, startPoint x: 597, startPoint y: 366, endPoint x: 938, endPoint y: 469, distance: 356.2
click at [667, 471] on div "Schedule D: Creditors Who Hold Claims Secured by Property Voluntary Petition fo…" at bounding box center [513, 575] width 307 height 516
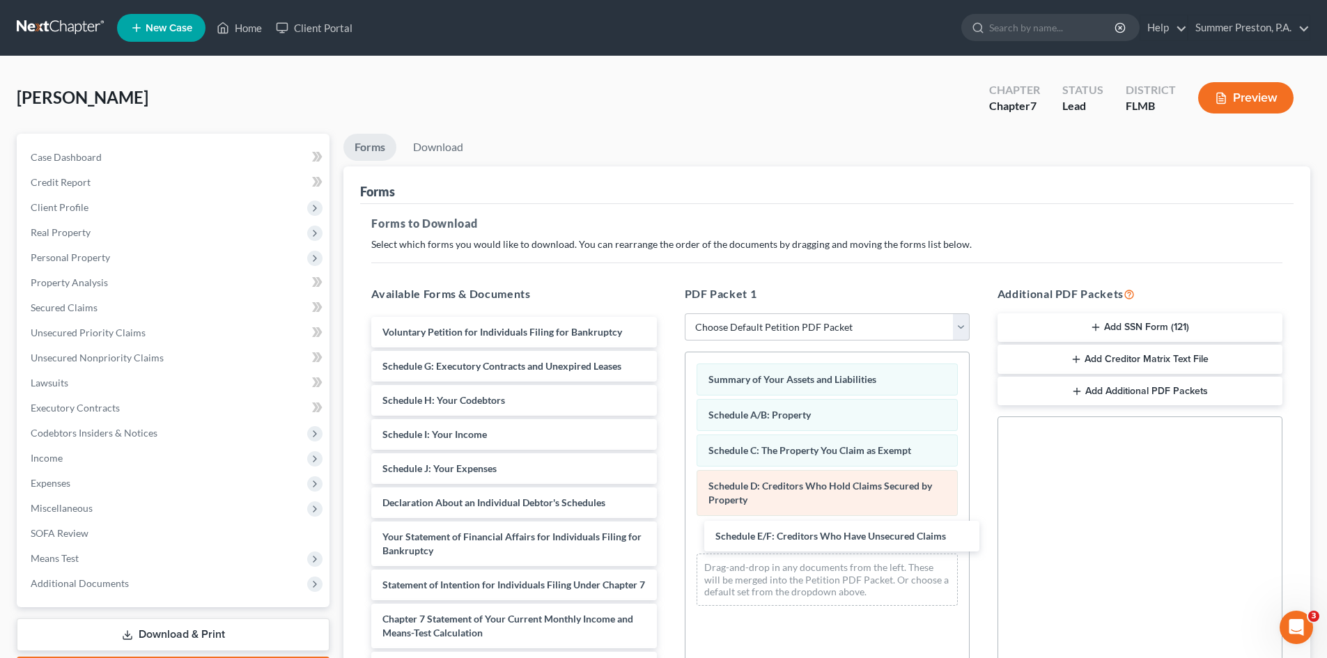
drag, startPoint x: 620, startPoint y: 360, endPoint x: 940, endPoint y: 501, distance: 349.8
click at [667, 520] on div "Schedule E/F: Creditors Who Have Unsecured Claims Voluntary Petition for Indivi…" at bounding box center [513, 558] width 307 height 482
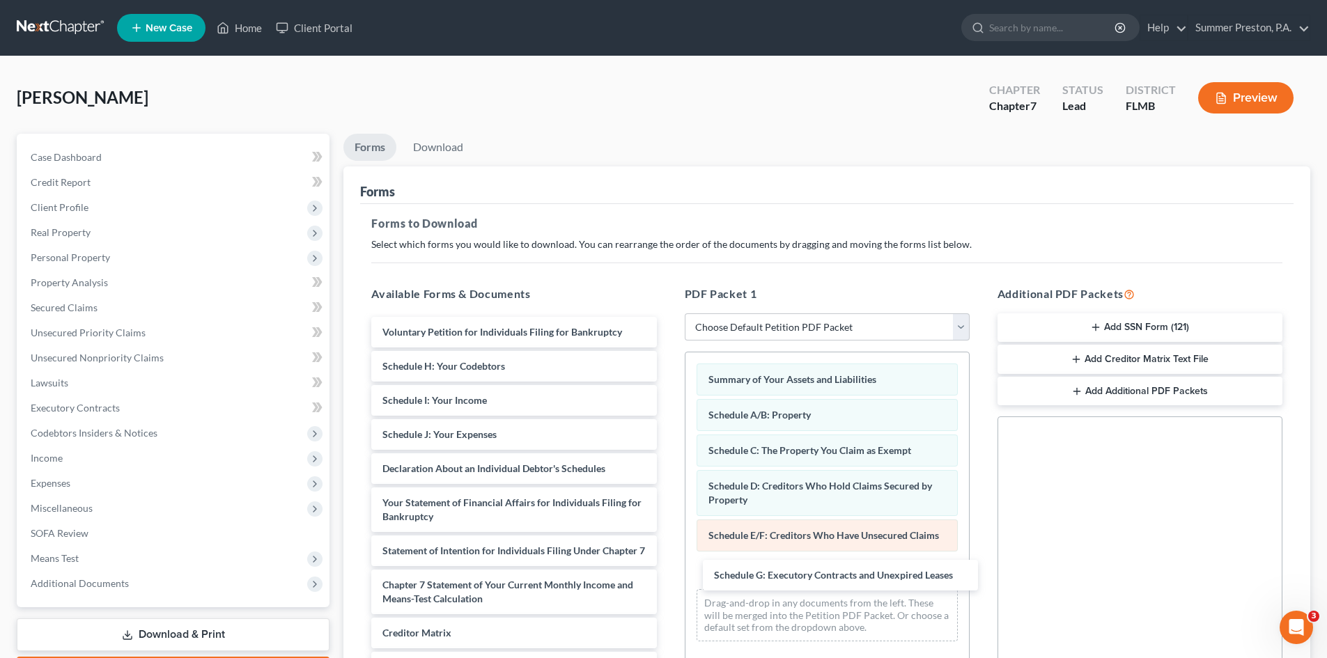
drag, startPoint x: 612, startPoint y: 368, endPoint x: 925, endPoint y: 545, distance: 359.2
click at [667, 571] on div "Schedule G: Executory Contracts and Unexpired Leases Voluntary Petition for Ind…" at bounding box center [513, 541] width 307 height 448
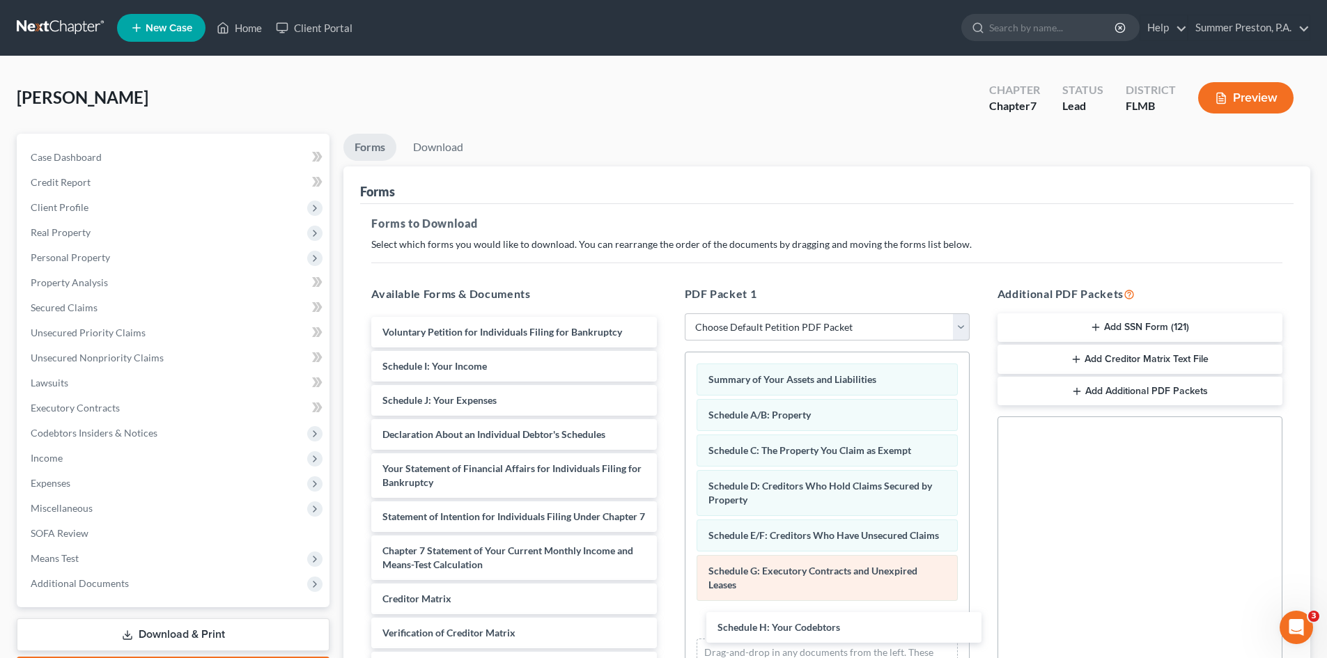
drag, startPoint x: 544, startPoint y: 358, endPoint x: 871, endPoint y: 583, distance: 397.1
click at [667, 616] on div "Schedule H: Your Codebtors Voluntary Petition for Individuals Filing for Bankru…" at bounding box center [513, 524] width 307 height 414
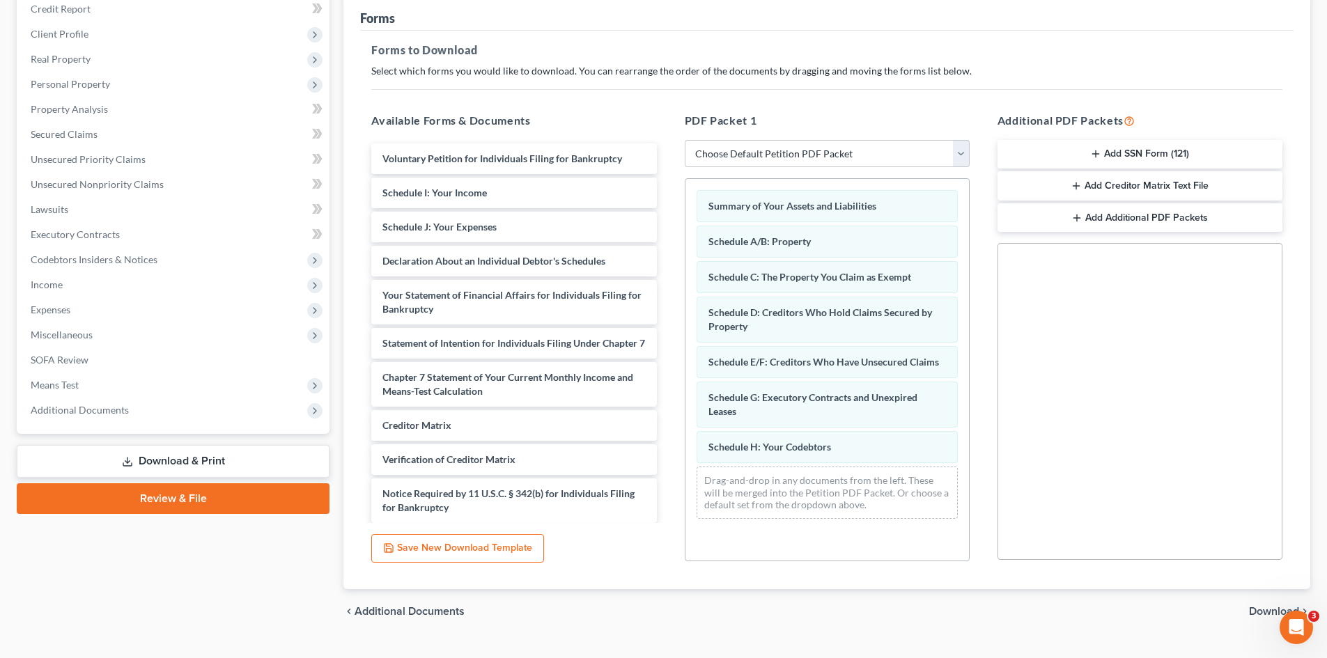
scroll to position [184, 0]
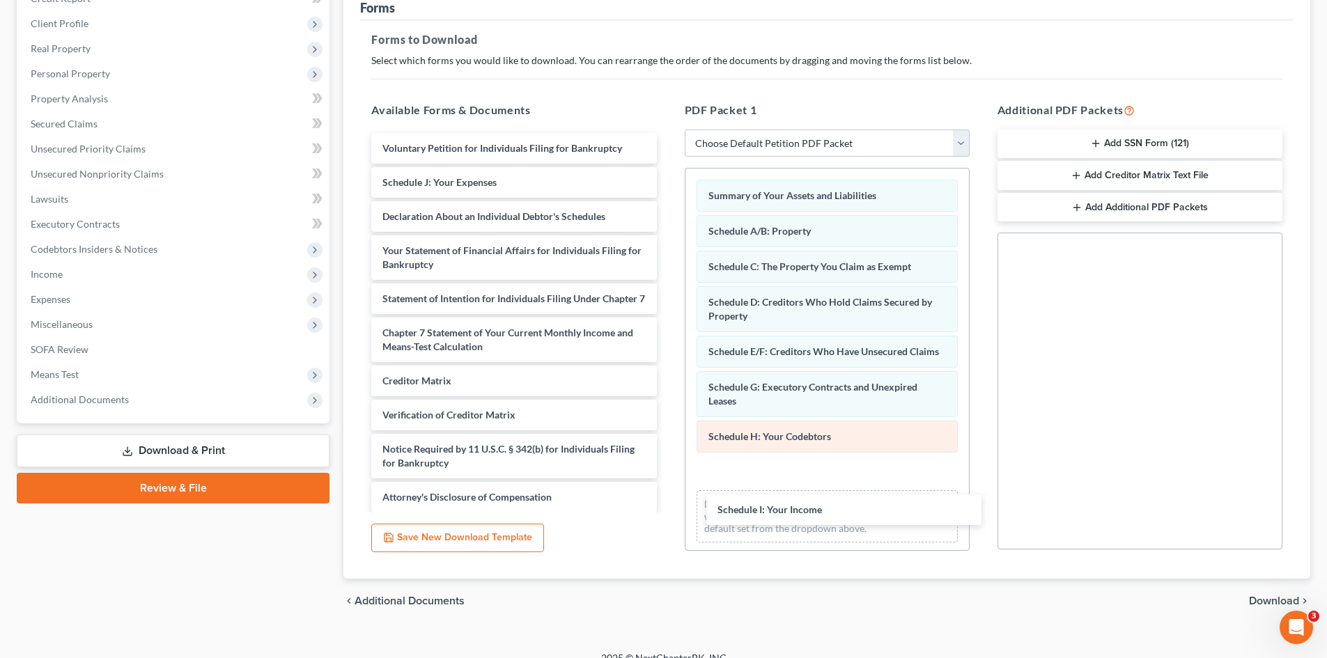
drag, startPoint x: 576, startPoint y: 182, endPoint x: 867, endPoint y: 451, distance: 396.2
click at [667, 494] on div "Schedule I: Your Income Voluntary Petition for Individuals Filing for Bankruptc…" at bounding box center [513, 323] width 307 height 380
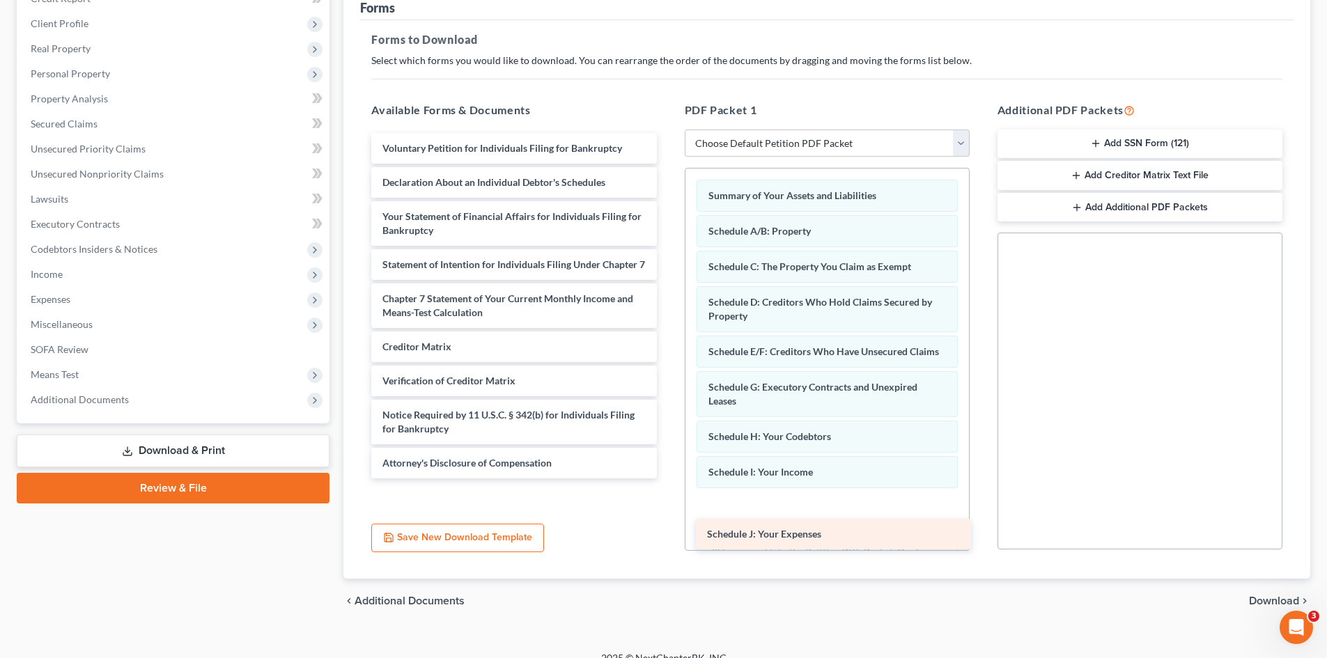
drag, startPoint x: 537, startPoint y: 182, endPoint x: 861, endPoint y: 523, distance: 470.4
click at [667, 478] on div "Schedule J: Your Expenses Voluntary Petition for Individuals Filing for Bankrup…" at bounding box center [513, 305] width 307 height 345
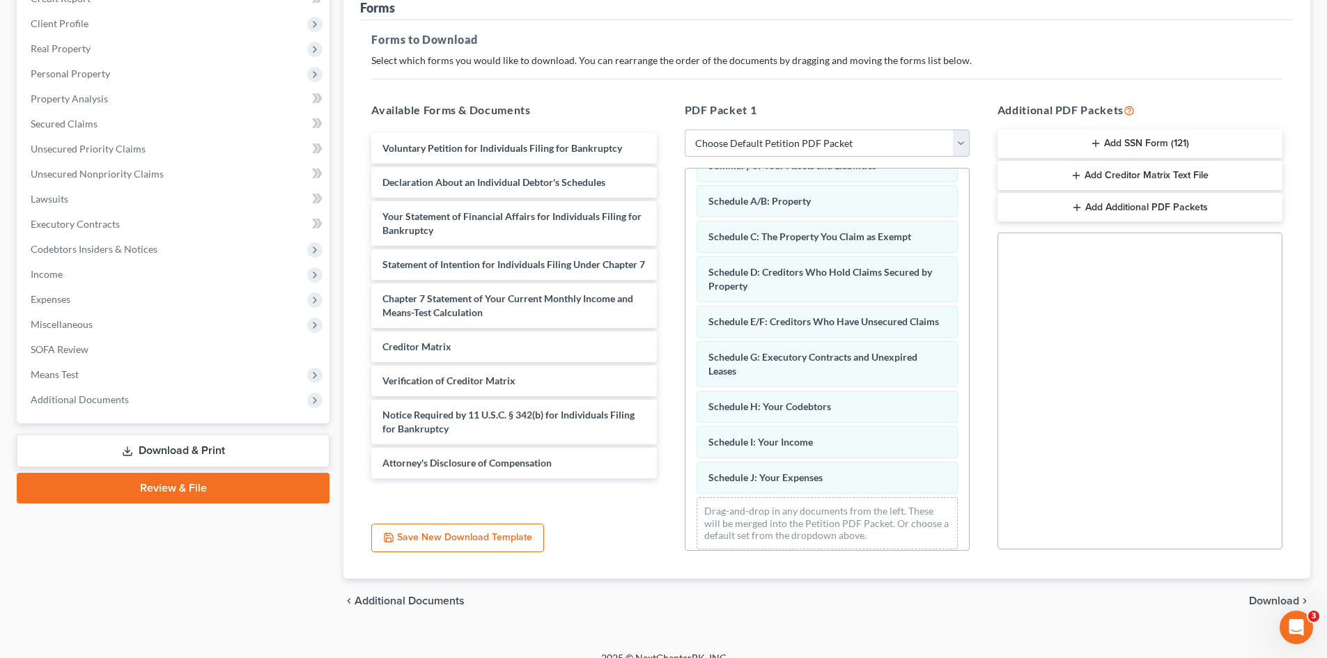
scroll to position [54, 0]
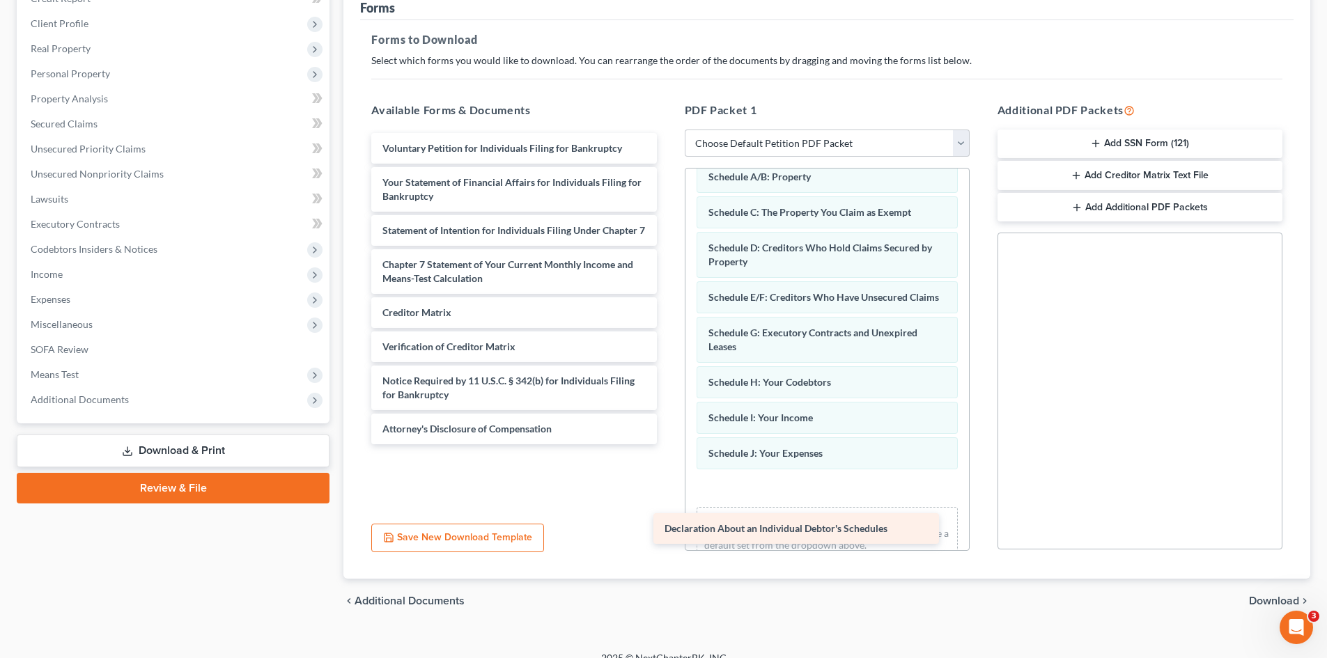
drag, startPoint x: 547, startPoint y: 175, endPoint x: 827, endPoint y: 518, distance: 442.9
click at [667, 444] on div "Declaration About an Individual Debtor's Schedules Voluntary Petition for Indiv…" at bounding box center [513, 288] width 307 height 311
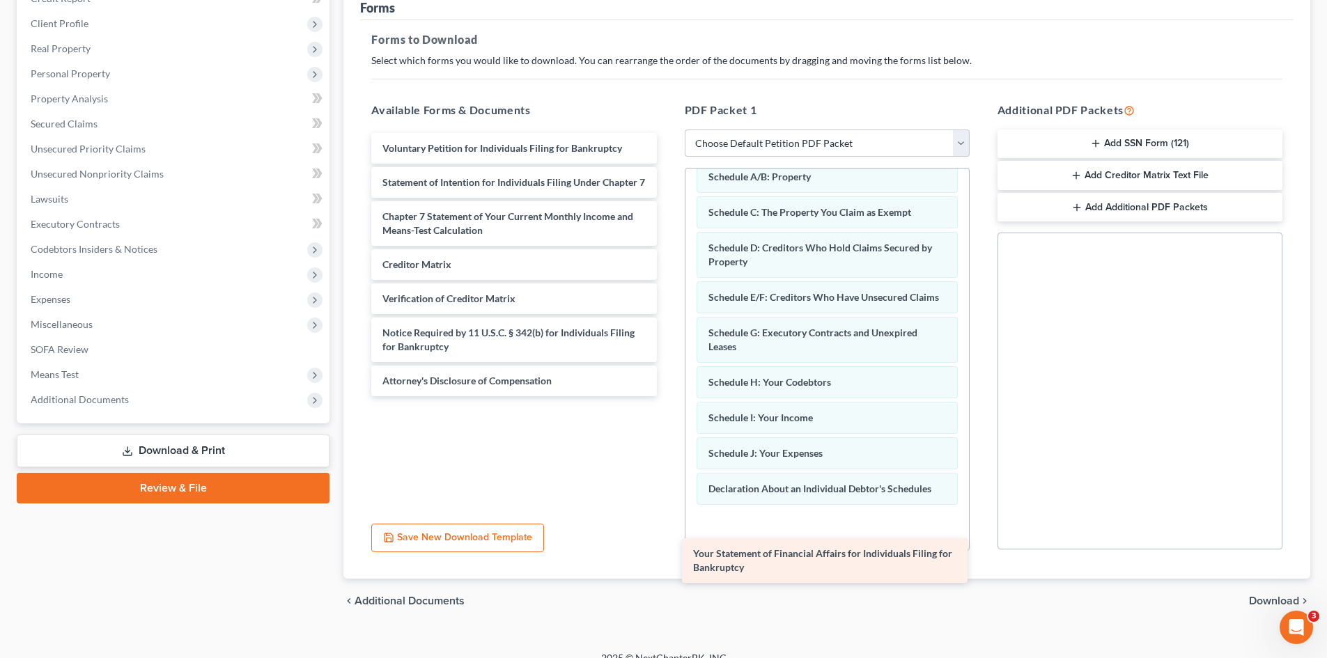
drag, startPoint x: 560, startPoint y: 188, endPoint x: 870, endPoint y: 559, distance: 484.0
click at [667, 396] on div "Your Statement of Financial Affairs for Individuals Filing for Bankruptcy Volun…" at bounding box center [513, 264] width 307 height 263
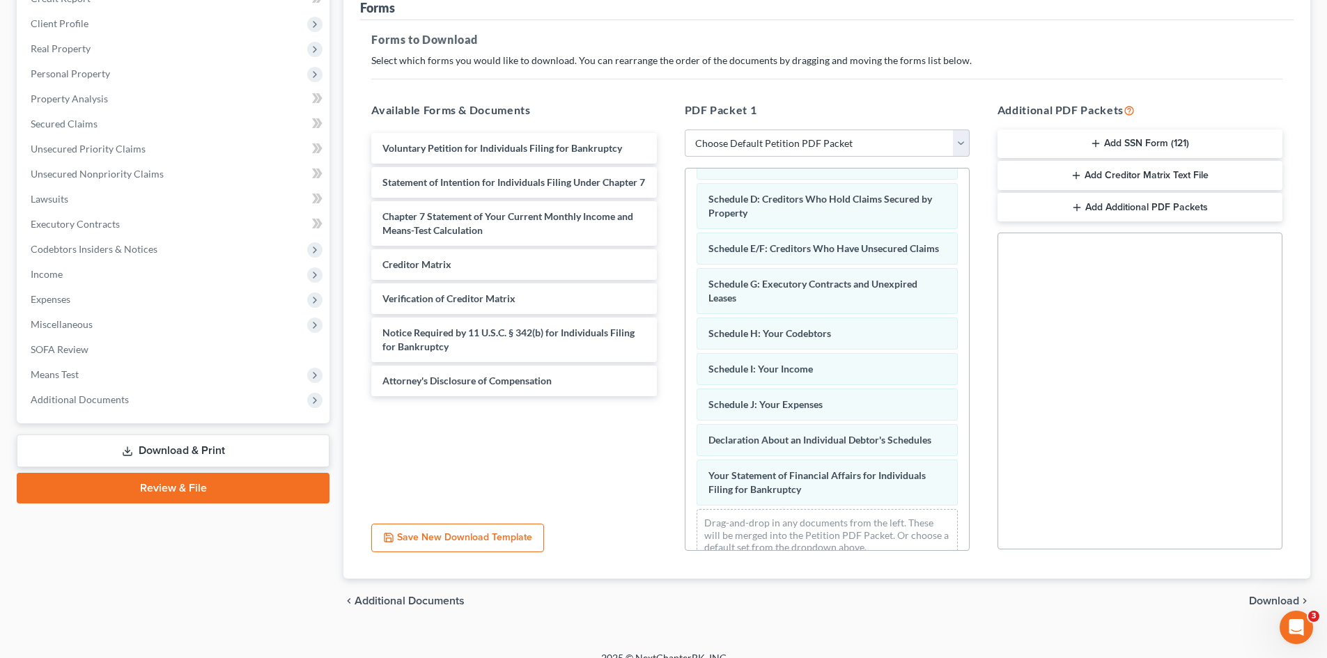
scroll to position [139, 0]
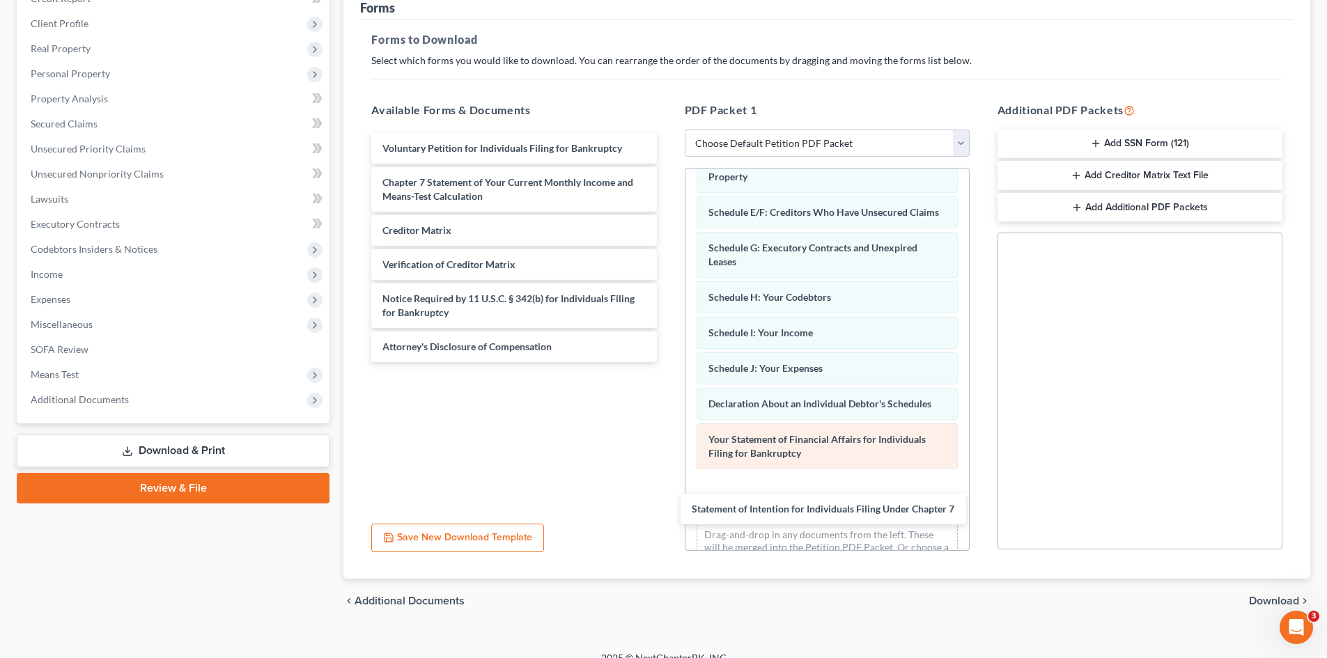
drag, startPoint x: 506, startPoint y: 192, endPoint x: 812, endPoint y: 483, distance: 422.1
click at [667, 362] on div "Statement of Intention for Individuals Filing Under Chapter 7 Voluntary Petitio…" at bounding box center [513, 247] width 307 height 229
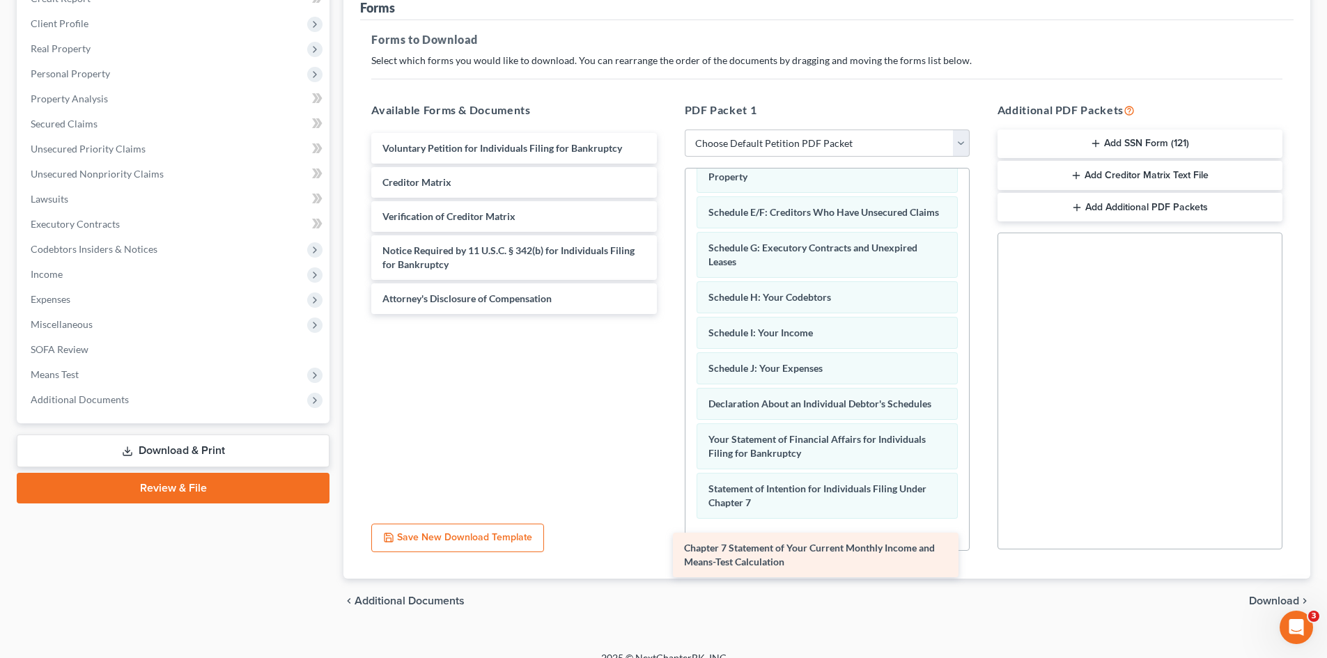
drag, startPoint x: 484, startPoint y: 189, endPoint x: 788, endPoint y: 554, distance: 475.2
click at [667, 314] on div "Chapter 7 Statement of Your Current Monthly Income and Means-Test Calculation V…" at bounding box center [513, 223] width 307 height 181
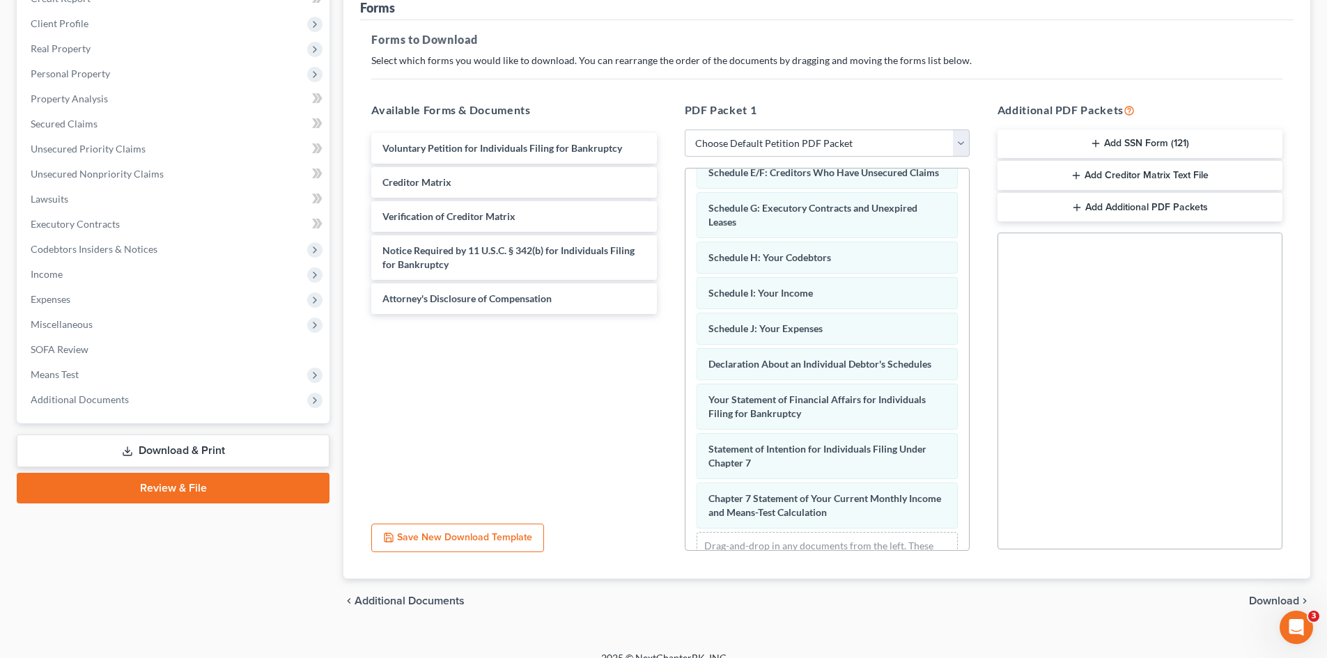
scroll to position [238, 0]
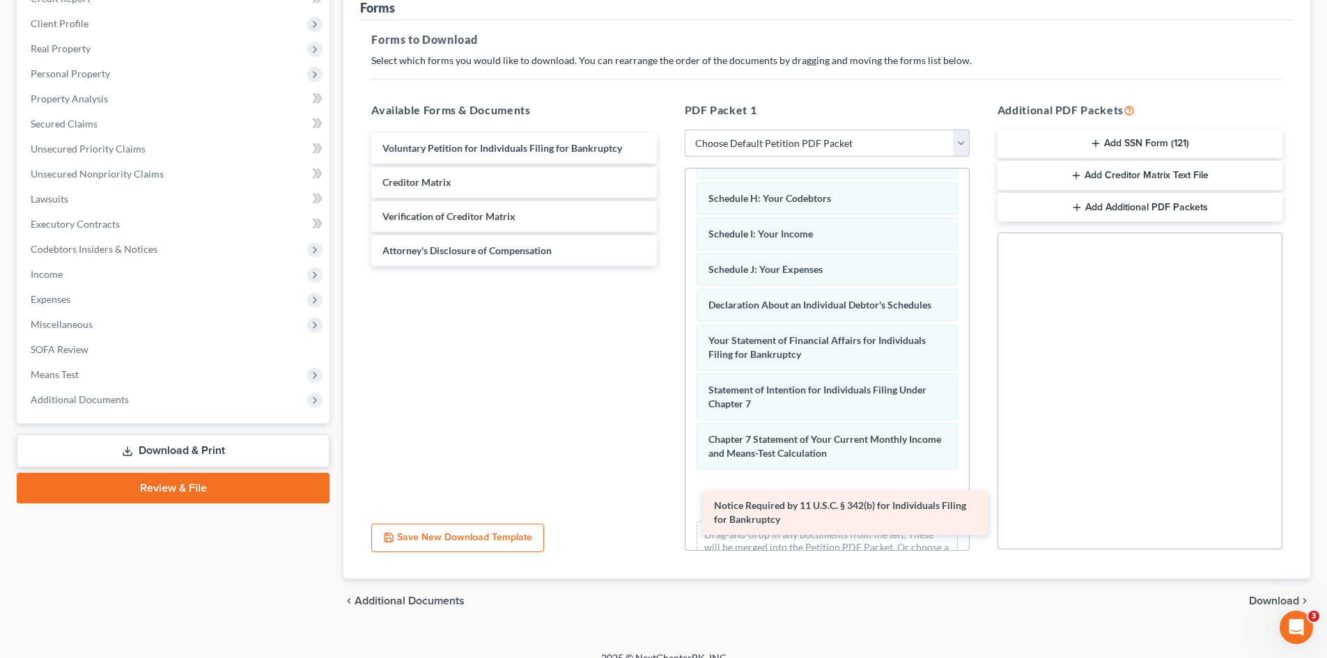
drag, startPoint x: 580, startPoint y: 254, endPoint x: 912, endPoint y: 507, distance: 416.8
click at [667, 266] on div "Notice Required by 11 U.S.C. § 342(b) for Individuals Filing for Bankruptcy Vol…" at bounding box center [513, 199] width 307 height 133
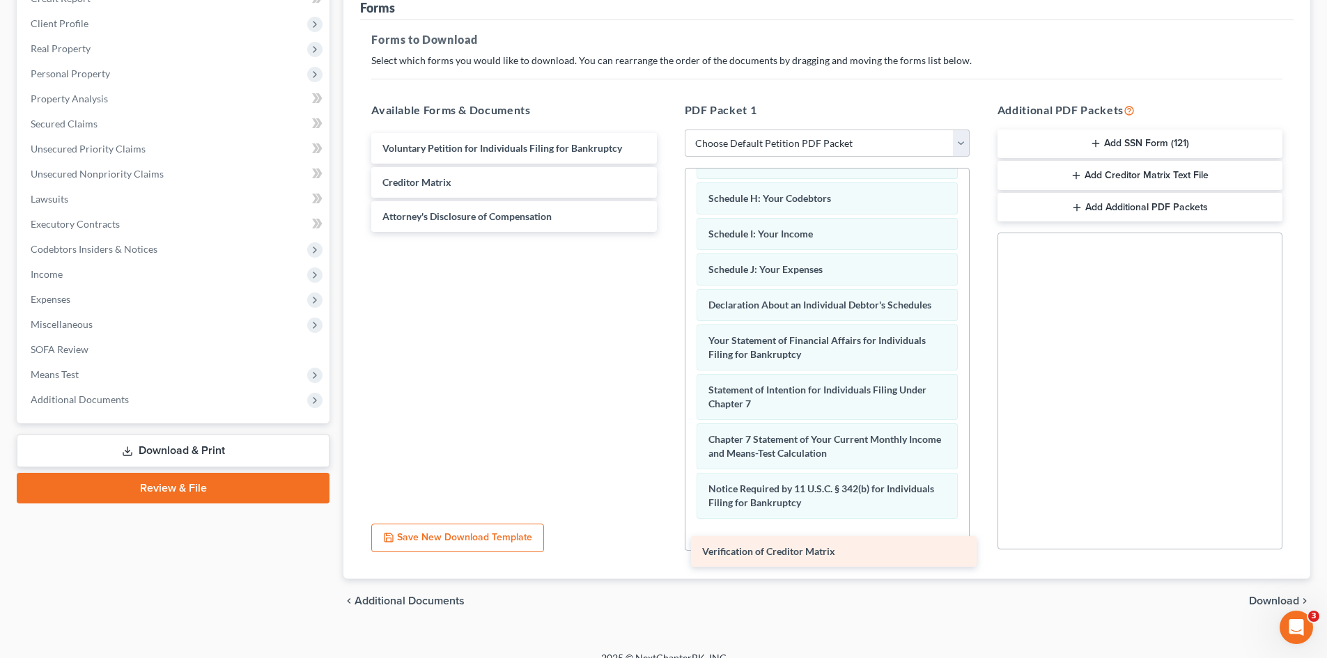
drag, startPoint x: 487, startPoint y: 212, endPoint x: 806, endPoint y: 546, distance: 462.0
click at [667, 232] on div "Verification of Creditor Matrix Voluntary Petition for Individuals Filing for B…" at bounding box center [513, 182] width 307 height 99
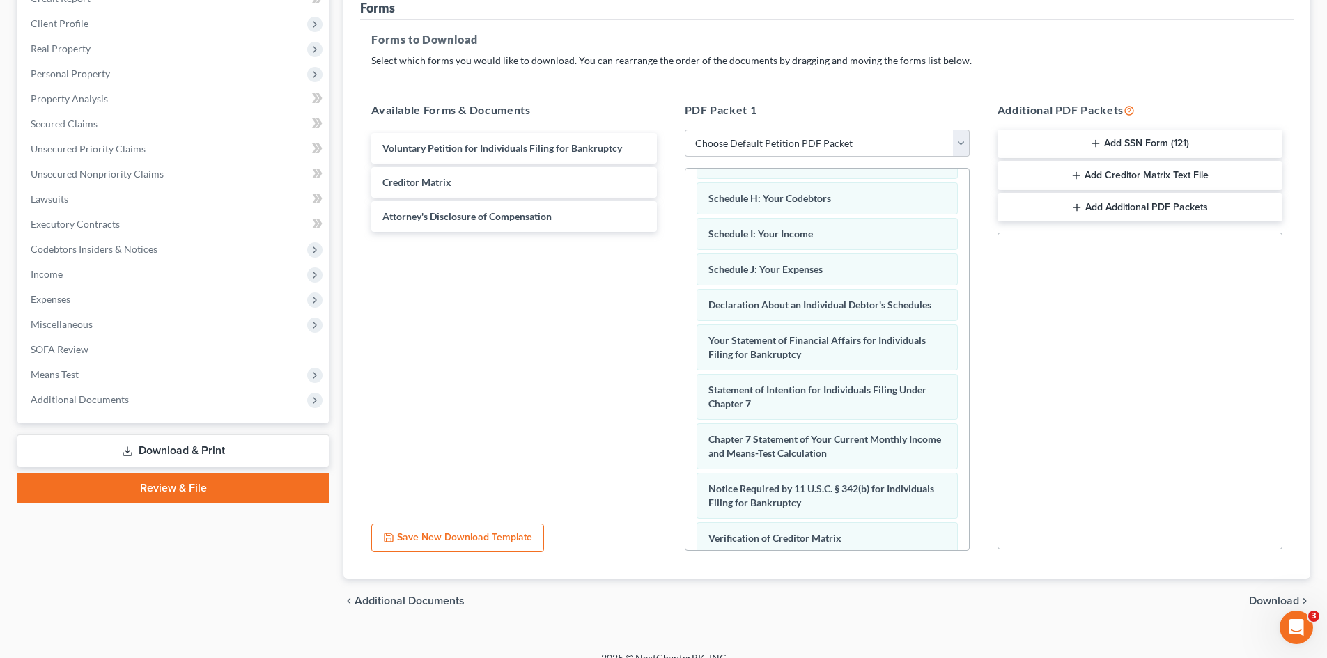
drag, startPoint x: 956, startPoint y: 421, endPoint x: 955, endPoint y: 430, distance: 9.8
click at [955, 430] on div "Summary of Your Assets and Liabilities Schedule A/B: Property Schedule C: The P…" at bounding box center [826, 275] width 283 height 691
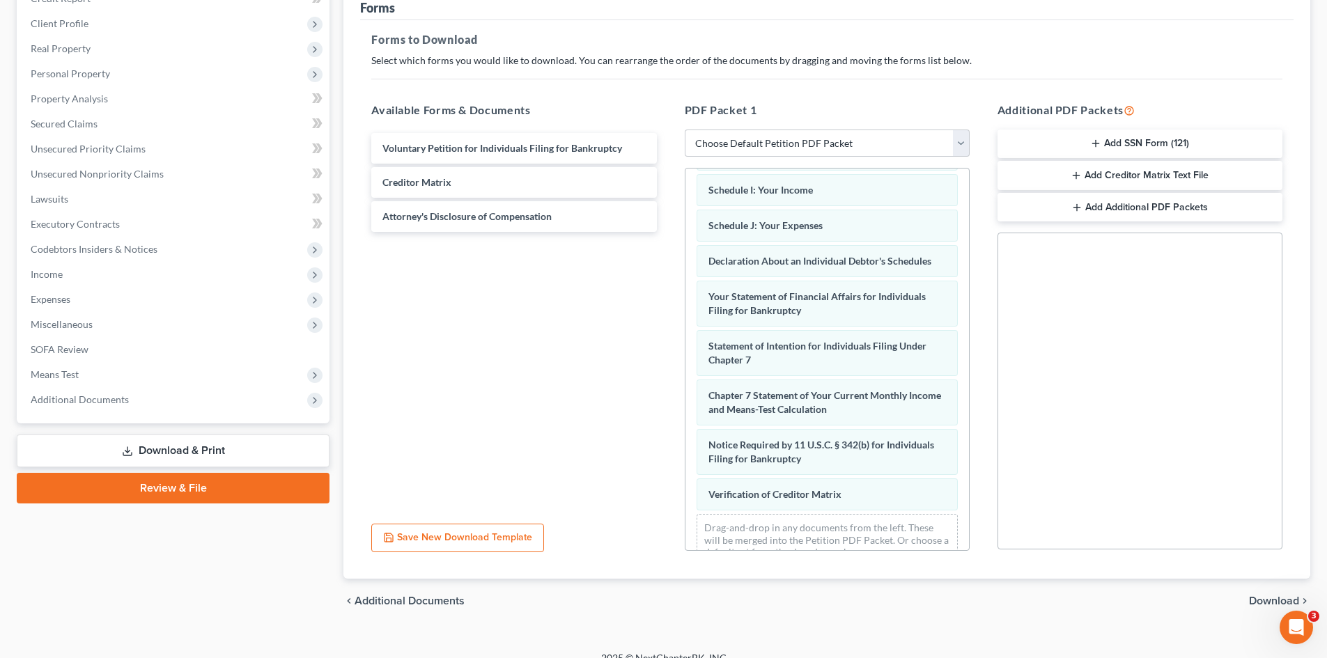
scroll to position [323, 0]
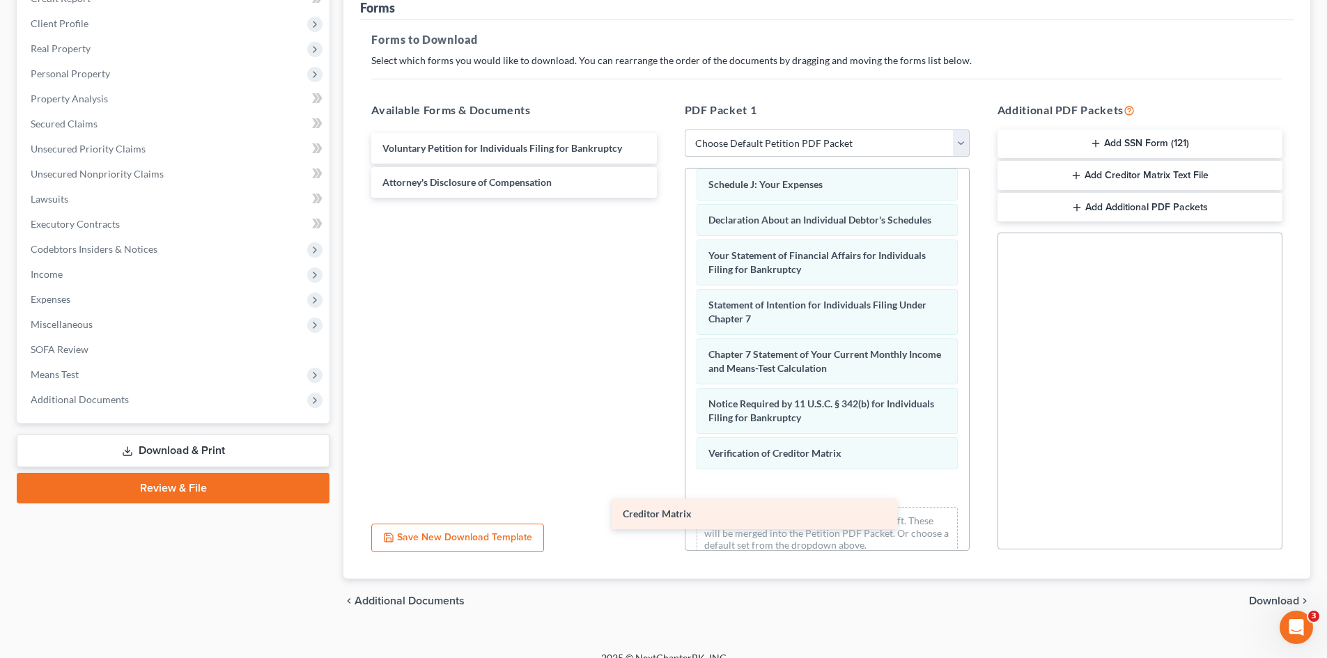
drag, startPoint x: 480, startPoint y: 174, endPoint x: 729, endPoint y: 497, distance: 407.7
click at [667, 198] on div "Creditor Matrix Voluntary Petition for Individuals Filing for Bankruptcy Credit…" at bounding box center [513, 165] width 307 height 65
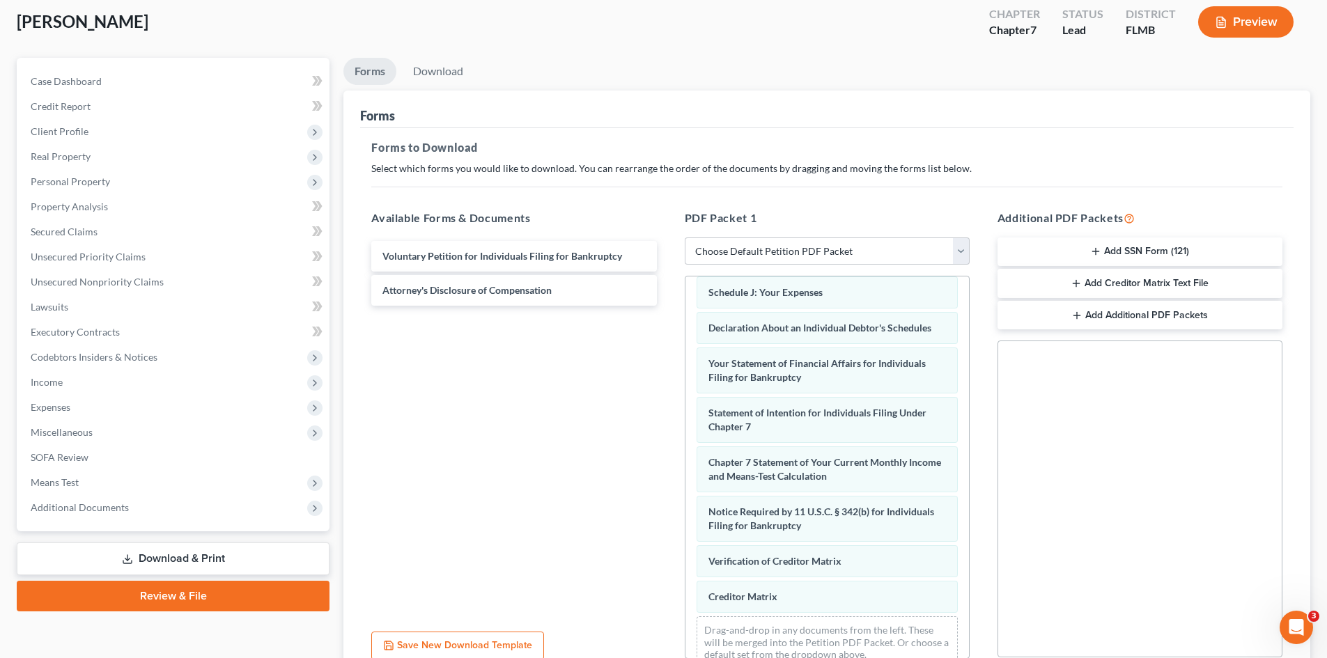
scroll to position [0, 0]
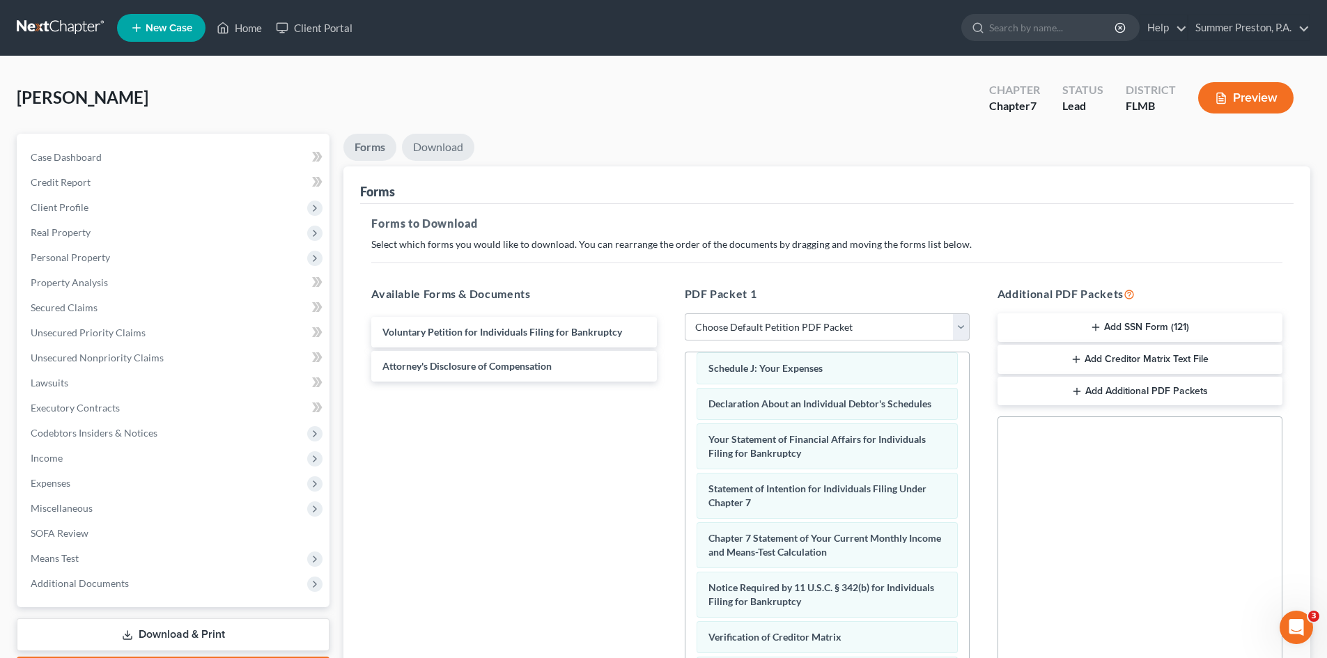
click at [443, 147] on link "Download" at bounding box center [438, 147] width 72 height 27
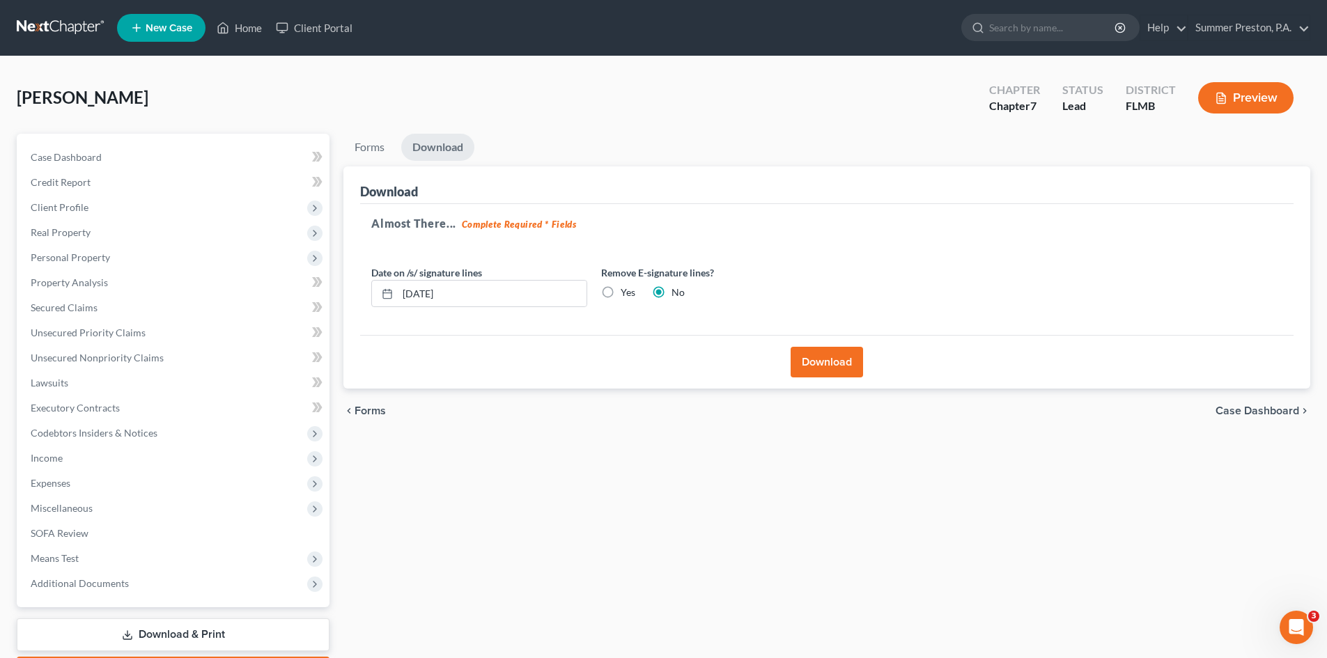
click at [798, 363] on button "Download" at bounding box center [826, 362] width 72 height 31
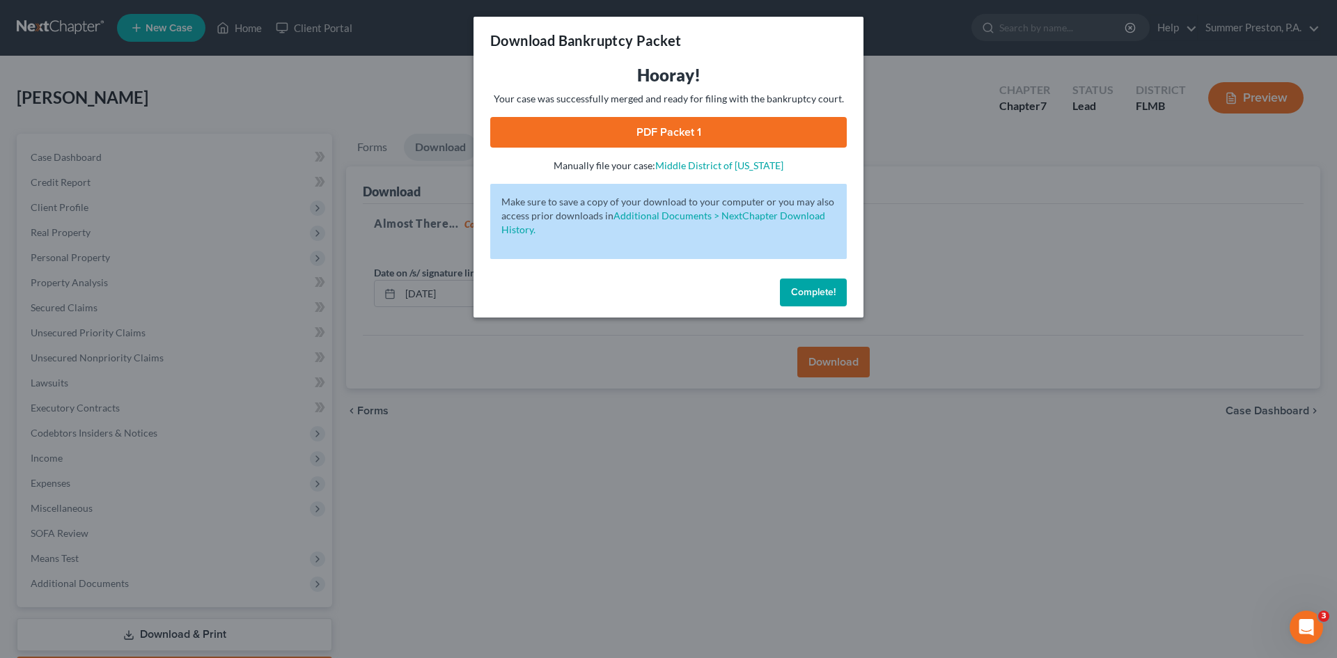
click at [641, 130] on link "PDF Packet 1" at bounding box center [668, 132] width 357 height 31
click at [811, 293] on span "Complete!" at bounding box center [813, 292] width 45 height 12
